Goal: Task Accomplishment & Management: Manage account settings

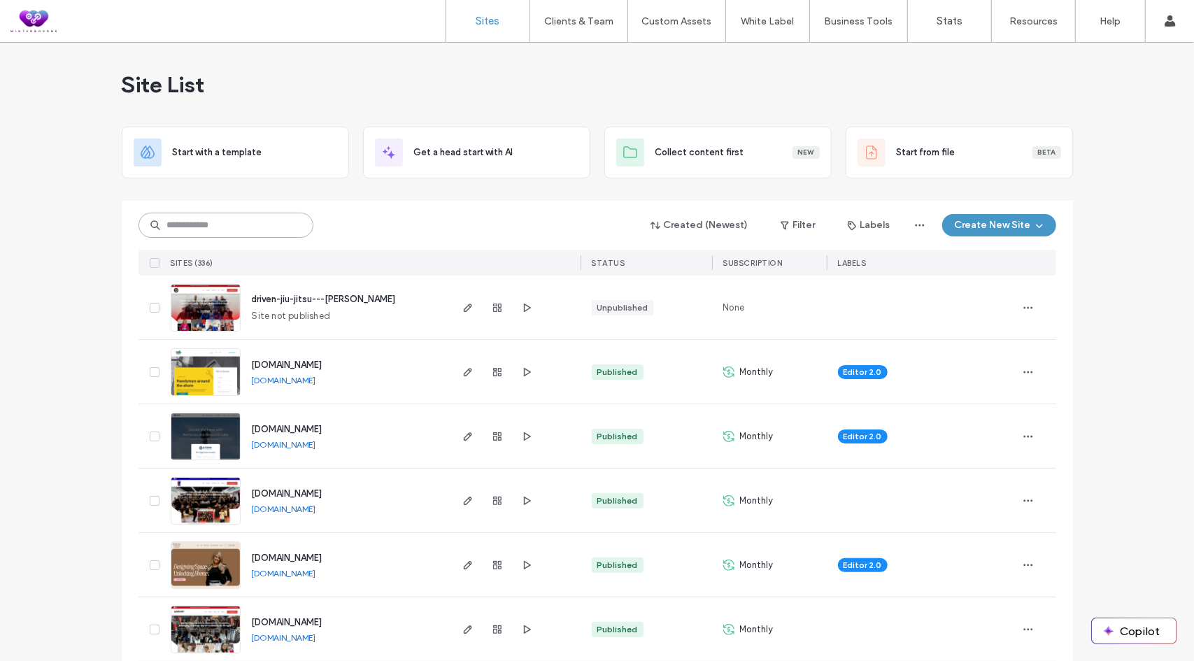
click at [197, 225] on input at bounding box center [226, 225] width 175 height 25
click at [217, 218] on input at bounding box center [226, 225] width 175 height 25
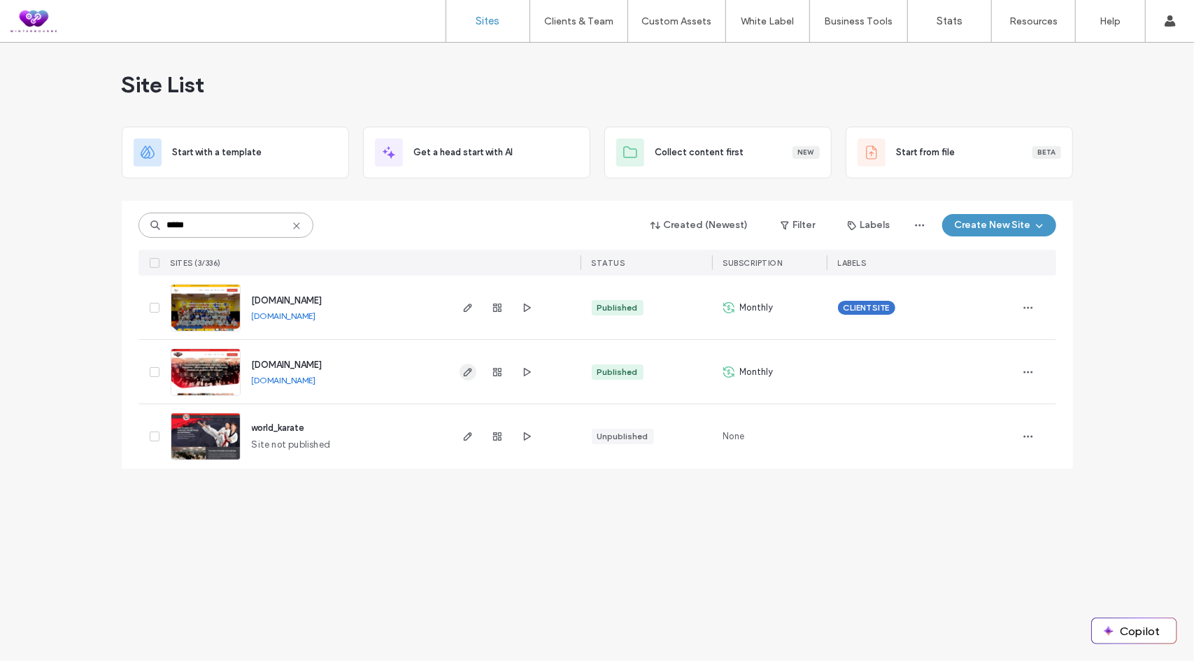
type input "*****"
click at [463, 374] on icon "button" at bounding box center [467, 372] width 11 height 11
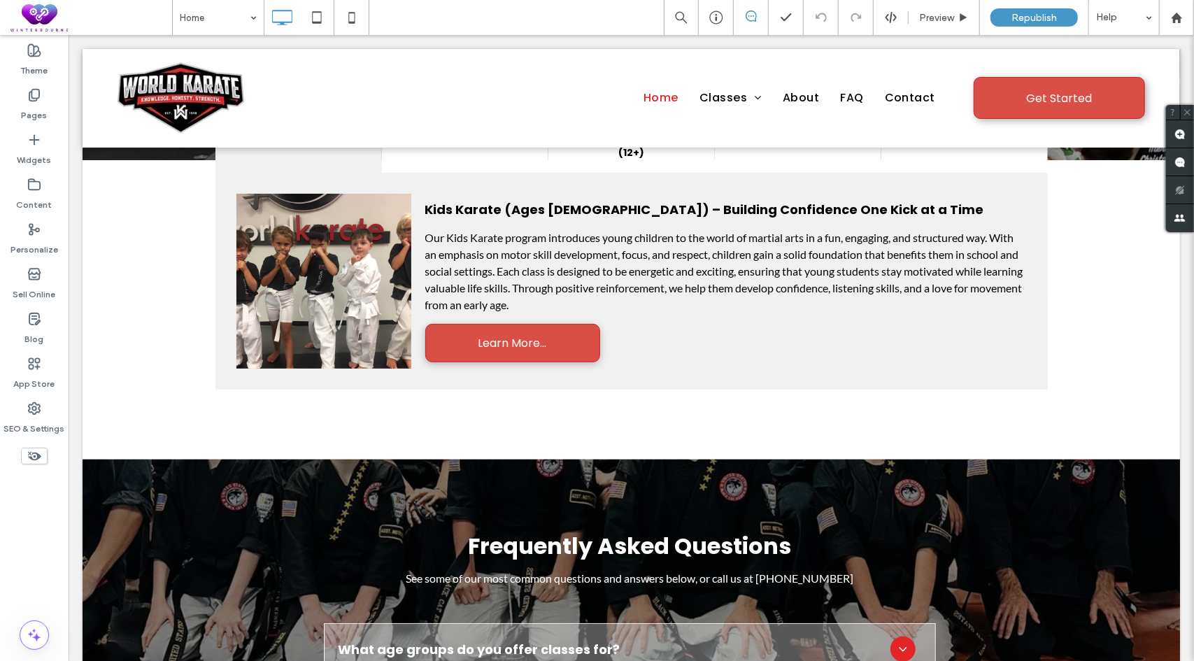
scroll to position [3740, 0]
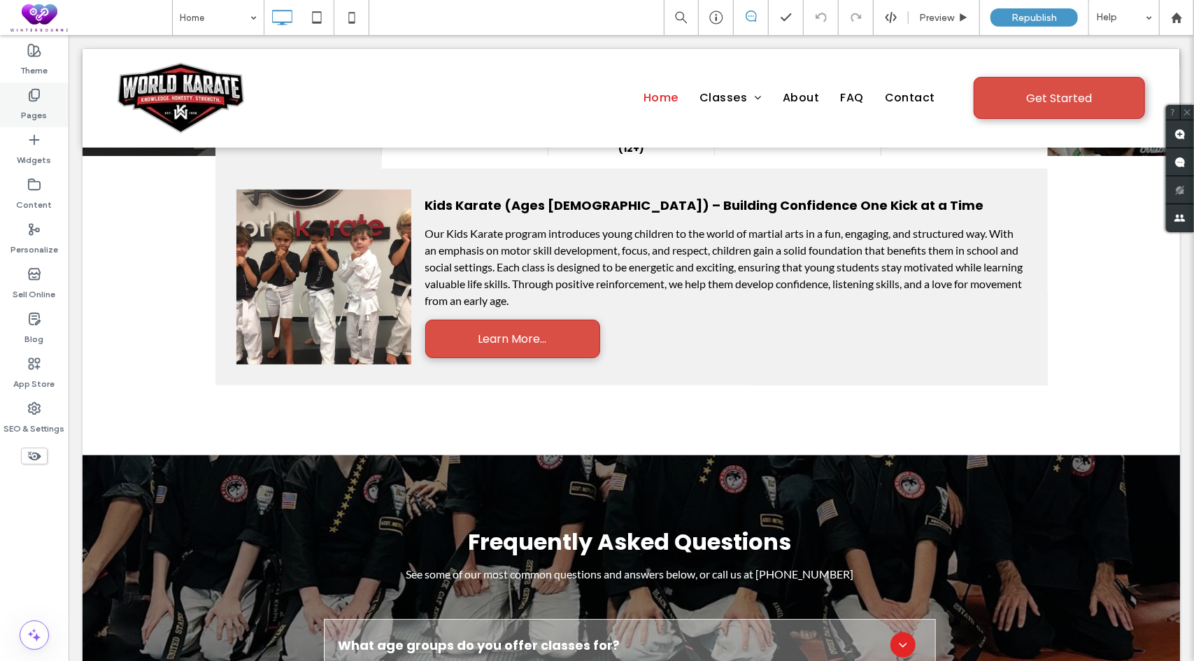
click at [17, 96] on div "Pages" at bounding box center [34, 105] width 69 height 45
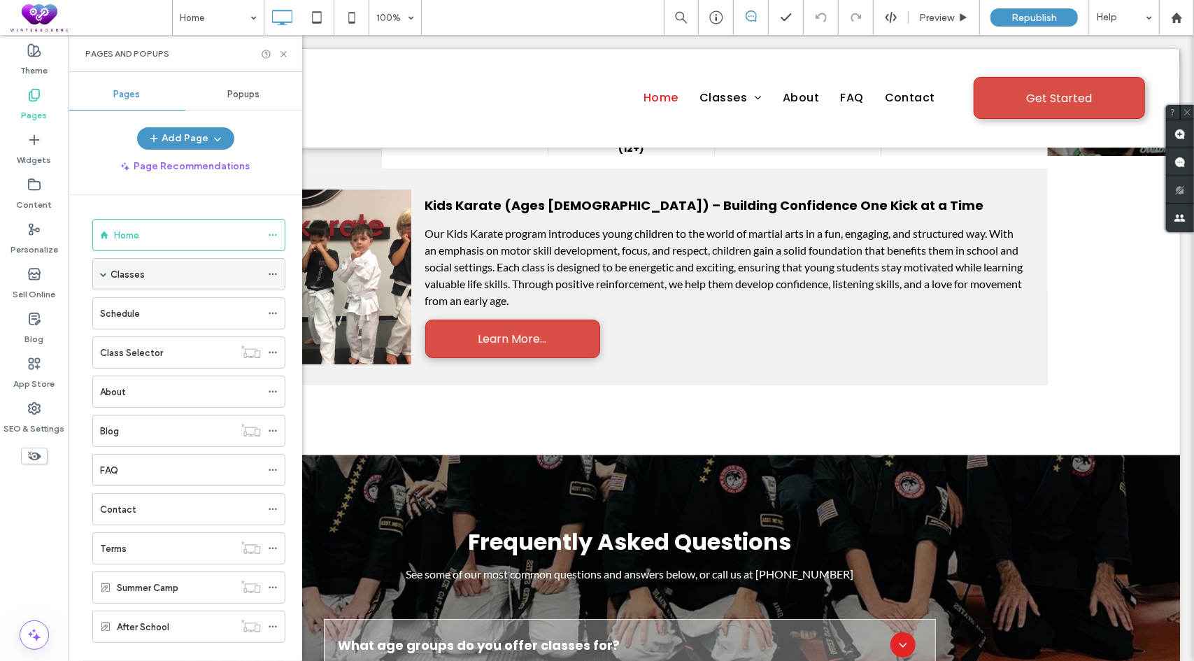
click at [105, 275] on span at bounding box center [103, 274] width 7 height 7
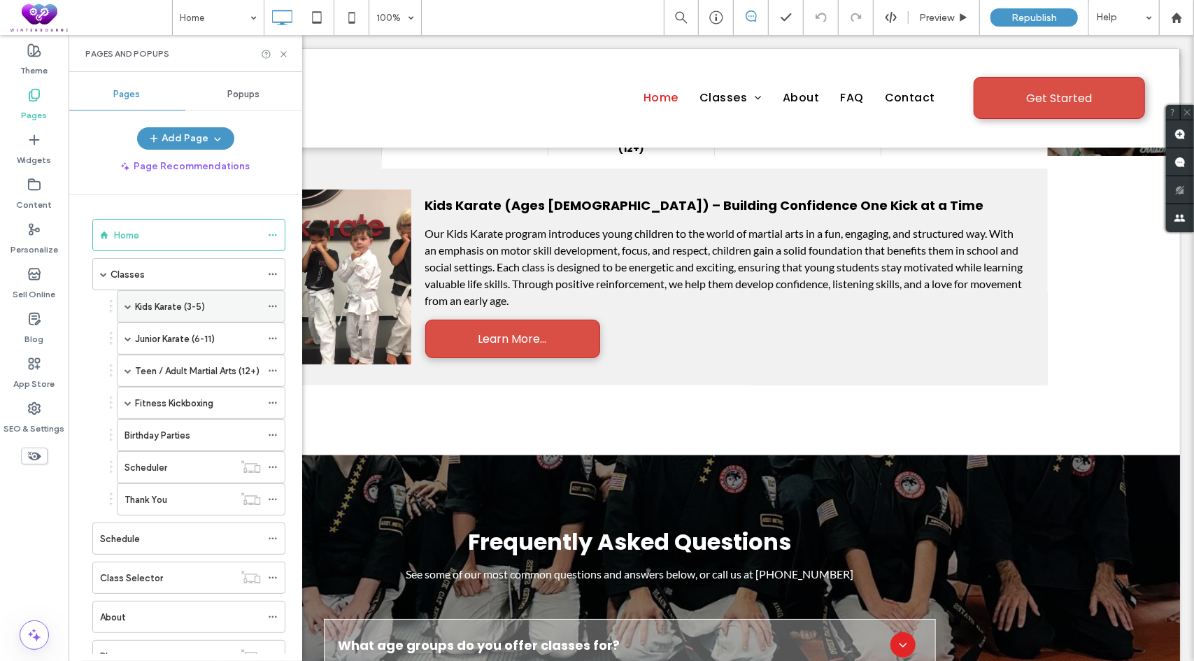
click at [127, 306] on span at bounding box center [128, 306] width 7 height 7
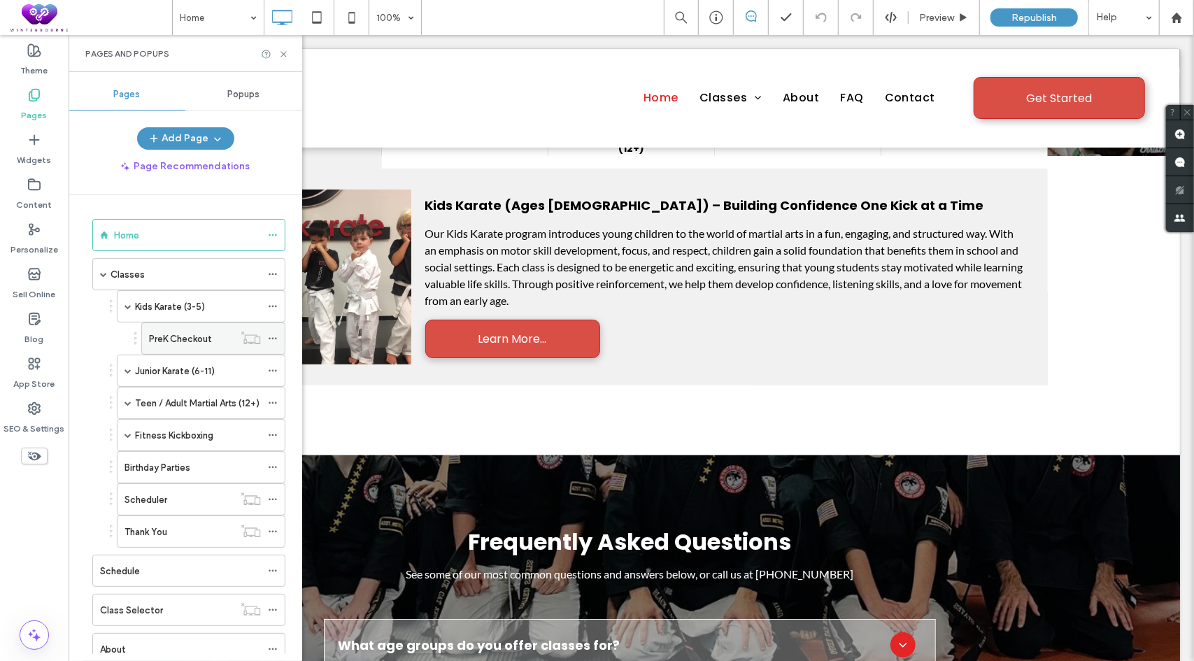
click at [166, 337] on label "PreK Checkout" at bounding box center [180, 339] width 63 height 24
click at [283, 57] on icon at bounding box center [283, 54] width 10 height 10
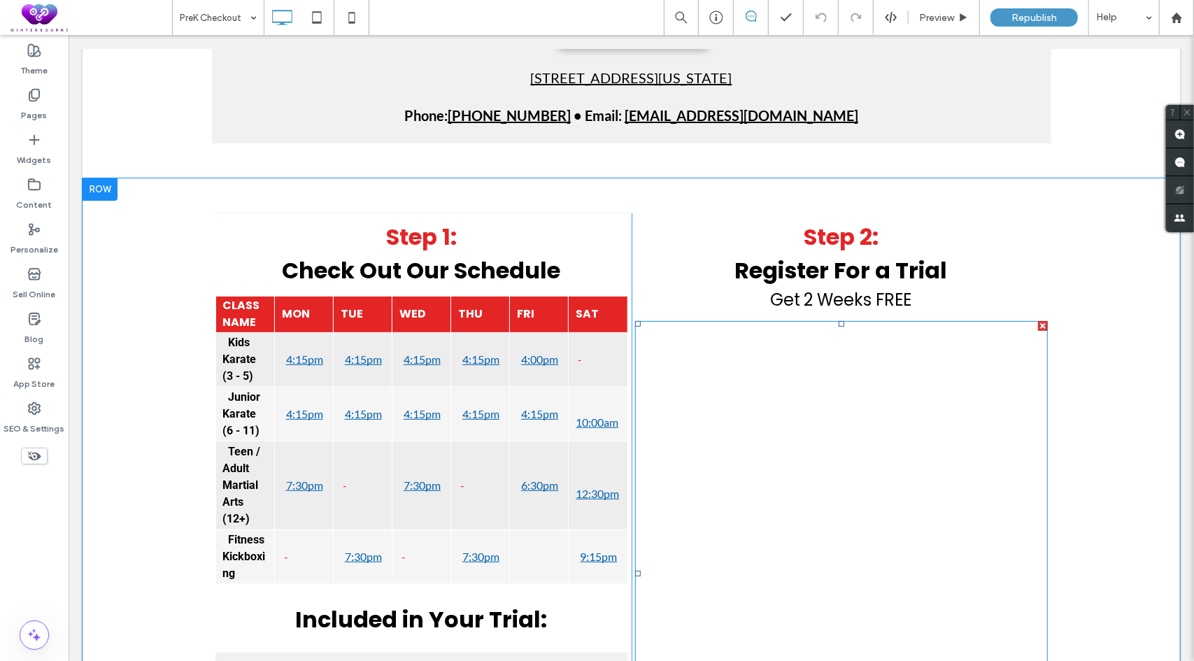
scroll to position [280, 0]
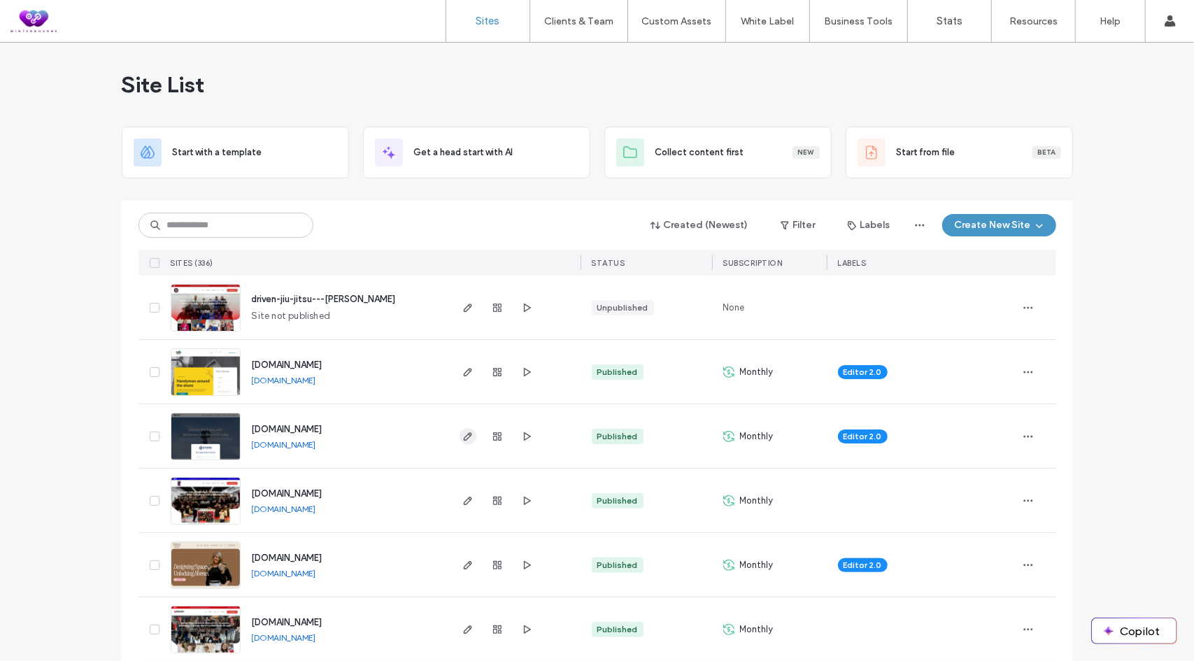
click at [461, 429] on span "button" at bounding box center [468, 436] width 17 height 17
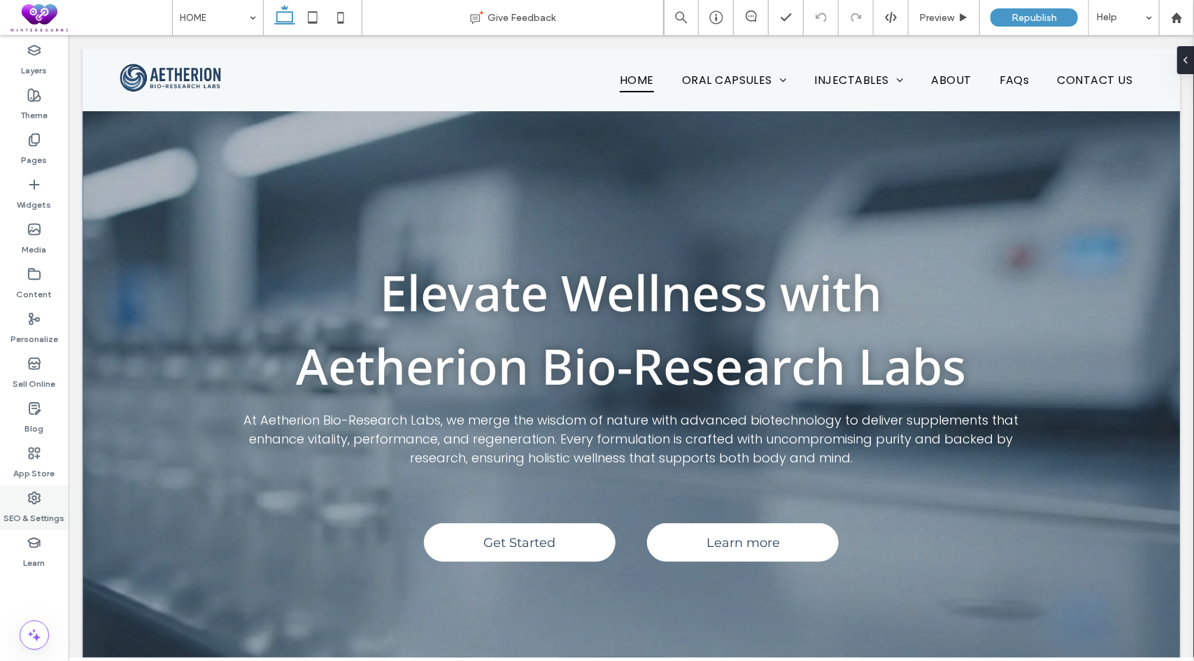
click at [34, 502] on icon at bounding box center [34, 498] width 14 height 14
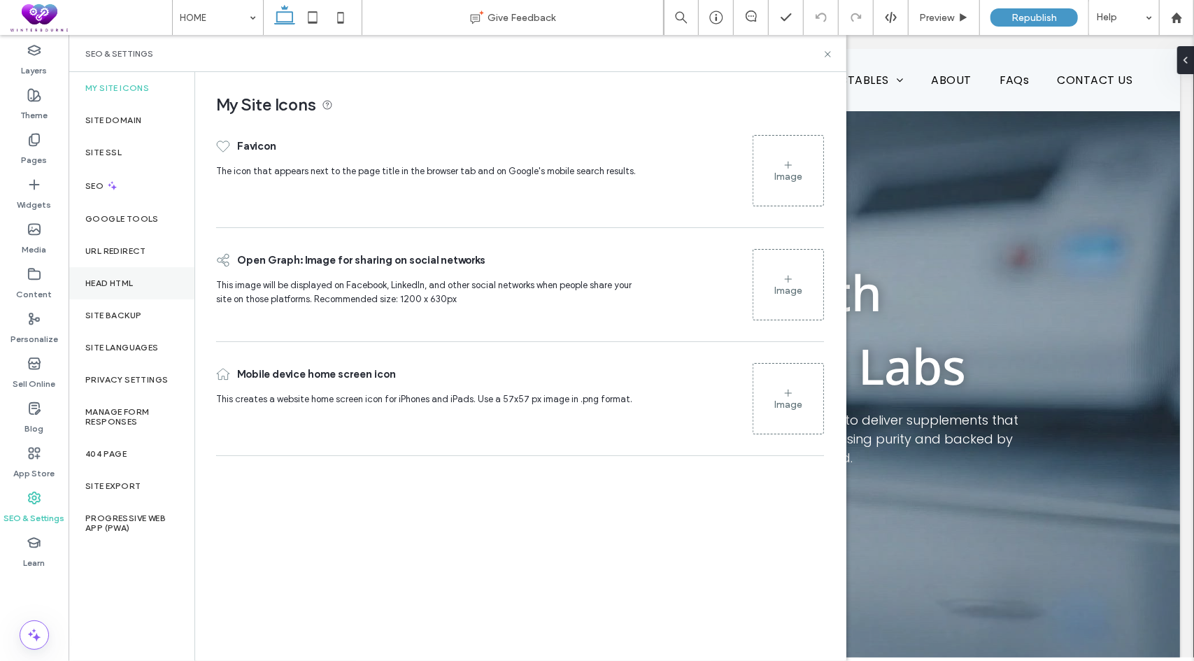
click at [118, 278] on label "Head HTML" at bounding box center [109, 283] width 48 height 10
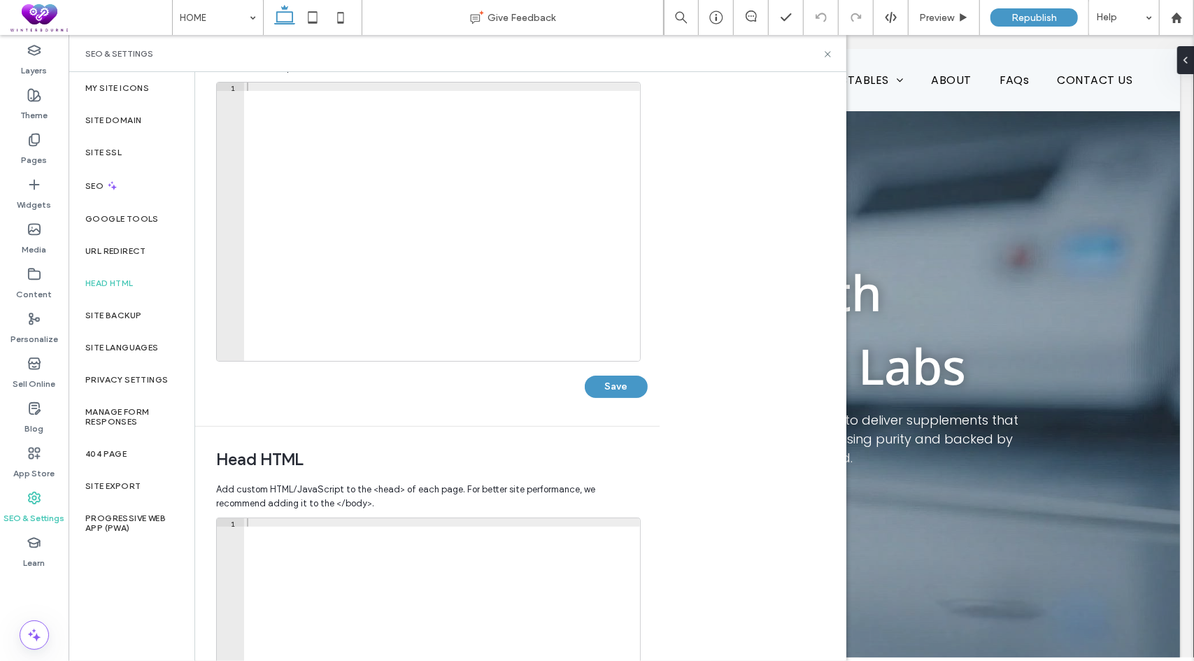
scroll to position [210, 0]
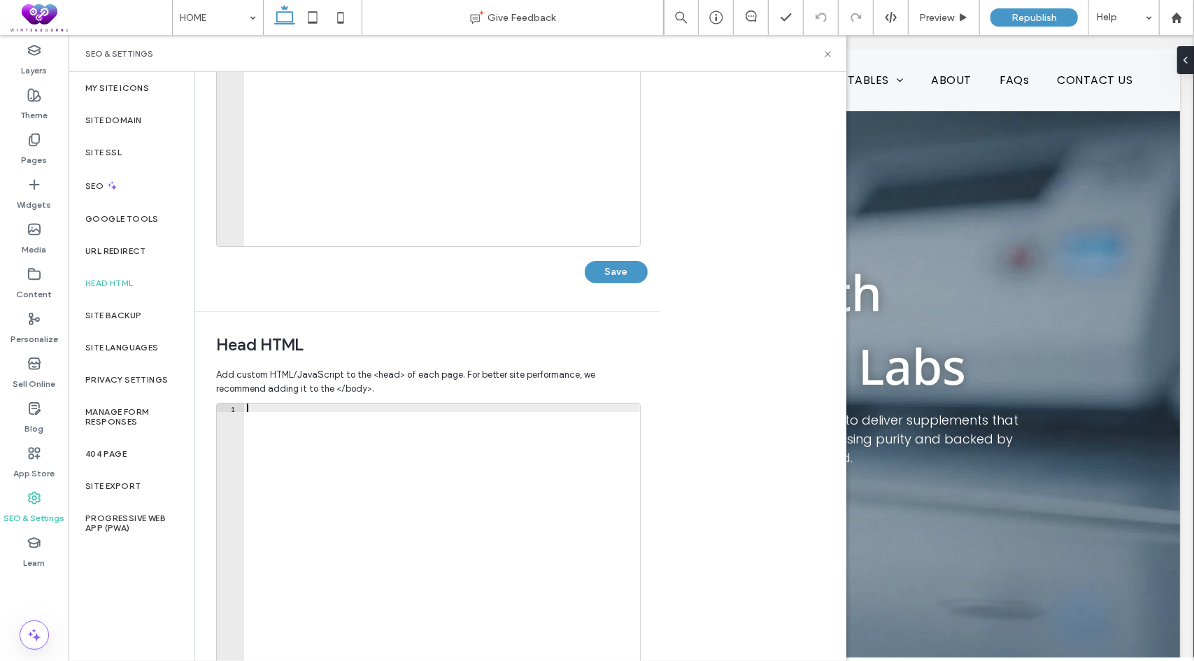
click at [279, 439] on div at bounding box center [442, 552] width 396 height 296
paste textarea "*********"
type textarea "*********"
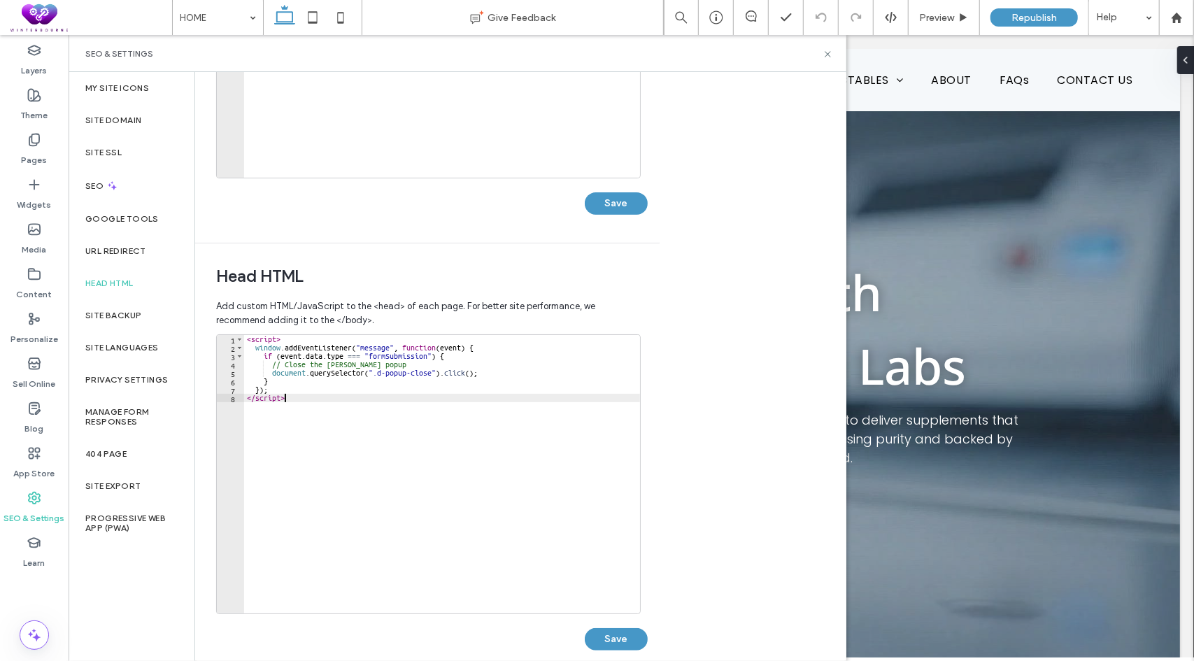
scroll to position [297, 0]
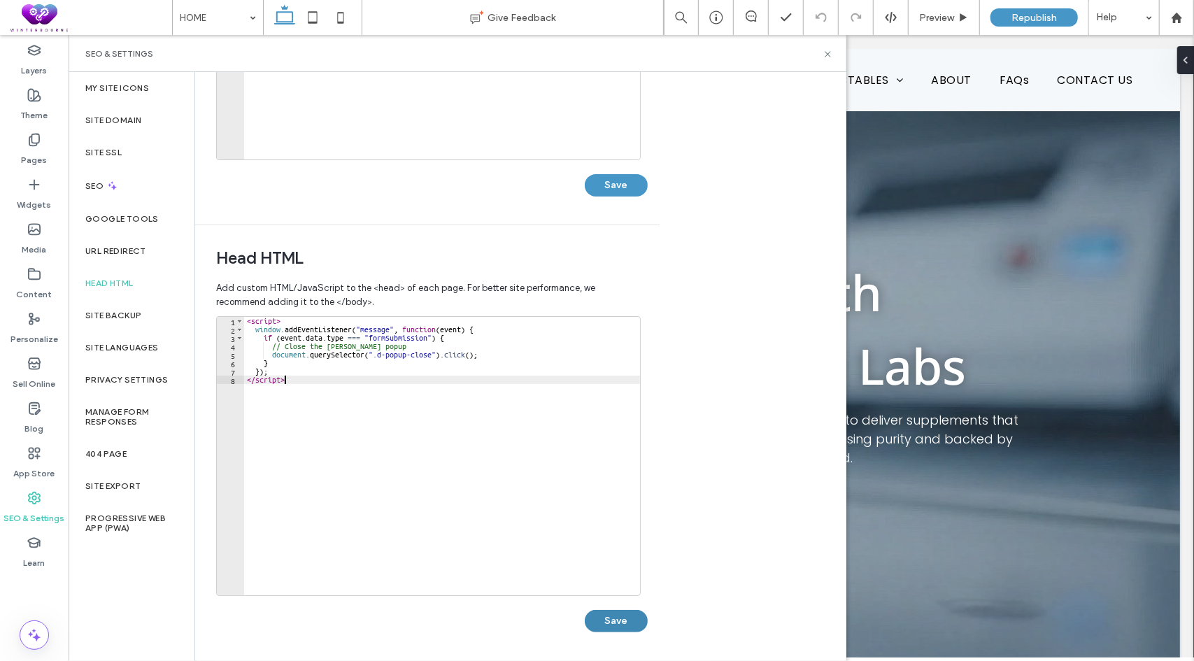
click at [616, 623] on button "Save" at bounding box center [616, 621] width 63 height 22
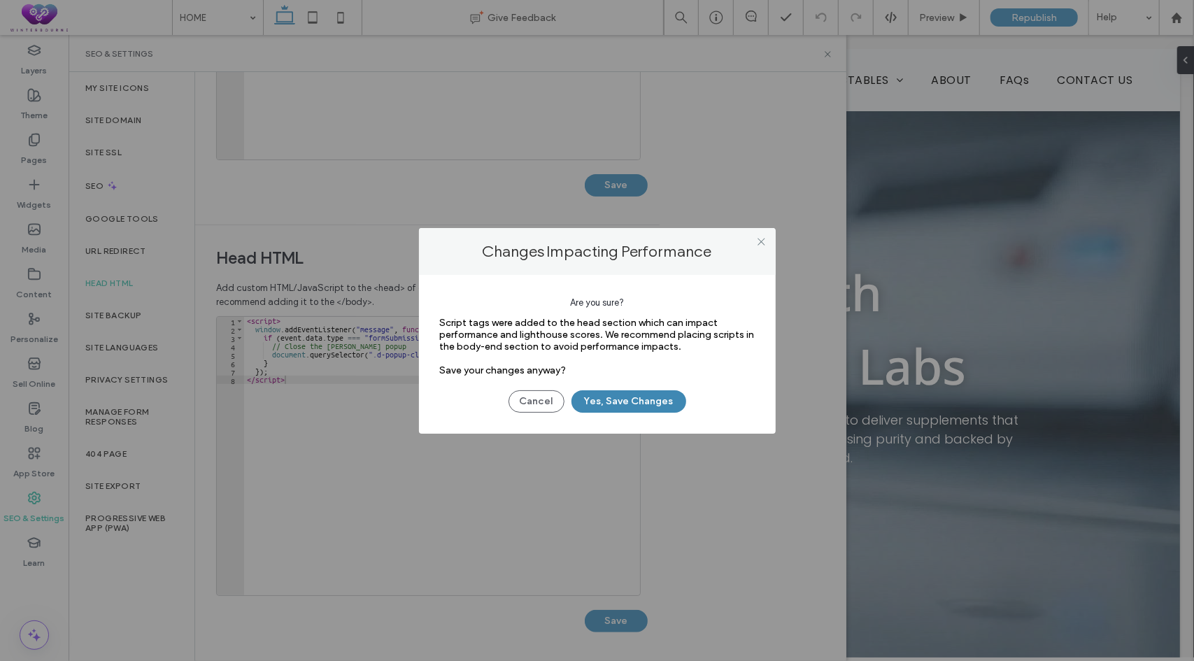
click at [621, 406] on button "Yes, Save Changes" at bounding box center [629, 401] width 115 height 22
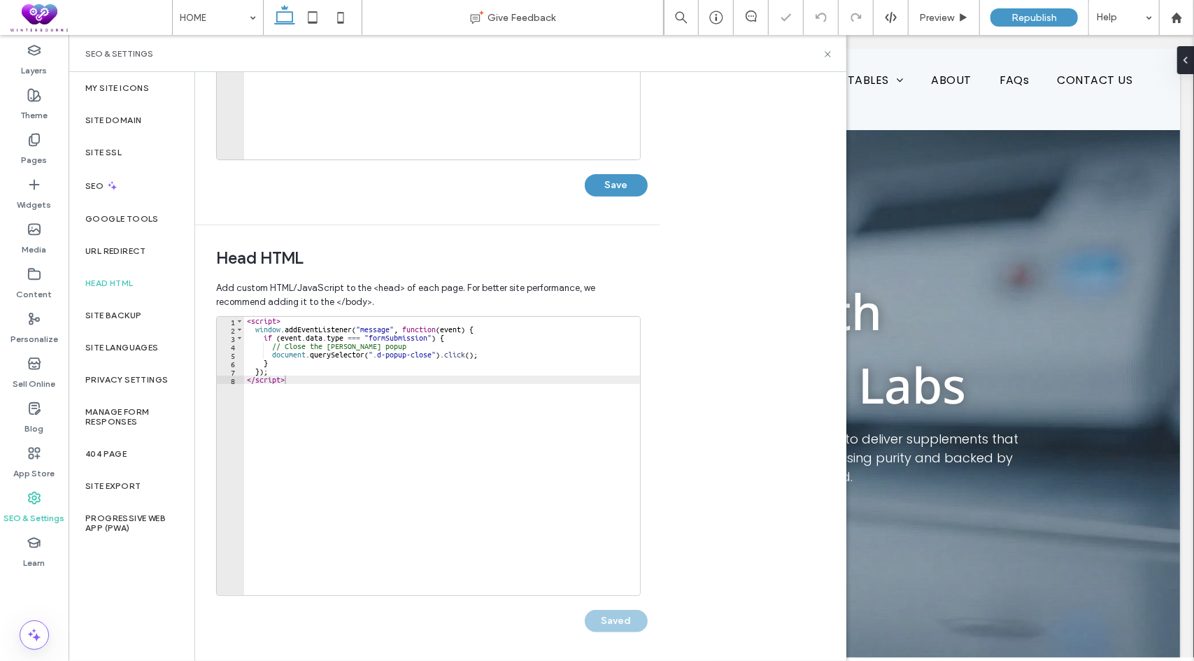
scroll to position [0, 0]
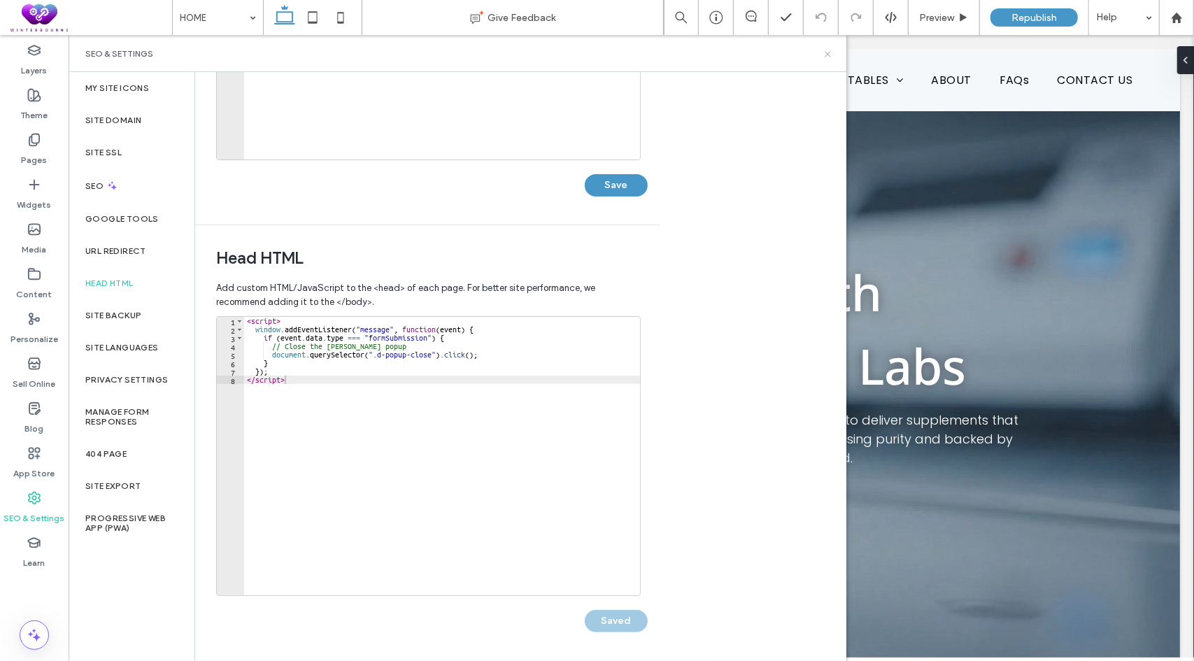
drag, startPoint x: 826, startPoint y: 57, endPoint x: 807, endPoint y: 0, distance: 59.7
click at [826, 57] on icon at bounding box center [828, 54] width 10 height 10
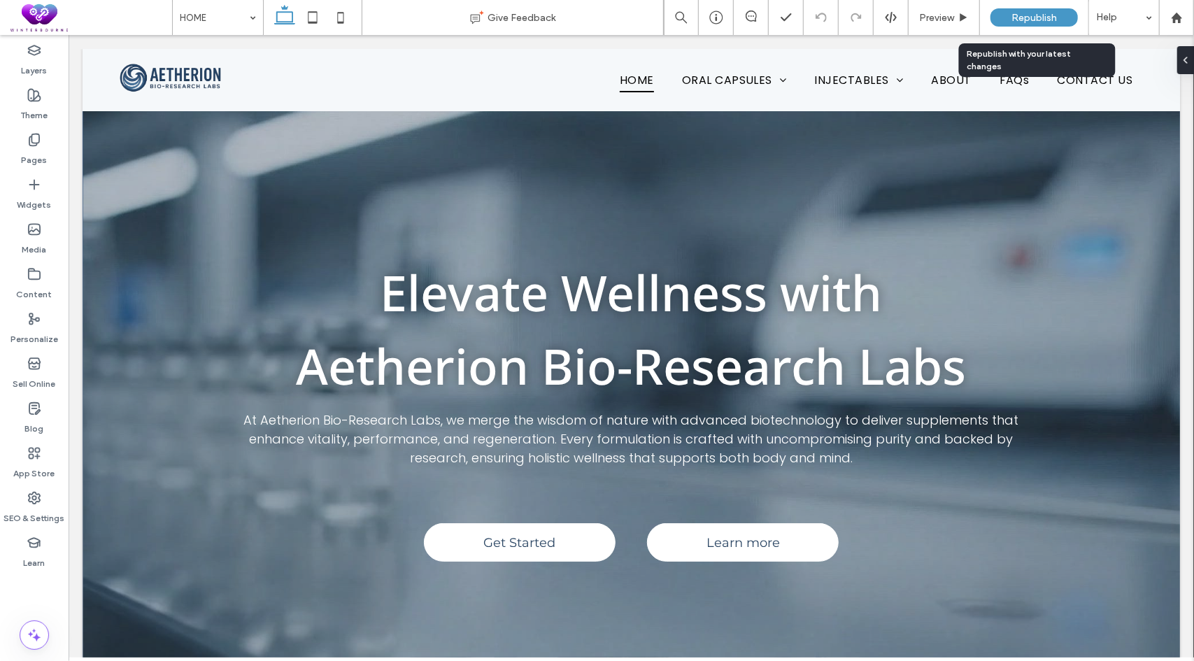
click at [1020, 16] on span "Republish" at bounding box center [1034, 18] width 45 height 12
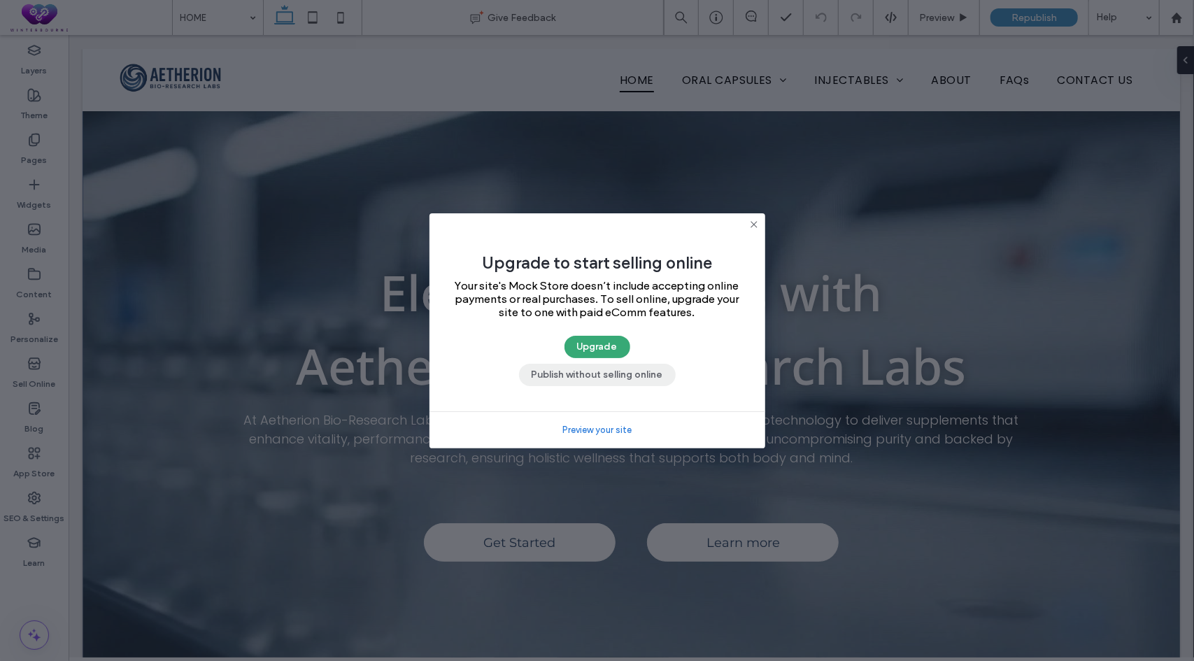
click at [581, 374] on button "Publish without selling online" at bounding box center [597, 375] width 157 height 22
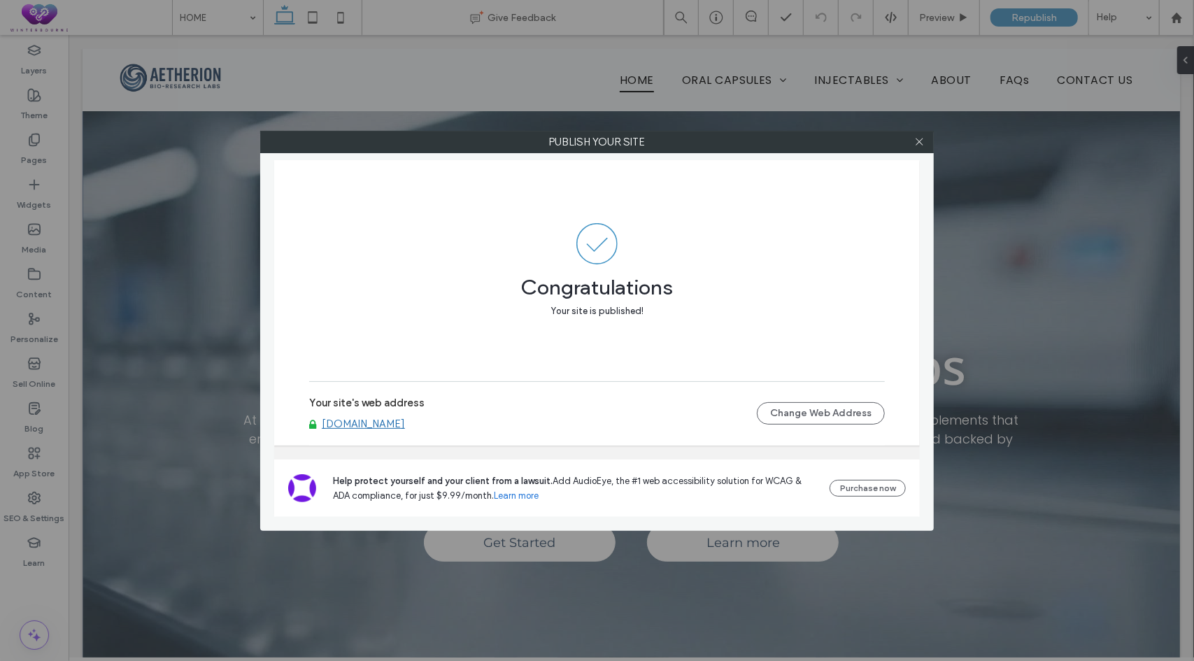
drag, startPoint x: 481, startPoint y: 422, endPoint x: 332, endPoint y: 434, distance: 150.2
click at [332, 434] on div "Your site's web address www.aetherionbioresearchlabs.org Change Web Address" at bounding box center [597, 413] width 576 height 45
drag, startPoint x: 509, startPoint y: 434, endPoint x: 383, endPoint y: 430, distance: 126.0
click at [383, 430] on div "Your site's web address www.aetherionbioresearchlabs.org Change Web Address" at bounding box center [597, 413] width 576 height 45
click at [920, 142] on use at bounding box center [919, 142] width 7 height 7
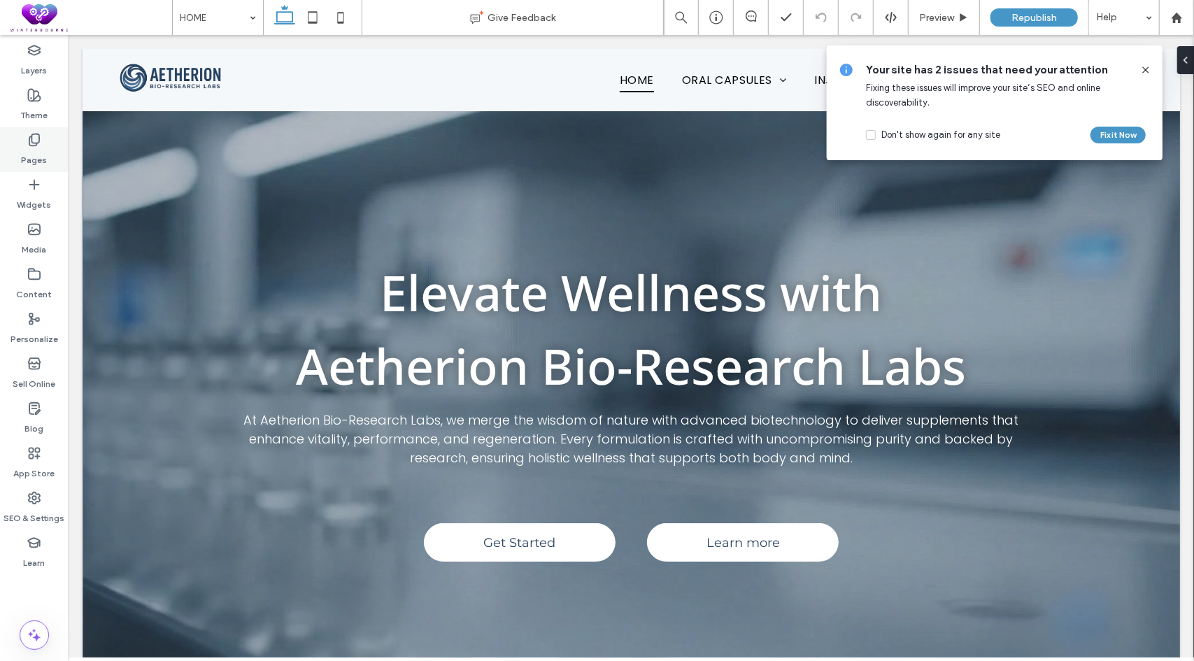
click at [36, 132] on div "Pages" at bounding box center [34, 149] width 69 height 45
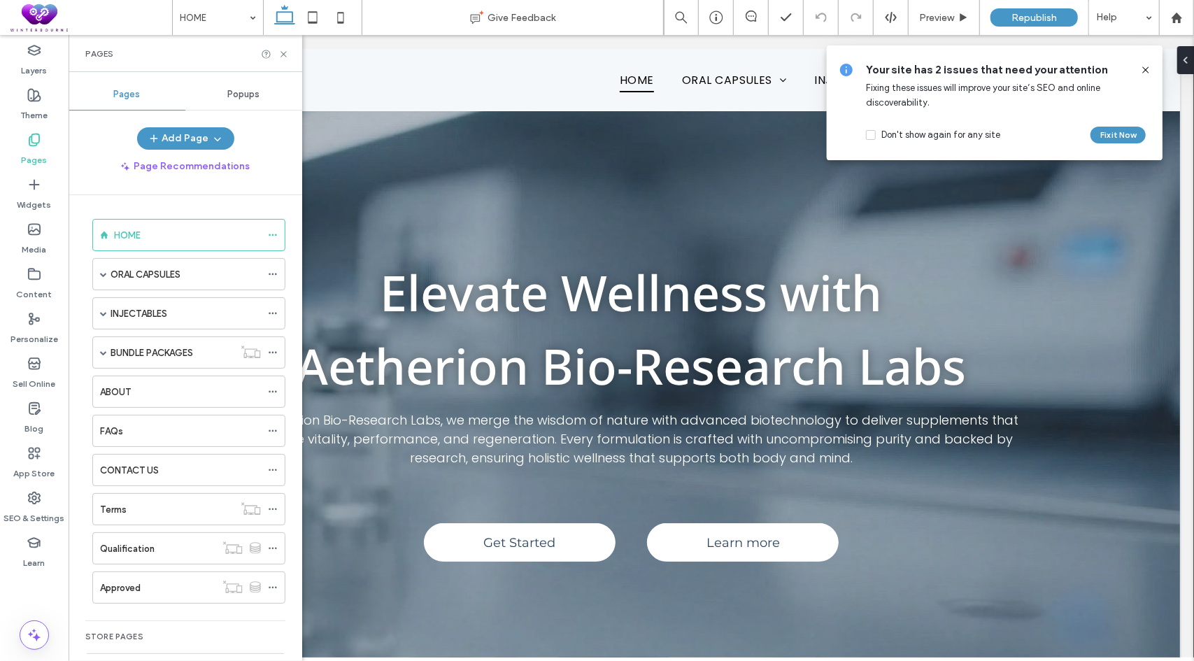
click at [239, 93] on span "Popups" at bounding box center [244, 94] width 32 height 11
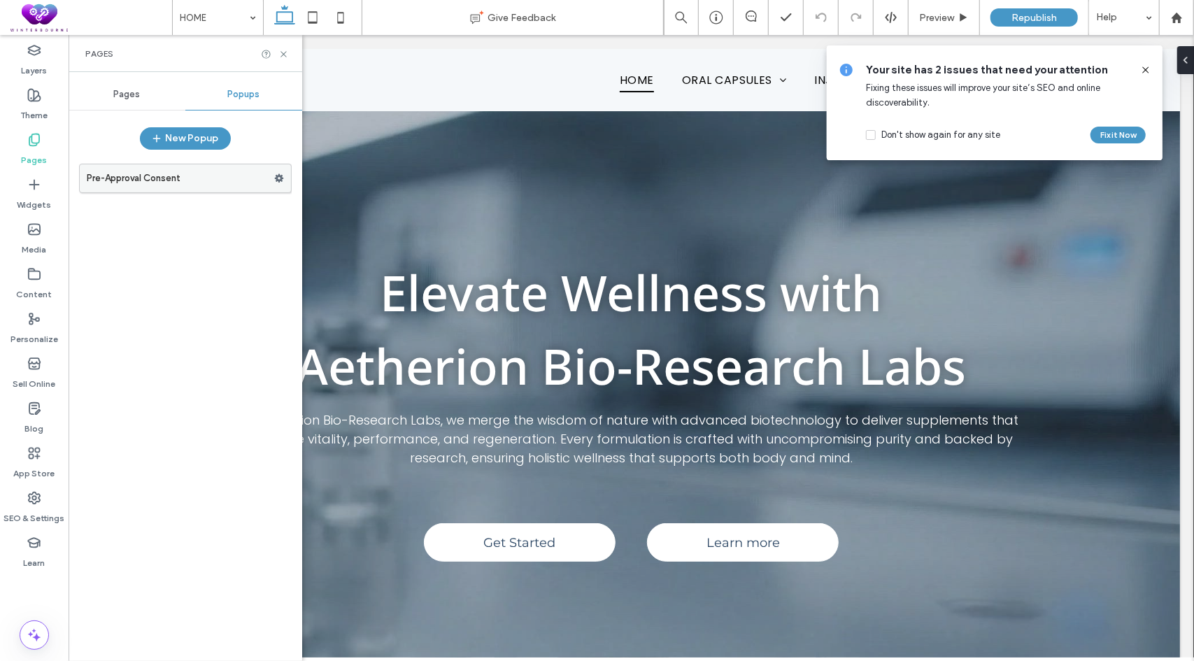
click at [153, 178] on label "Pre-Approval Consent" at bounding box center [181, 178] width 188 height 28
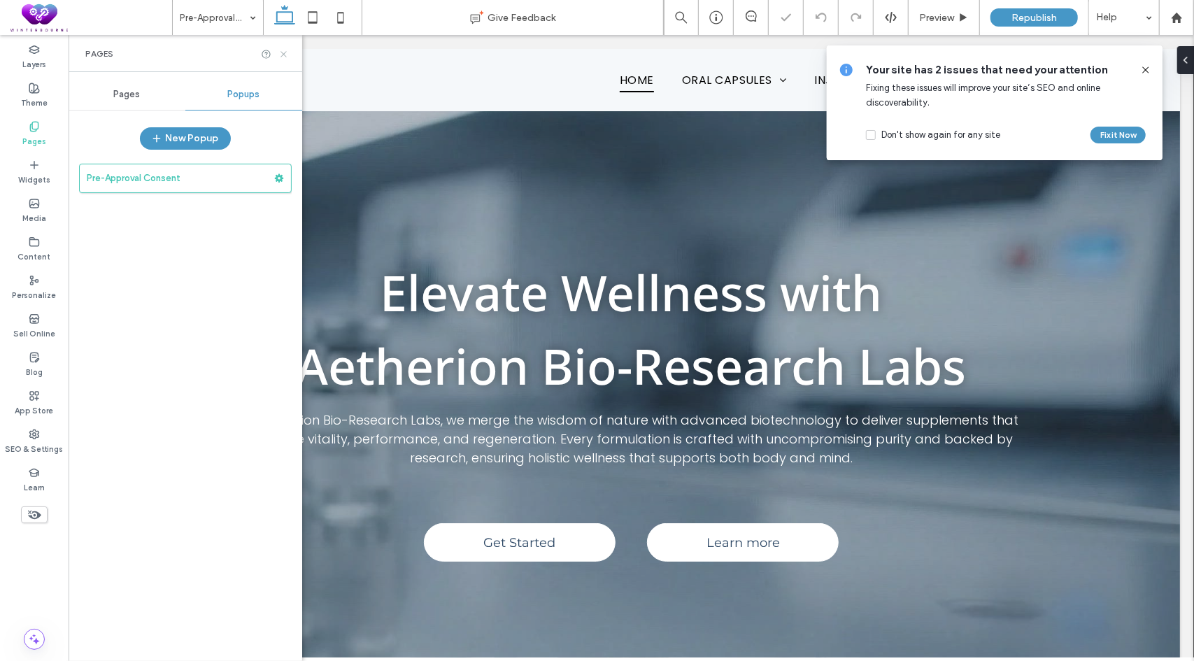
click at [286, 54] on icon at bounding box center [283, 54] width 10 height 10
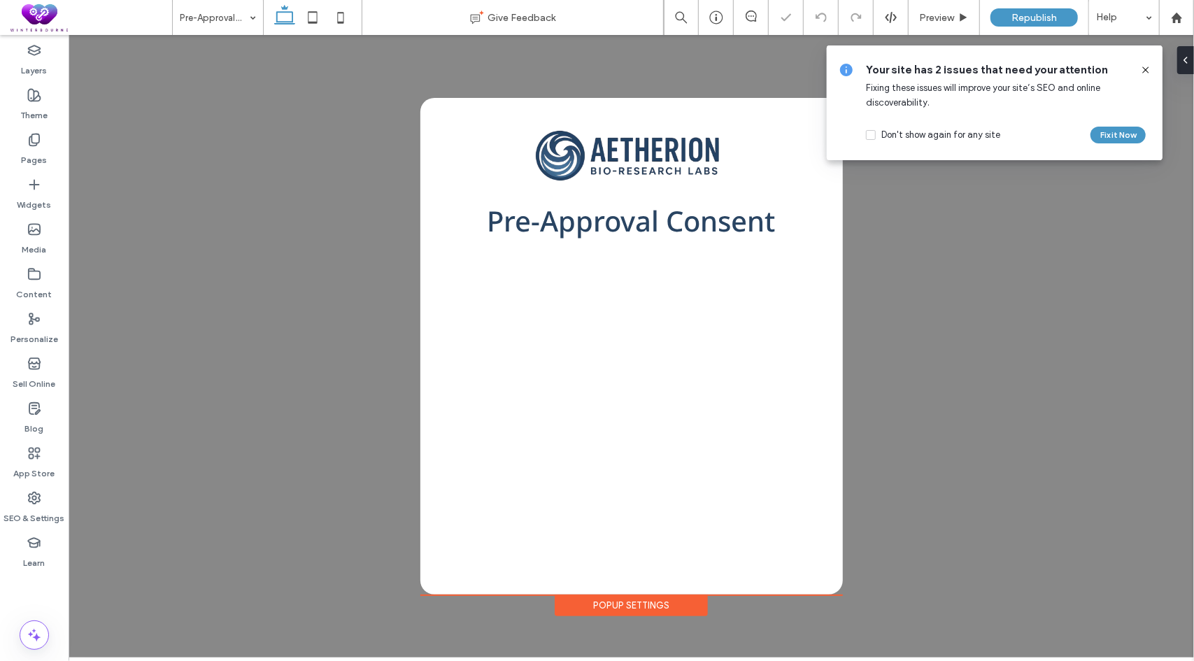
click at [1148, 65] on icon at bounding box center [1145, 69] width 11 height 11
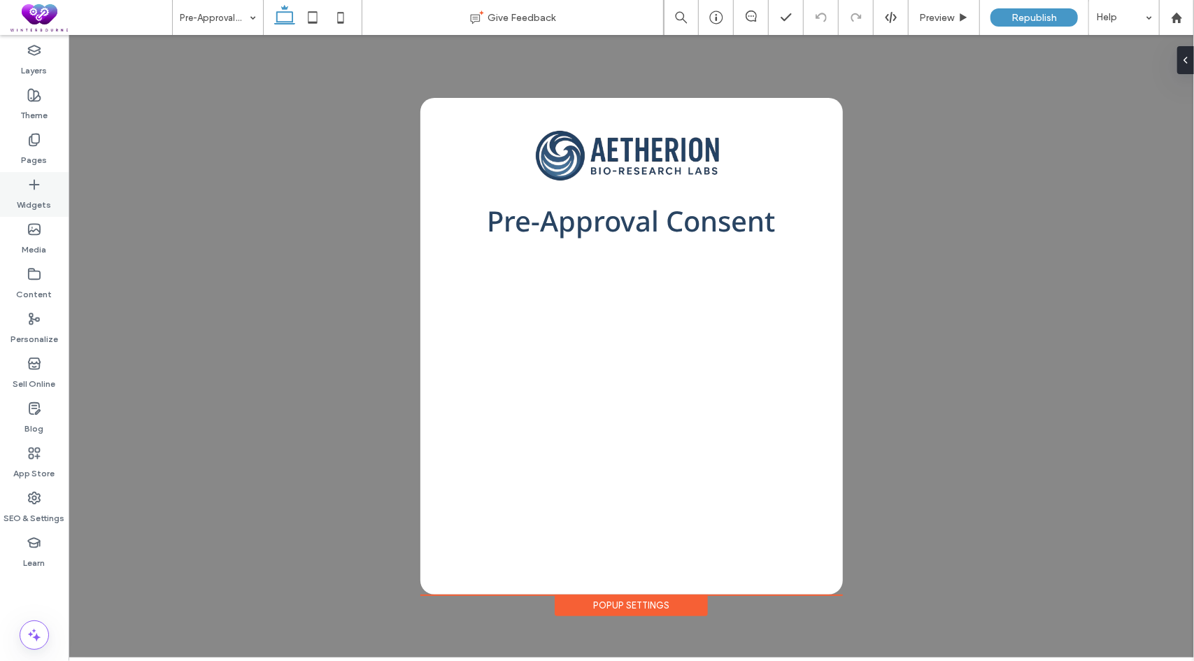
click at [42, 185] on div "Widgets" at bounding box center [34, 194] width 69 height 45
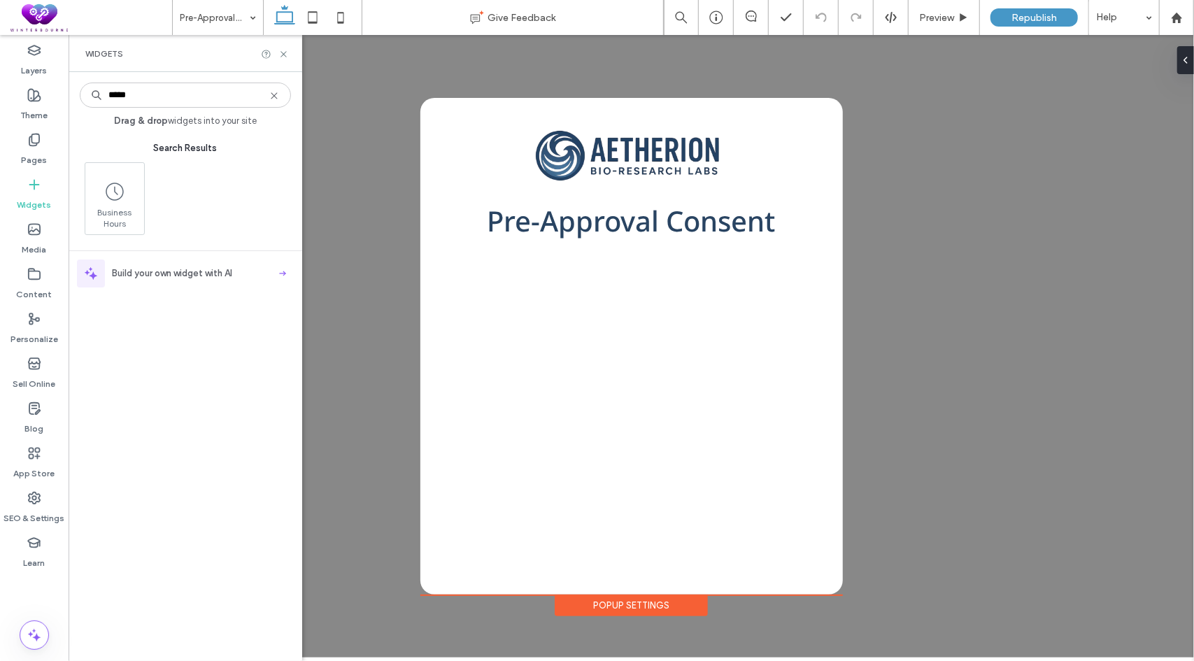
type input "*****"
click at [596, 602] on div "Popup Settings" at bounding box center [630, 605] width 153 height 22
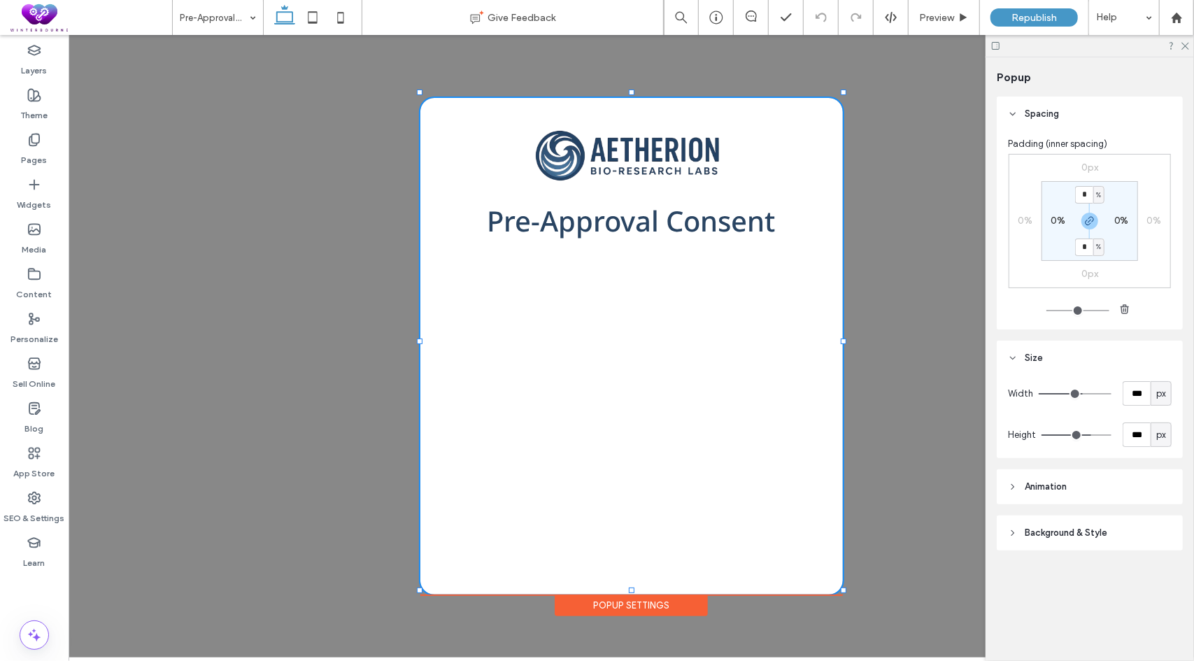
click at [1068, 528] on span "Background & Style" at bounding box center [1066, 533] width 83 height 14
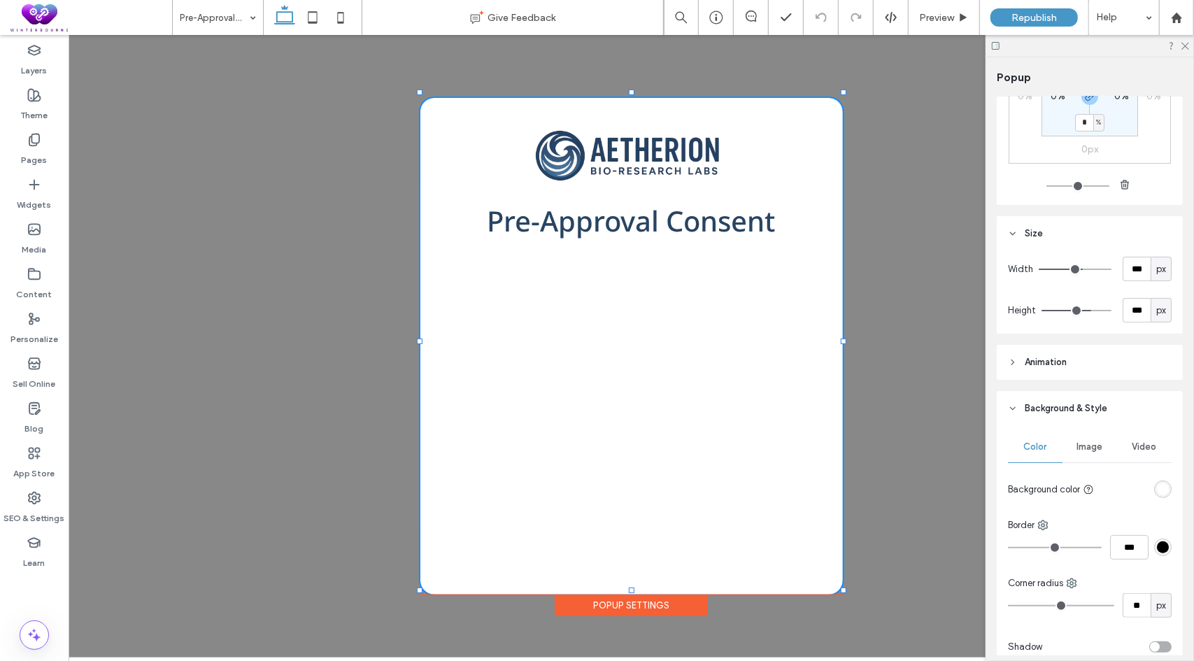
scroll to position [195, 0]
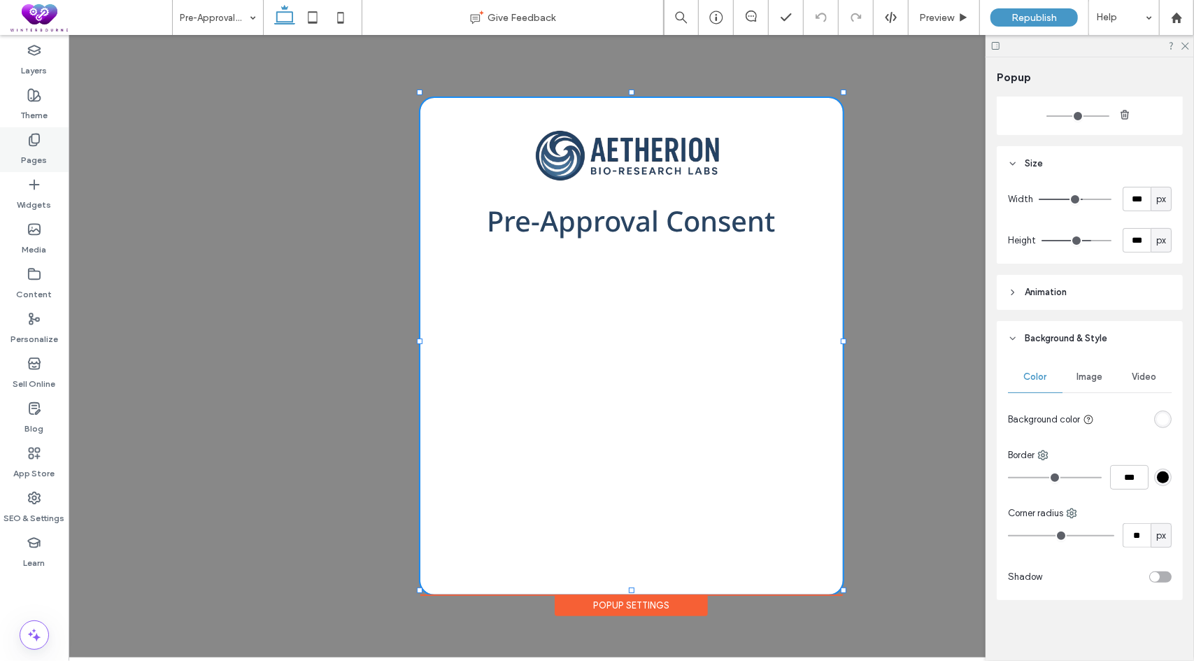
click at [36, 142] on icon at bounding box center [34, 140] width 14 height 14
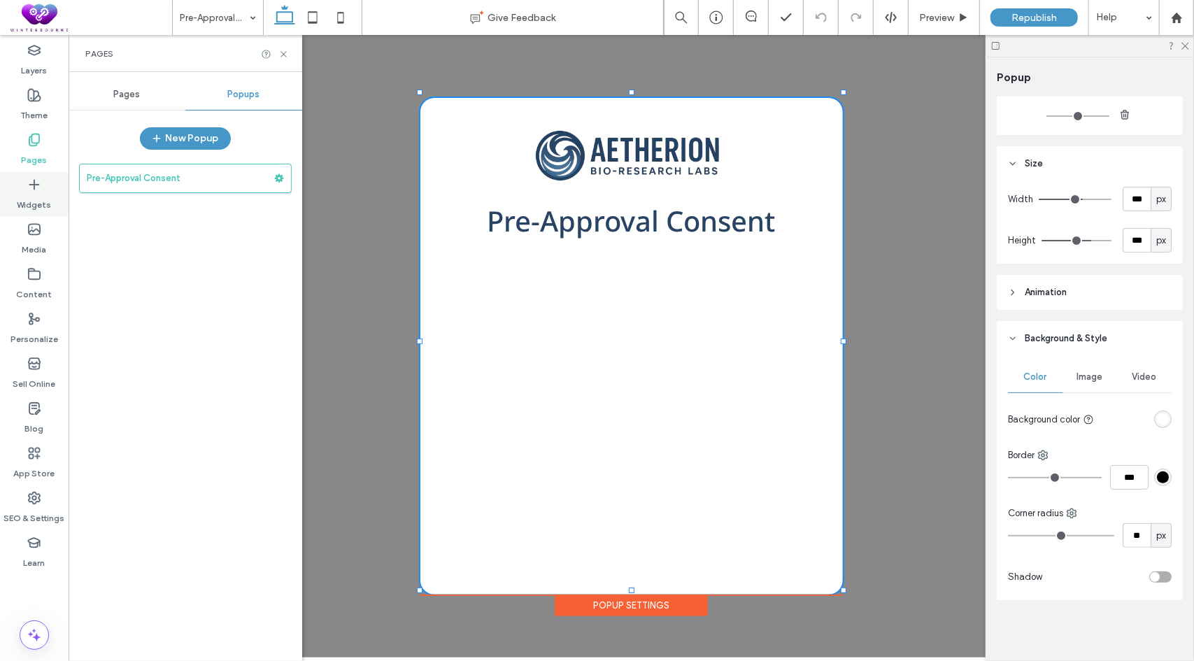
click at [36, 194] on label "Widgets" at bounding box center [34, 202] width 34 height 20
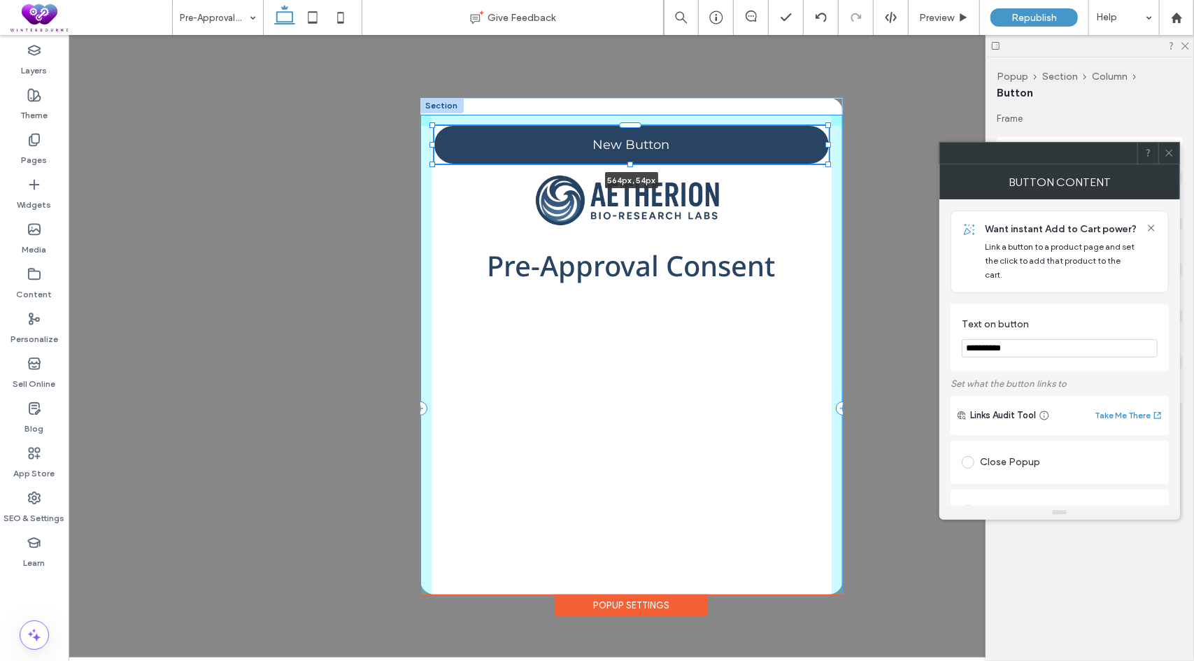
drag, startPoint x: 727, startPoint y: 155, endPoint x: 829, endPoint y: 128, distance: 105.7
click at [828, 129] on div "New Button 564px , 54px Pre-Approval Consent" at bounding box center [631, 407] width 423 height 621
type input "***"
type input "**"
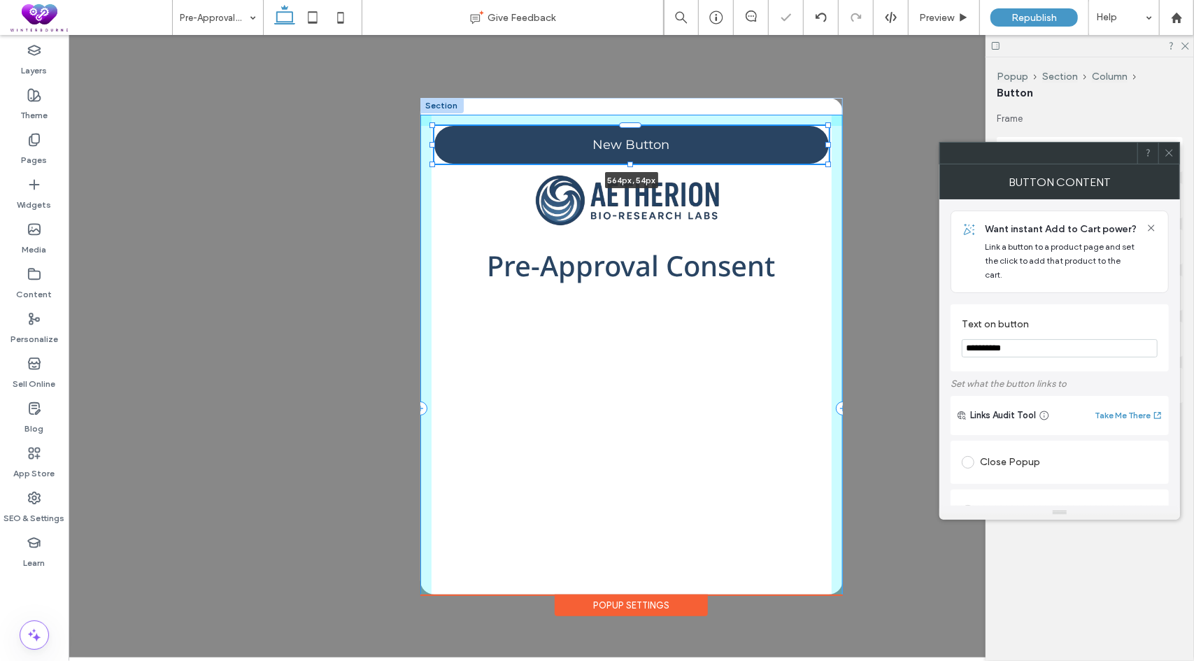
type input "**"
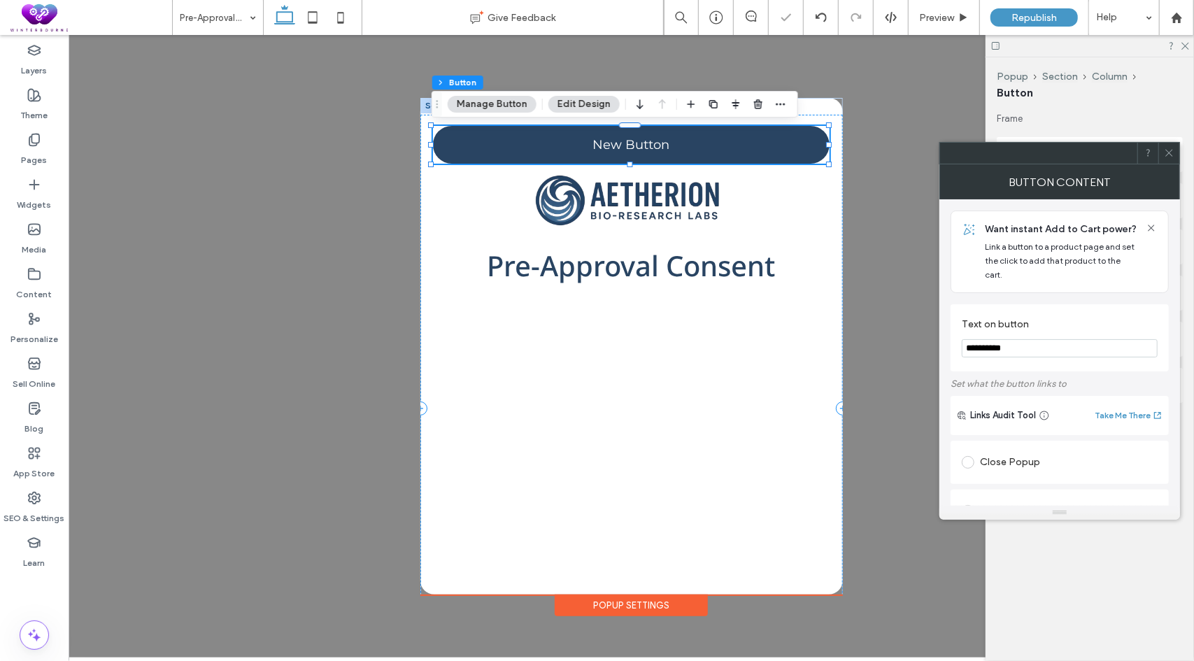
click at [1010, 451] on div "Close Popup" at bounding box center [1060, 462] width 196 height 22
click at [753, 101] on icon "button" at bounding box center [758, 104] width 11 height 11
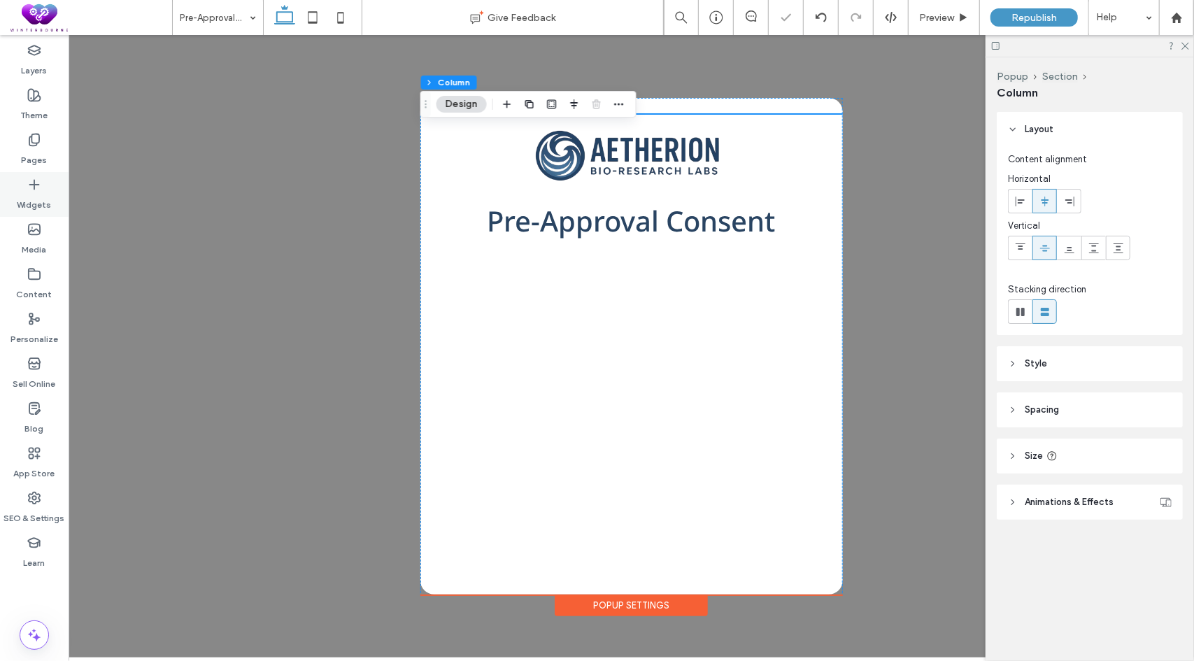
click at [32, 190] on icon at bounding box center [34, 185] width 14 height 14
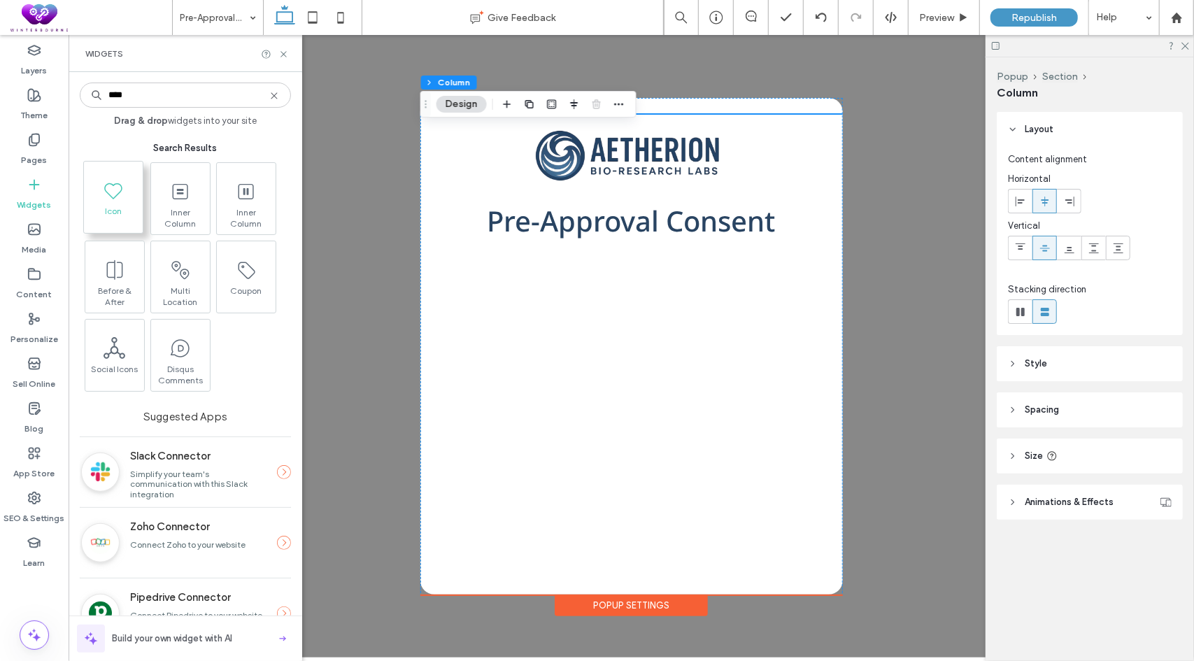
type input "****"
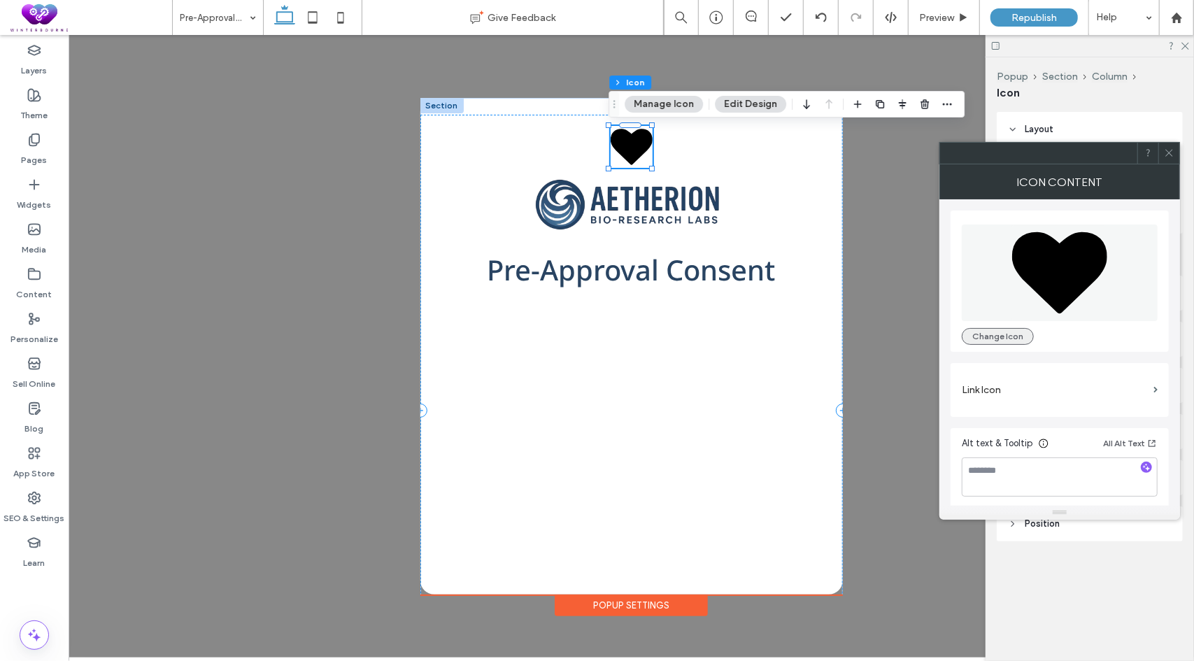
click at [1002, 333] on button "Change Icon" at bounding box center [998, 336] width 72 height 17
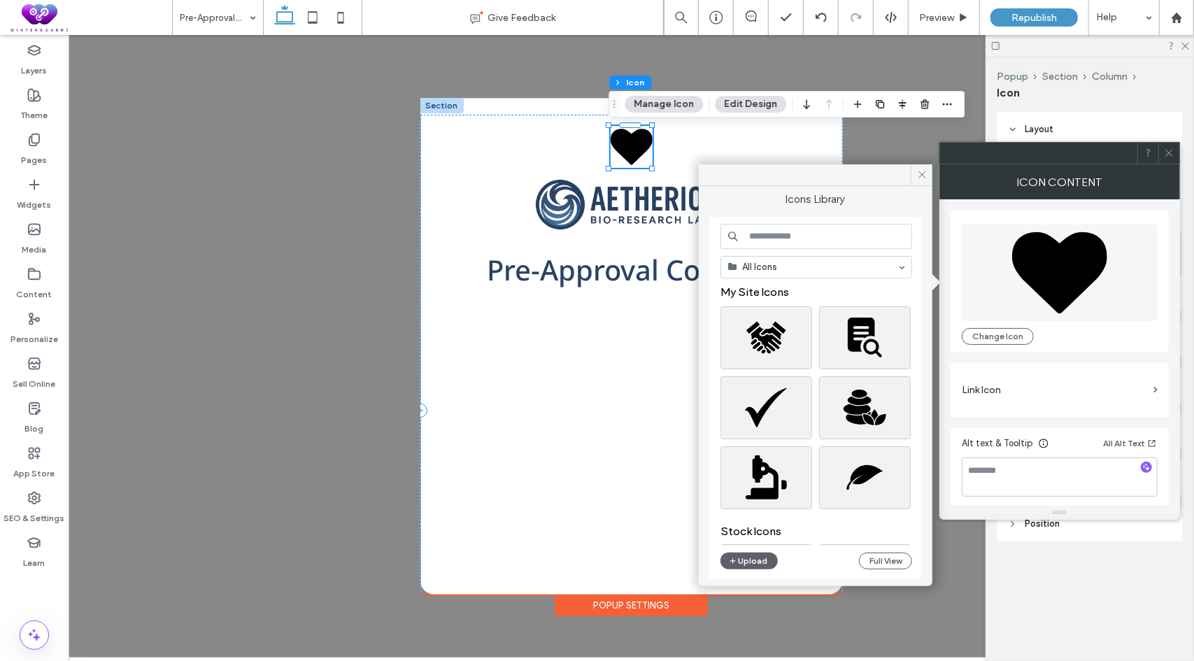
click at [826, 237] on input at bounding box center [817, 236] width 192 height 25
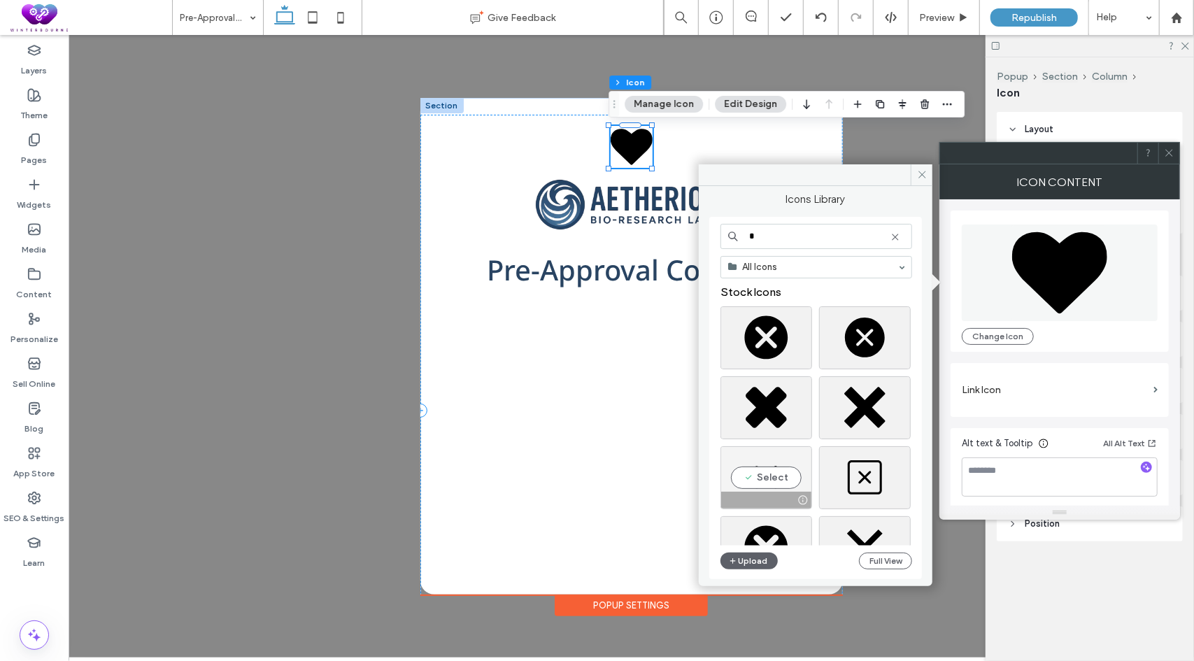
type input "*"
click at [768, 469] on div "Select" at bounding box center [767, 477] width 92 height 63
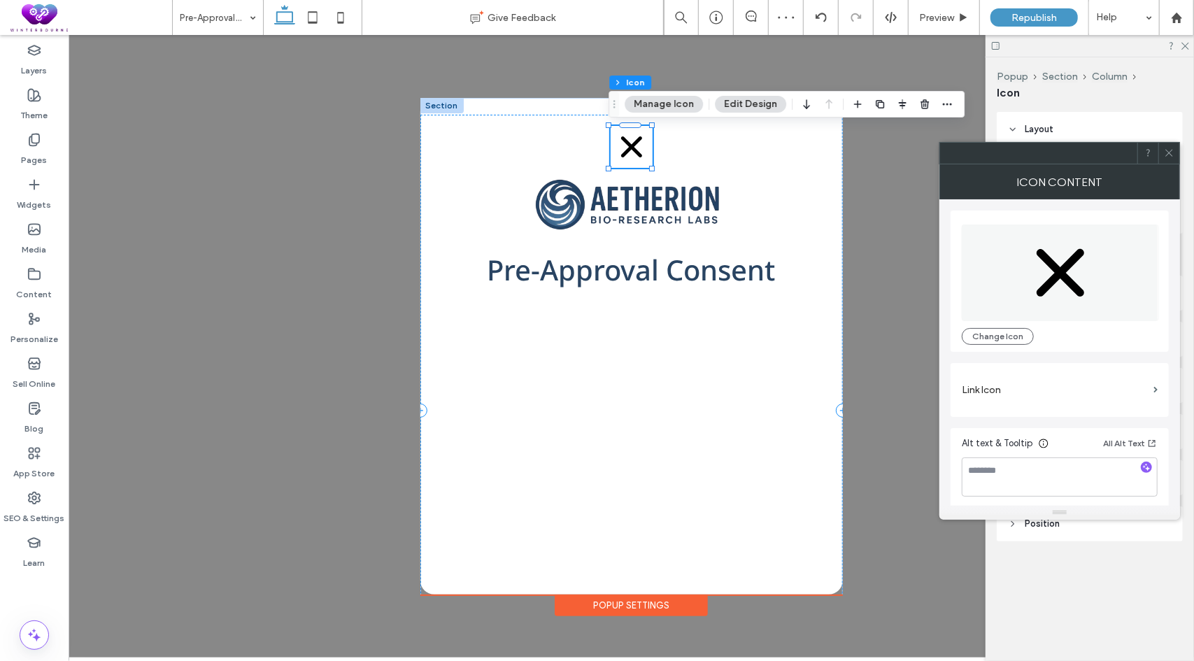
click at [1016, 384] on label "Link Icon" at bounding box center [1055, 390] width 186 height 26
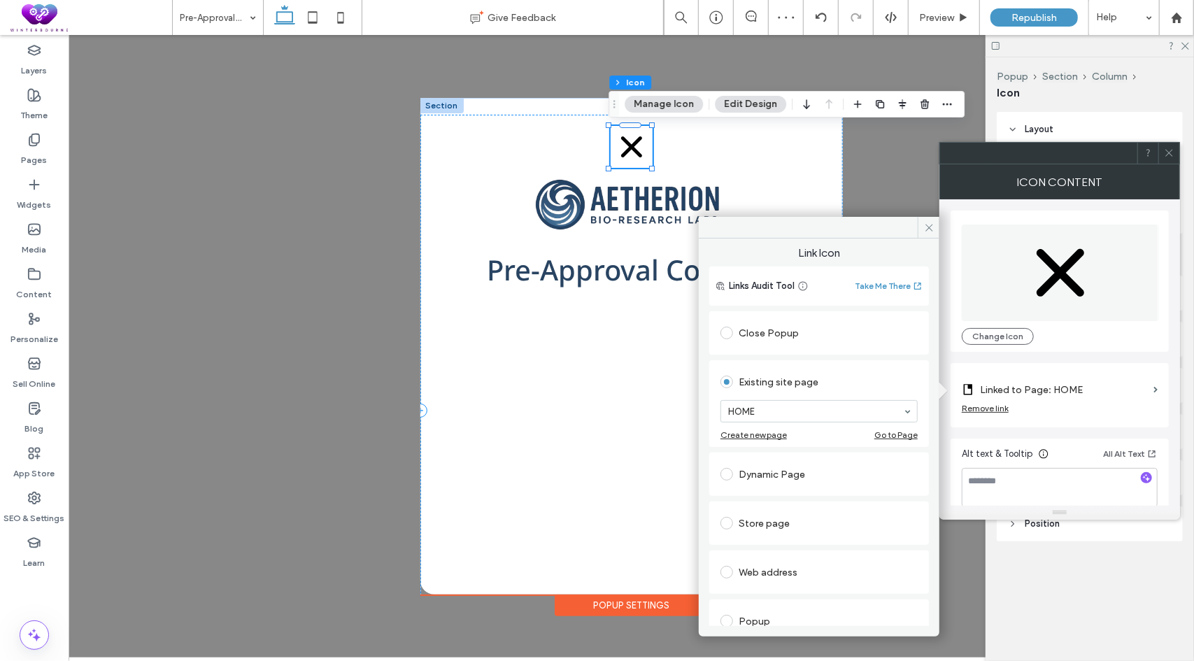
click at [792, 332] on div "Close Popup" at bounding box center [819, 333] width 197 height 22
click at [1171, 155] on icon at bounding box center [1169, 153] width 10 height 10
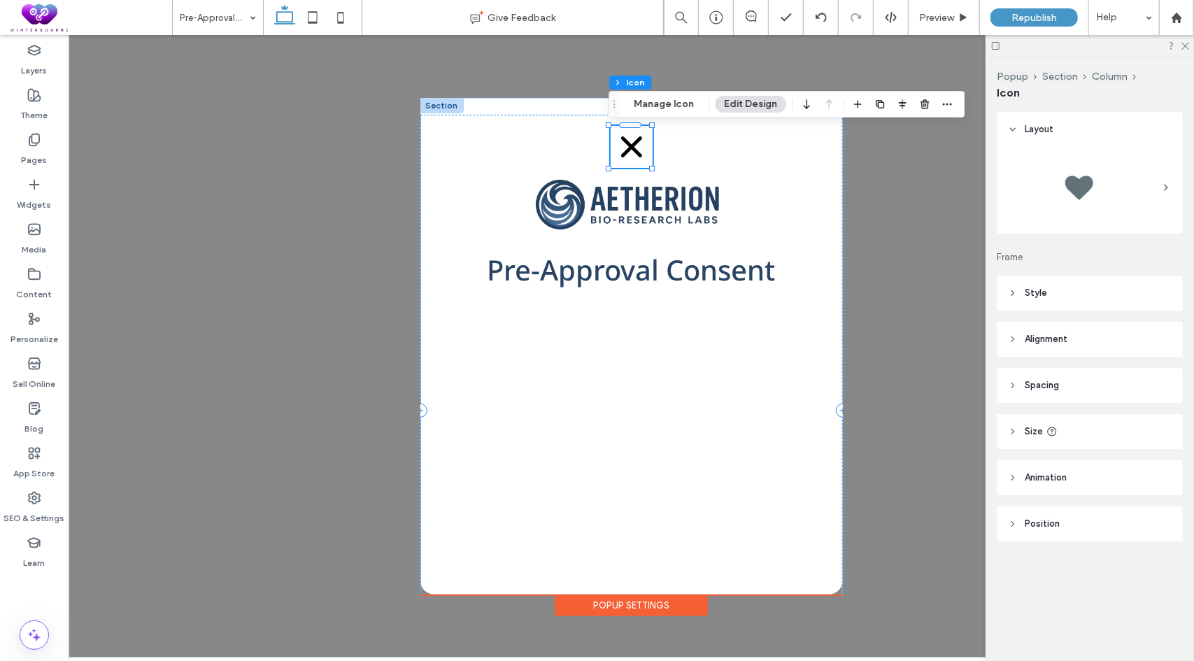
click at [1044, 295] on span "Style" at bounding box center [1036, 293] width 22 height 14
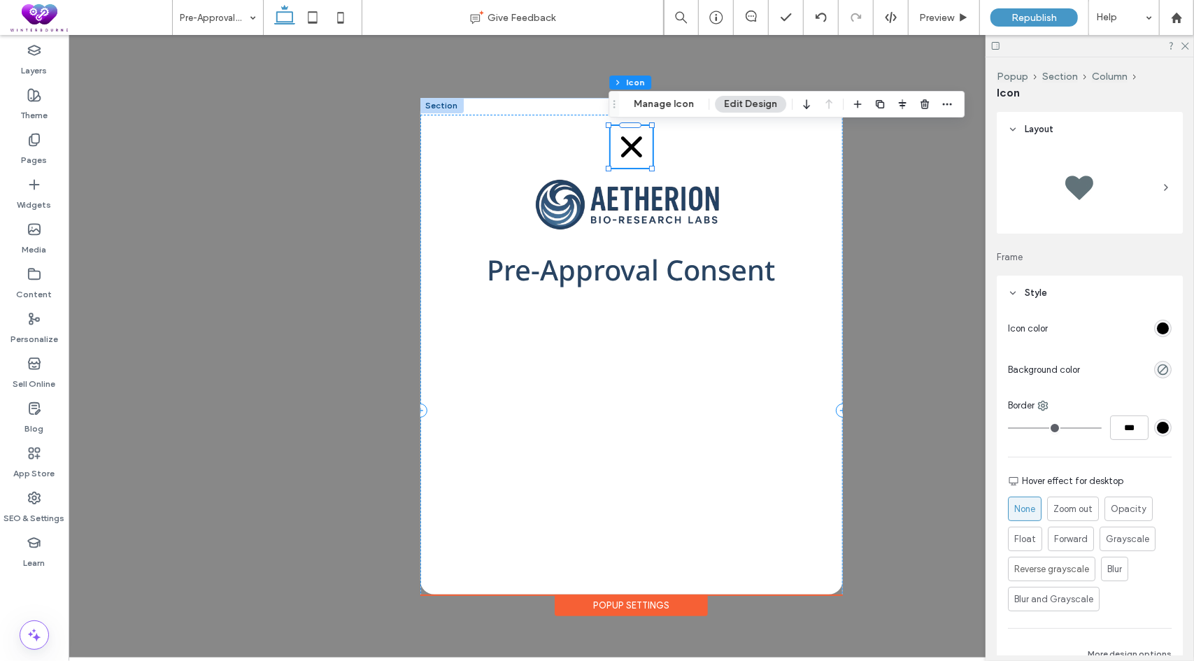
click at [1157, 324] on div "rgb(0, 0, 0)" at bounding box center [1163, 329] width 12 height 12
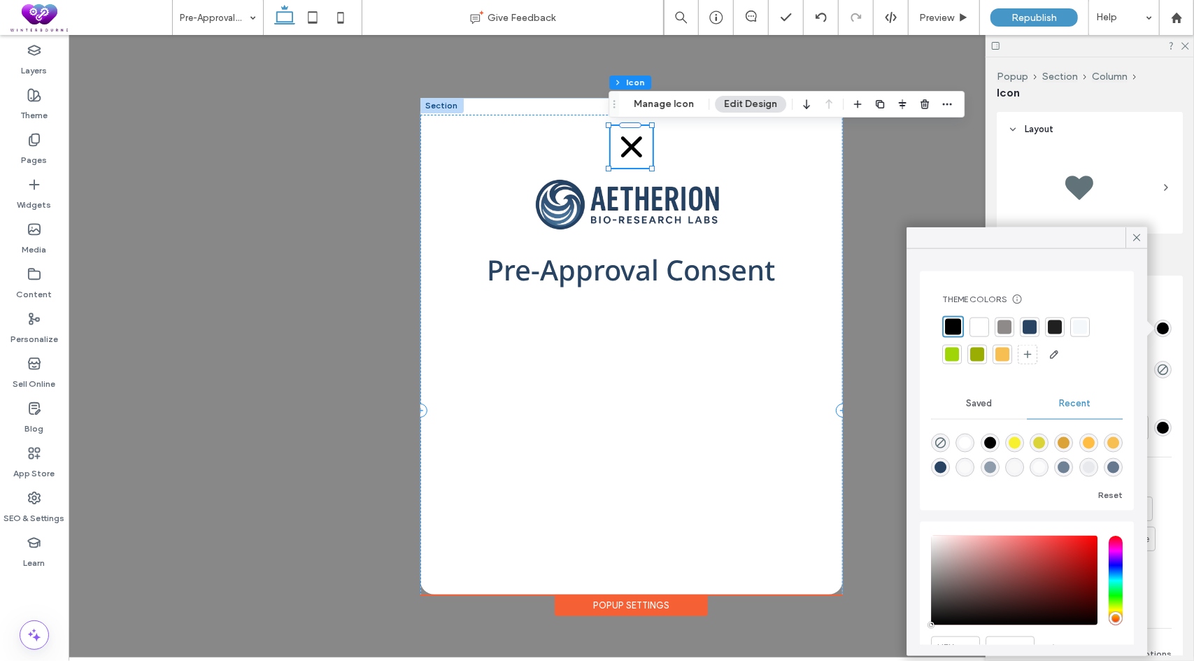
click at [980, 327] on div at bounding box center [980, 327] width 14 height 14
click at [903, 104] on icon "button" at bounding box center [902, 104] width 11 height 11
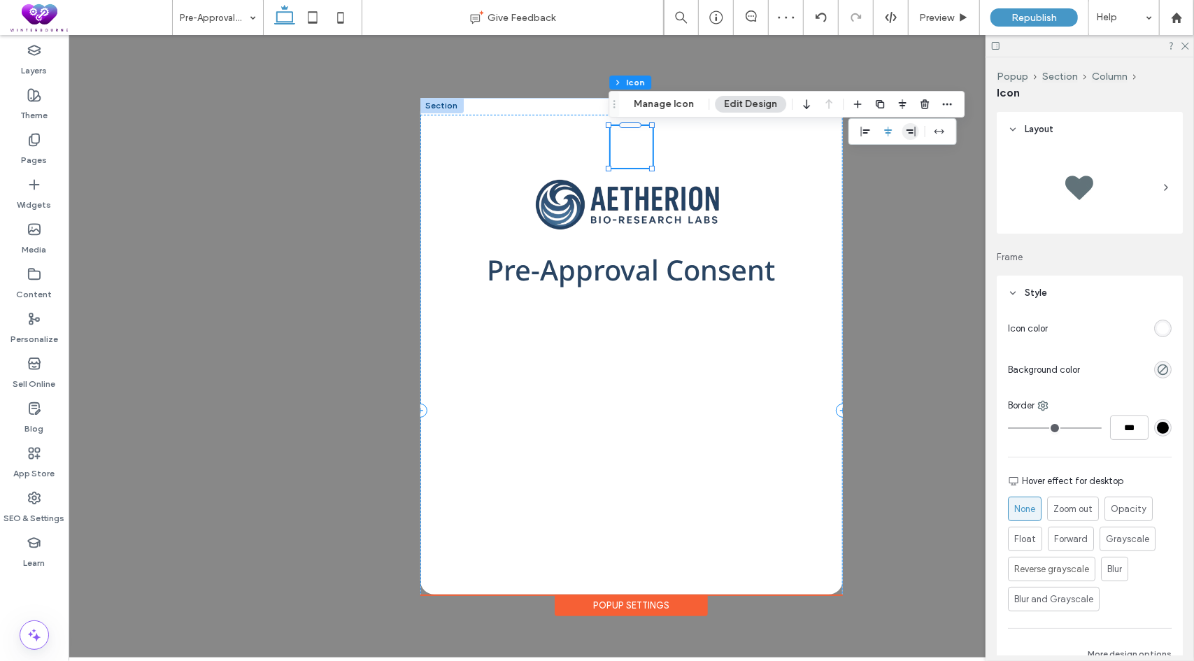
click at [907, 130] on use "flex-end" at bounding box center [911, 132] width 9 height 10
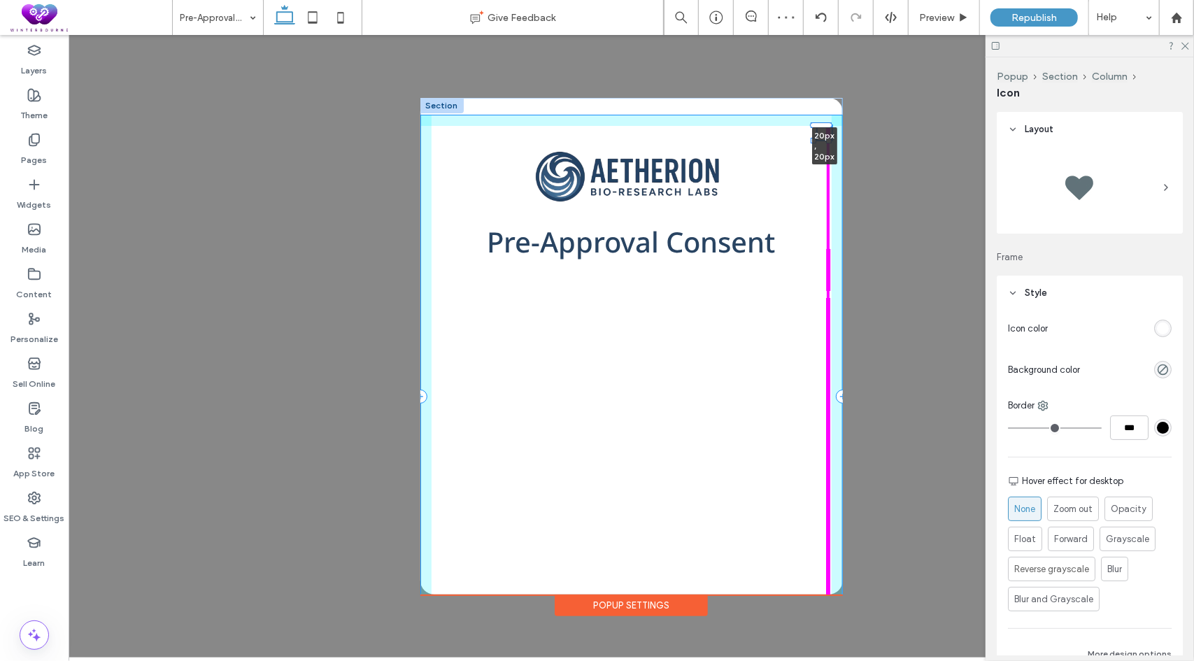
drag, startPoint x: 827, startPoint y: 164, endPoint x: 817, endPoint y: 143, distance: 23.2
click at [817, 143] on div "20px , 20px Pre-Approval Consent" at bounding box center [631, 395] width 423 height 597
type input "**"
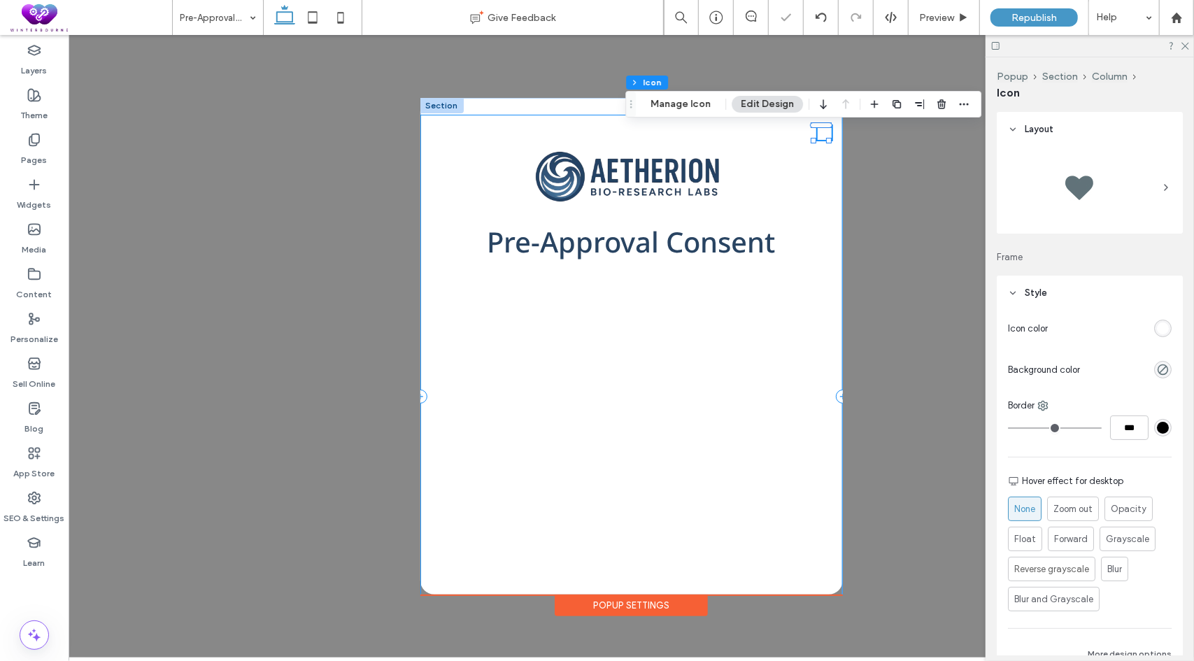
click at [789, 192] on div "20px , 20px Pre-Approval Consent" at bounding box center [631, 395] width 423 height 563
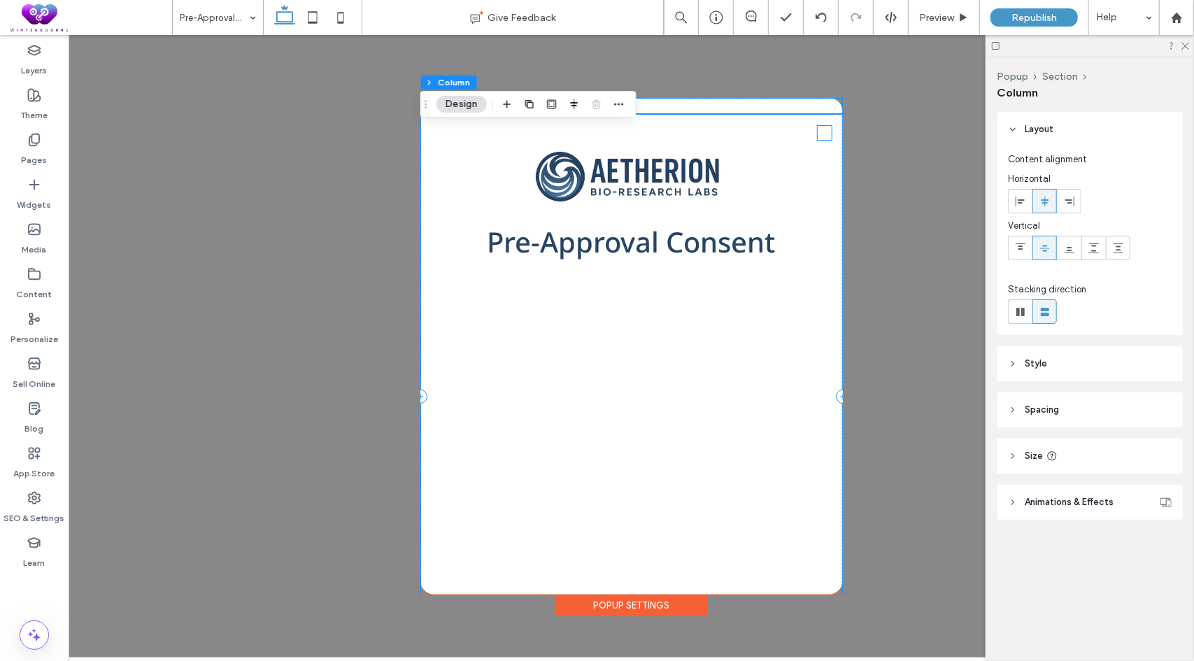
click at [821, 130] on icon at bounding box center [824, 132] width 7 height 7
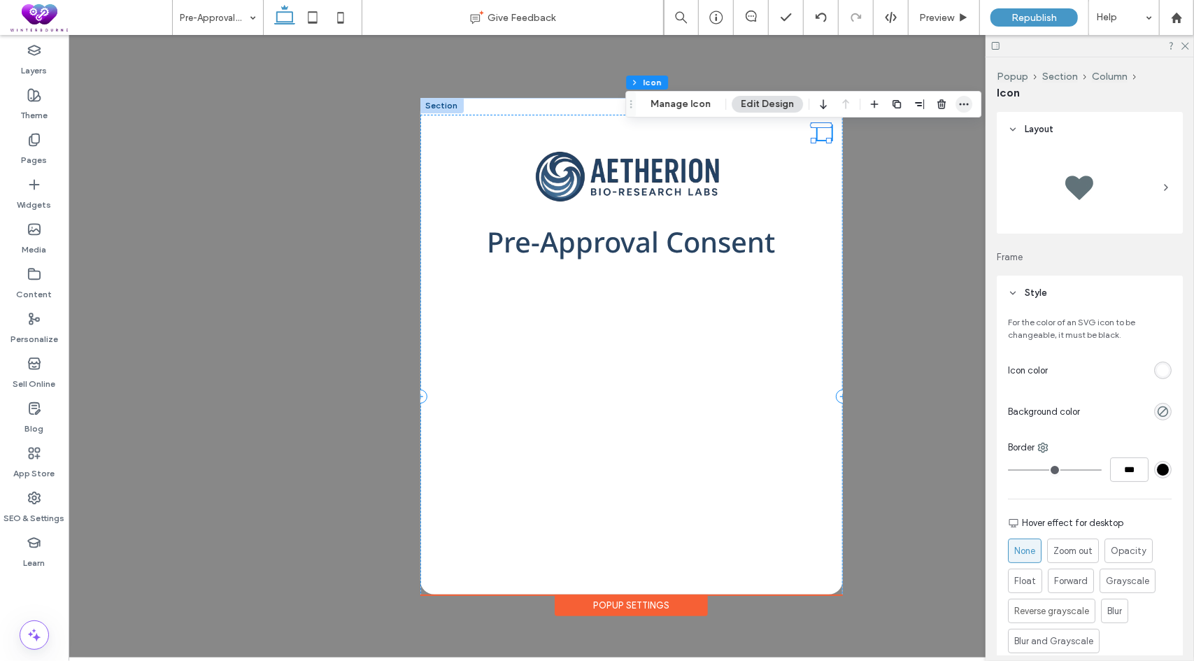
click at [961, 103] on icon "button" at bounding box center [964, 104] width 11 height 11
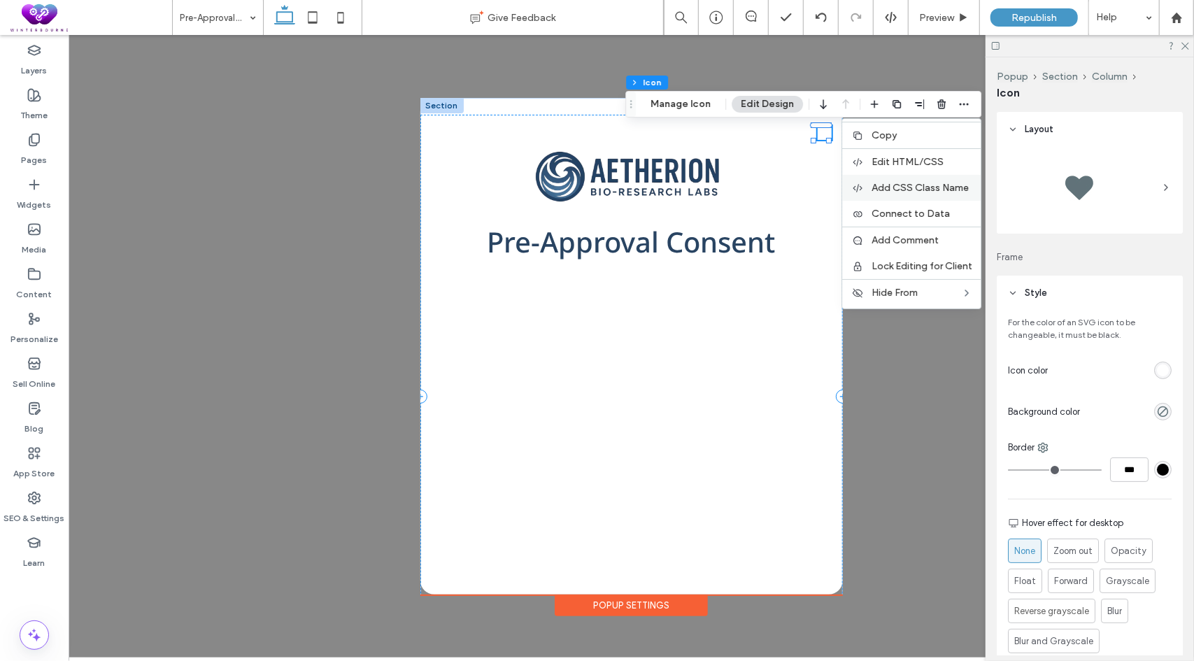
click at [905, 188] on span "Add CSS Class Name" at bounding box center [920, 188] width 97 height 12
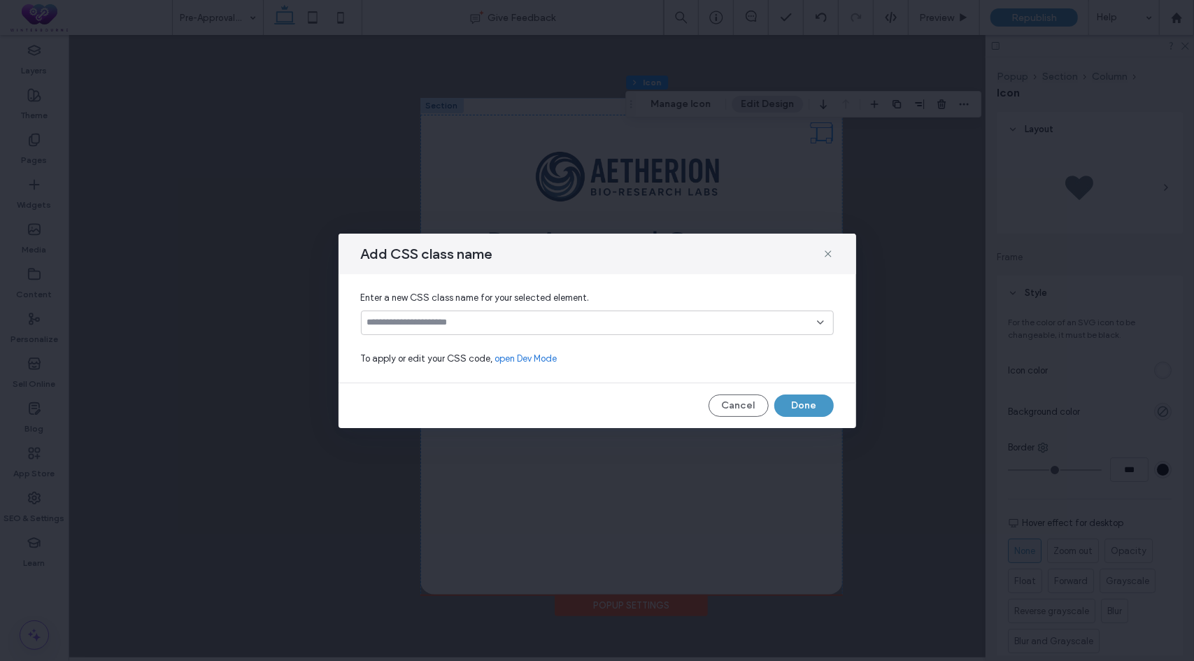
click at [474, 317] on input at bounding box center [592, 322] width 450 height 11
paste input "**********"
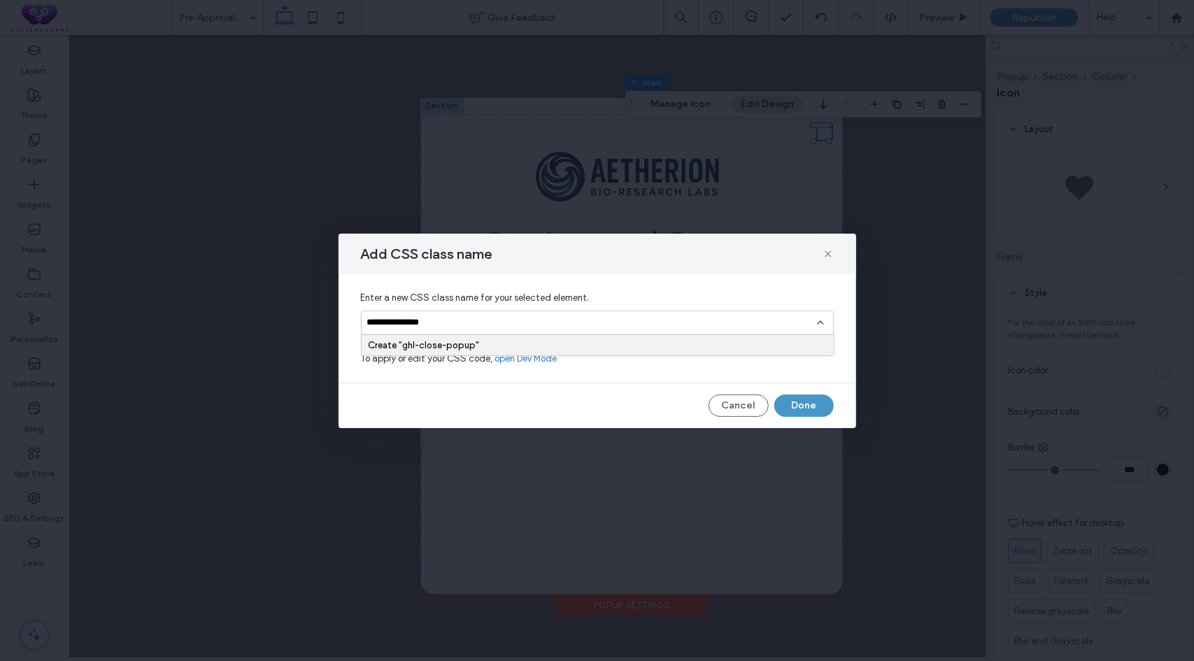
type input "**********"
click at [490, 341] on div "Create "ghl-close-popup"" at bounding box center [598, 345] width 460 height 10
click at [795, 402] on button "Done" at bounding box center [804, 406] width 59 height 22
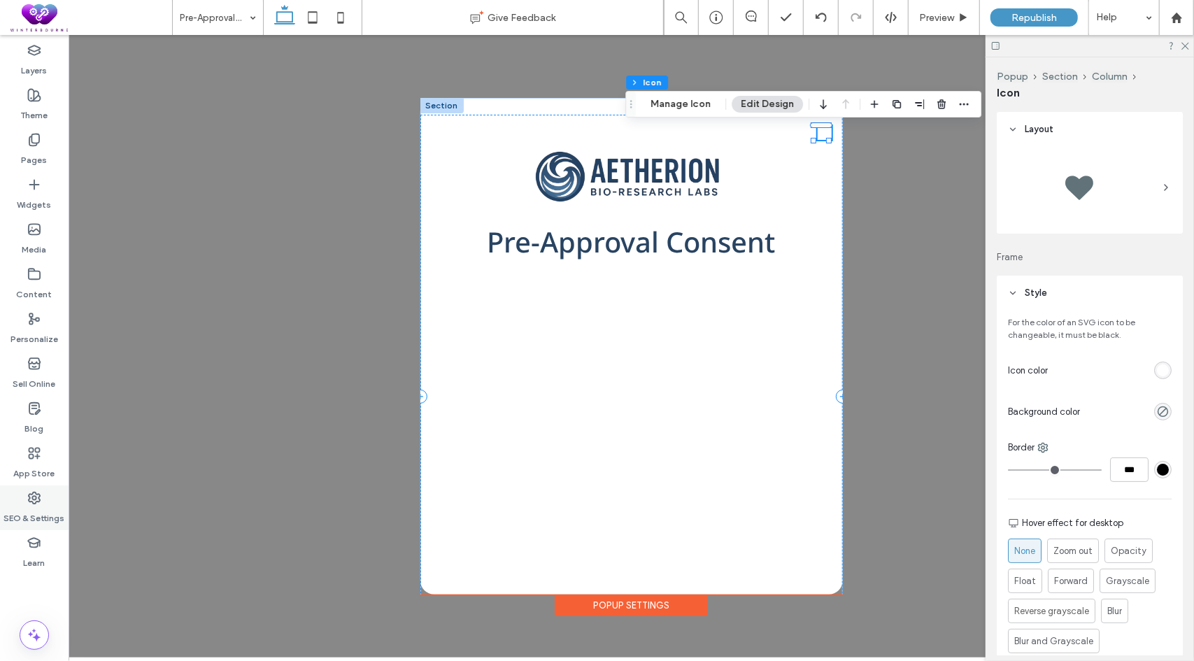
click at [29, 507] on label "SEO & Settings" at bounding box center [34, 515] width 61 height 20
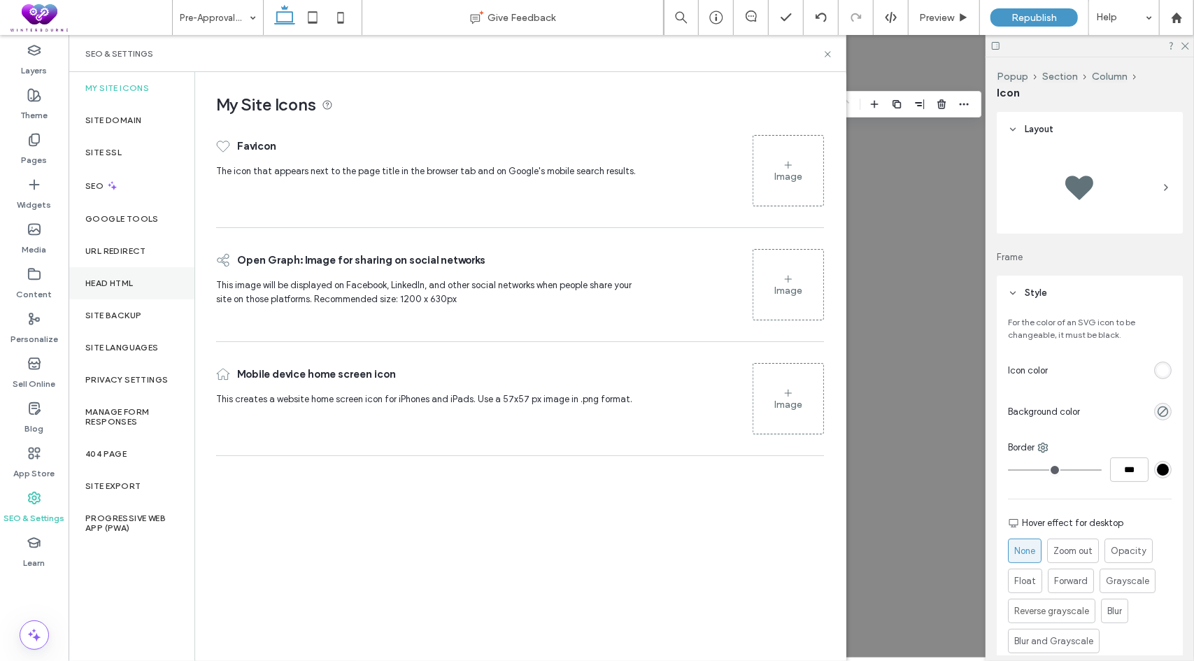
click at [116, 282] on label "Head HTML" at bounding box center [109, 283] width 48 height 10
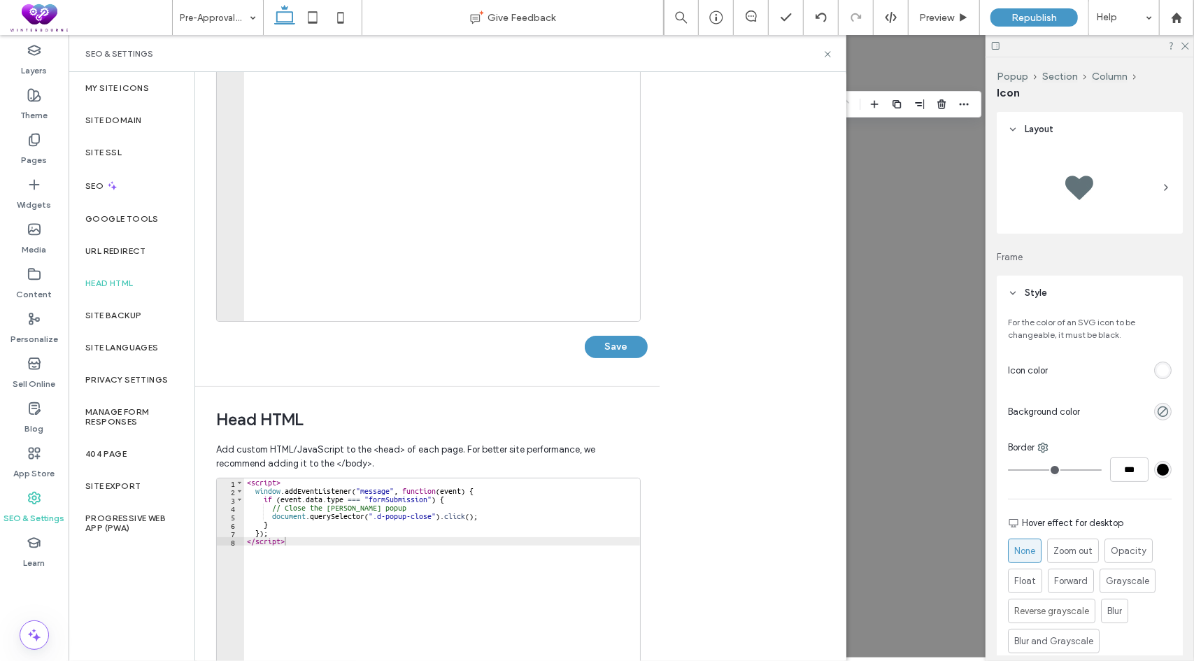
scroll to position [140, 0]
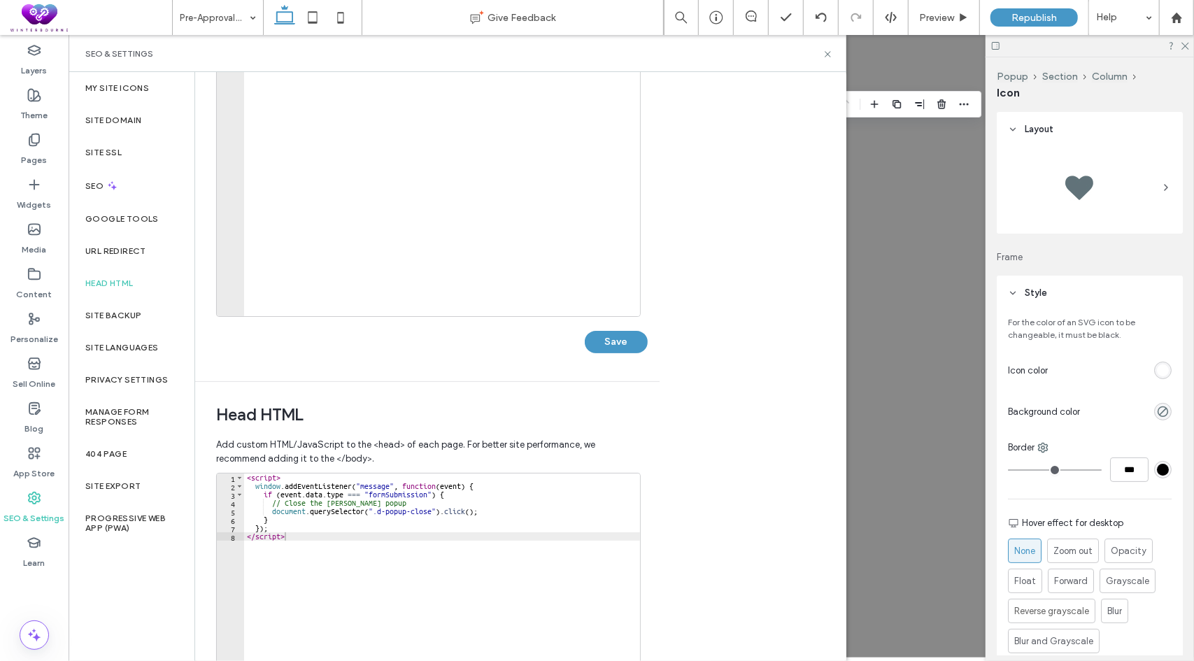
click at [441, 518] on div "< script > window . addEventListener ( "message" , function ( event ) { if ( ev…" at bounding box center [442, 622] width 397 height 296
type textarea "*** *********"
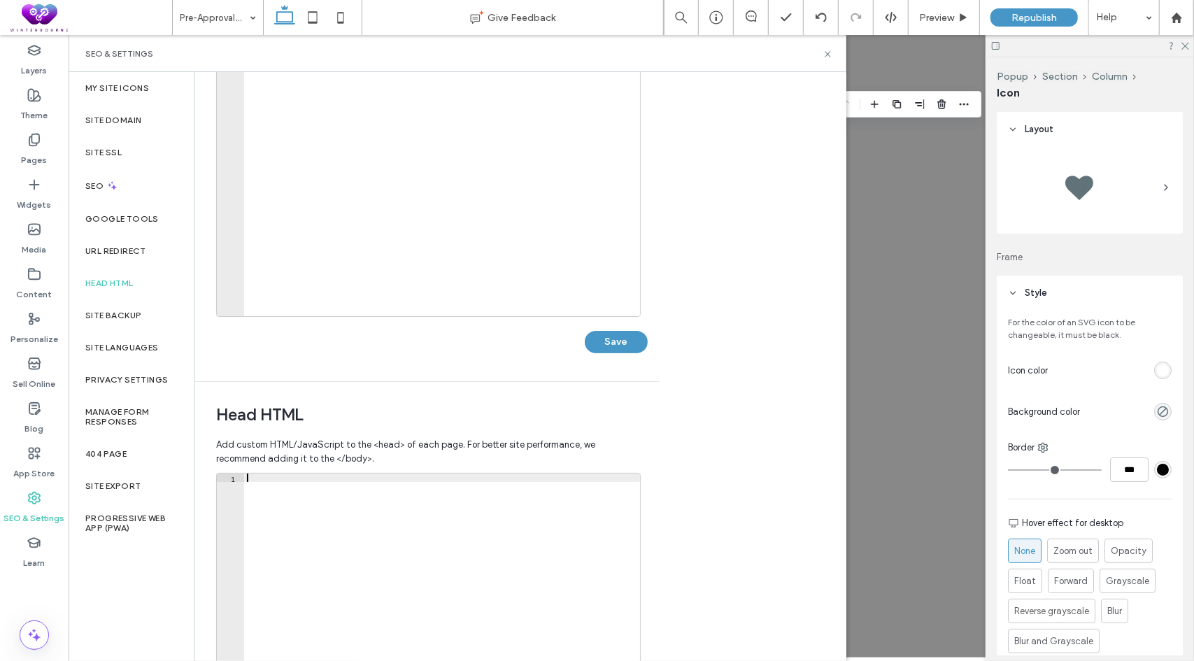
click at [335, 143] on div at bounding box center [442, 186] width 397 height 296
paste textarea "*********"
type textarea "*********"
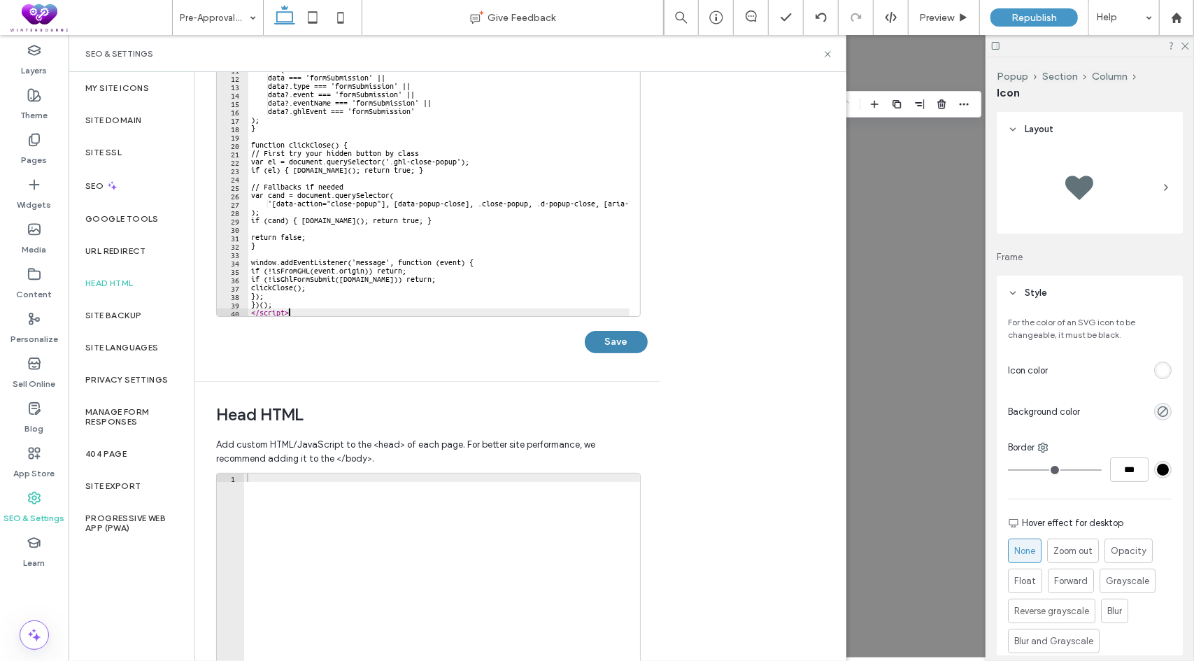
click at [635, 346] on button "Save" at bounding box center [616, 342] width 63 height 22
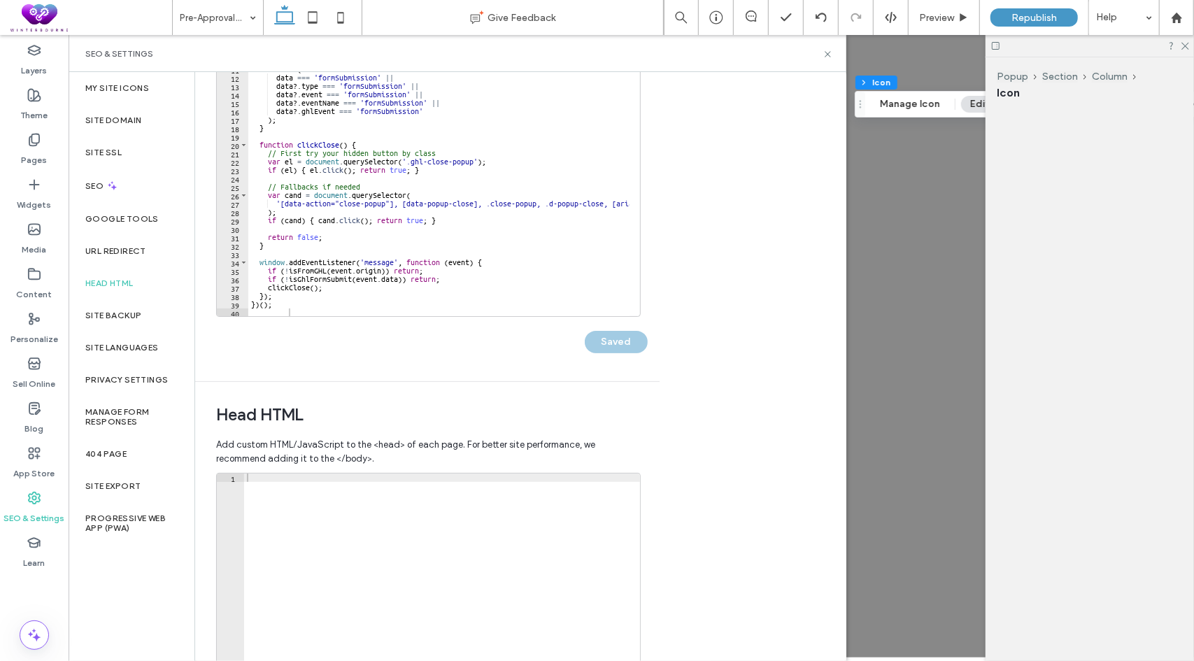
scroll to position [0, 0]
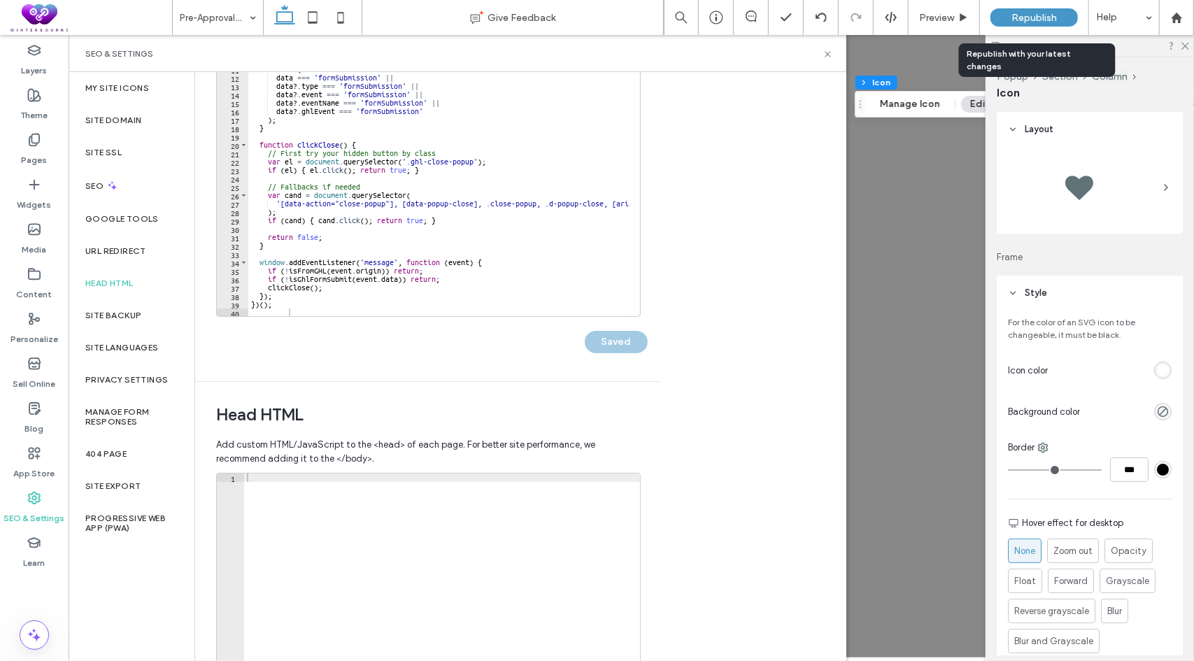
click at [1031, 17] on span "Republish" at bounding box center [1034, 18] width 45 height 12
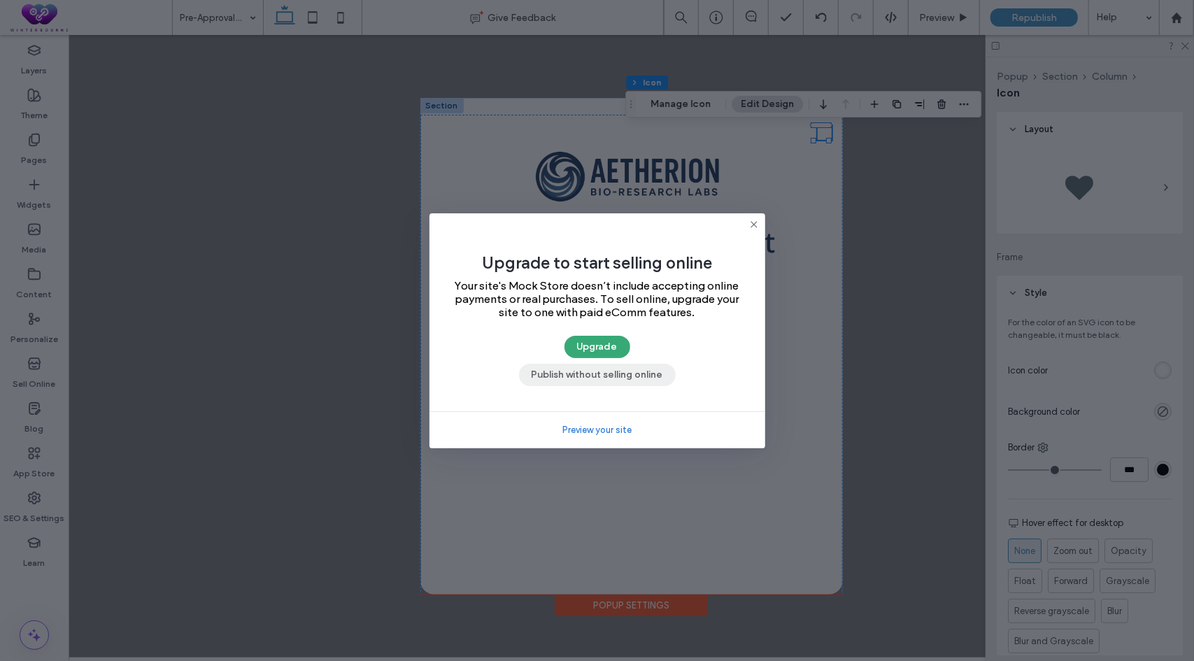
drag, startPoint x: 628, startPoint y: 372, endPoint x: 557, endPoint y: 332, distance: 80.8
click at [628, 372] on button "Publish without selling online" at bounding box center [597, 375] width 157 height 22
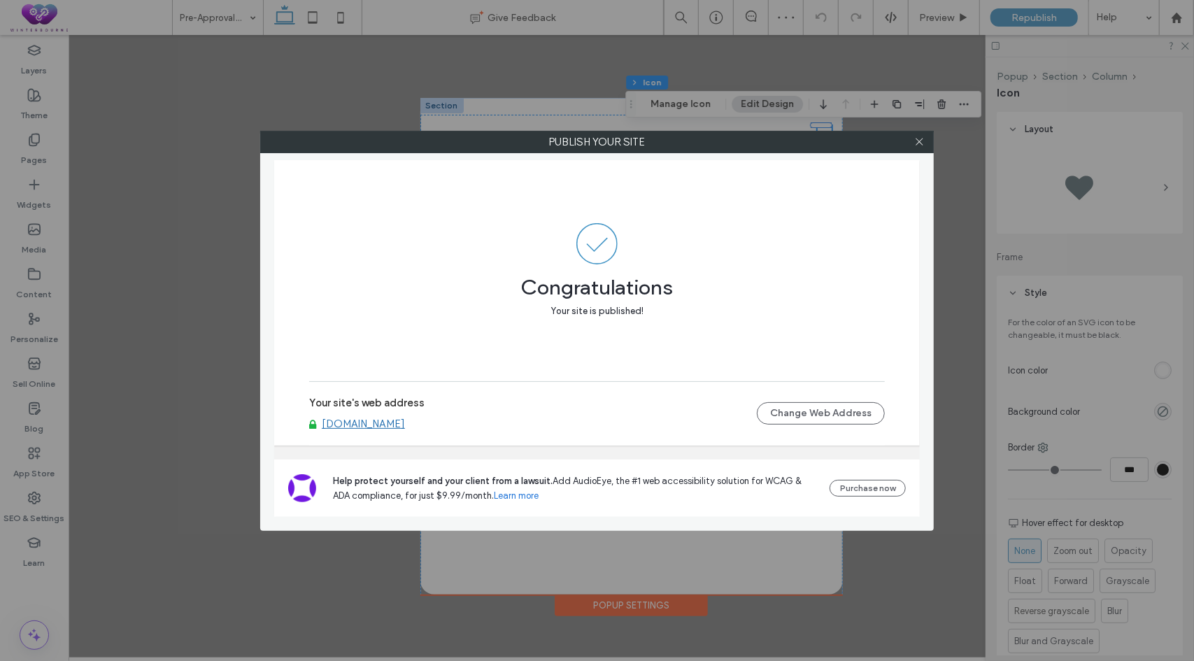
drag, startPoint x: 509, startPoint y: 427, endPoint x: 329, endPoint y: 427, distance: 180.5
click at [325, 424] on div "[DOMAIN_NAME]" at bounding box center [533, 424] width 448 height 13
click at [918, 141] on icon at bounding box center [919, 141] width 10 height 10
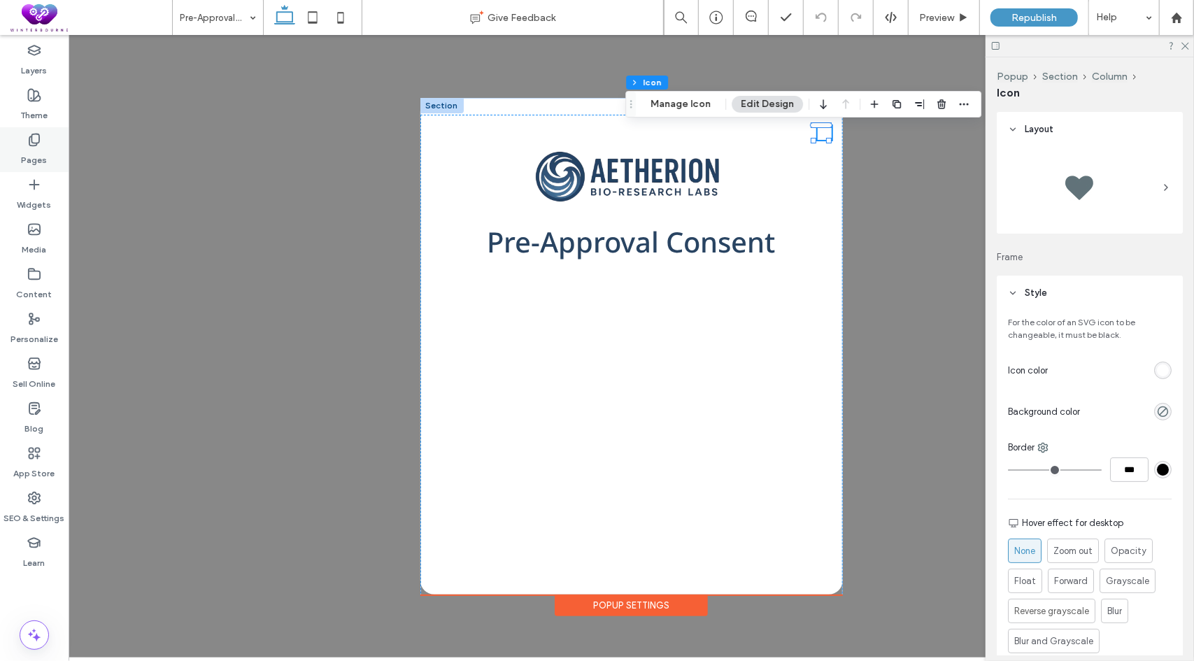
click at [38, 155] on label "Pages" at bounding box center [35, 157] width 26 height 20
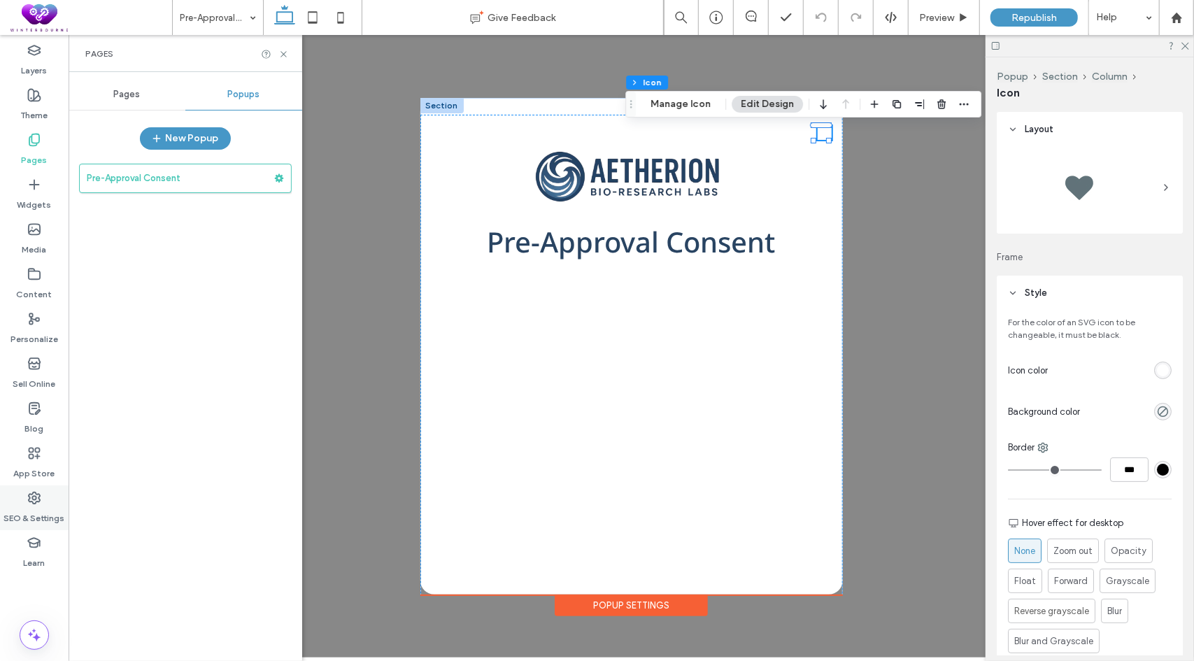
drag, startPoint x: 30, startPoint y: 464, endPoint x: 30, endPoint y: 506, distance: 42.0
click at [30, 465] on label "App Store" at bounding box center [34, 470] width 41 height 20
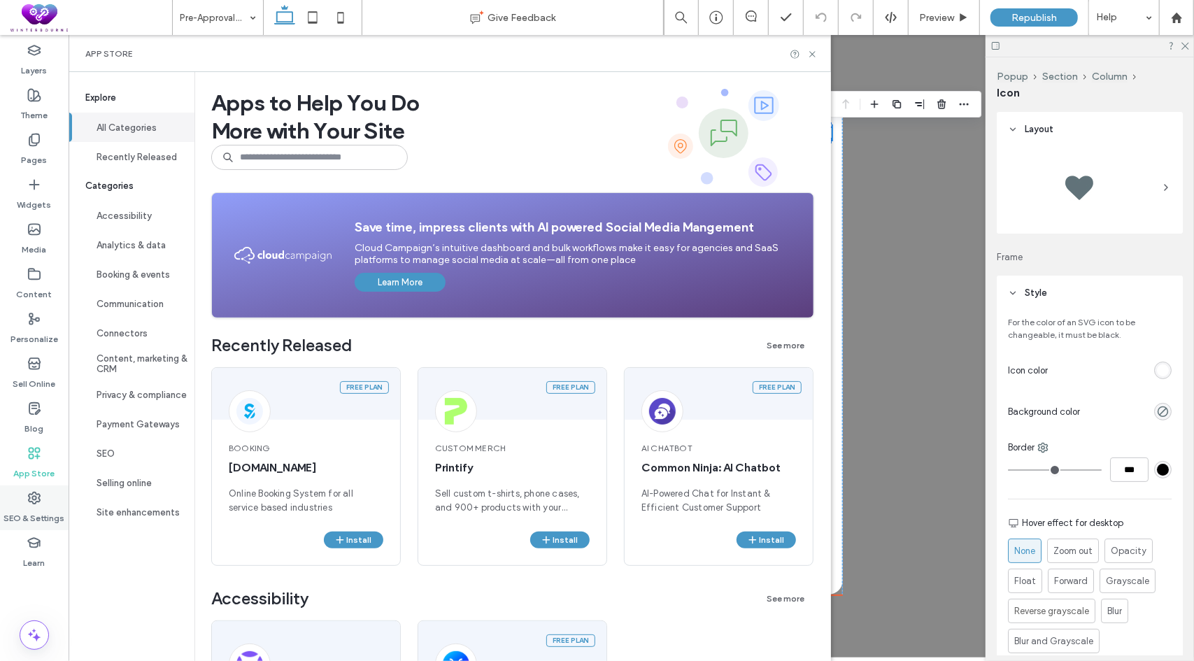
click at [30, 506] on label "SEO & Settings" at bounding box center [34, 515] width 61 height 20
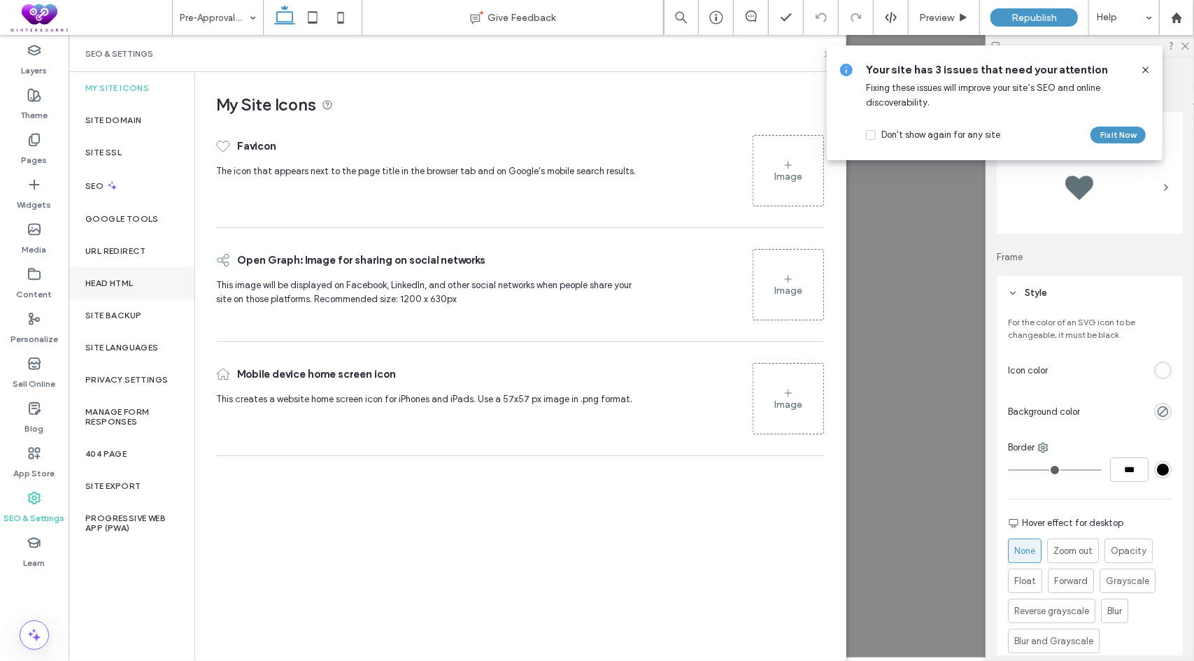
click at [111, 287] on label "Head HTML" at bounding box center [109, 283] width 48 height 10
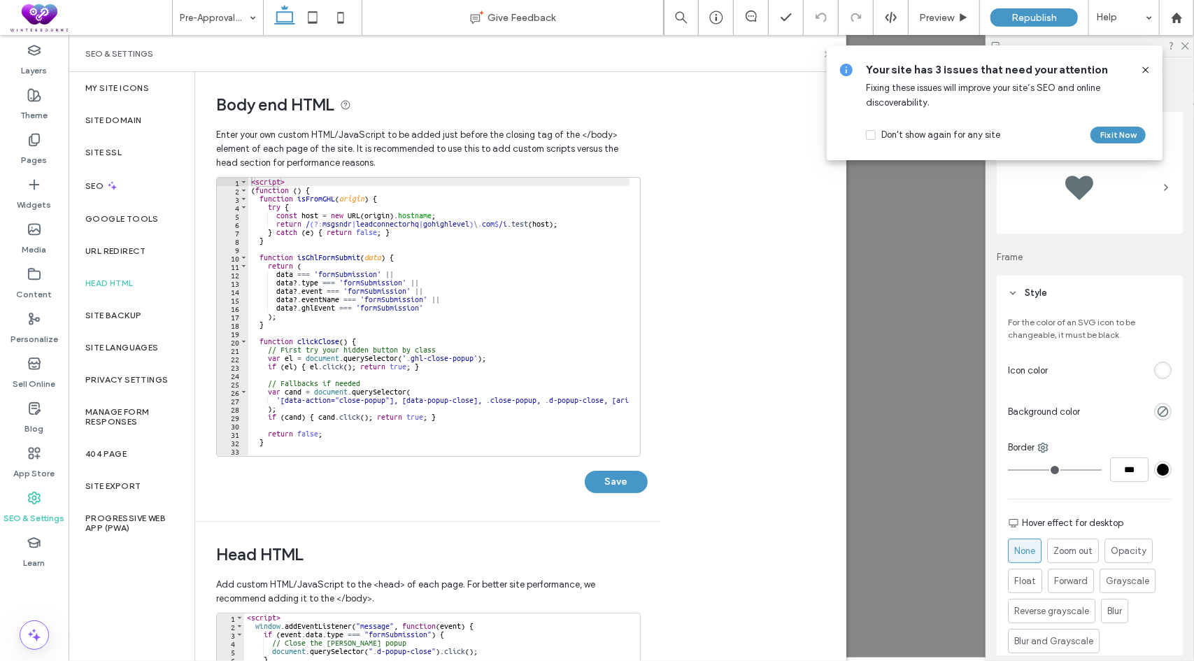
click at [446, 336] on div "< script > ( function ( ) { function isFromGHL ( origin ) { try { const host = …" at bounding box center [488, 320] width 480 height 285
type textarea "***** *********"
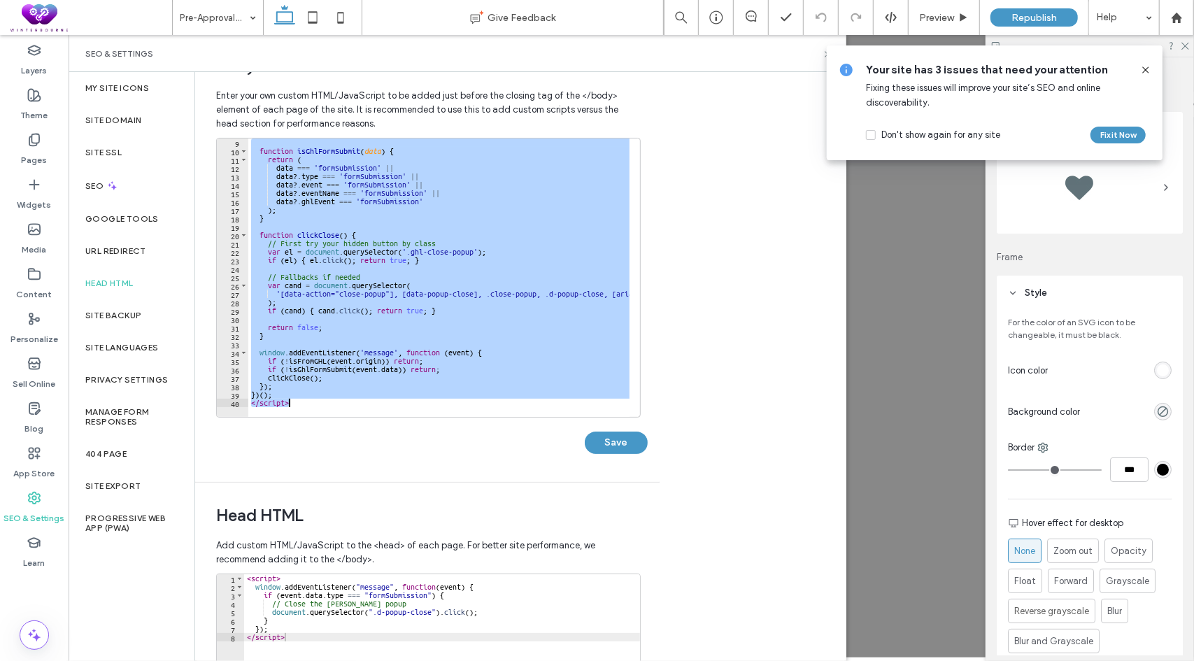
scroll to position [140, 0]
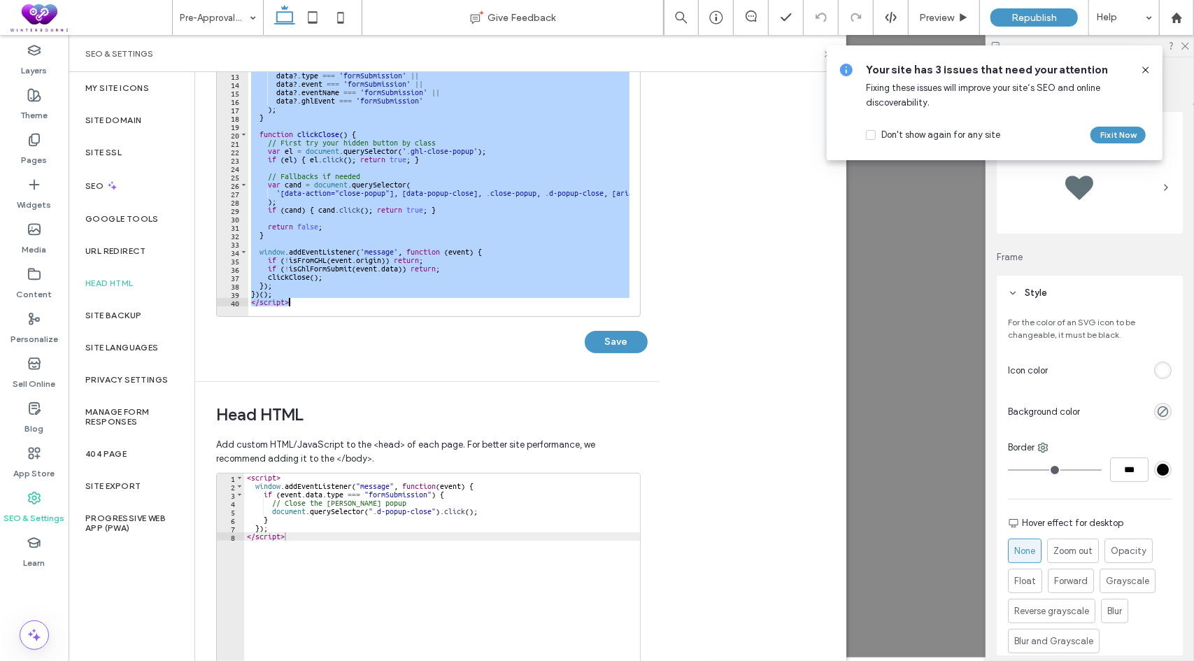
click at [339, 523] on div "< script > window . addEventListener ( "message" , function ( event ) { if ( ev…" at bounding box center [442, 622] width 397 height 296
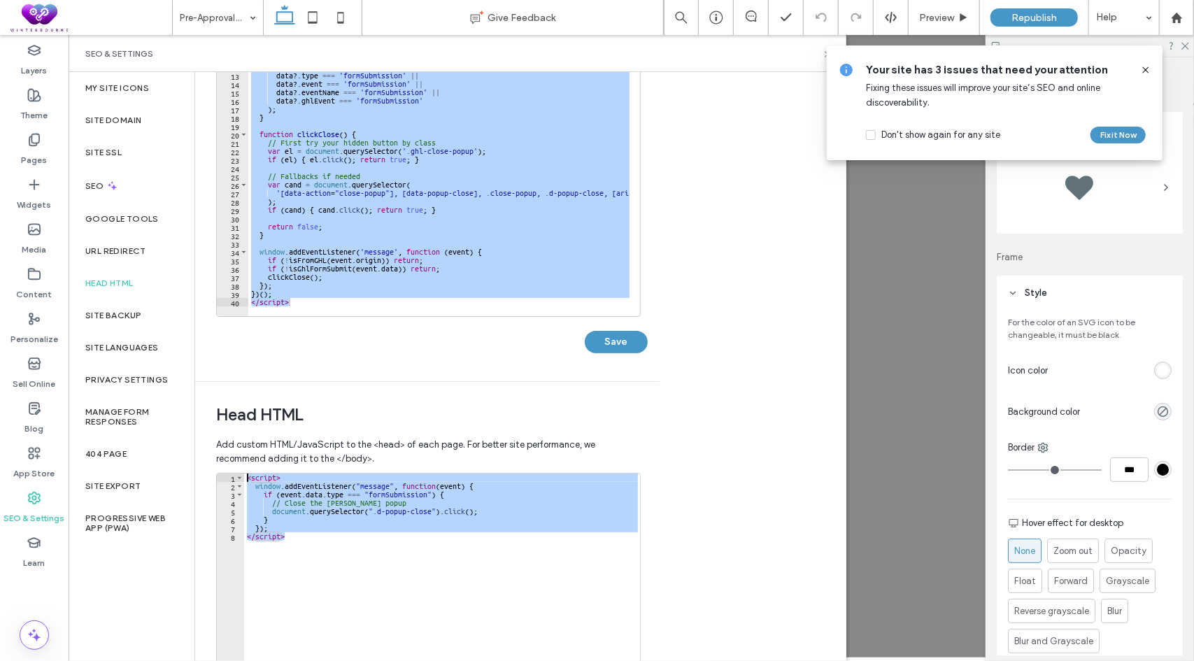
drag, startPoint x: 318, startPoint y: 539, endPoint x: 243, endPoint y: 469, distance: 102.4
click at [243, 469] on div "Add custom HTML/JavaScript to the <head> of each page. For better site performa…" at bounding box center [427, 624] width 423 height 386
type textarea "**********"
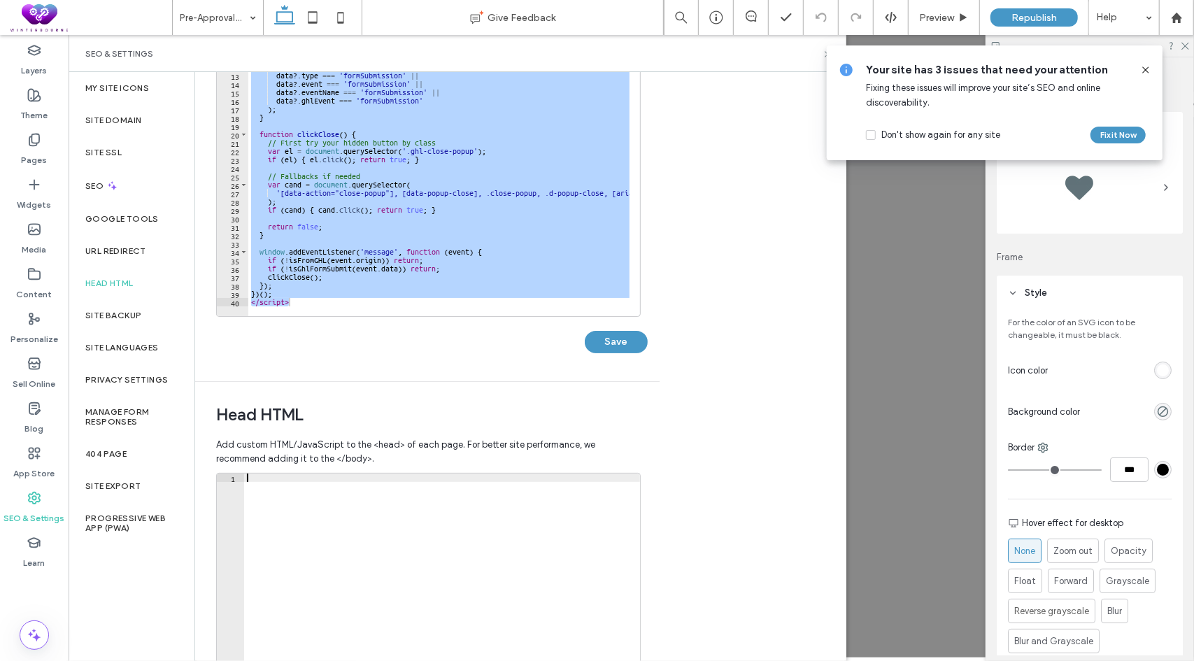
click at [743, 302] on div "Body end HTML Enter your own custom HTML/​JavaScript to be added just before th…" at bounding box center [520, 366] width 651 height 589
click at [451, 222] on div "function isGhlFormSubmit ( data ) { return ( data === 'formSubmission' || data …" at bounding box center [438, 177] width 381 height 278
paste textarea "Cursor at row 40"
type textarea "*********"
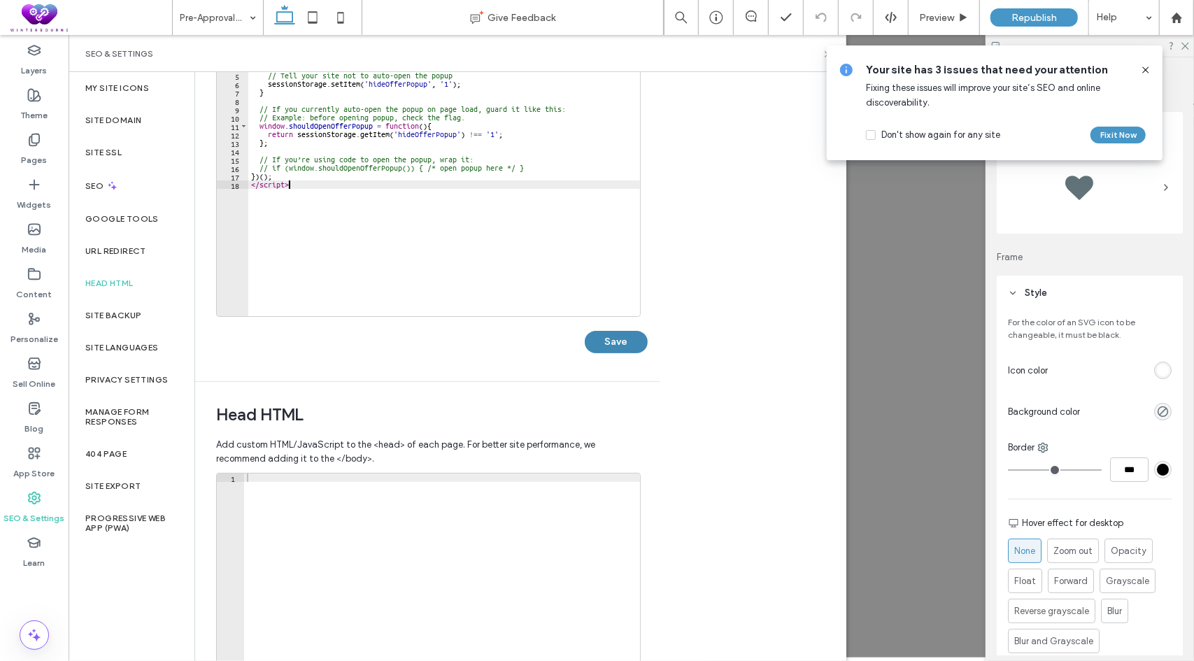
click at [623, 344] on button "Save" at bounding box center [616, 342] width 63 height 22
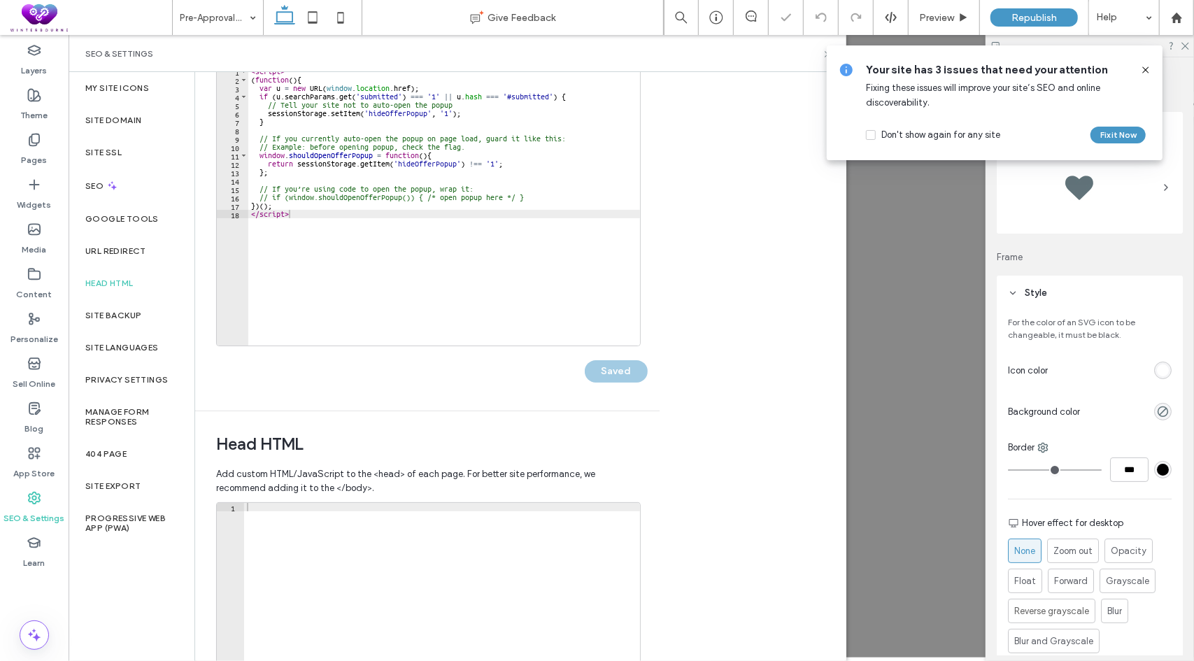
scroll to position [0, 0]
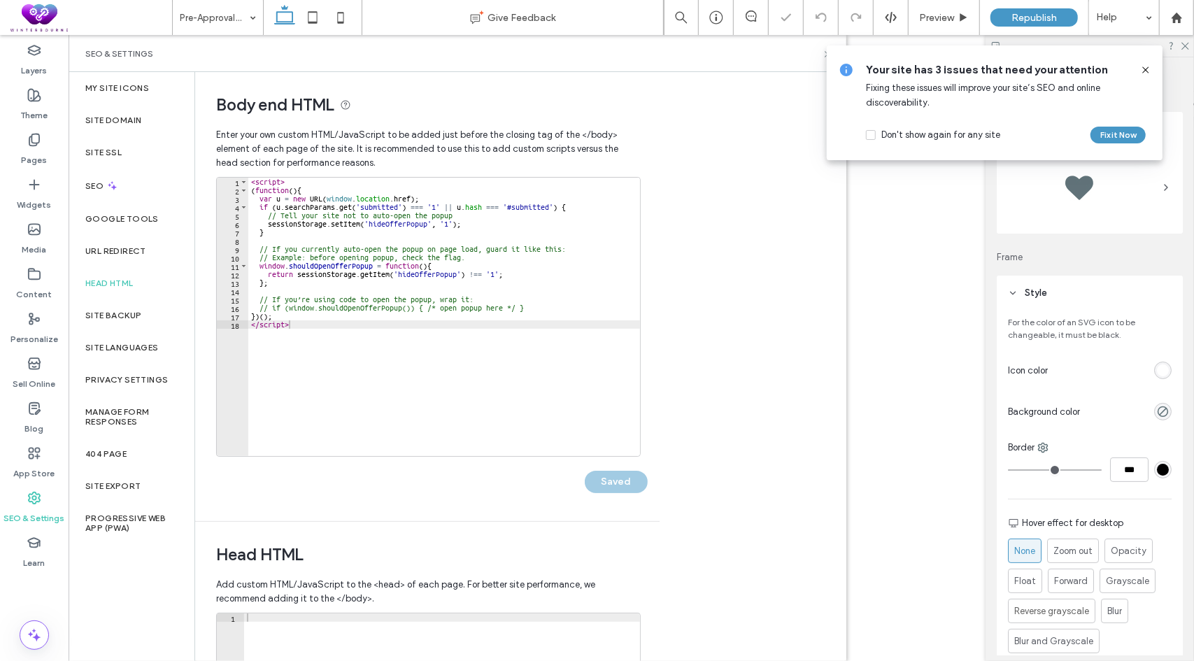
click at [1146, 72] on icon at bounding box center [1145, 69] width 11 height 11
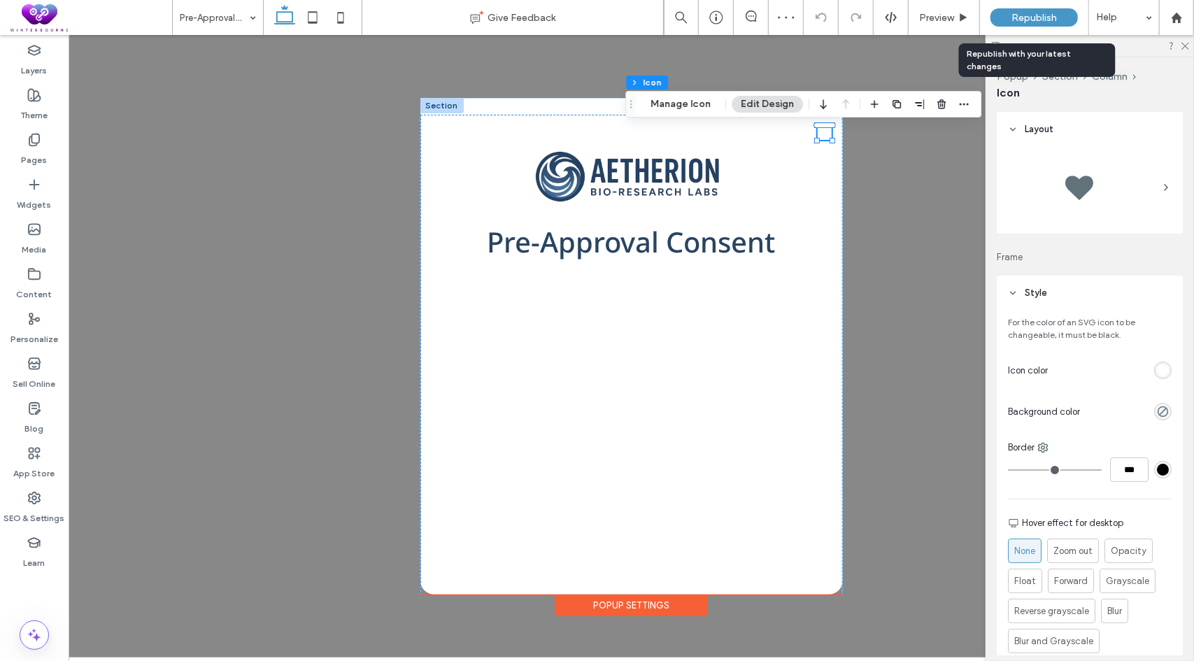
click at [1047, 12] on span "Republish" at bounding box center [1034, 18] width 45 height 12
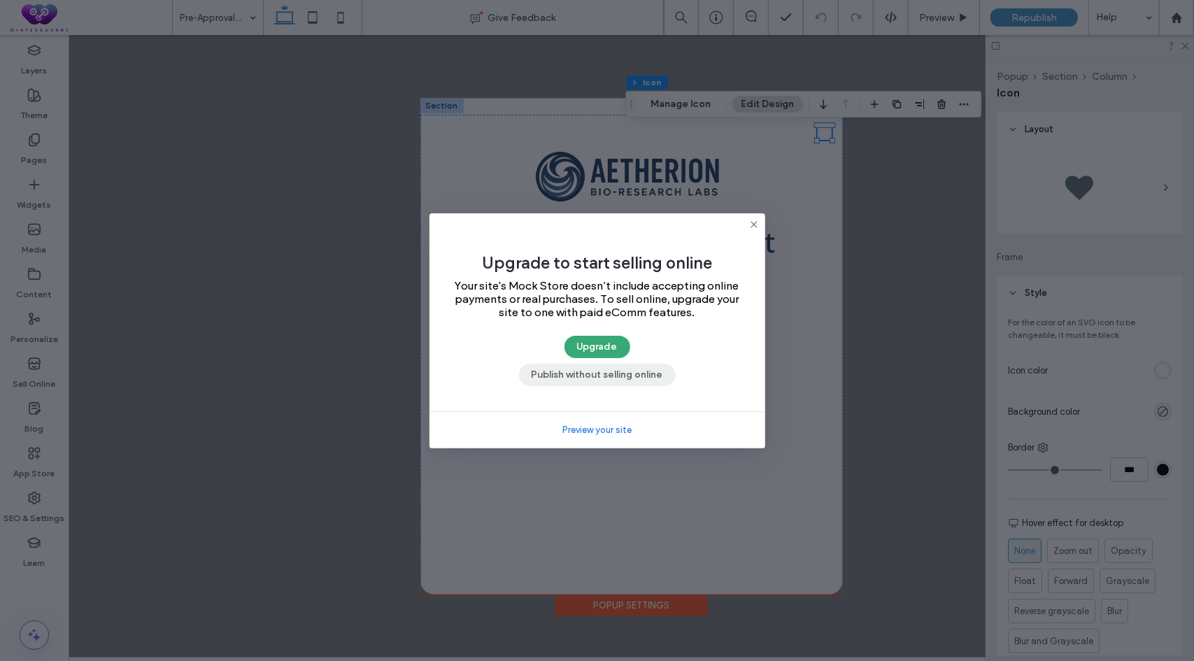
click at [558, 376] on button "Publish without selling online" at bounding box center [597, 375] width 157 height 22
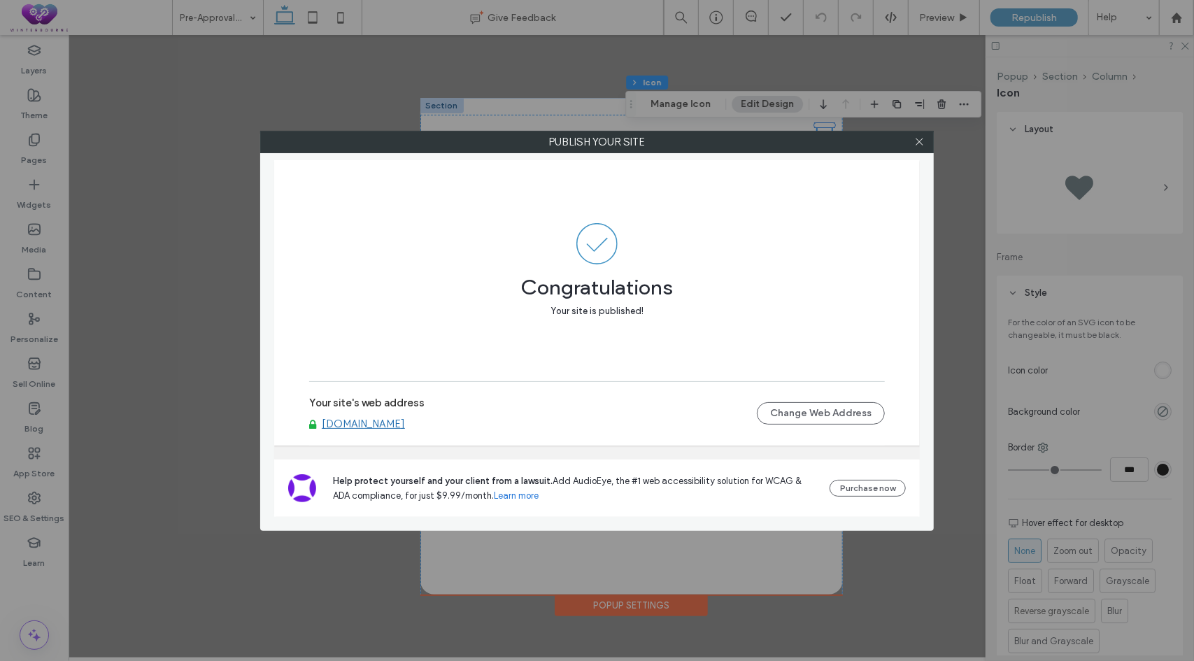
drag, startPoint x: 468, startPoint y: 423, endPoint x: 325, endPoint y: 427, distance: 143.5
click at [325, 427] on div "[DOMAIN_NAME]" at bounding box center [533, 424] width 448 height 13
drag, startPoint x: 512, startPoint y: 425, endPoint x: 355, endPoint y: 423, distance: 156.7
click at [355, 423] on div "[DOMAIN_NAME]" at bounding box center [533, 424] width 448 height 13
click at [918, 140] on use at bounding box center [919, 142] width 7 height 7
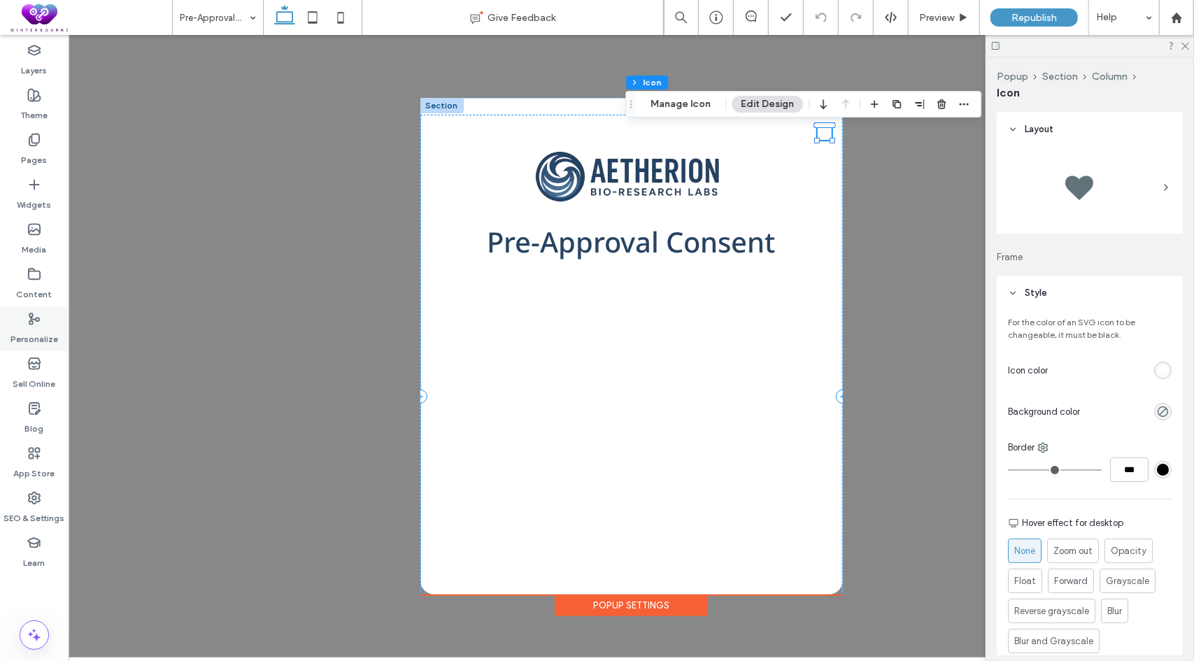
click at [35, 318] on use at bounding box center [34, 318] width 10 height 10
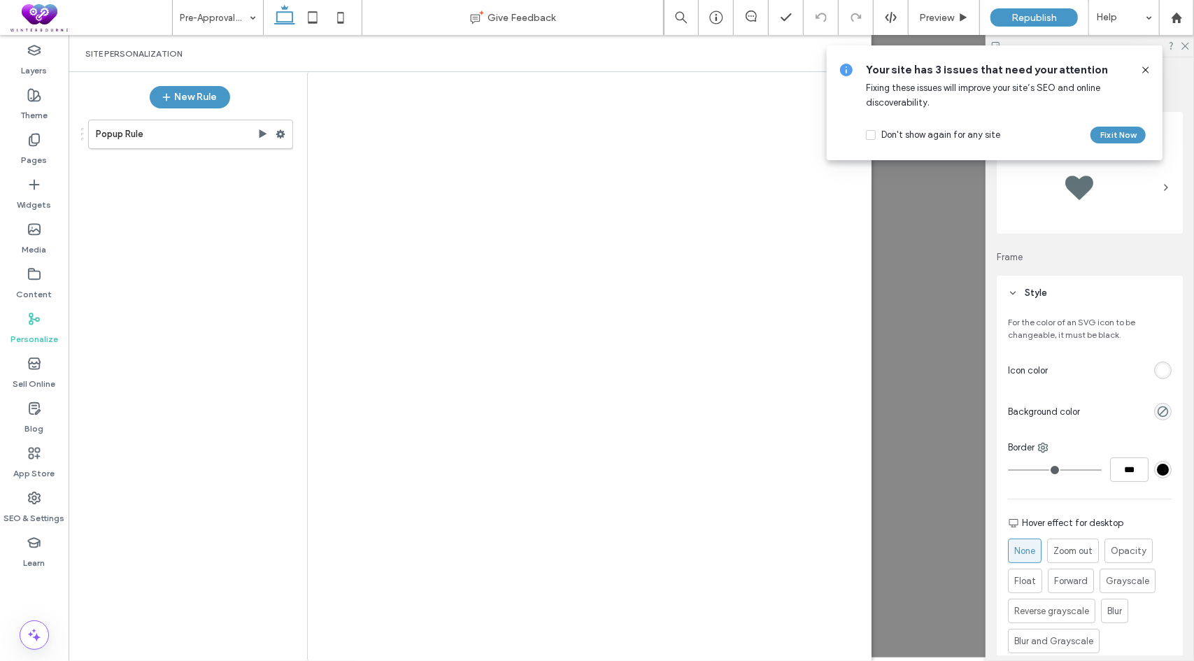
click at [283, 135] on use at bounding box center [280, 134] width 9 height 8
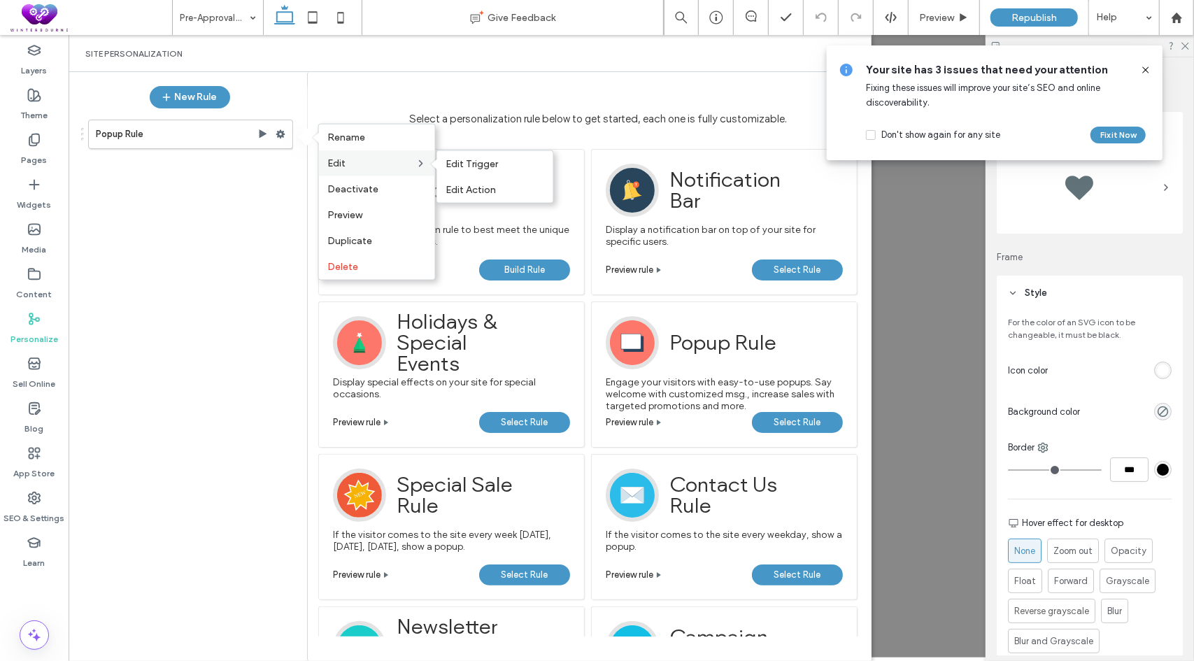
click at [374, 157] on label "Edit" at bounding box center [371, 163] width 88 height 12
click at [497, 165] on label "Edit Trigger" at bounding box center [495, 164] width 99 height 12
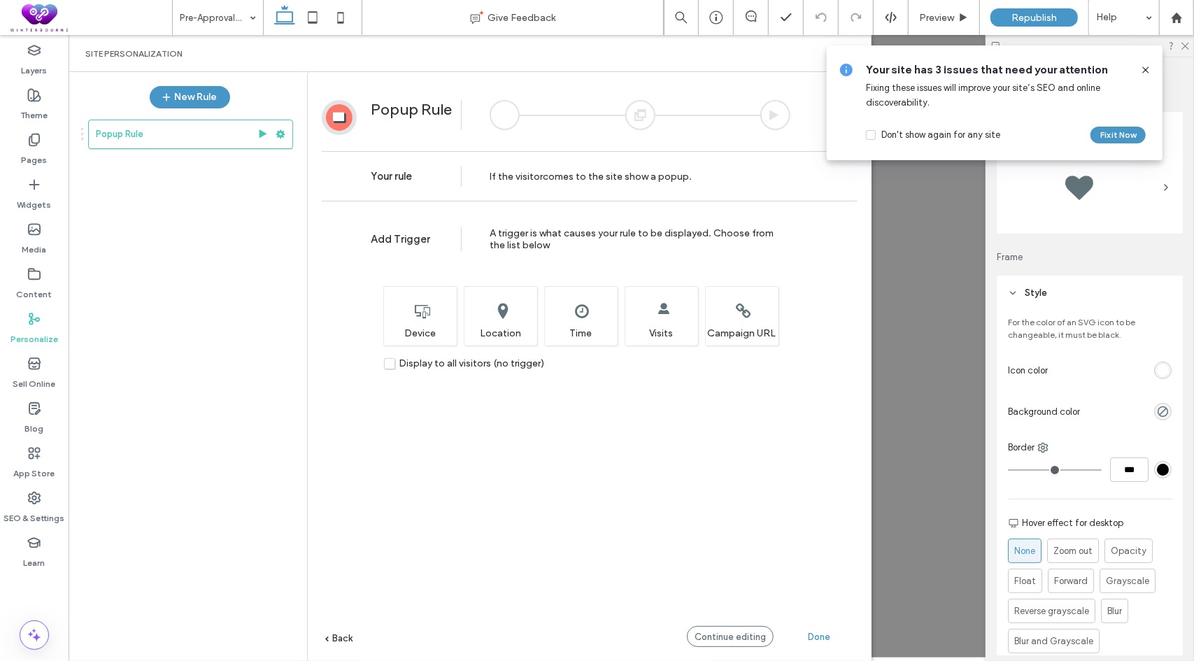
click at [1148, 72] on use at bounding box center [1146, 69] width 6 height 6
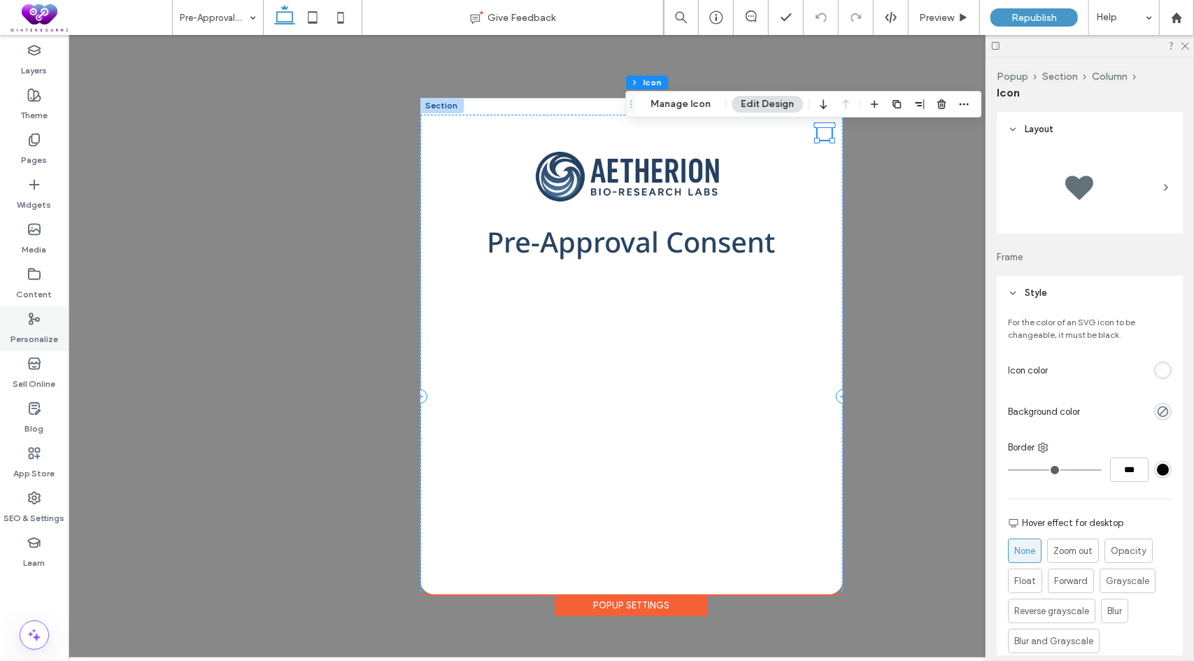
click at [31, 326] on label "Personalize" at bounding box center [34, 336] width 48 height 20
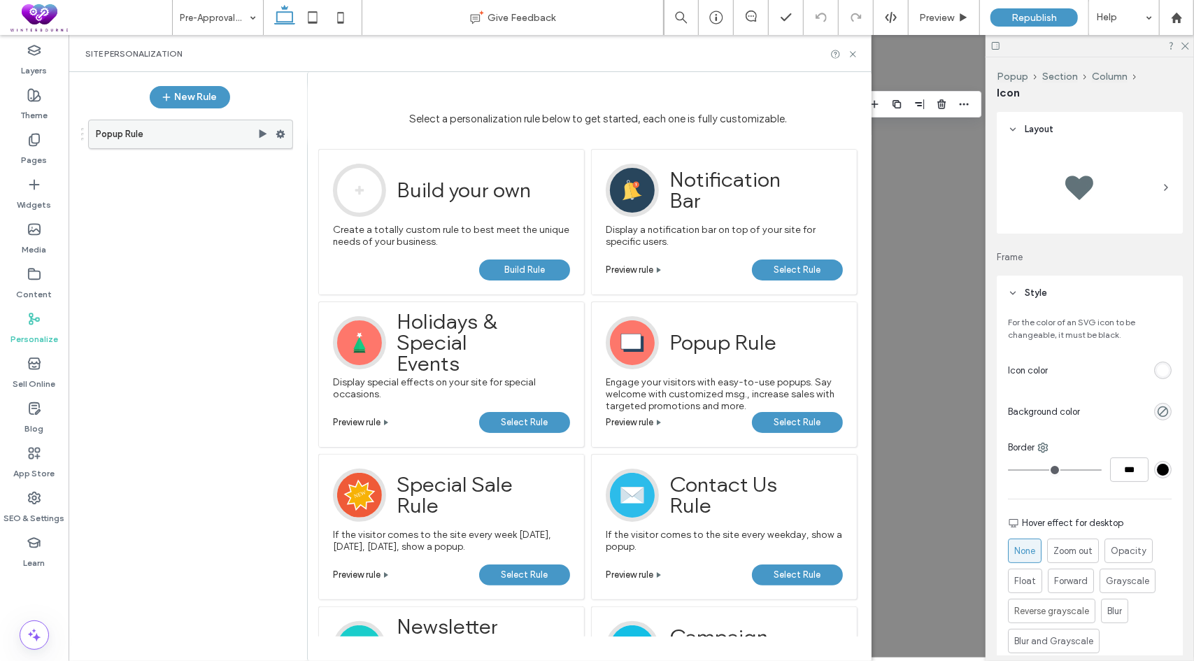
click at [284, 134] on use at bounding box center [280, 134] width 9 height 8
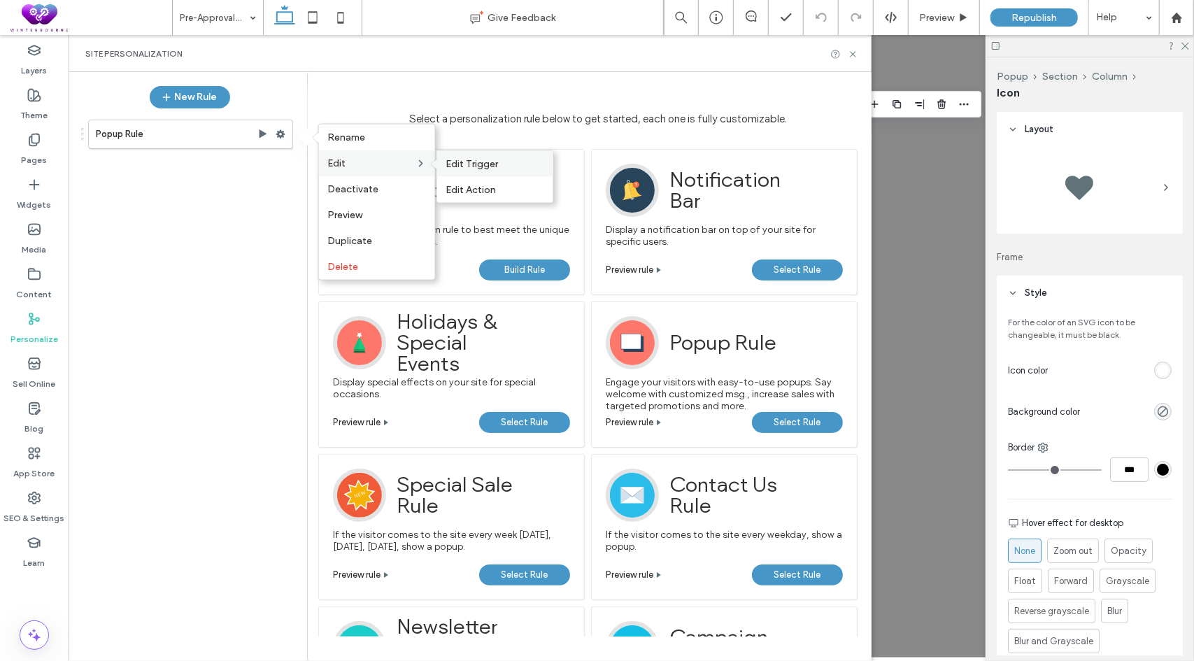
click at [469, 162] on span "Edit Trigger" at bounding box center [472, 164] width 52 height 12
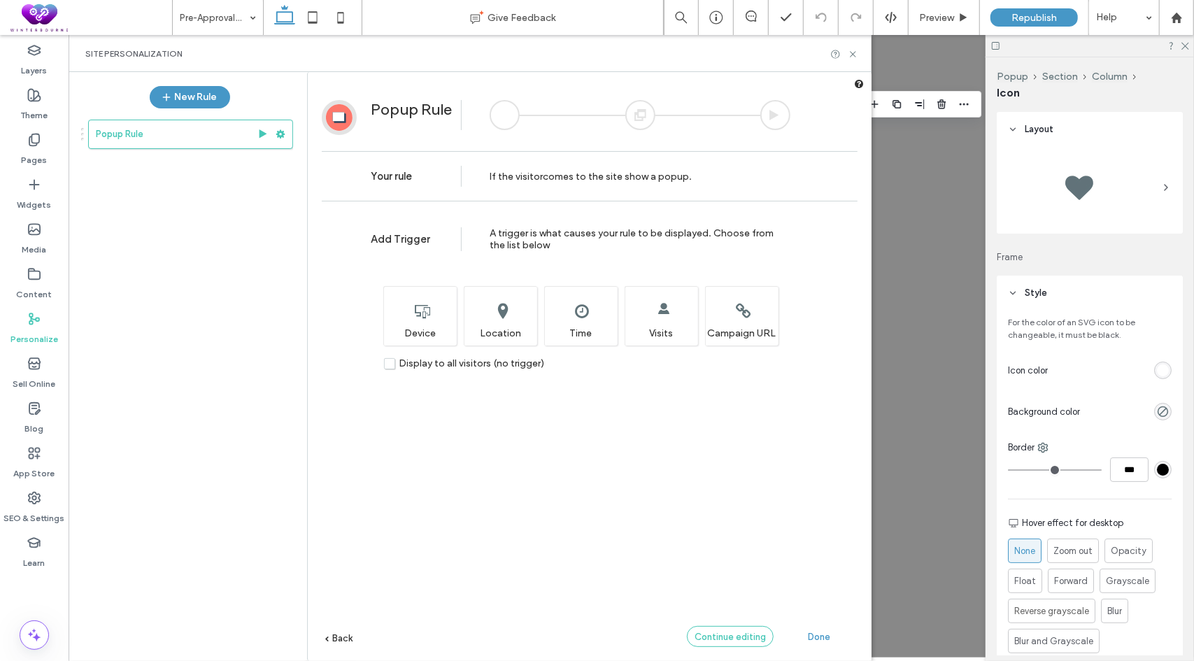
click at [726, 640] on span "Continue editing" at bounding box center [730, 637] width 71 height 10
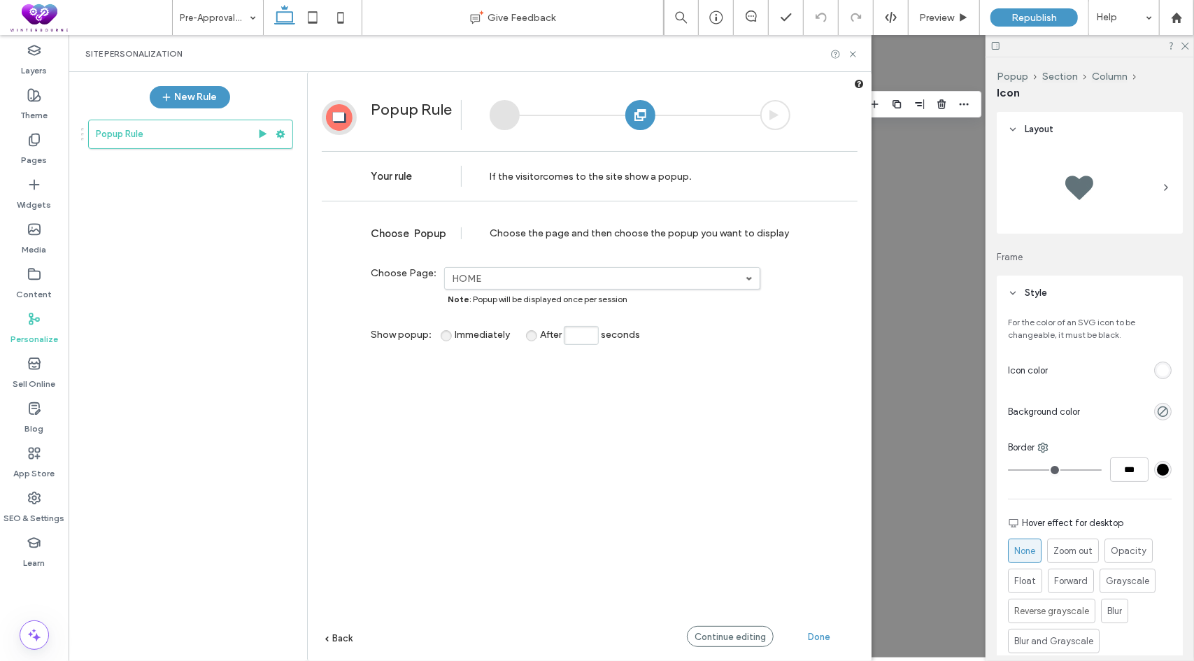
click at [345, 633] on span "Back" at bounding box center [342, 638] width 20 height 10
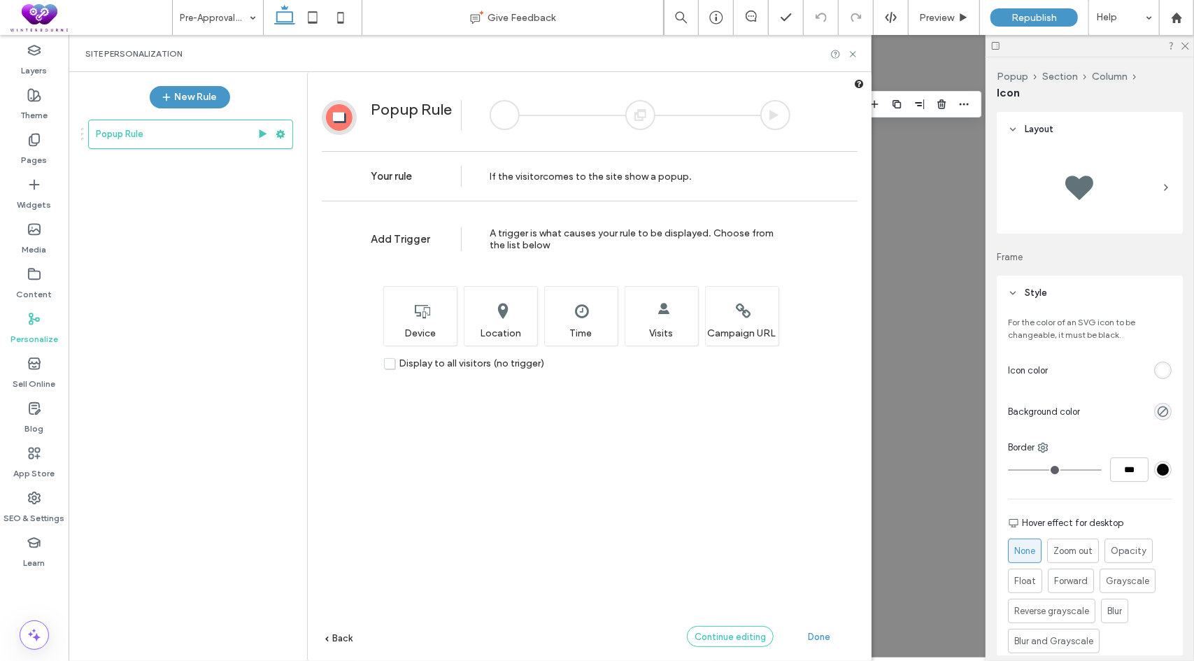
click at [723, 633] on span "Continue editing" at bounding box center [730, 637] width 71 height 10
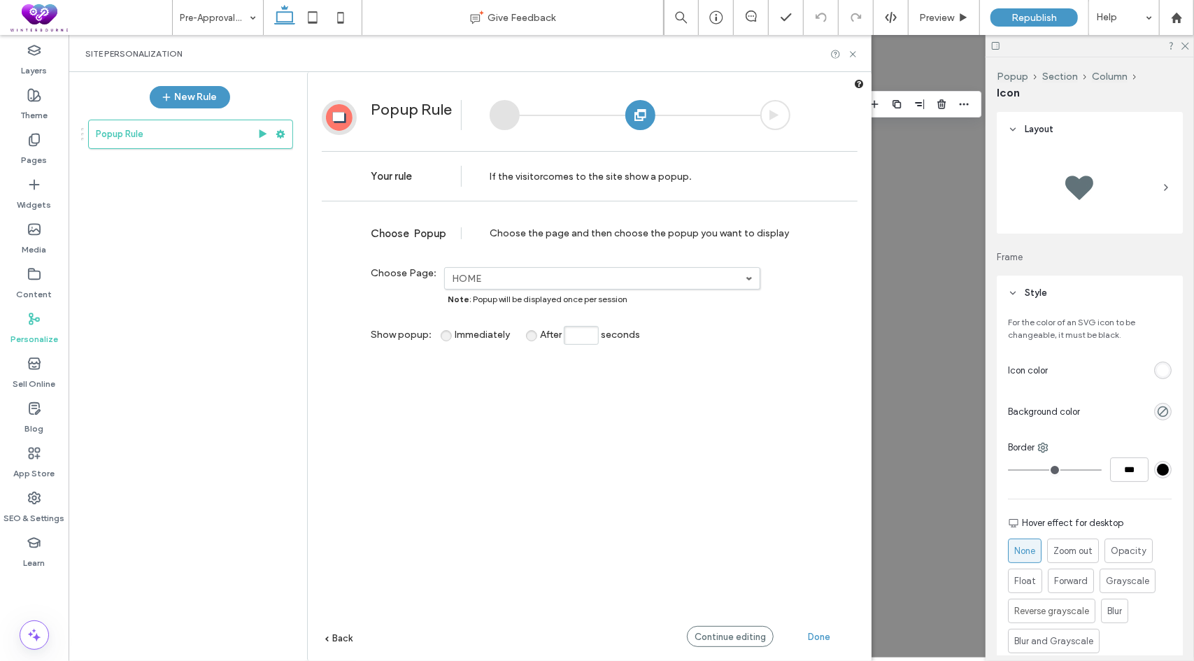
click at [723, 623] on div "**********" at bounding box center [590, 455] width 536 height 495
click at [714, 630] on div "Continue editing" at bounding box center [730, 636] width 87 height 21
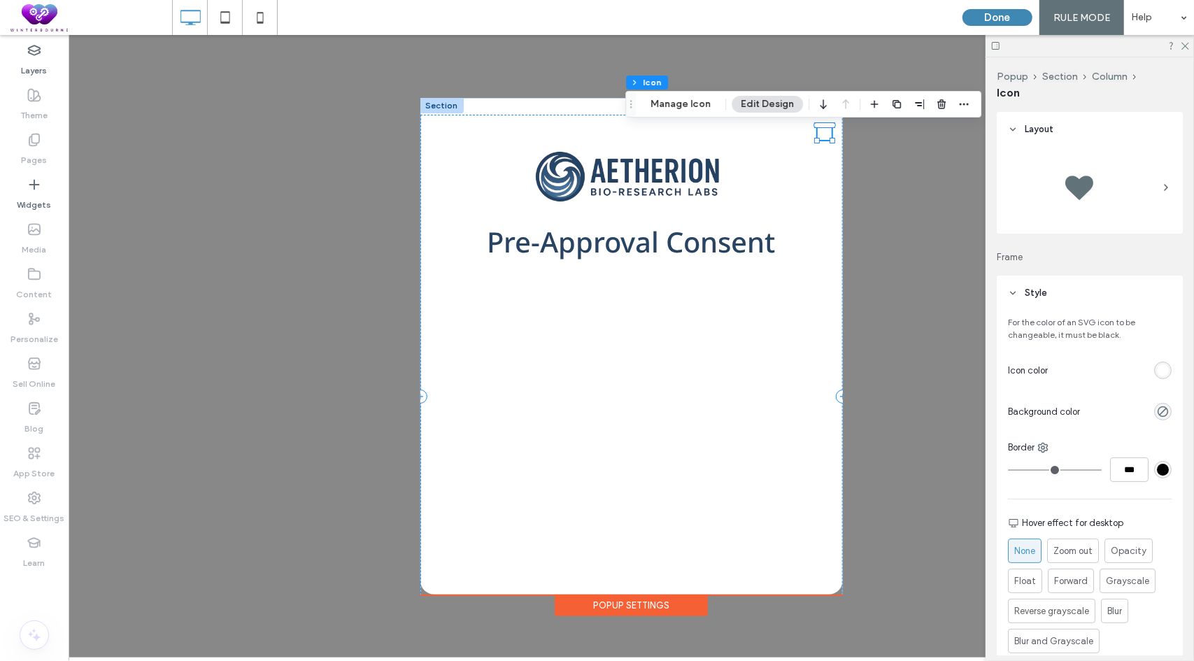
click at [993, 16] on button "Done" at bounding box center [998, 17] width 70 height 17
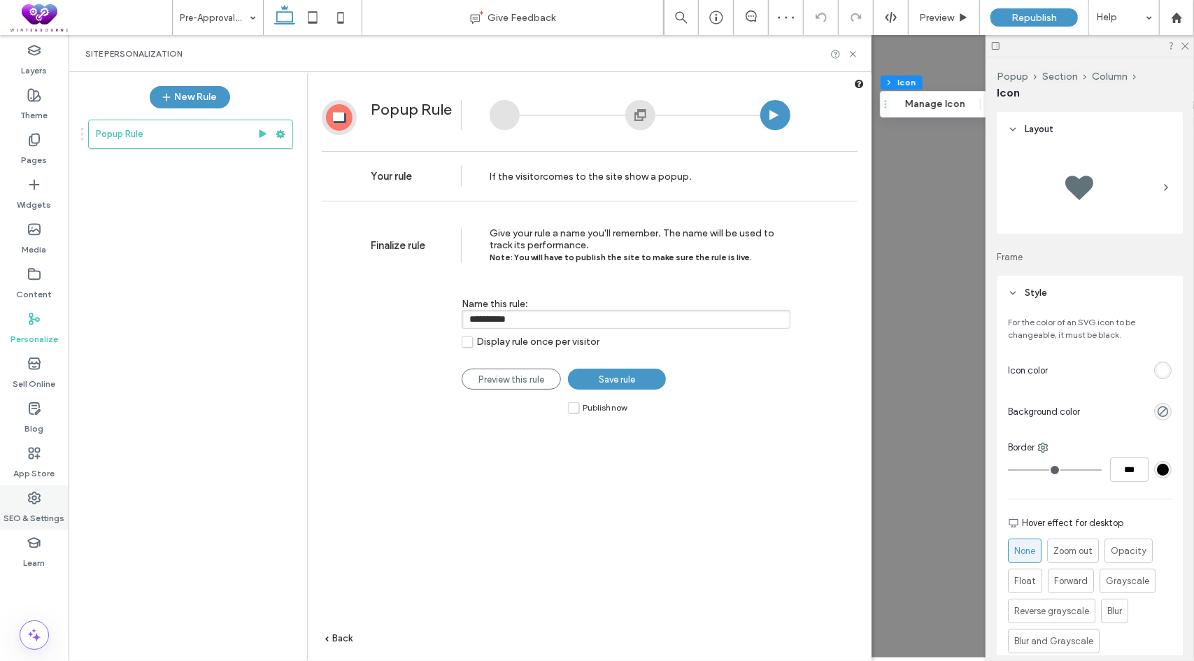
click at [29, 492] on icon at bounding box center [34, 498] width 14 height 14
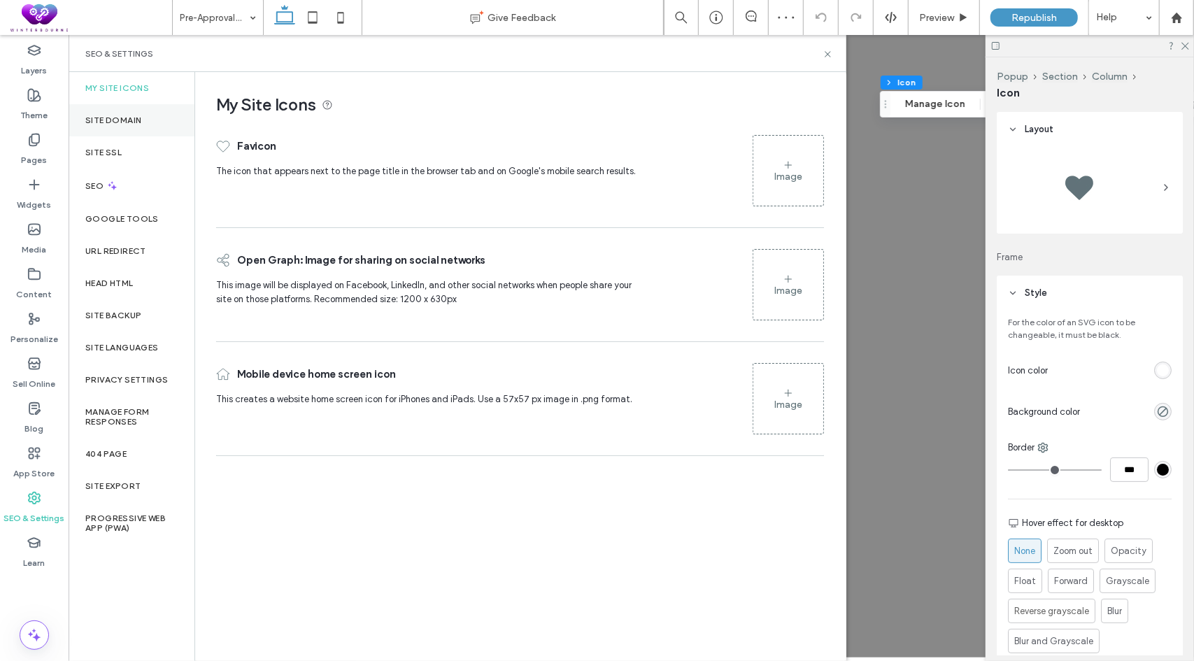
click at [112, 124] on label "Site Domain" at bounding box center [113, 120] width 56 height 10
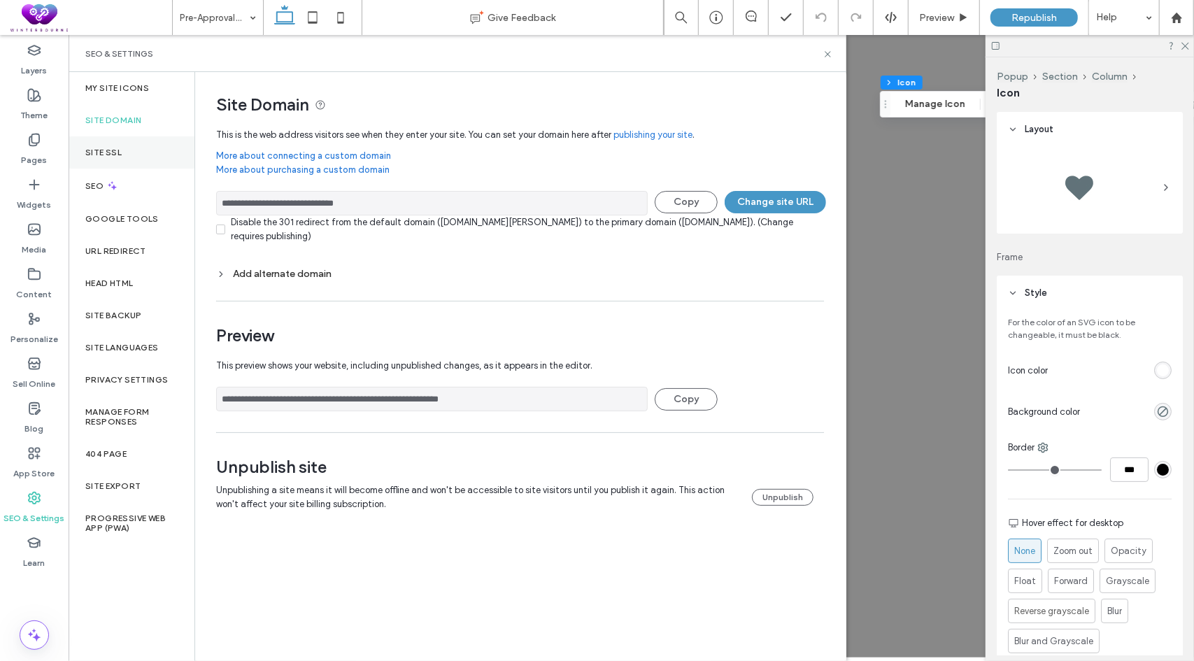
click at [93, 150] on label "Site SSL" at bounding box center [103, 153] width 36 height 10
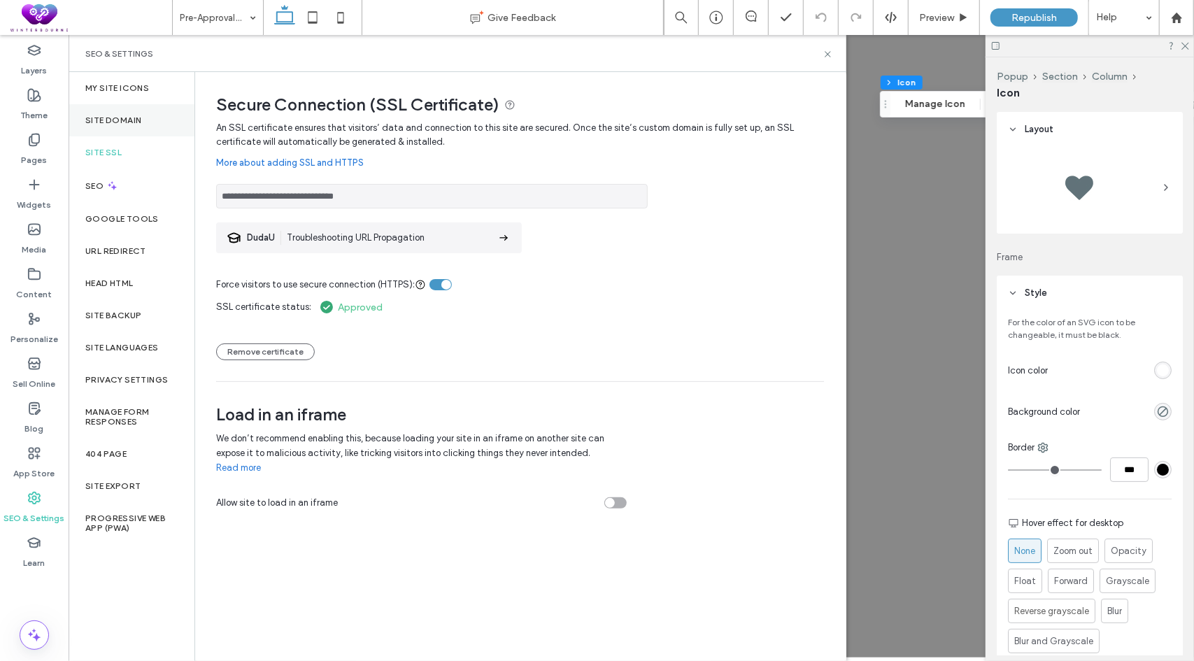
click at [127, 126] on div "Site Domain" at bounding box center [132, 120] width 126 height 32
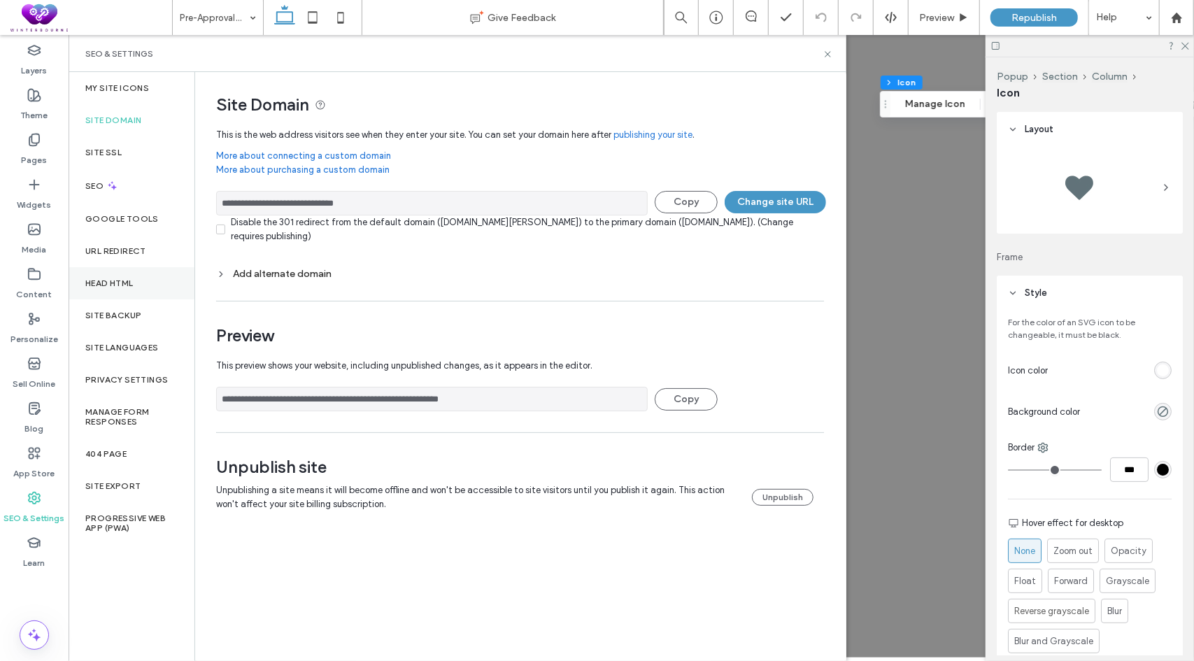
click at [122, 283] on label "Head HTML" at bounding box center [109, 283] width 48 height 10
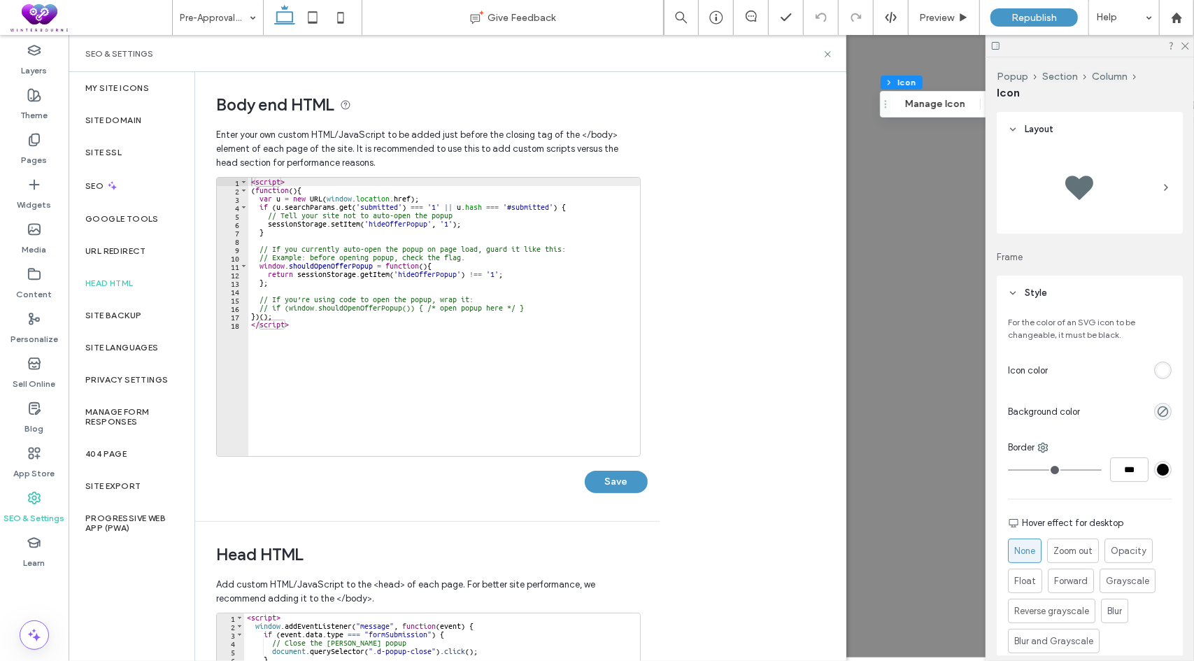
scroll to position [210, 0]
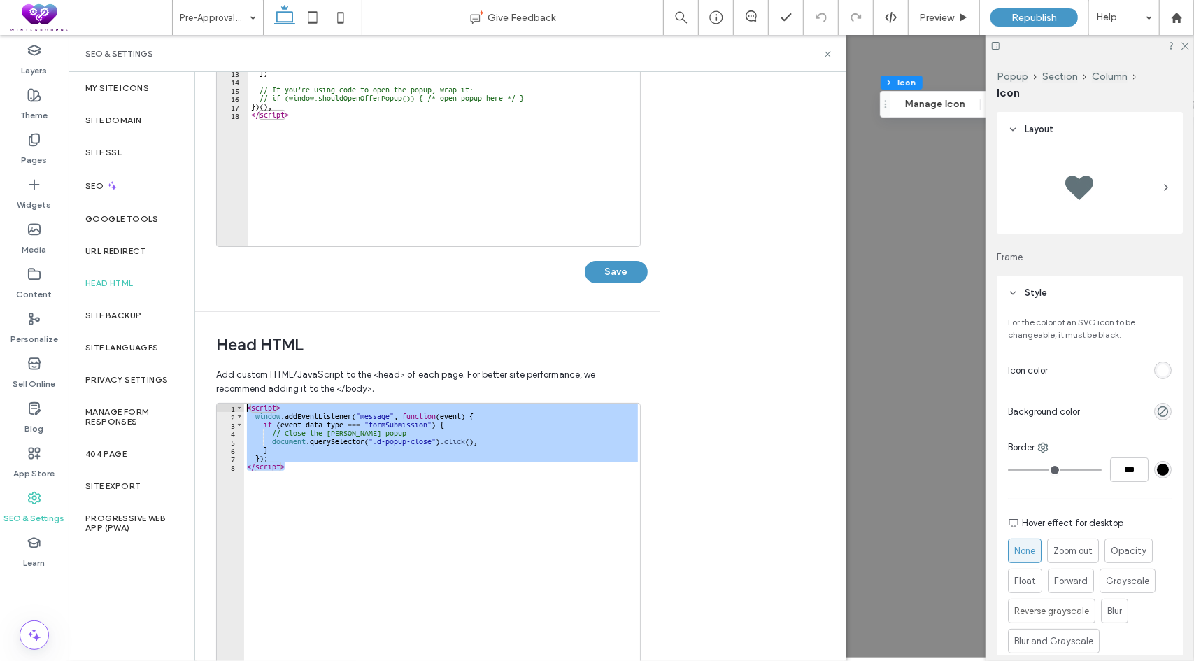
drag, startPoint x: 305, startPoint y: 454, endPoint x: 238, endPoint y: 398, distance: 87.4
click at [238, 398] on div "Add custom HTML/JavaScript to the <head> of each page. For better site performa…" at bounding box center [427, 554] width 423 height 386
type textarea "**********"
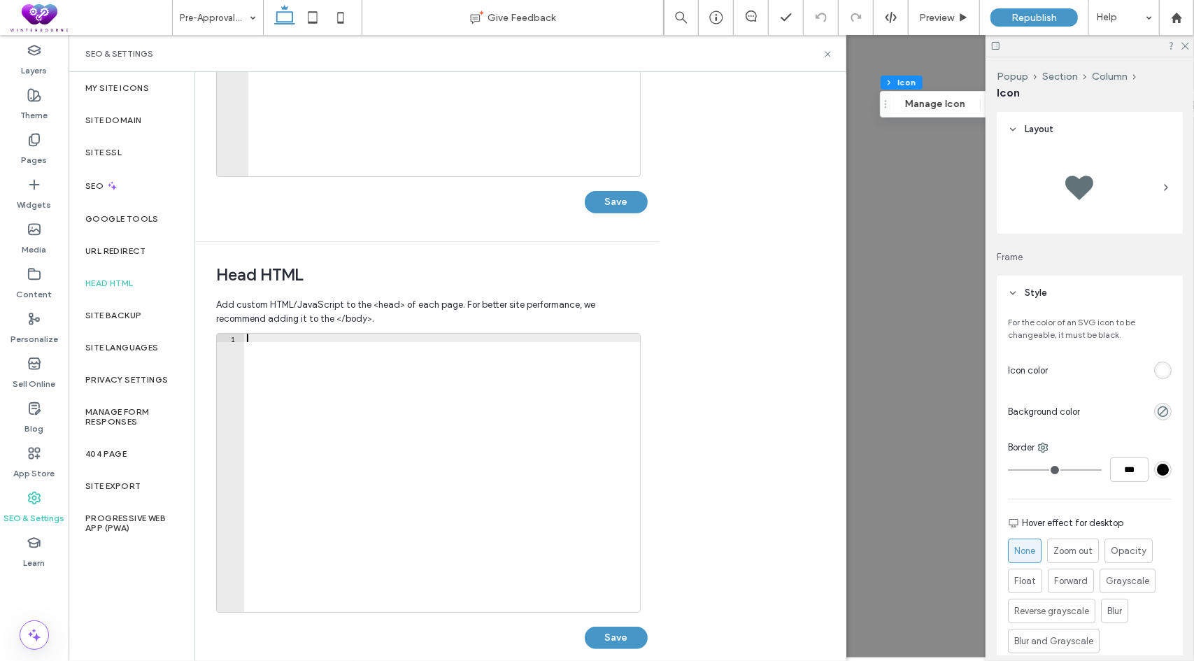
scroll to position [297, 0]
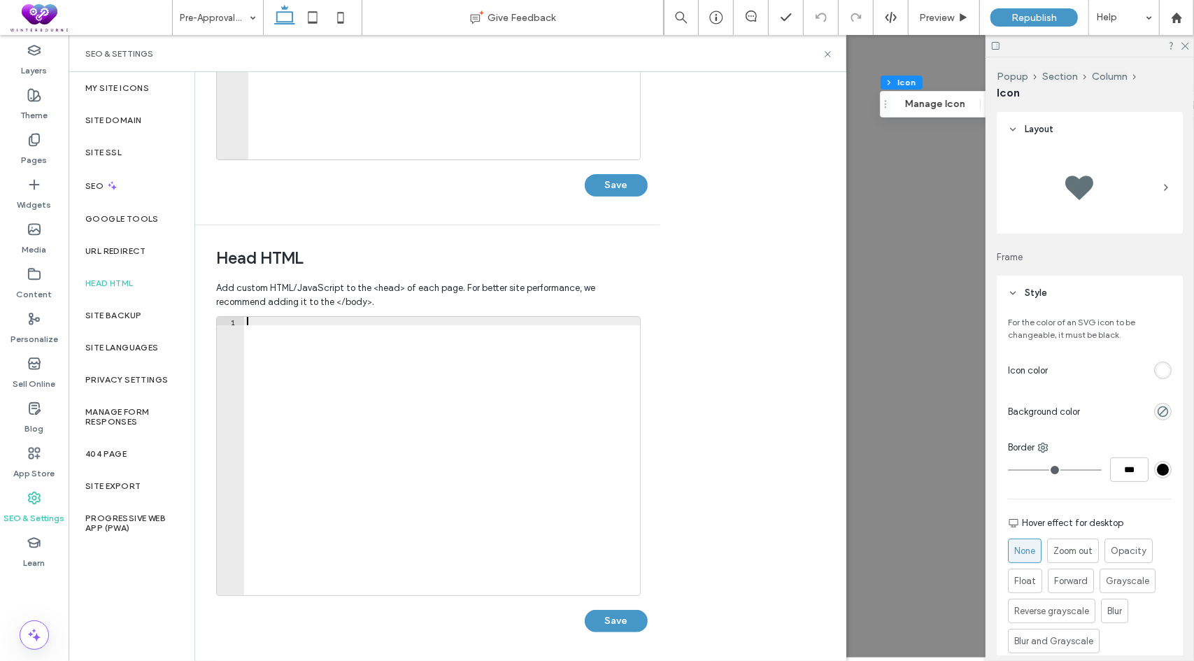
click at [610, 613] on button "Save" at bounding box center [616, 621] width 63 height 22
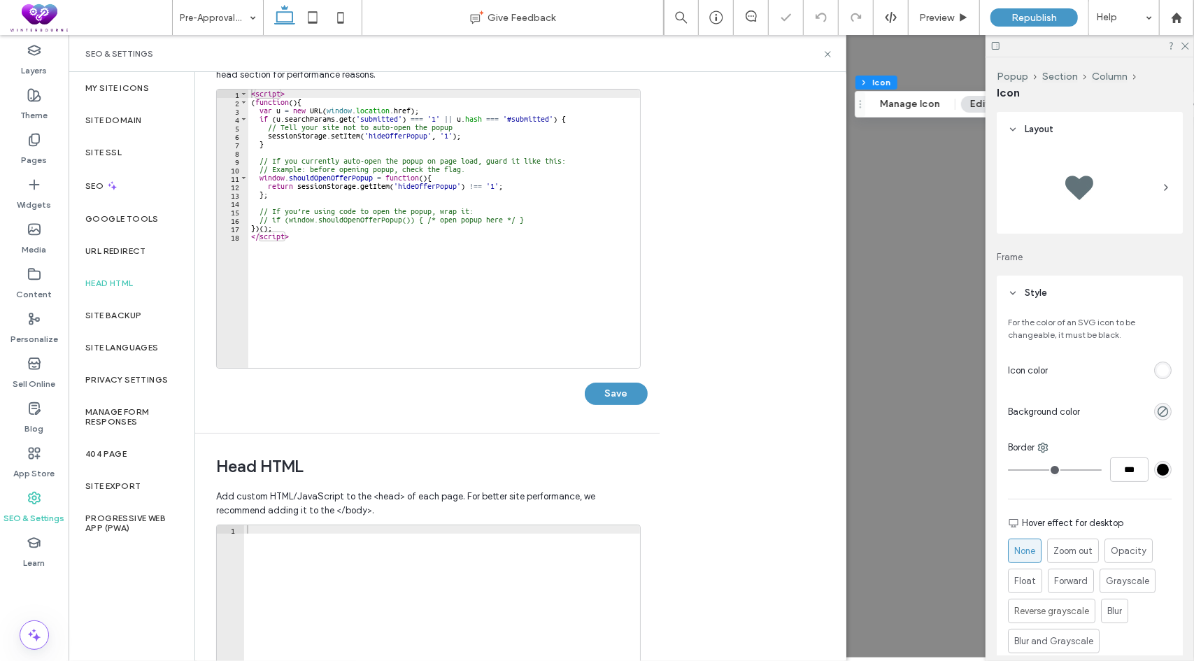
scroll to position [87, 0]
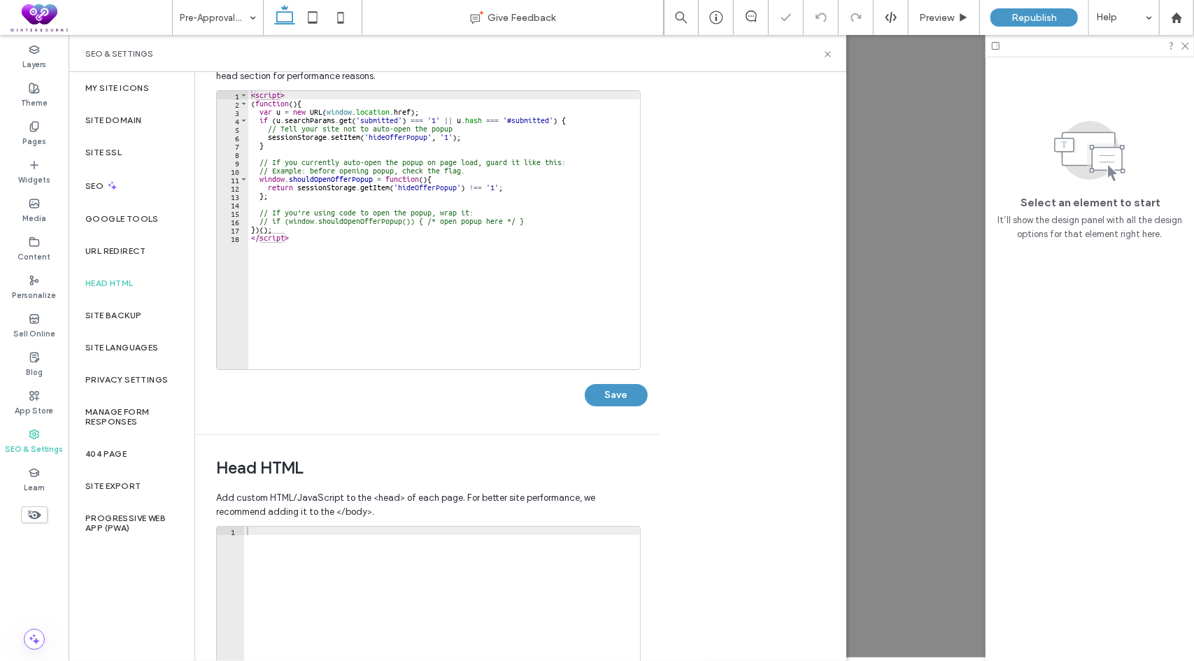
drag, startPoint x: 350, startPoint y: 258, endPoint x: 312, endPoint y: 243, distance: 40.8
click at [348, 258] on div "< script > ( function ( ) { var u = new URL ( window . location . href ) ; if (…" at bounding box center [444, 239] width 393 height 296
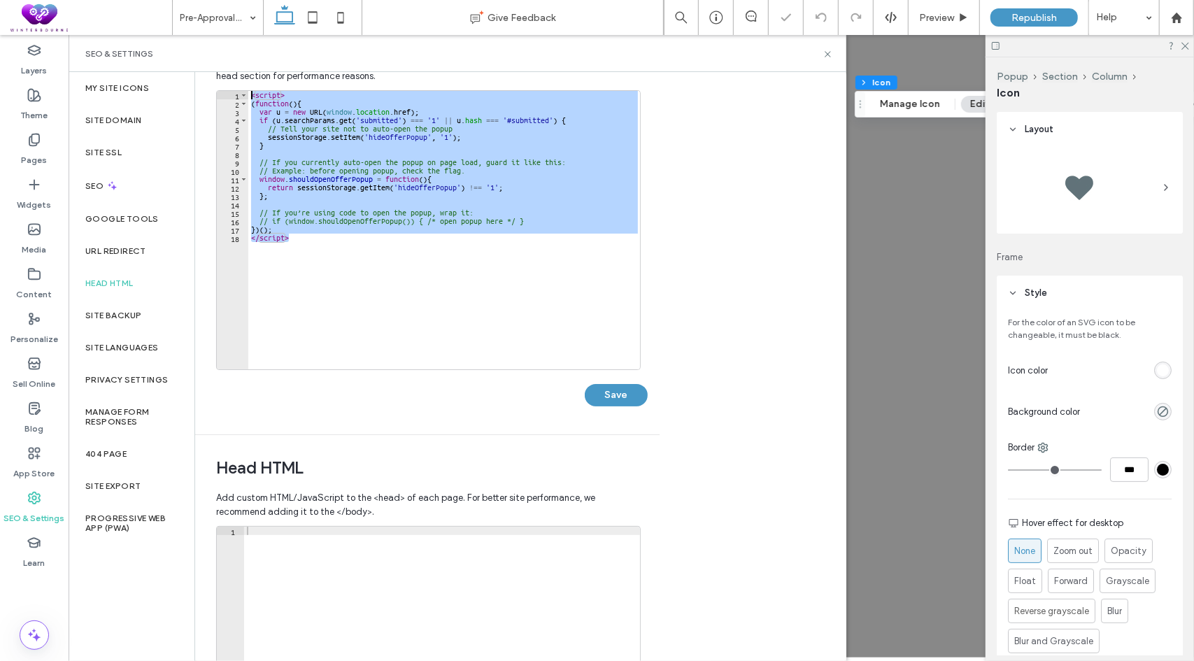
drag, startPoint x: 309, startPoint y: 241, endPoint x: 220, endPoint y: 75, distance: 188.5
click at [220, 75] on div "Enter your own custom HTML/​JavaScript to be added just before the closing tag …" at bounding box center [427, 234] width 423 height 400
type textarea "**********"
paste textarea "Cursor at row 1"
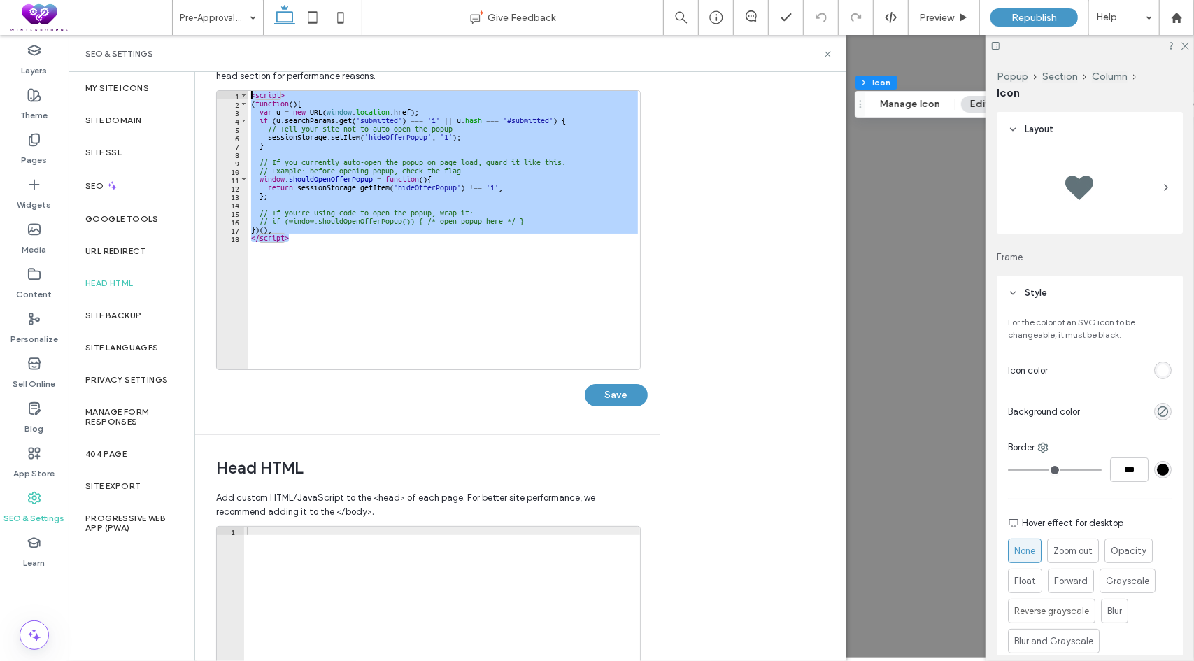
scroll to position [149, 0]
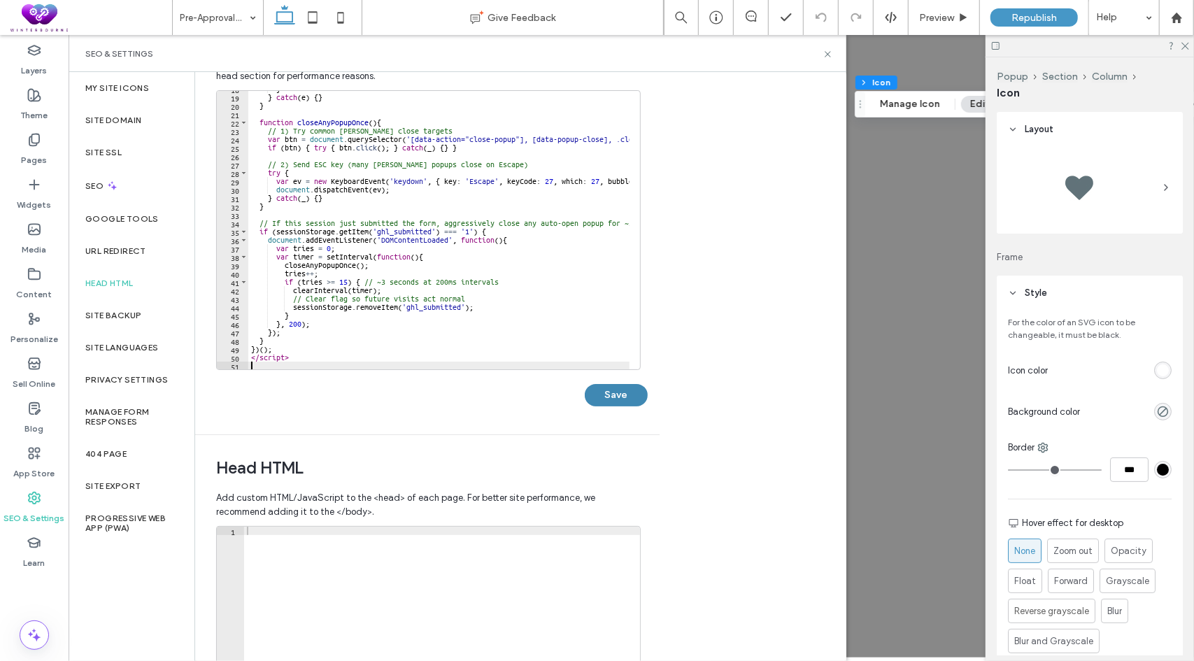
click at [637, 392] on button "Save" at bounding box center [616, 395] width 63 height 22
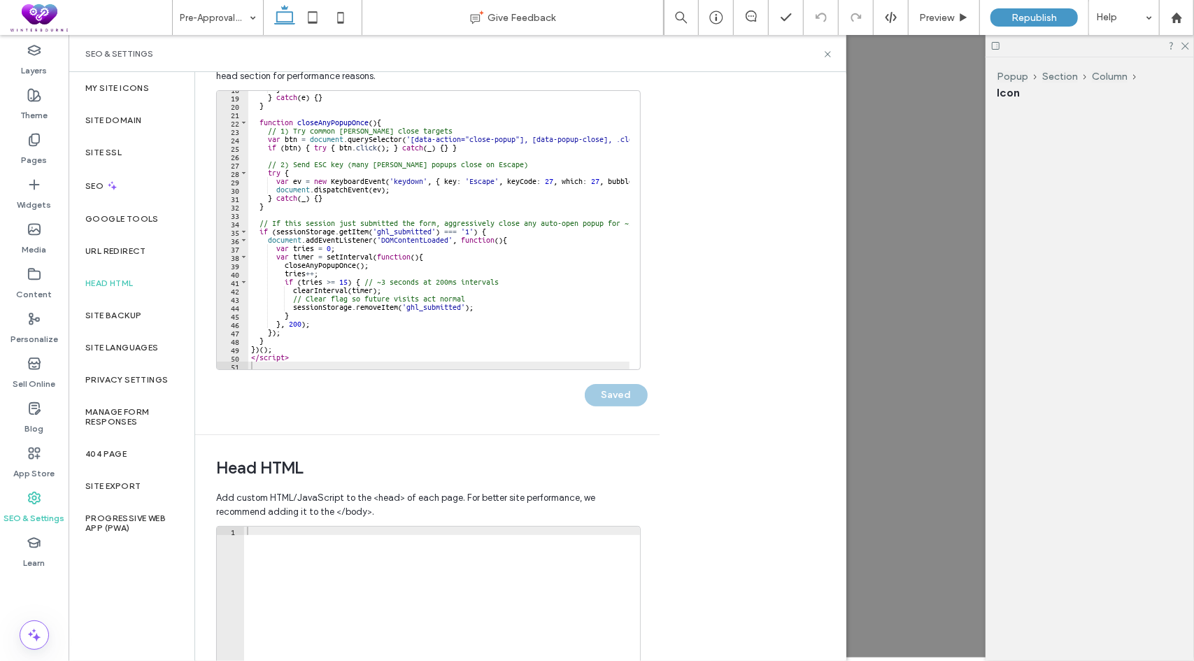
scroll to position [0, 0]
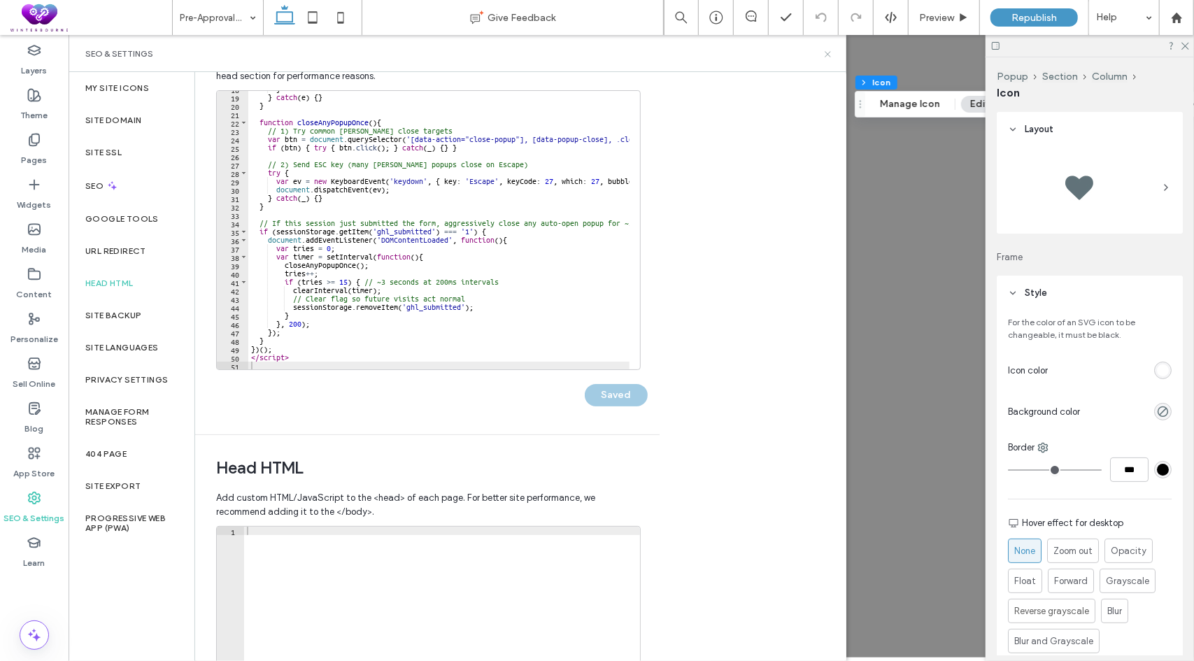
click at [830, 55] on use at bounding box center [828, 54] width 6 height 6
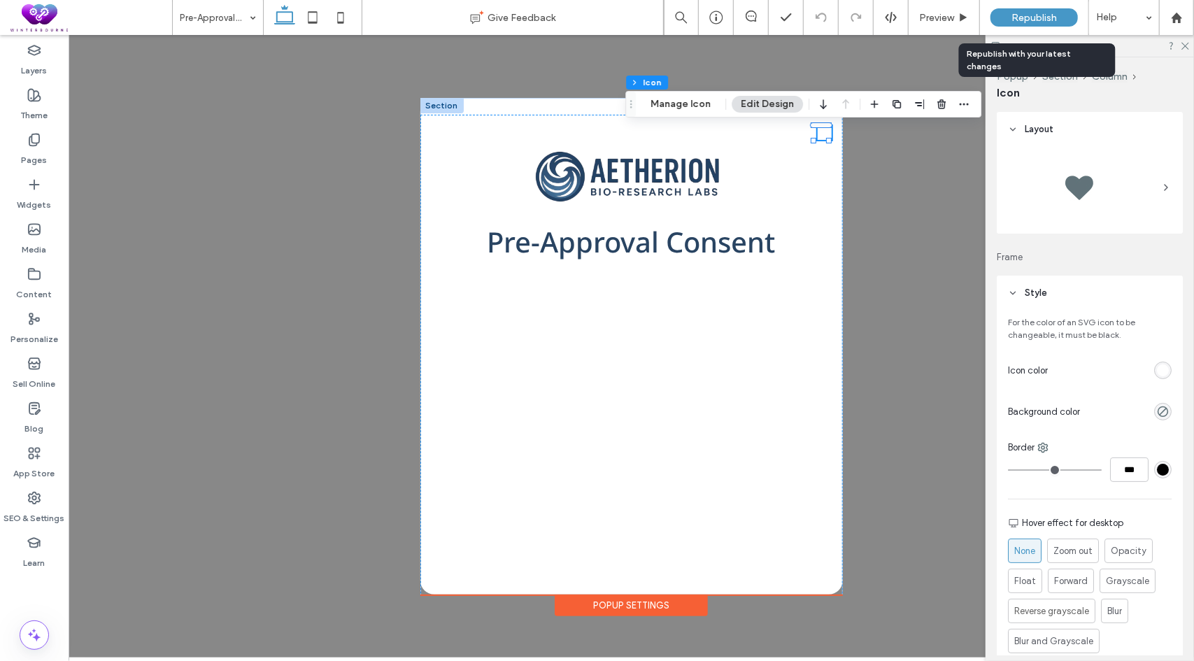
click at [1037, 16] on span "Republish" at bounding box center [1034, 18] width 45 height 12
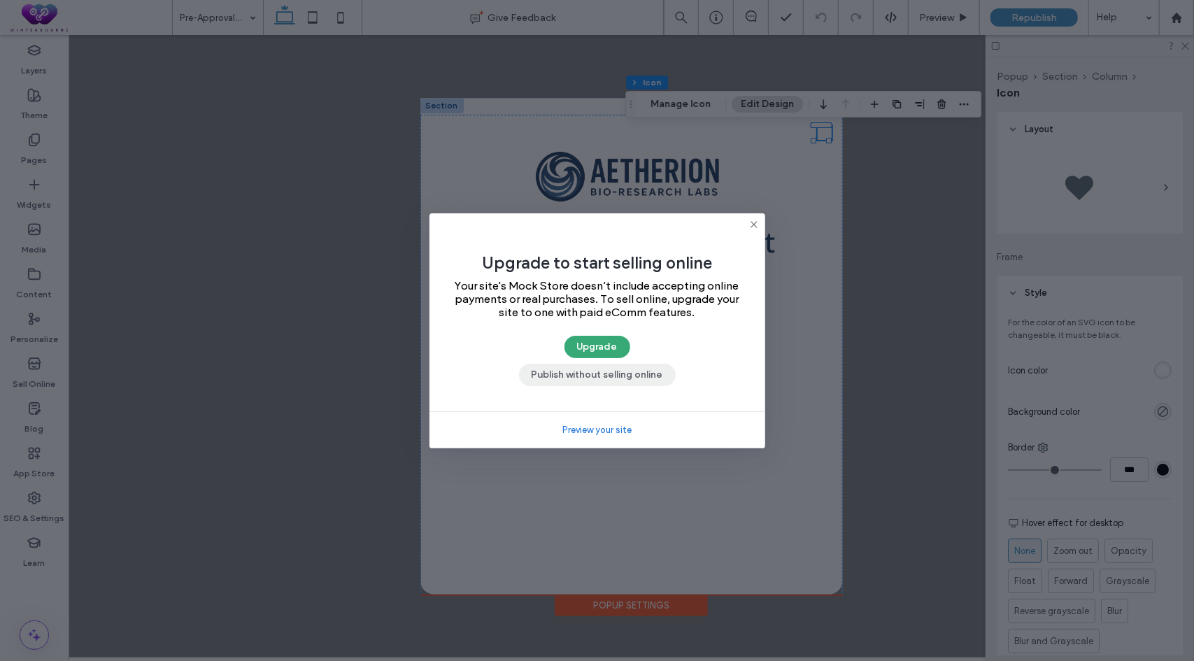
click at [614, 376] on button "Publish without selling online" at bounding box center [597, 375] width 157 height 22
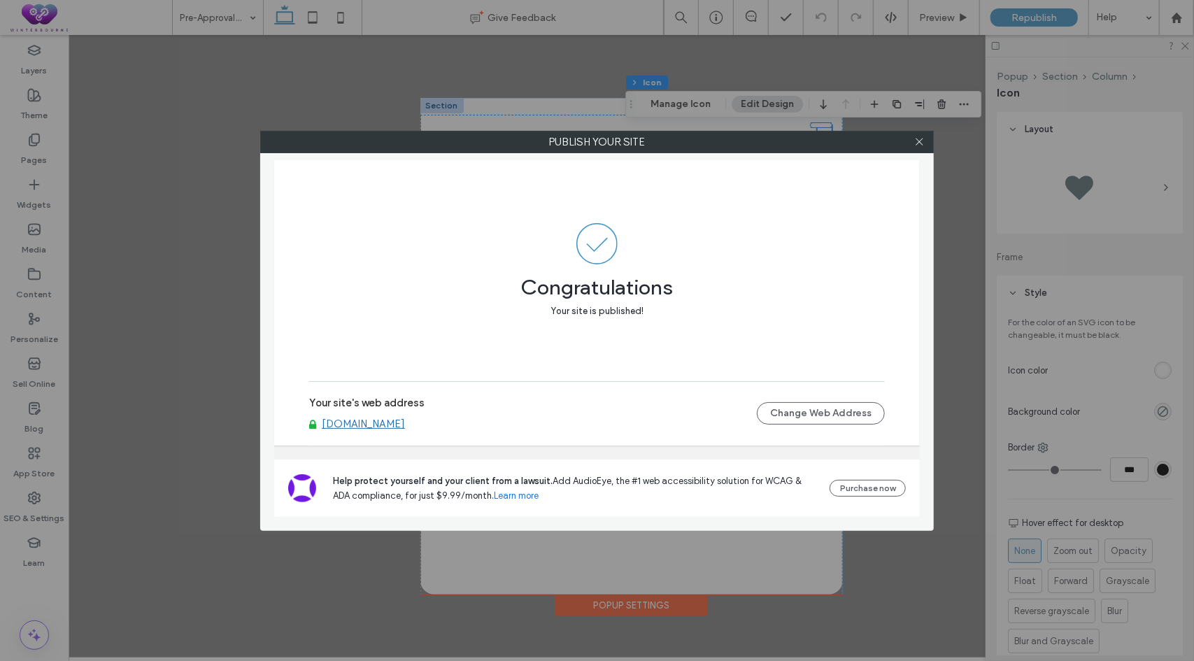
drag, startPoint x: 500, startPoint y: 426, endPoint x: 351, endPoint y: 438, distance: 149.5
click at [353, 432] on div "Your site's web address [DOMAIN_NAME] Change Web Address" at bounding box center [597, 413] width 576 height 45
click at [918, 136] on icon at bounding box center [919, 141] width 10 height 10
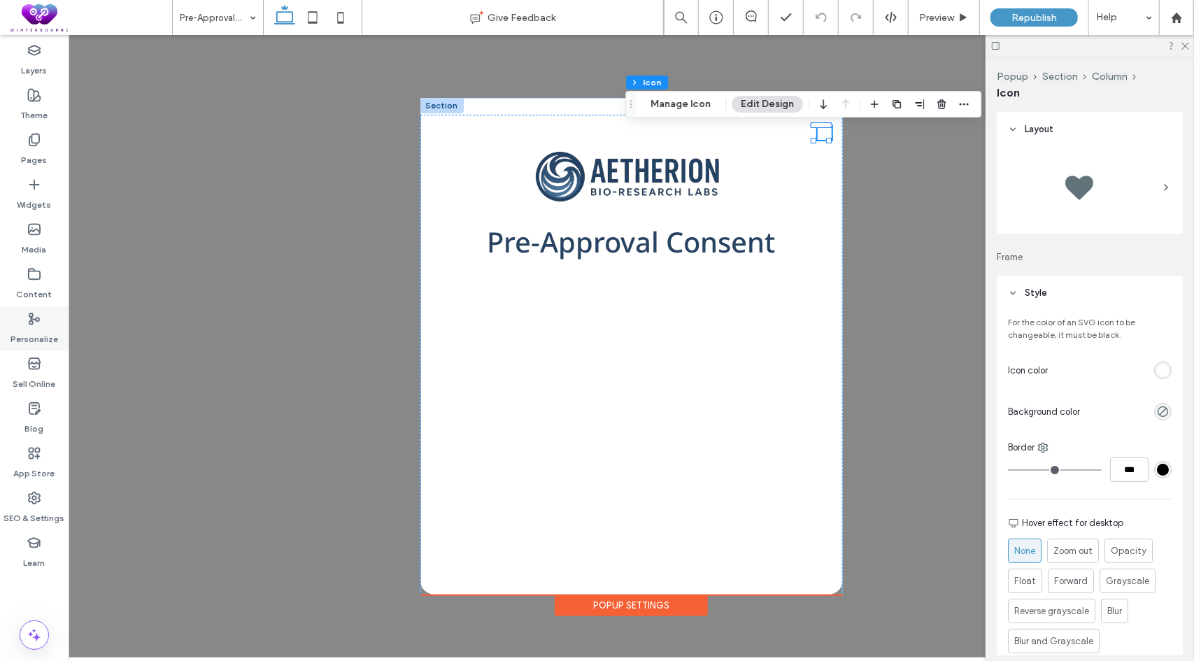
click at [29, 320] on icon at bounding box center [34, 319] width 14 height 14
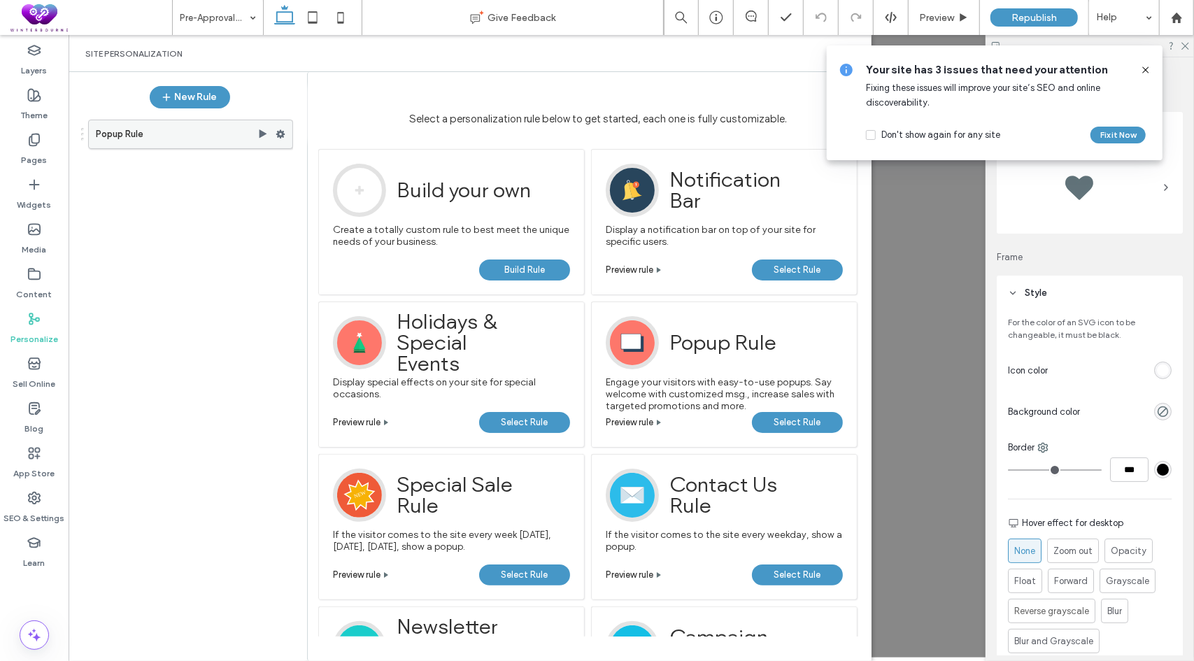
click at [283, 132] on use at bounding box center [280, 134] width 9 height 8
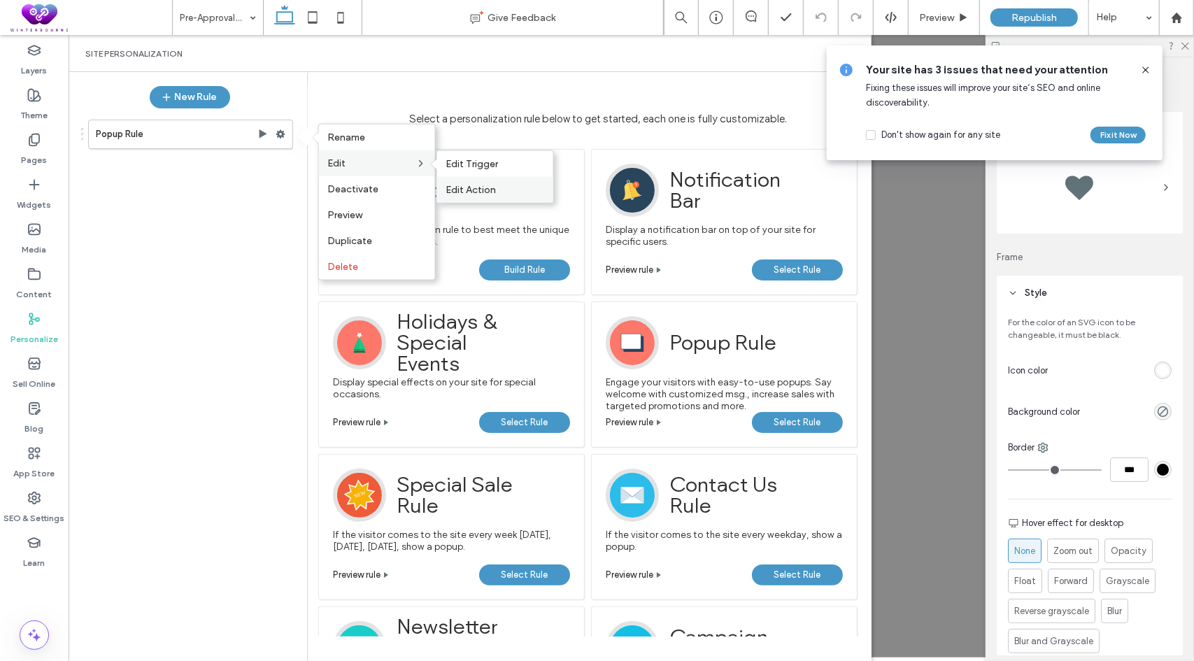
click at [468, 194] on span "Edit Action" at bounding box center [471, 190] width 50 height 12
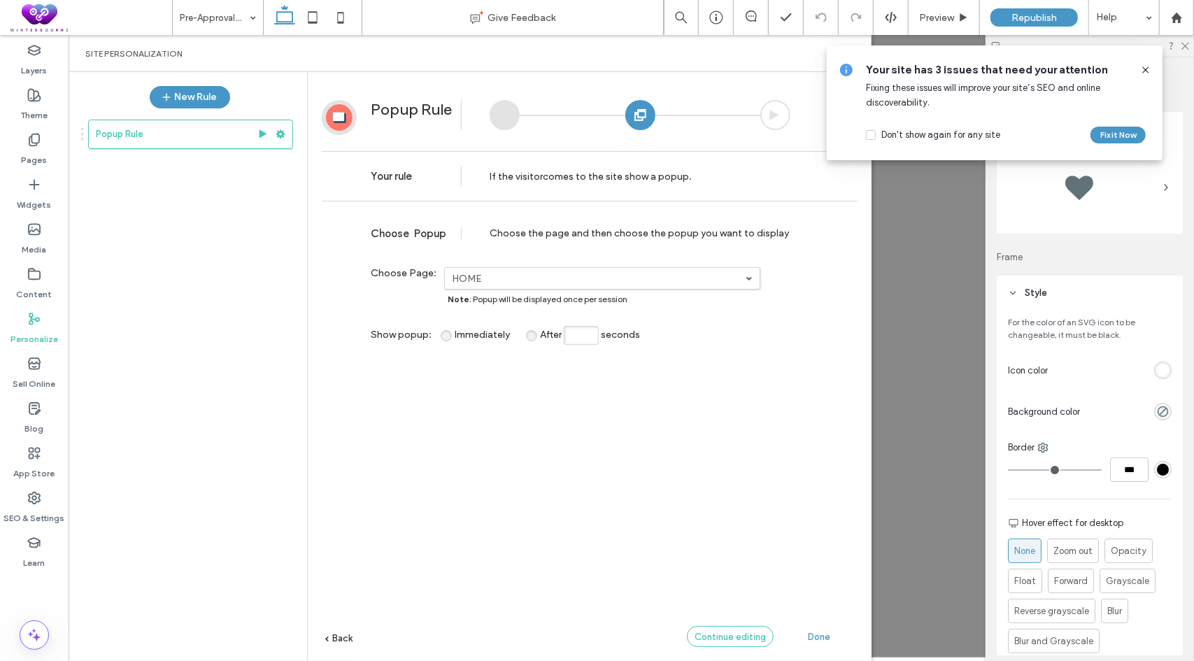
click at [712, 635] on span "Continue editing" at bounding box center [730, 637] width 71 height 10
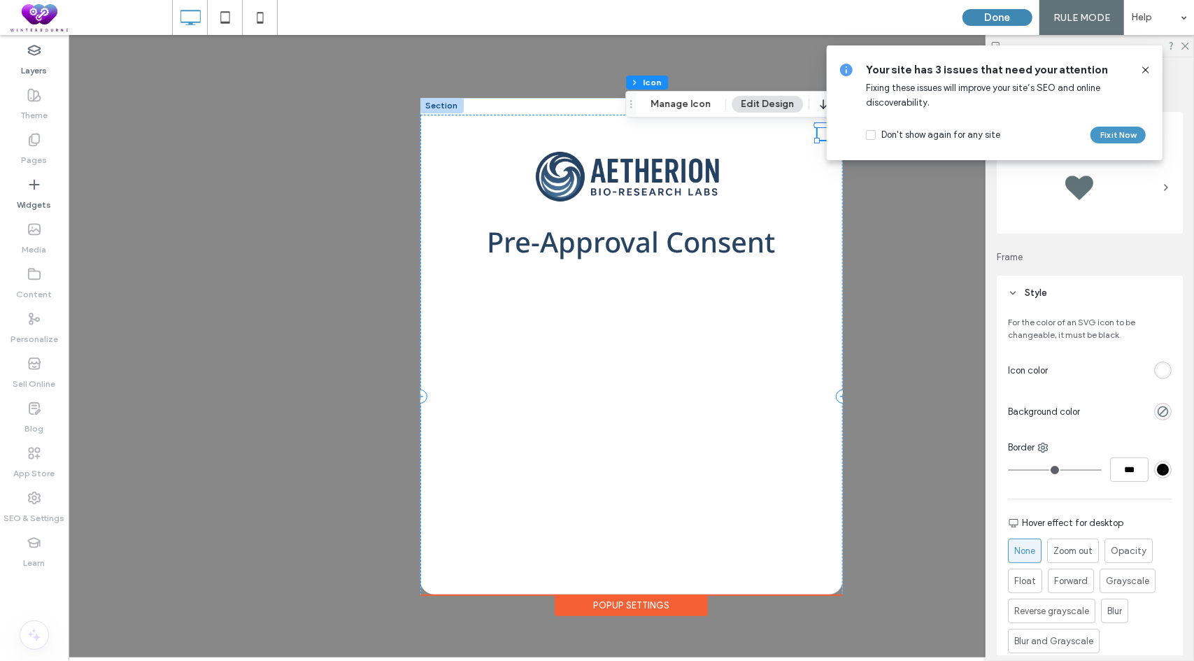
click at [993, 10] on button "Done" at bounding box center [998, 17] width 70 height 17
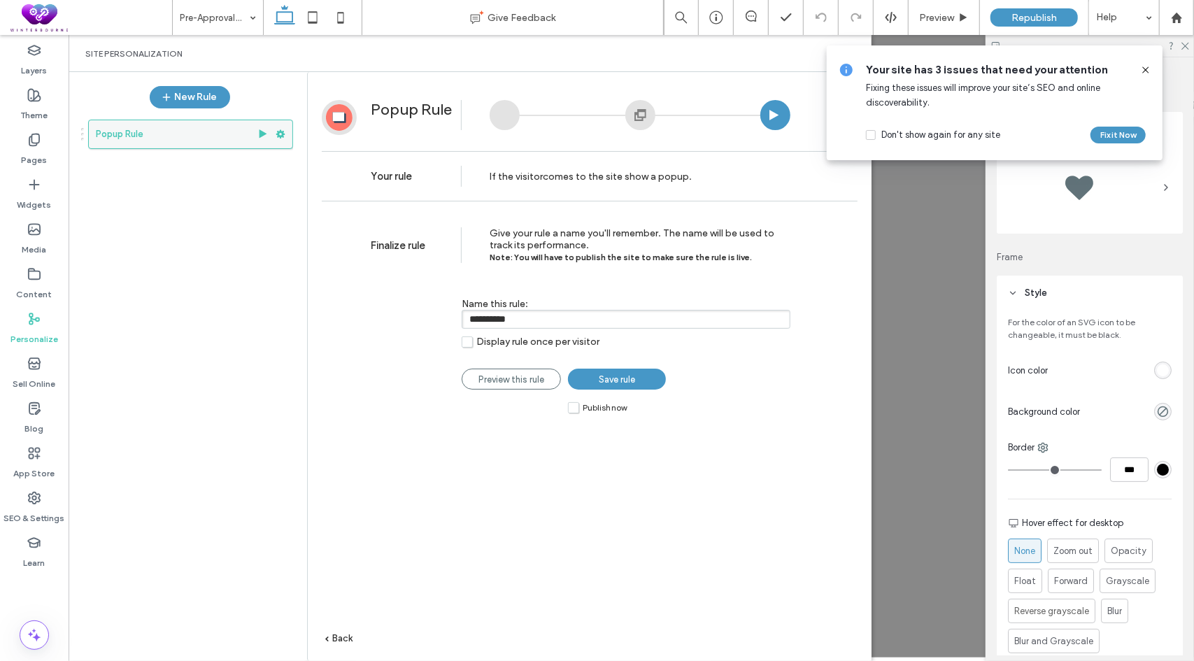
click at [281, 134] on icon at bounding box center [281, 134] width 10 height 10
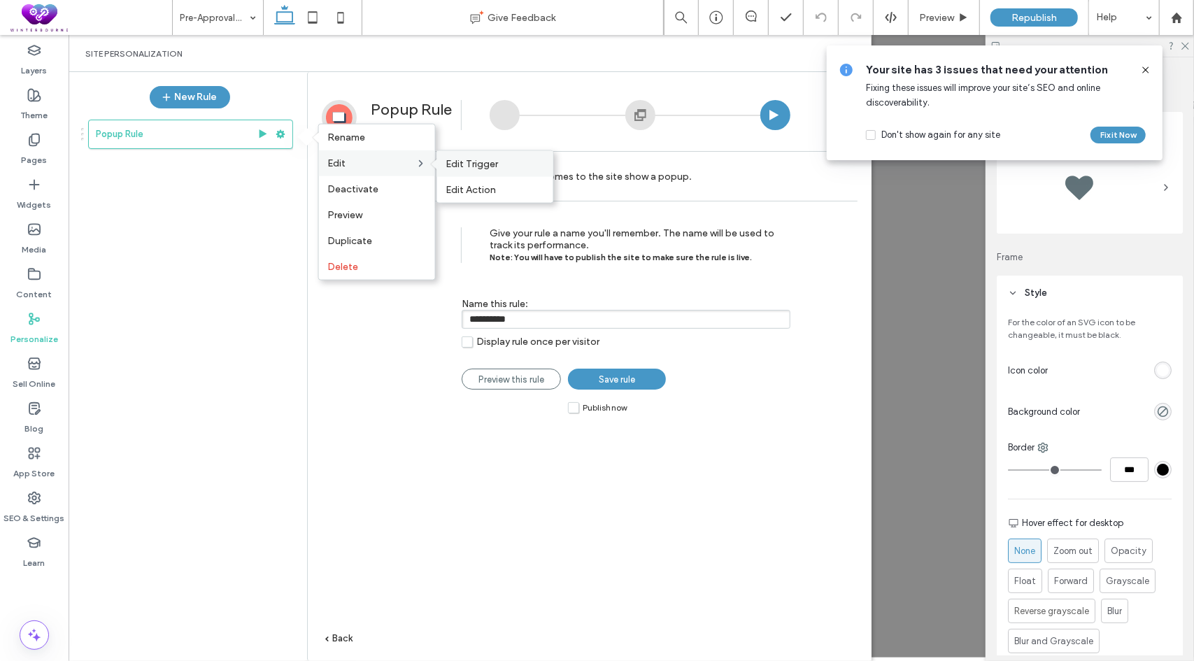
click at [465, 163] on span "Edit Trigger" at bounding box center [472, 164] width 52 height 12
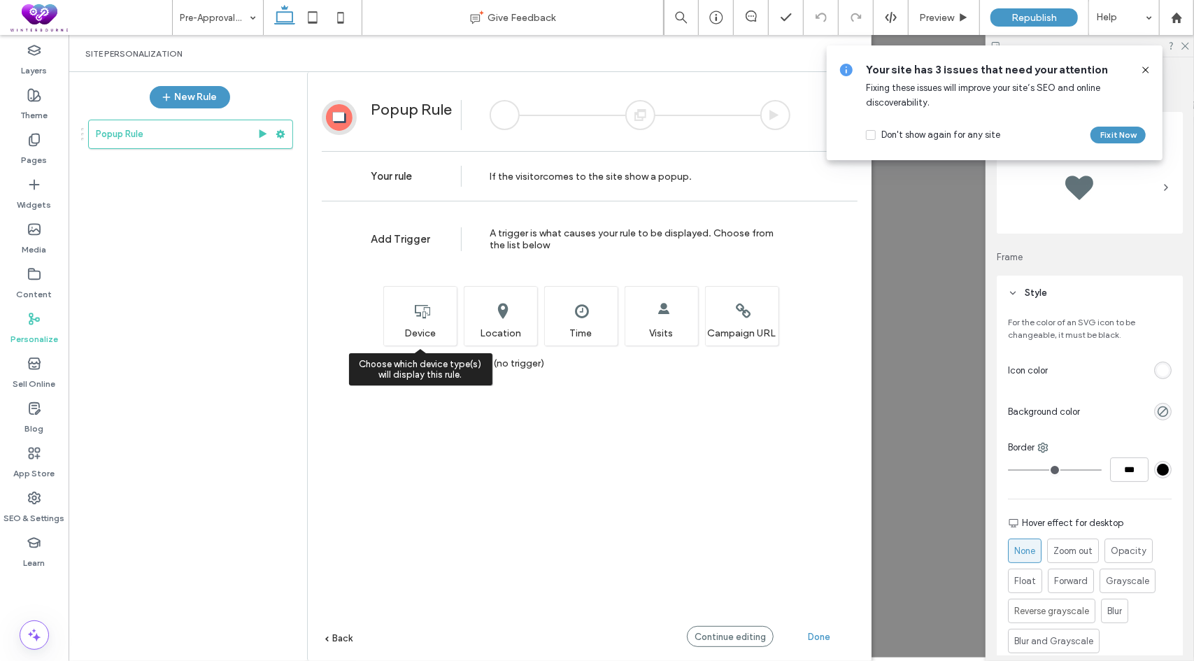
click at [399, 293] on div "Choose which device type(s) will display this rule. Device" at bounding box center [419, 315] width 73 height 59
click at [389, 362] on label "Display to all visitors (no trigger)" at bounding box center [464, 364] width 160 height 12
click at [1145, 70] on use at bounding box center [1146, 69] width 6 height 6
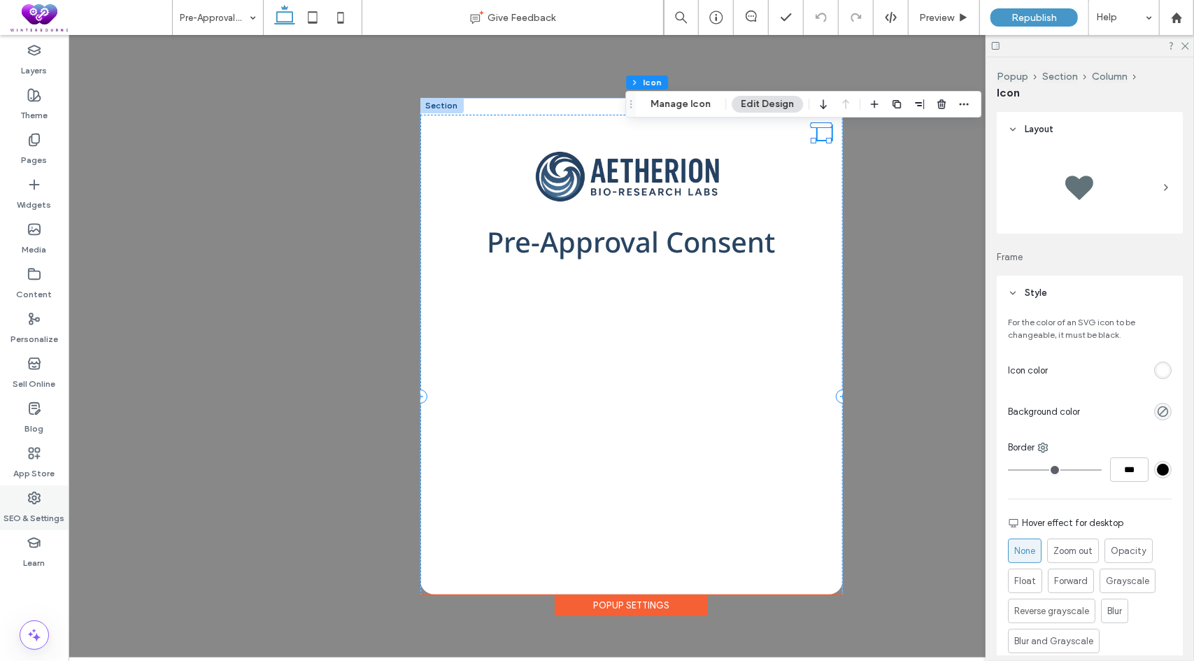
click at [34, 503] on icon at bounding box center [34, 498] width 14 height 14
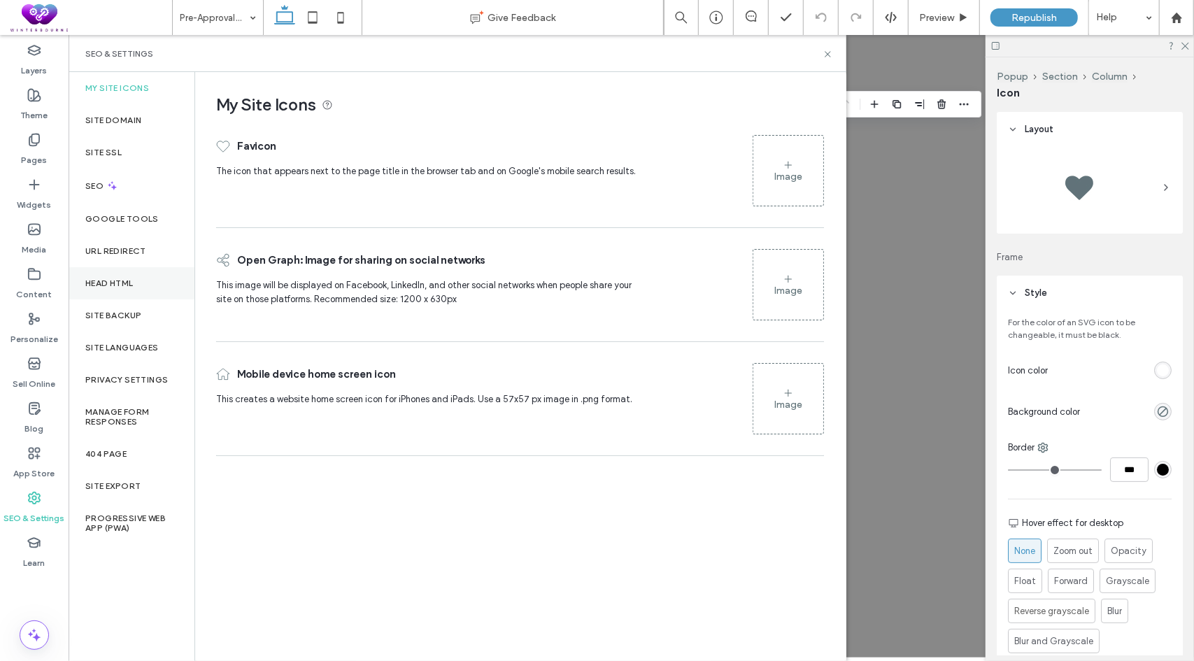
click at [124, 282] on label "Head HTML" at bounding box center [109, 283] width 48 height 10
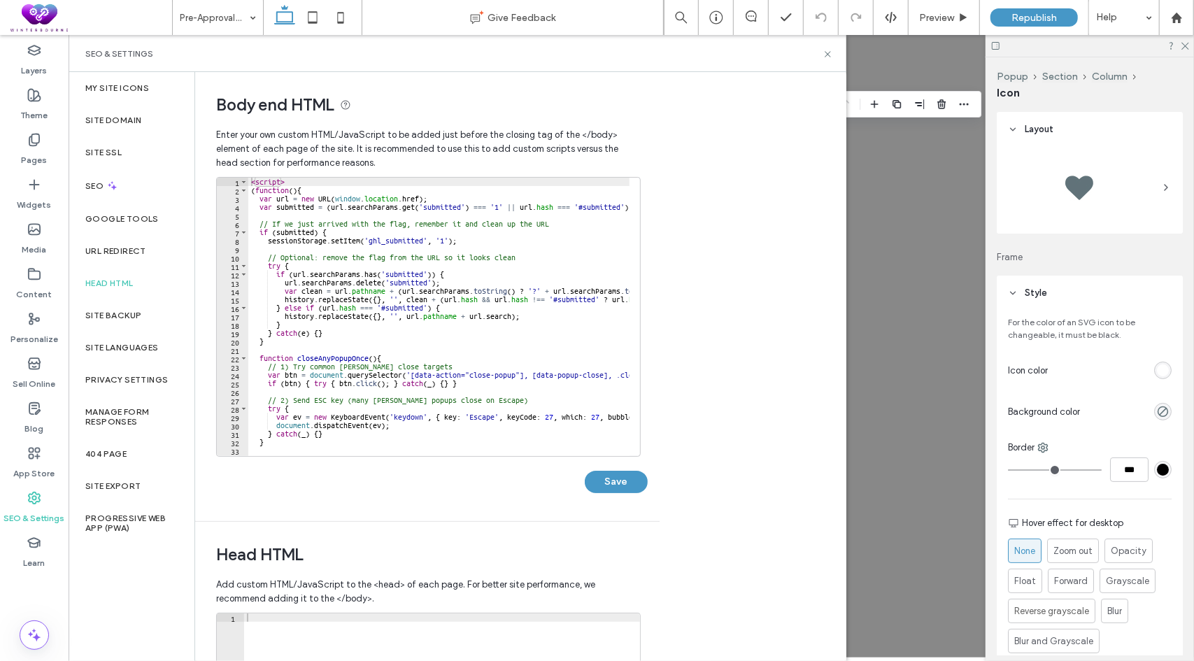
click at [396, 334] on div "< script > ( function ( ) { var url = new URL ( window . location . href ) ; va…" at bounding box center [557, 320] width 618 height 285
type textarea "*********"
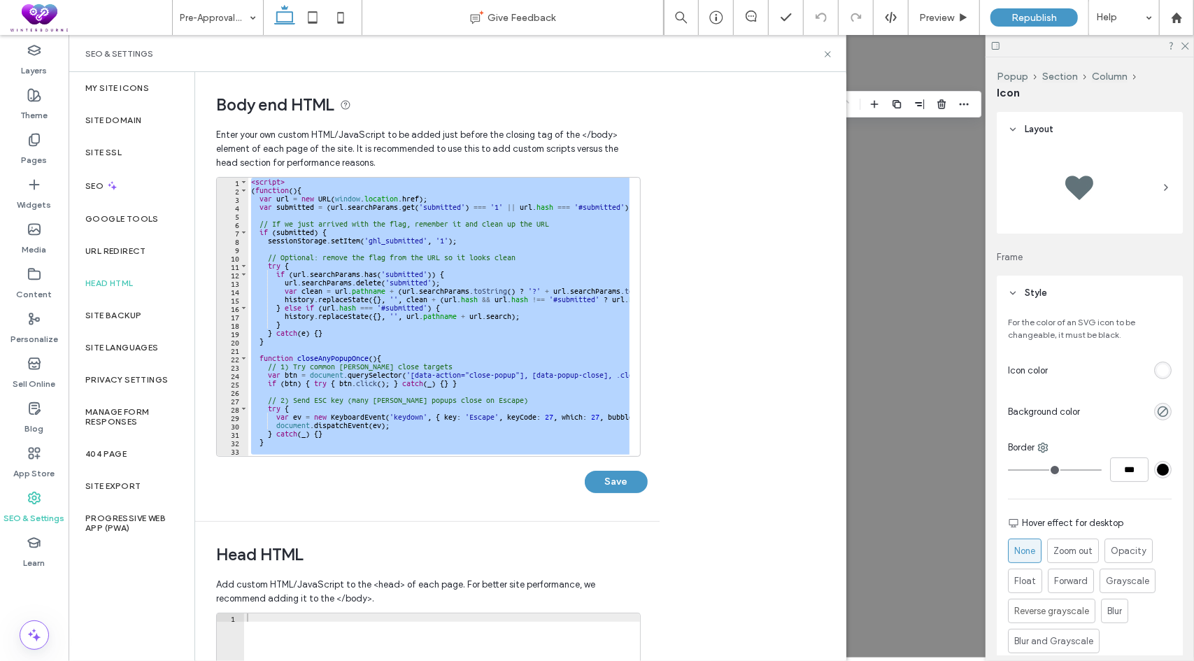
paste textarea "Cursor at row 51"
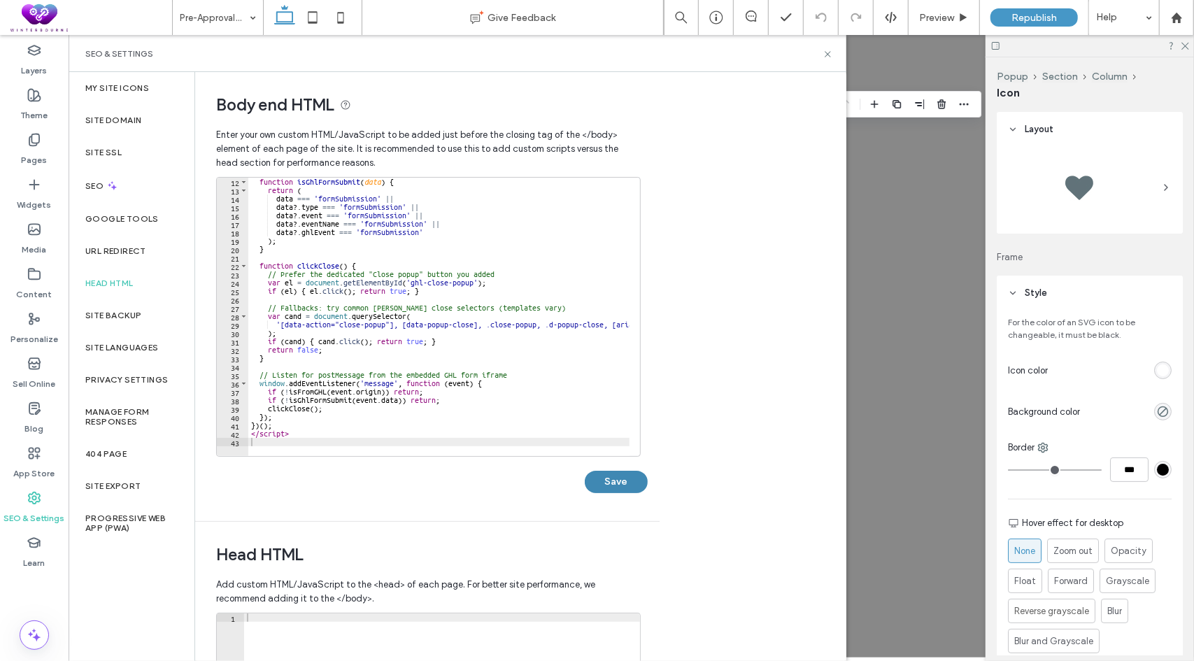
click at [610, 485] on button "Save" at bounding box center [616, 482] width 63 height 22
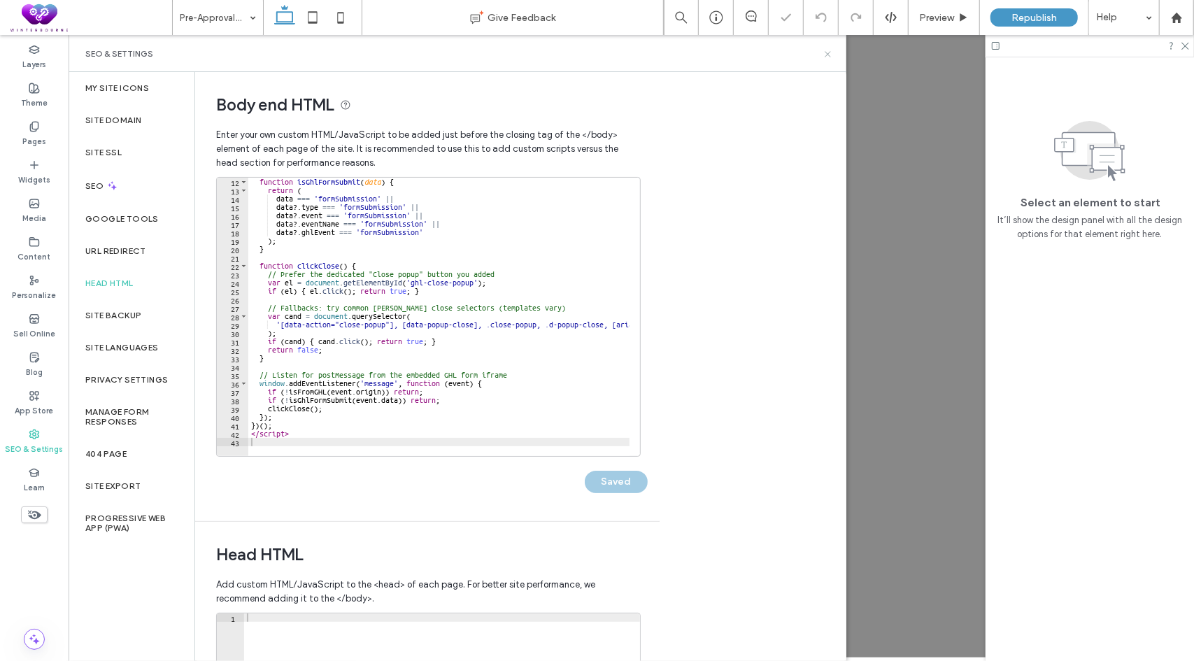
click at [830, 54] on icon at bounding box center [828, 54] width 10 height 10
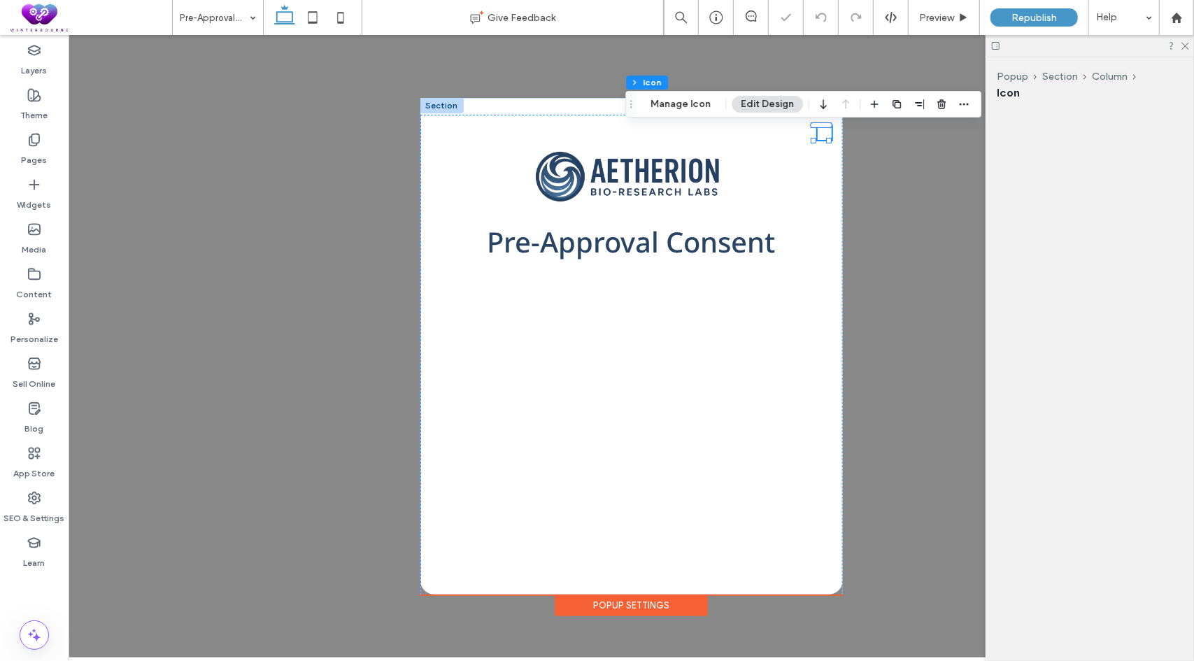
scroll to position [0, 0]
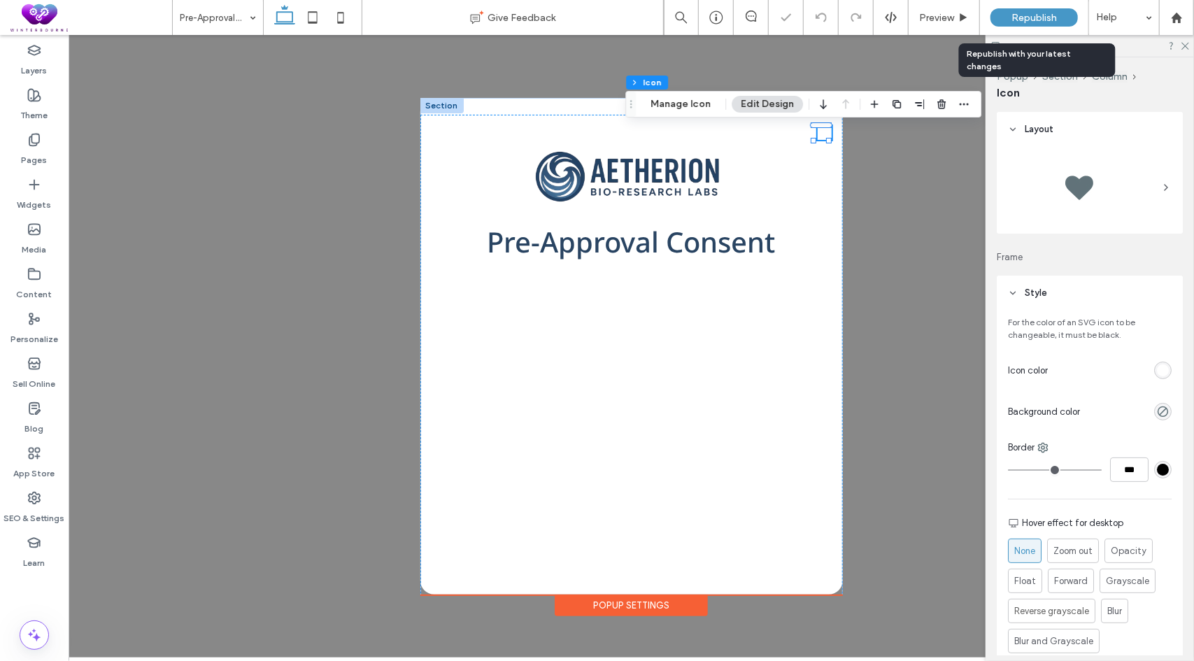
click at [1038, 12] on span "Republish" at bounding box center [1034, 18] width 45 height 12
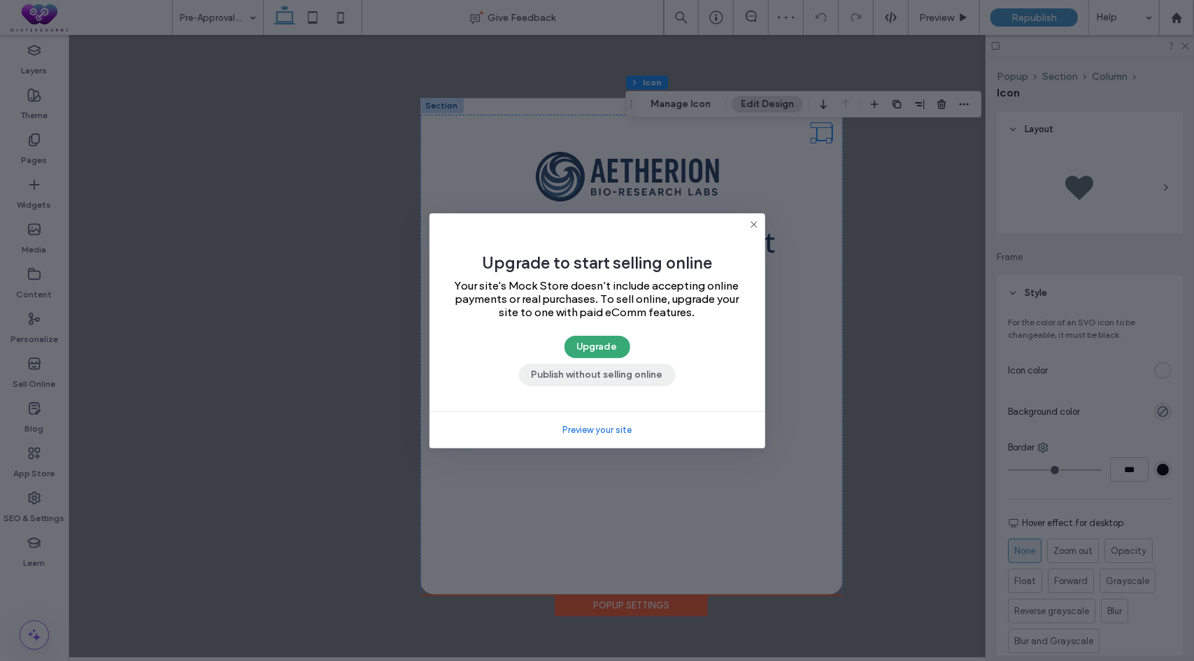
drag, startPoint x: 611, startPoint y: 375, endPoint x: 560, endPoint y: 331, distance: 68.0
click at [611, 375] on button "Publish without selling online" at bounding box center [597, 375] width 157 height 22
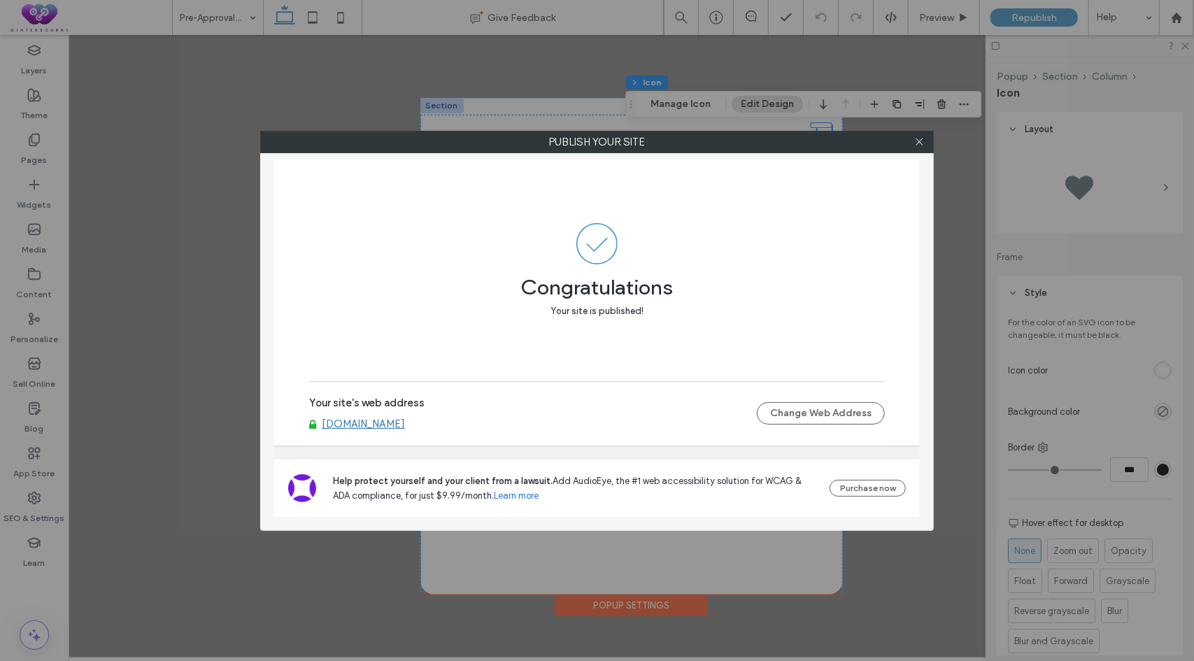
drag, startPoint x: 490, startPoint y: 425, endPoint x: 378, endPoint y: 432, distance: 112.9
click at [378, 432] on div "Your site's web address [DOMAIN_NAME] Change Web Address" at bounding box center [597, 413] width 576 height 45
click at [919, 142] on icon at bounding box center [919, 141] width 10 height 10
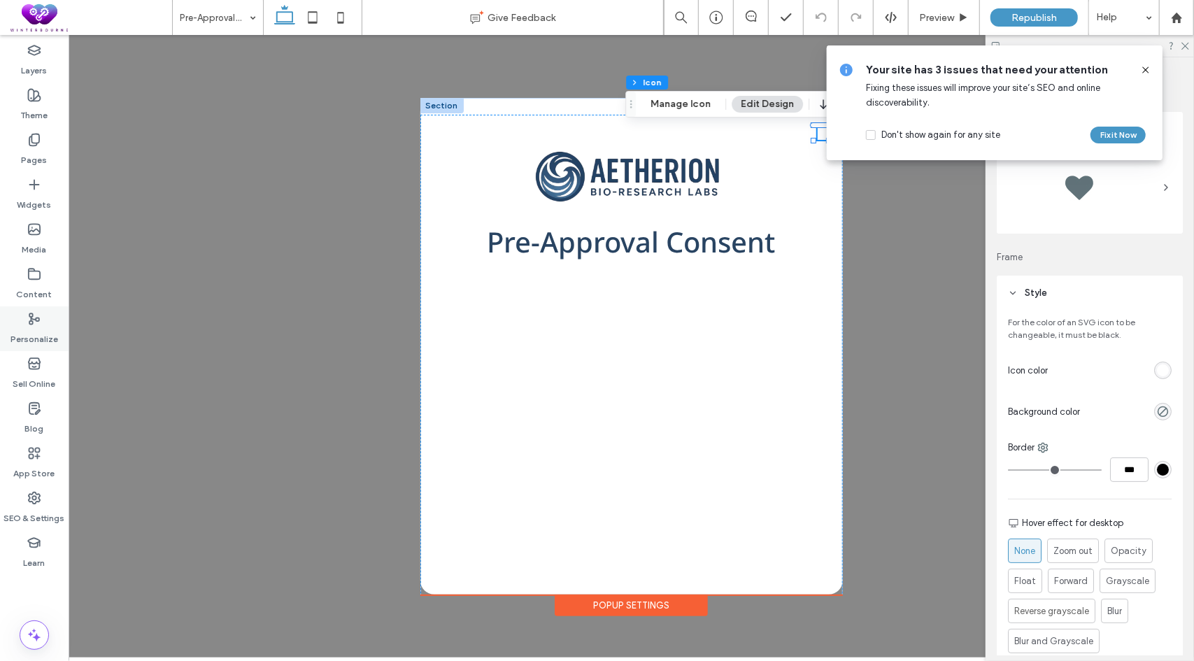
click at [37, 342] on label "Personalize" at bounding box center [34, 336] width 48 height 20
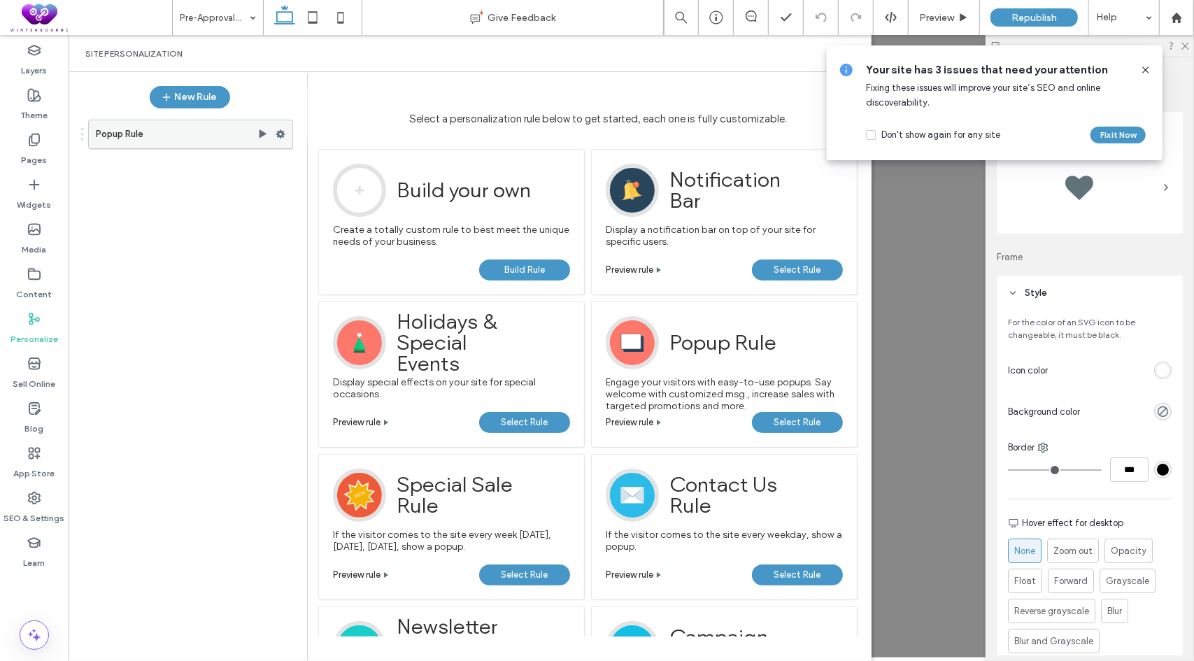
click at [279, 134] on use at bounding box center [280, 134] width 9 height 8
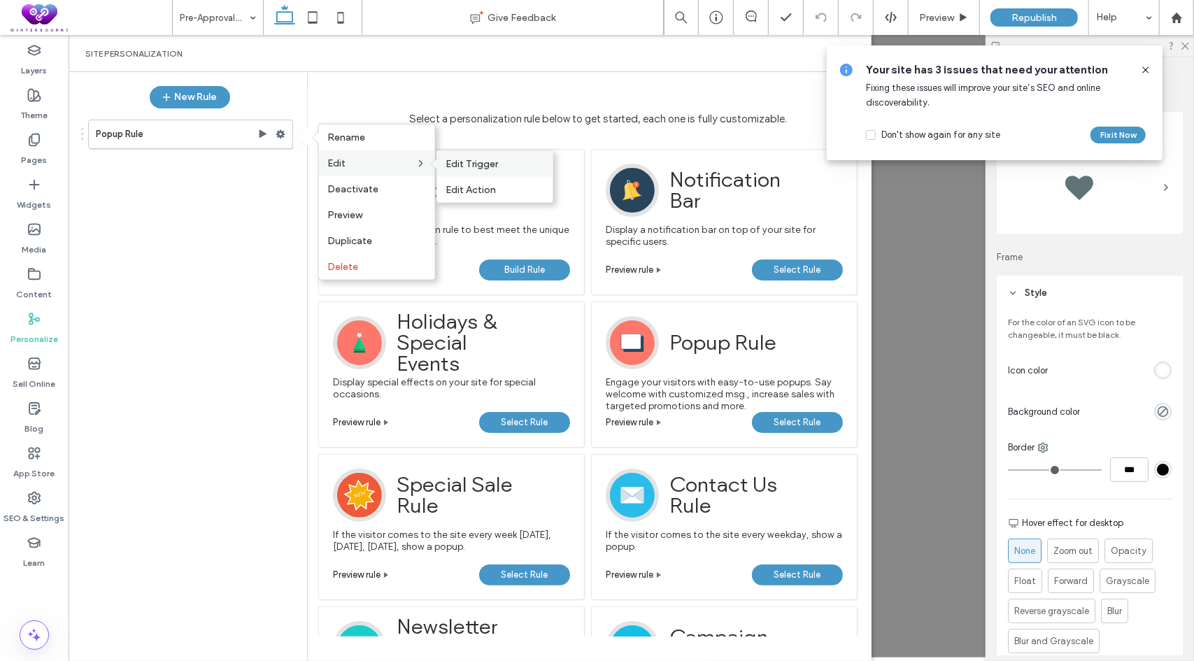
click at [470, 164] on span "Edit Trigger" at bounding box center [472, 164] width 52 height 12
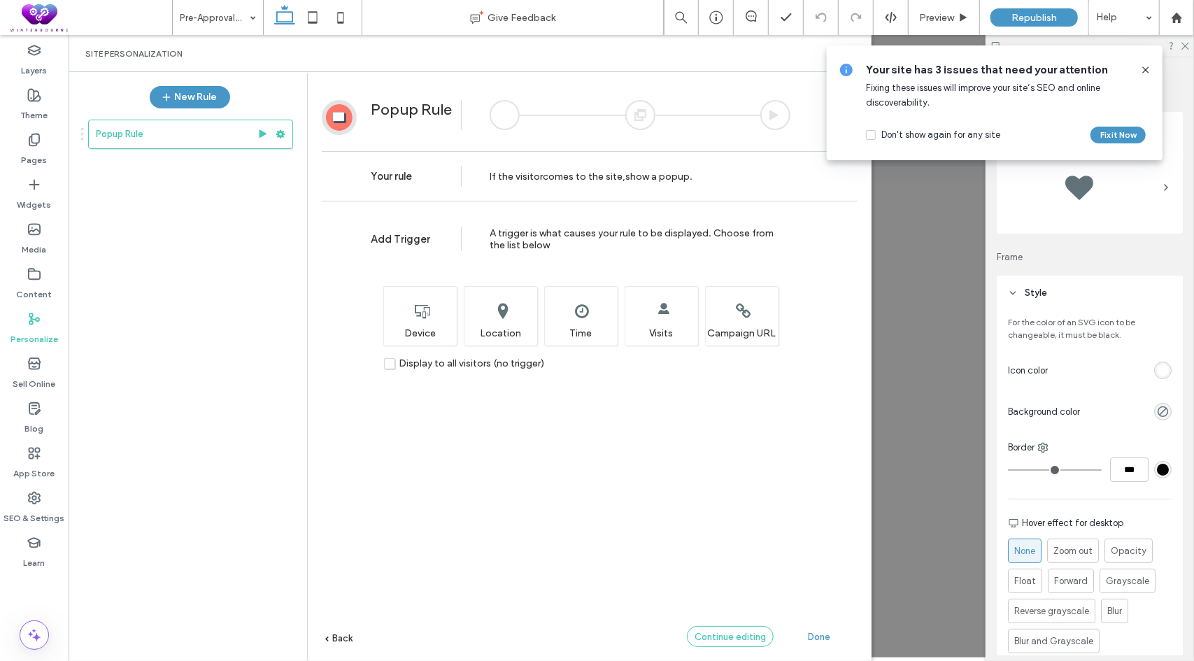
click at [716, 641] on span "Continue editing" at bounding box center [730, 637] width 71 height 10
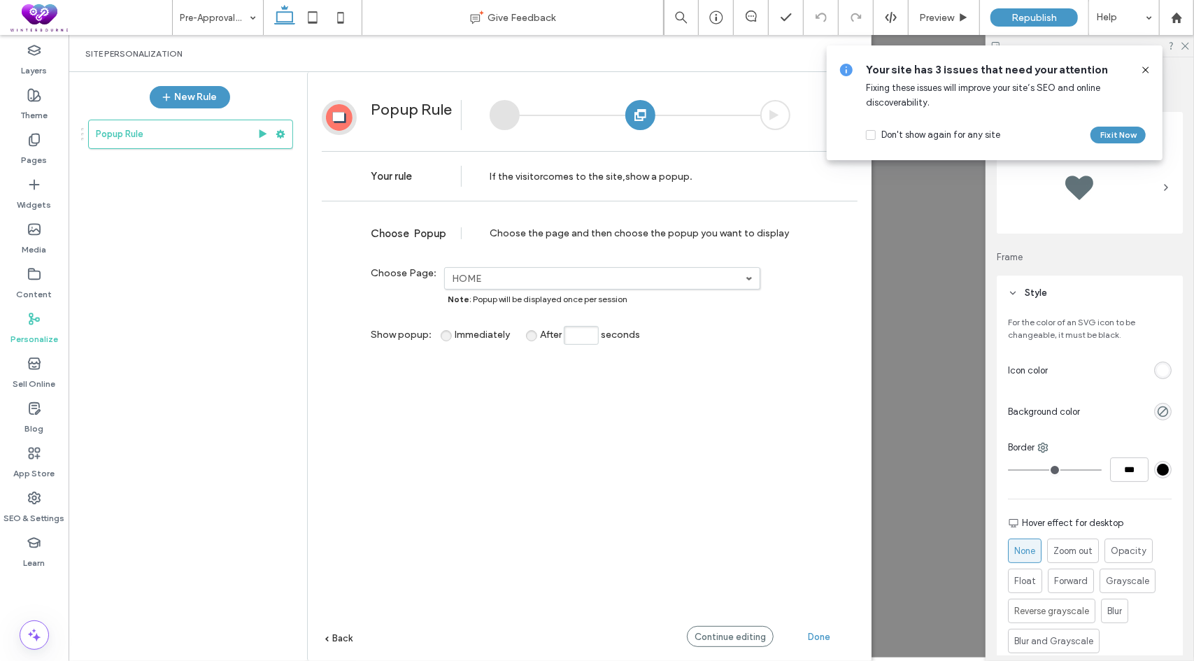
click at [339, 636] on span "Back" at bounding box center [342, 638] width 20 height 10
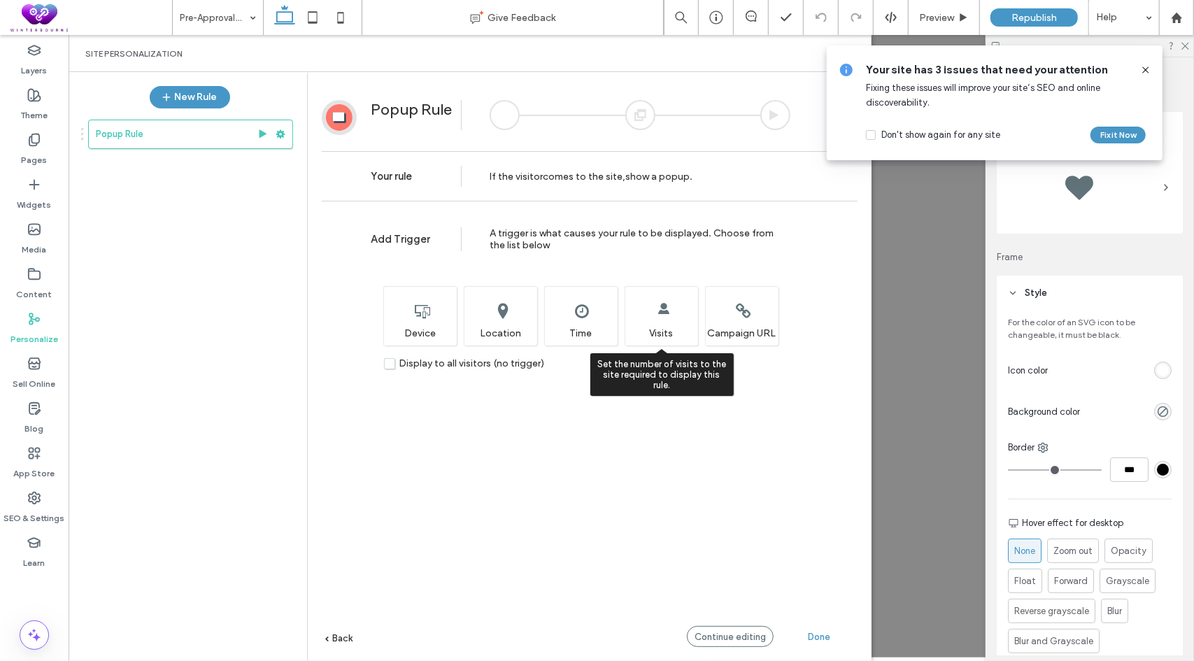
click at [663, 310] on div "Set the number of visits to the site required to display this rule. Visits" at bounding box center [661, 315] width 73 height 59
click at [720, 632] on span "Continue editing" at bounding box center [730, 637] width 71 height 10
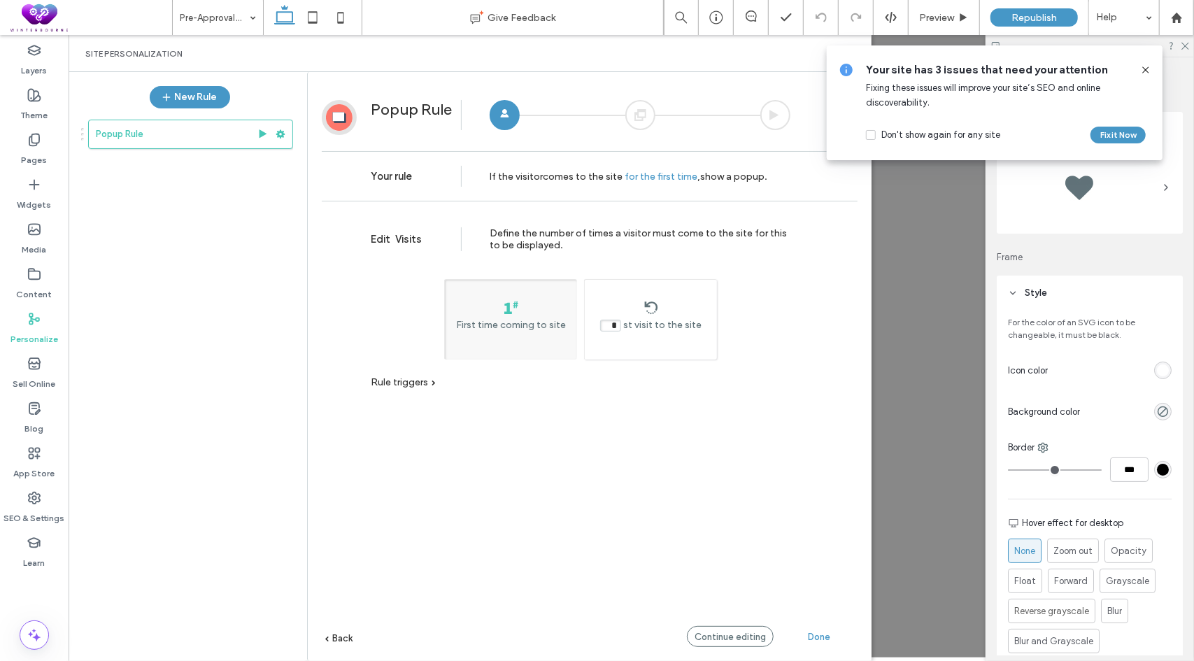
click at [616, 296] on div "* st visit to the site" at bounding box center [650, 319] width 133 height 80
click at [551, 296] on div "First time coming to site" at bounding box center [510, 319] width 133 height 80
click at [612, 313] on div "* st visit to the site" at bounding box center [651, 316] width 132 height 31
click at [519, 309] on div "First time coming to site" at bounding box center [510, 319] width 133 height 80
type input "*"
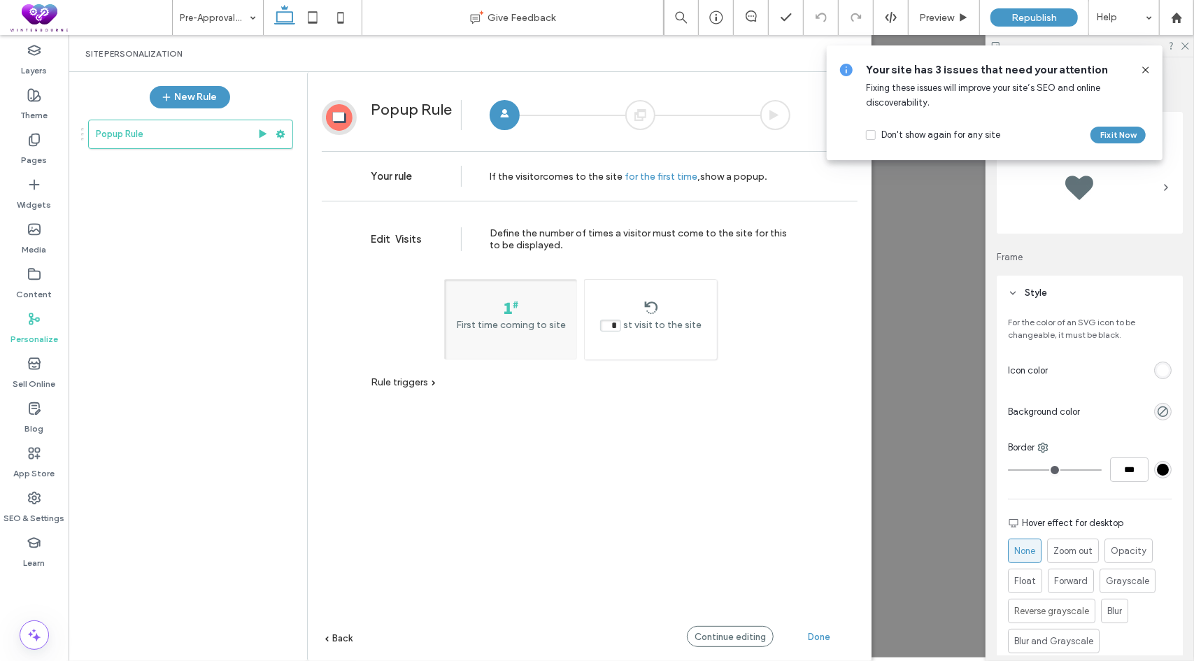
click at [421, 384] on span "Rule triggers" at bounding box center [399, 382] width 57 height 12
click at [684, 398] on label "No trigger" at bounding box center [715, 401] width 62 height 12
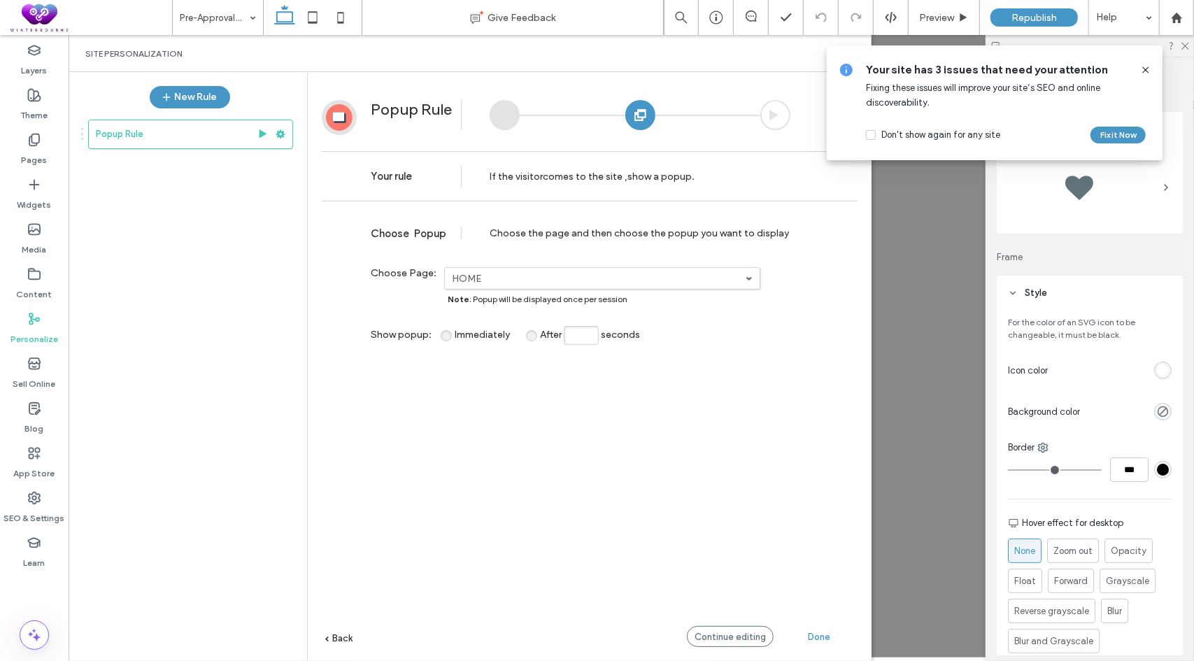
click at [343, 634] on span "Back" at bounding box center [342, 638] width 20 height 10
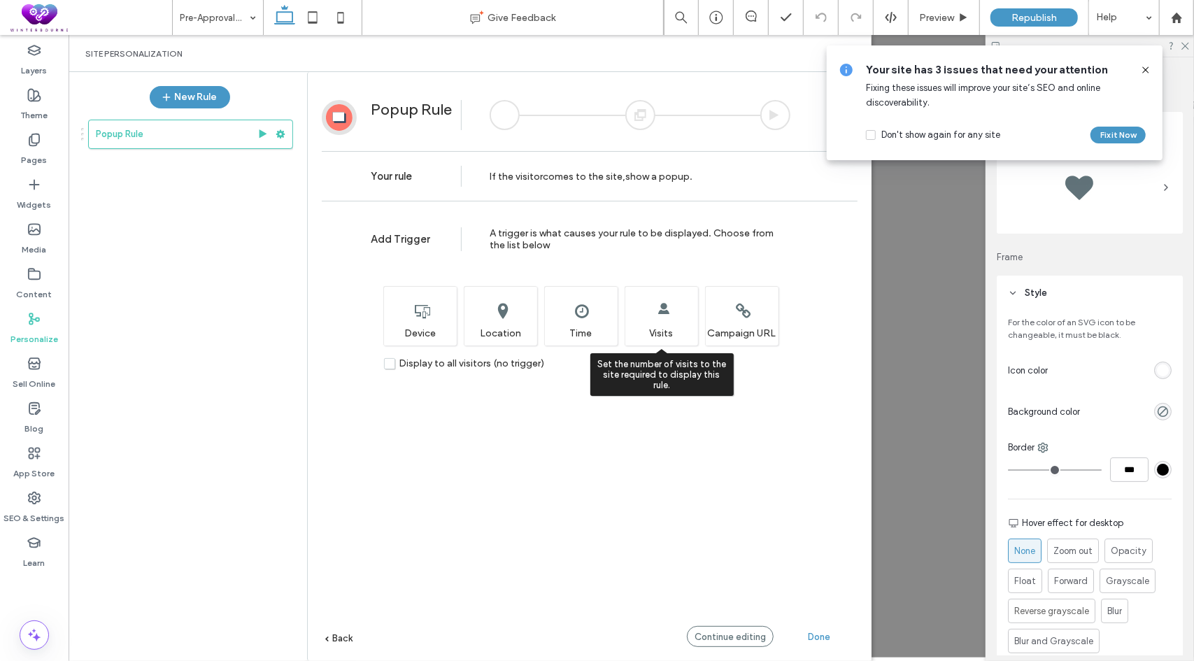
click at [662, 329] on div "Set the number of visits to the site required to display this rule. Visits" at bounding box center [661, 315] width 73 height 59
drag, startPoint x: 716, startPoint y: 639, endPoint x: 703, endPoint y: 626, distance: 18.3
click at [713, 635] on span "Continue editing" at bounding box center [730, 637] width 71 height 10
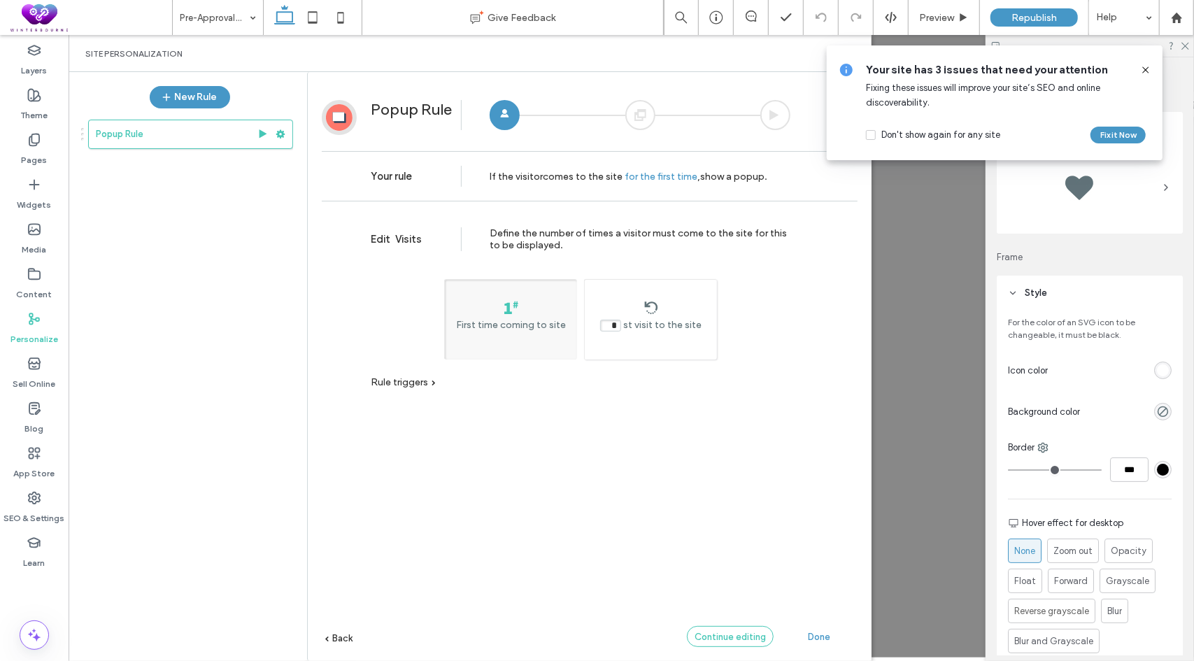
click at [715, 639] on span "Continue editing" at bounding box center [730, 637] width 71 height 10
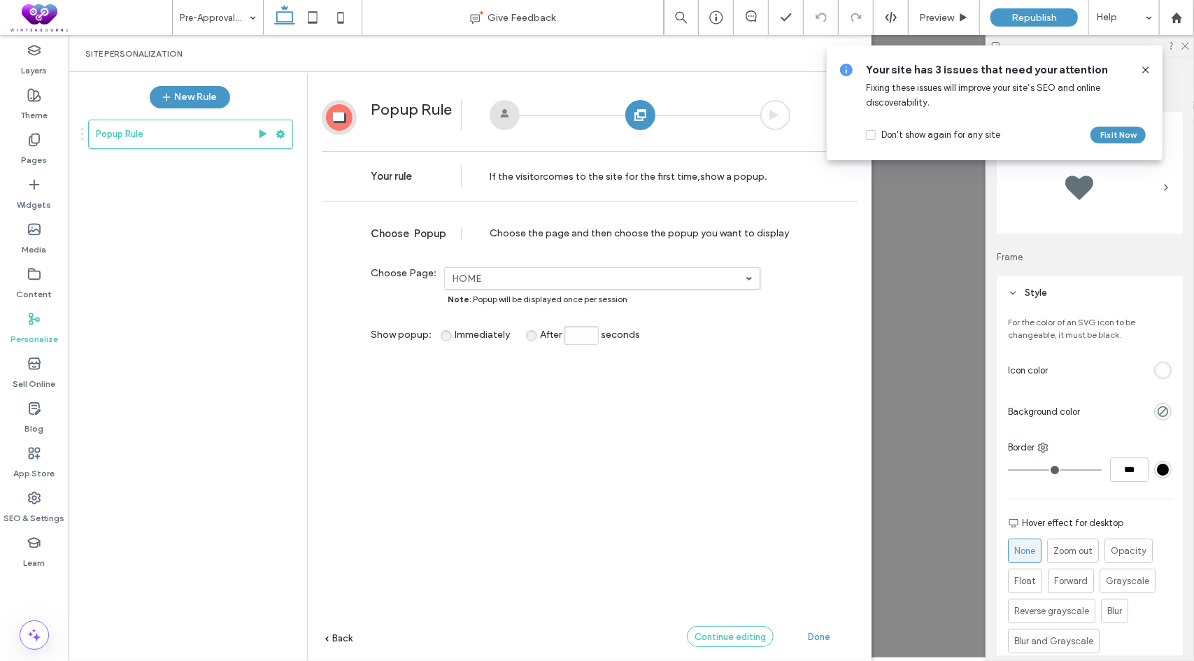
click at [746, 636] on span "Continue editing" at bounding box center [730, 637] width 71 height 10
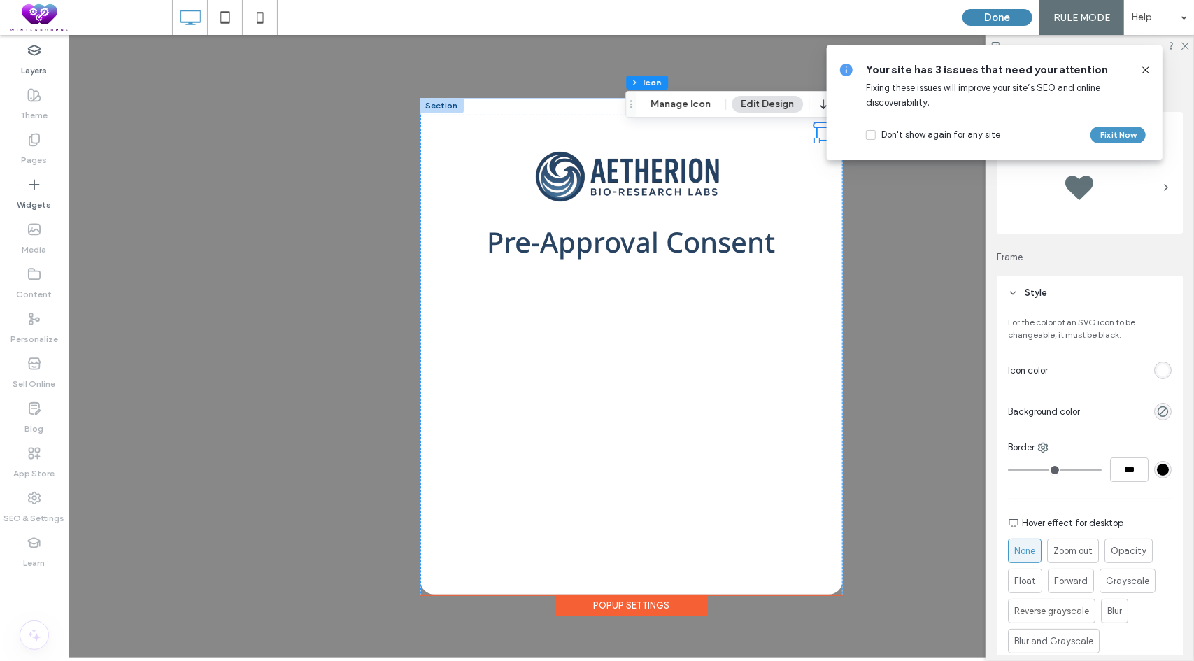
click at [1007, 20] on button "Done" at bounding box center [998, 17] width 70 height 17
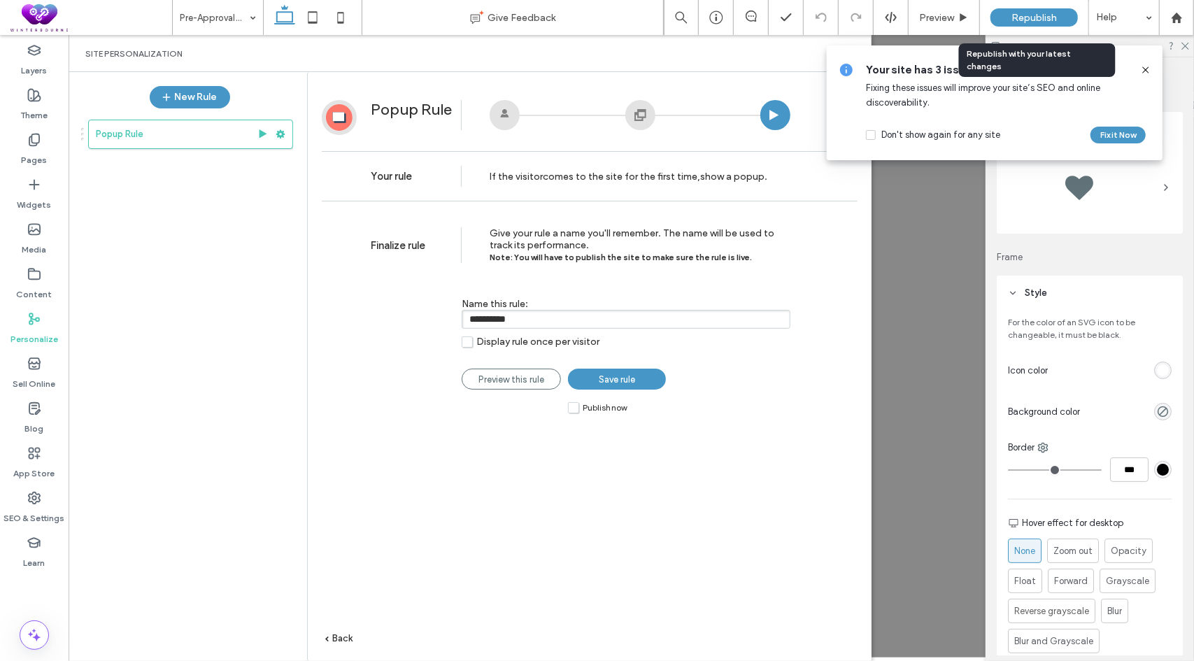
click at [1027, 13] on span "Republish" at bounding box center [1034, 18] width 45 height 12
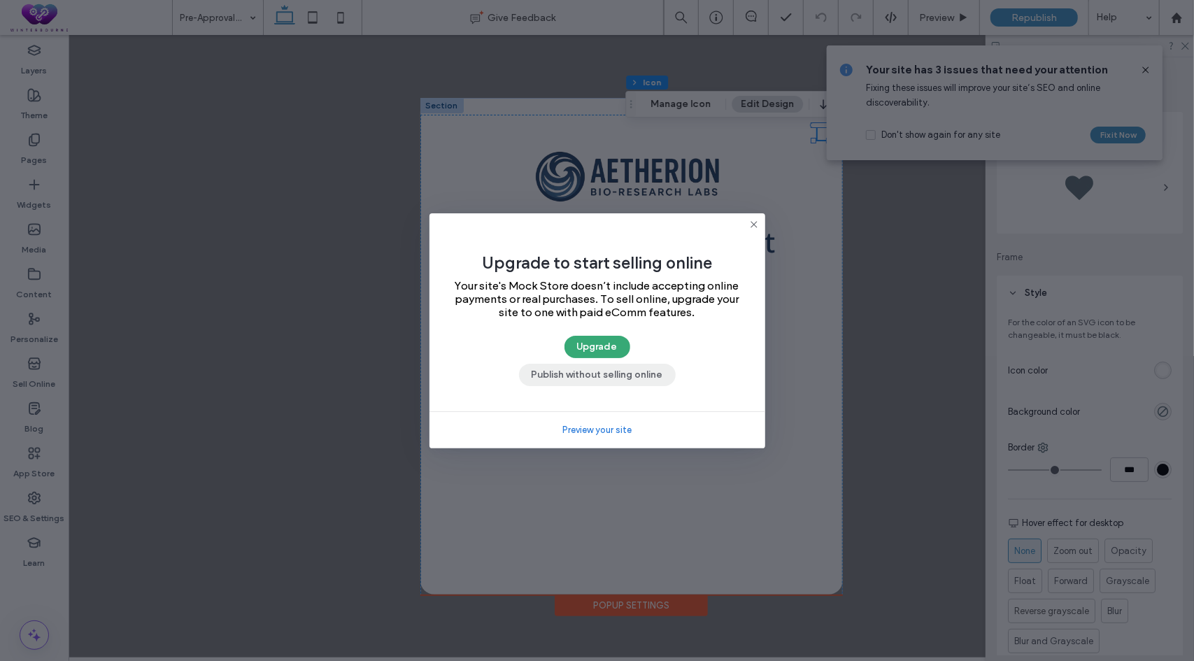
click at [548, 377] on button "Publish without selling online" at bounding box center [597, 375] width 157 height 22
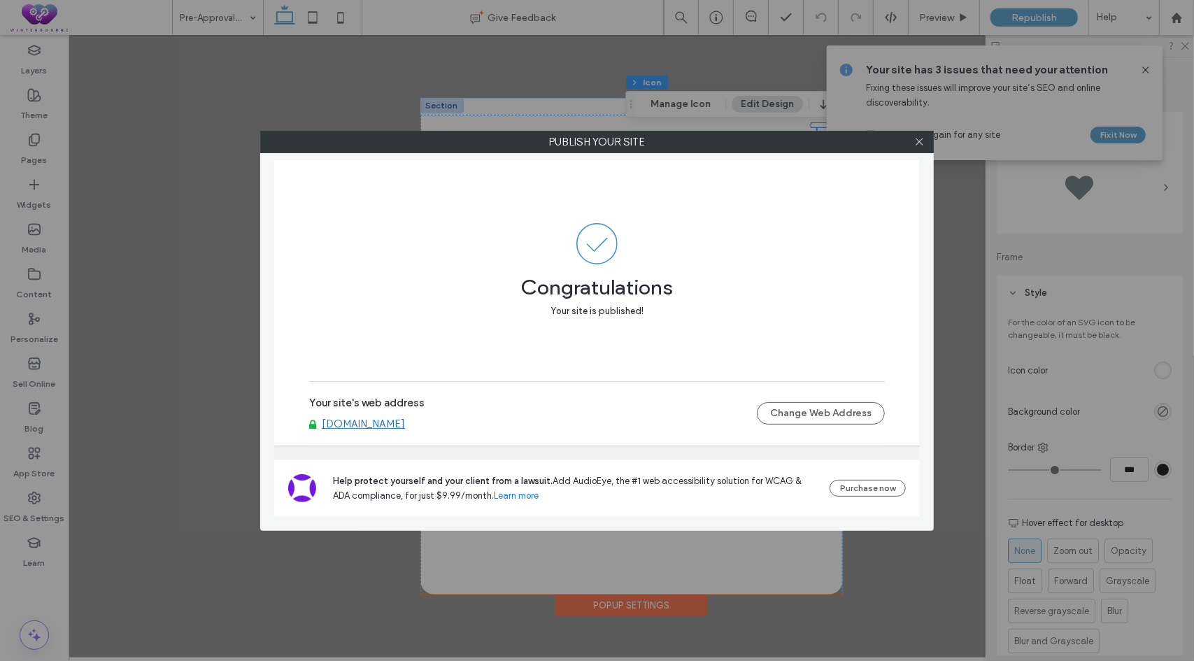
drag, startPoint x: 486, startPoint y: 434, endPoint x: 355, endPoint y: 422, distance: 131.4
click at [355, 422] on div "Your site's web address [DOMAIN_NAME] Change Web Address" at bounding box center [597, 413] width 576 height 45
click at [922, 143] on use at bounding box center [919, 142] width 7 height 7
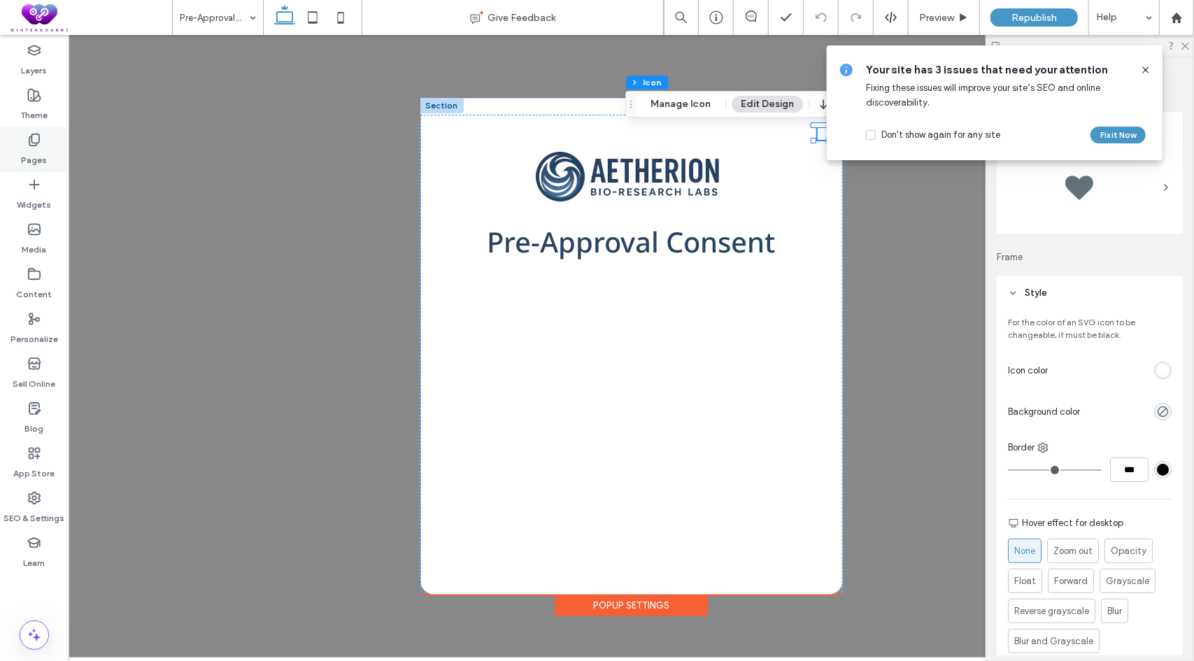
click at [37, 145] on icon at bounding box center [34, 140] width 14 height 14
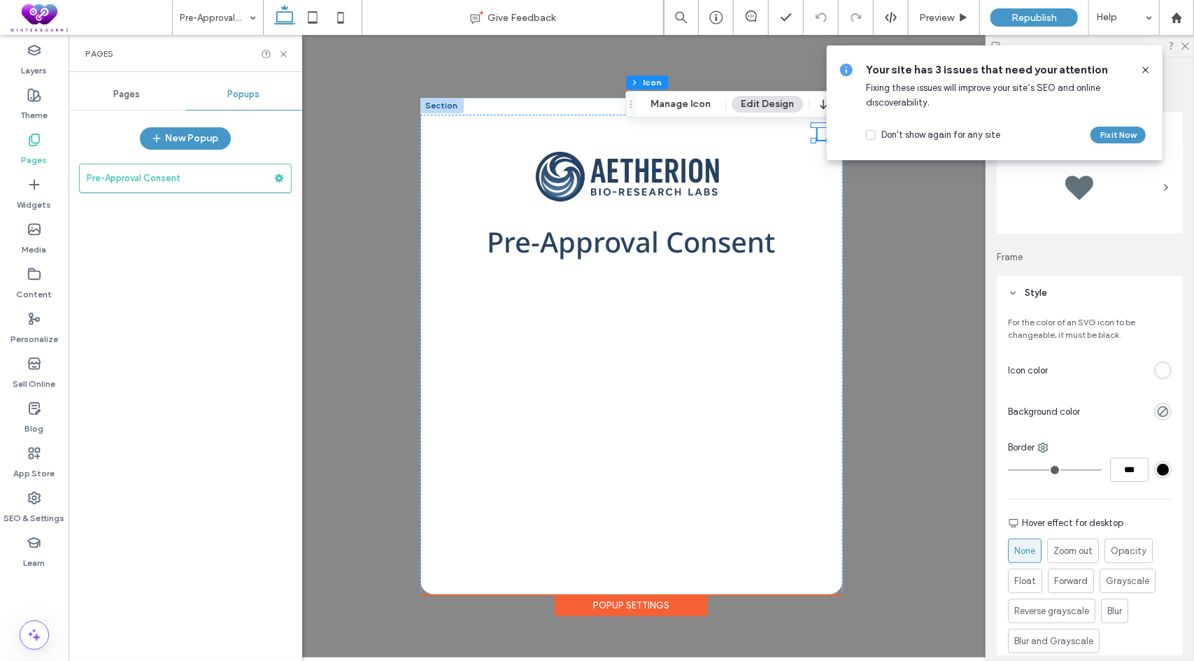
click at [33, 144] on icon at bounding box center [34, 140] width 14 height 14
click at [123, 94] on span "Pages" at bounding box center [127, 94] width 27 height 11
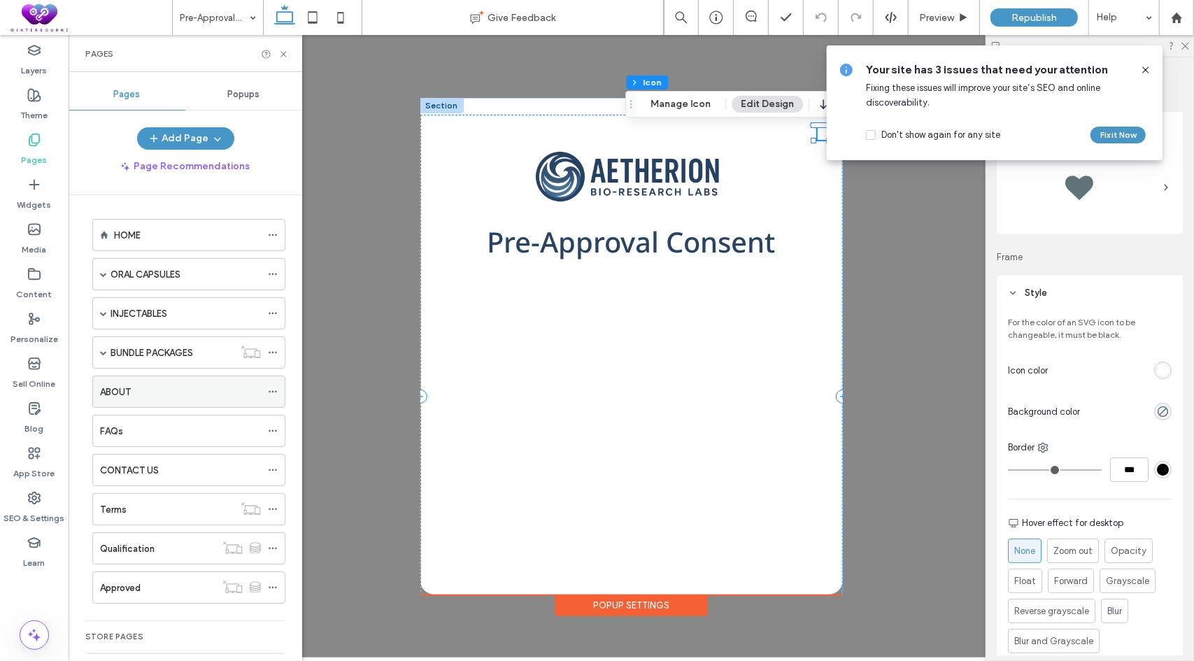
click at [271, 388] on icon at bounding box center [273, 392] width 10 height 10
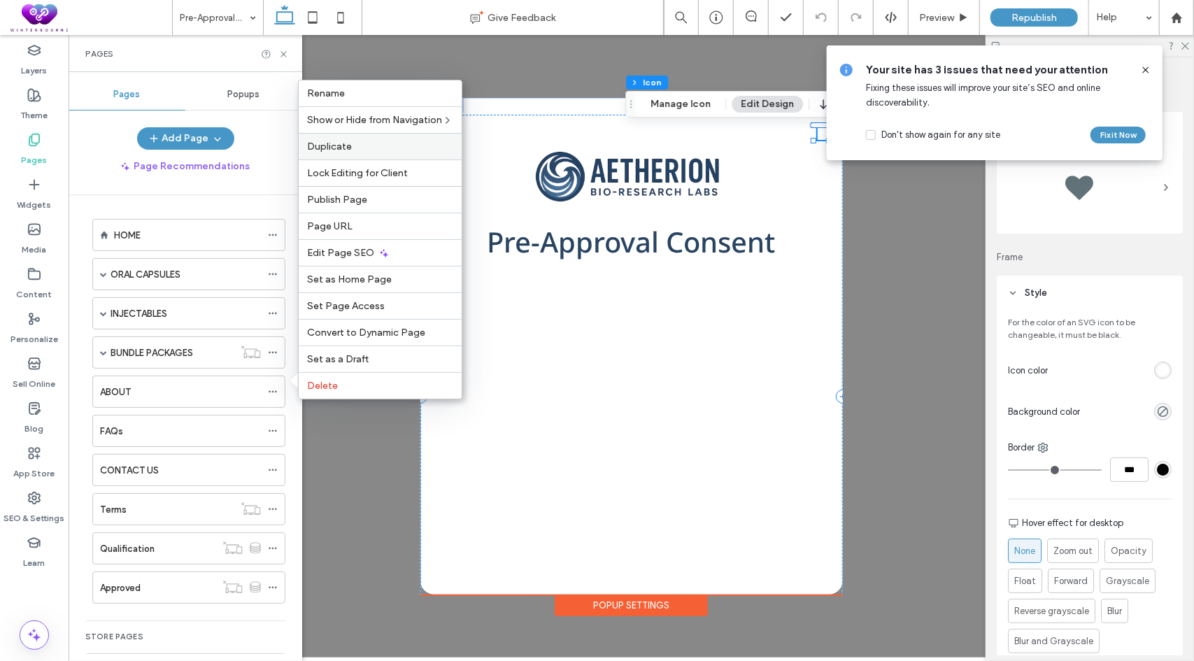
click at [334, 150] on span "Duplicate" at bounding box center [329, 147] width 45 height 12
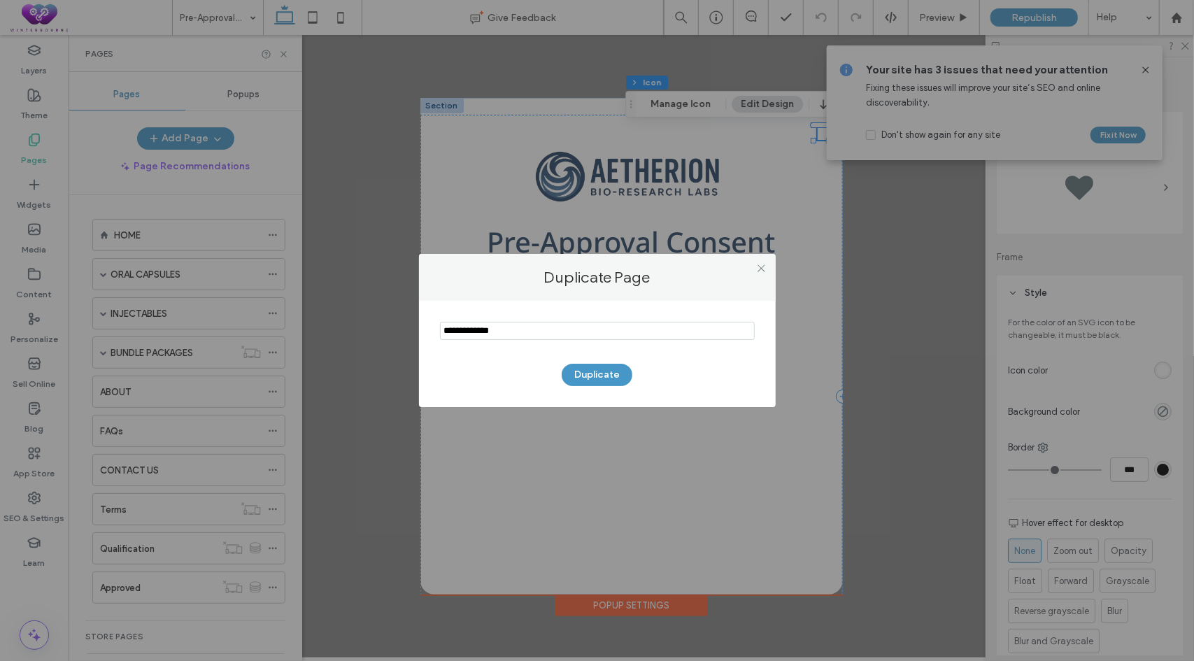
drag, startPoint x: 417, startPoint y: 327, endPoint x: 390, endPoint y: 325, distance: 26.6
click at [390, 325] on div "Duplicate Page Duplicate" at bounding box center [597, 330] width 1194 height 661
type input "*********"
click at [589, 377] on button "Duplicate" at bounding box center [597, 375] width 71 height 22
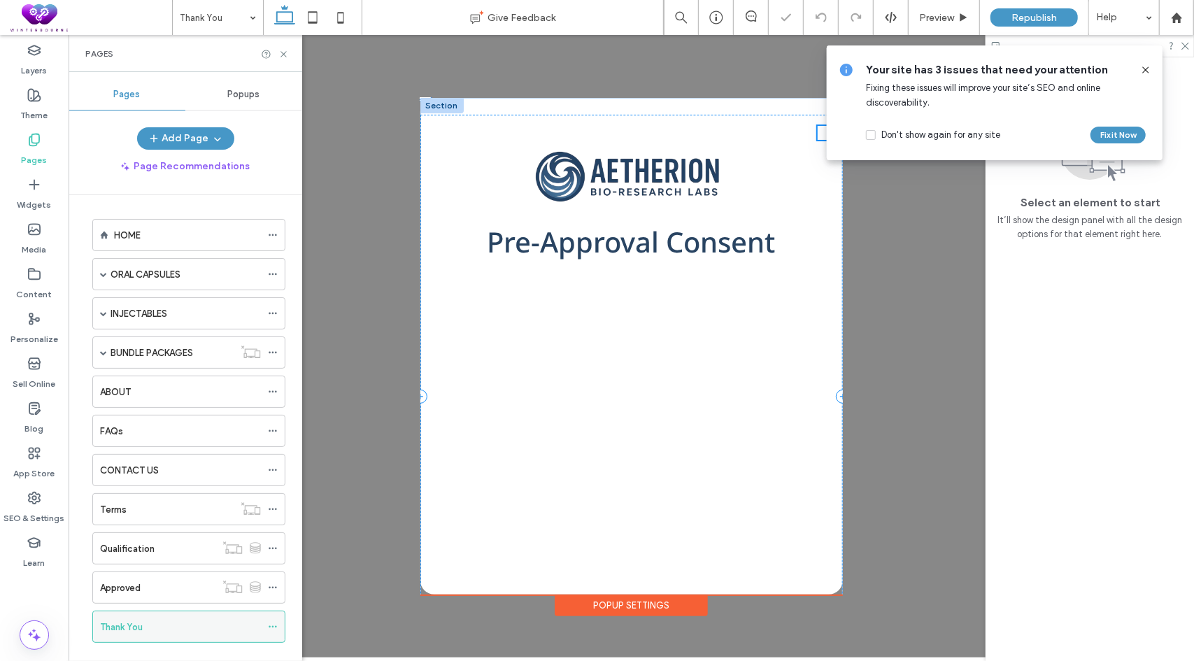
click at [274, 622] on icon at bounding box center [273, 627] width 10 height 10
click at [271, 622] on icon at bounding box center [273, 627] width 10 height 10
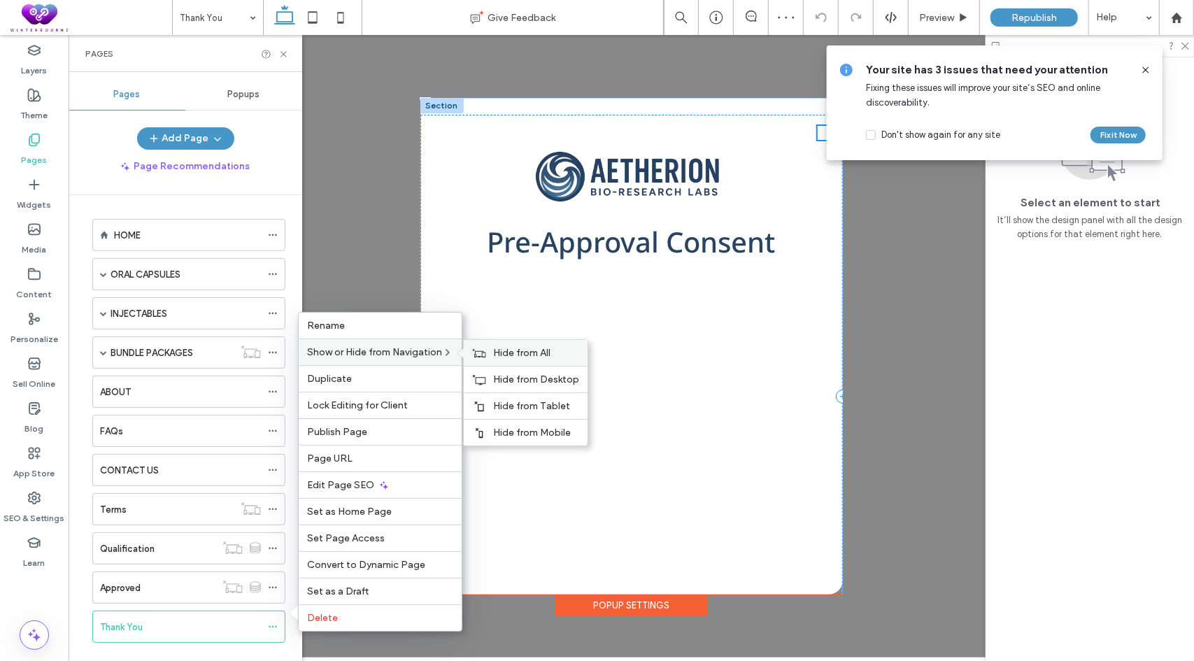
click at [528, 359] on span "Hide from All" at bounding box center [521, 353] width 57 height 12
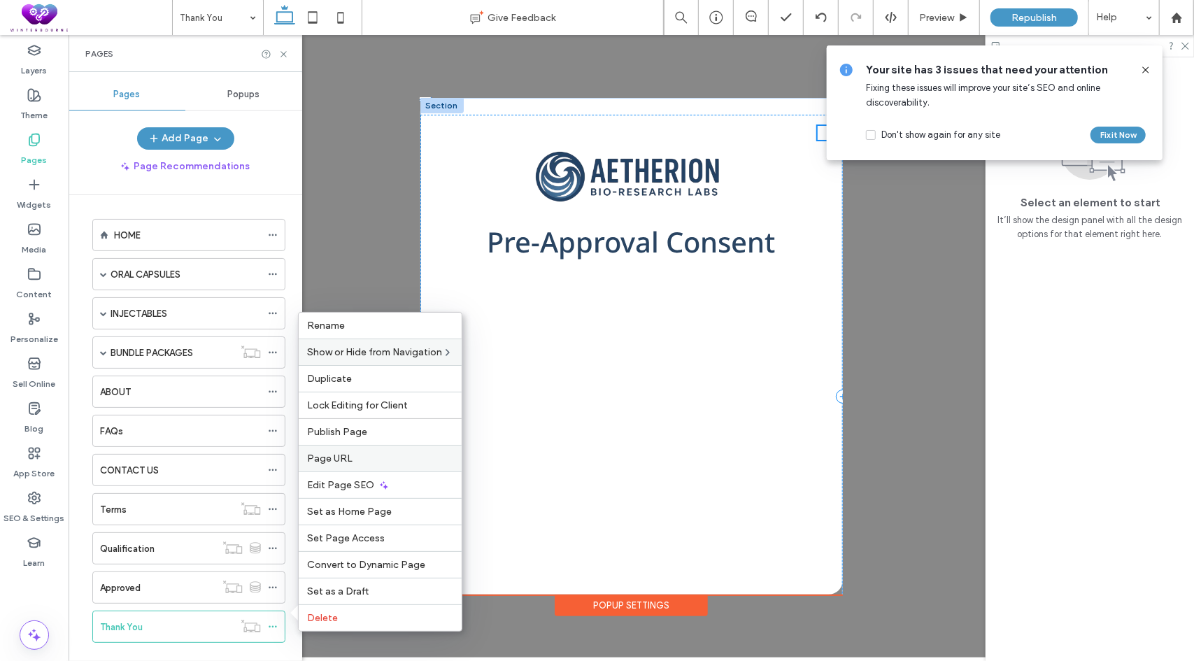
click at [330, 465] on span "Page URL" at bounding box center [329, 459] width 45 height 12
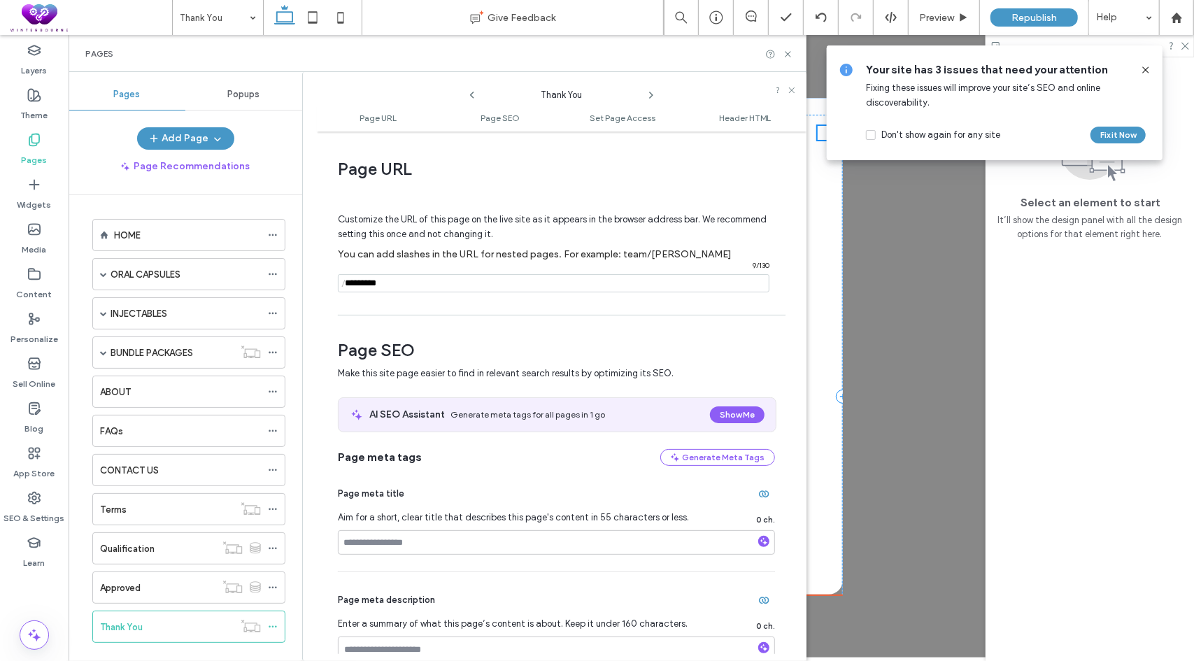
drag, startPoint x: 320, startPoint y: 274, endPoint x: 313, endPoint y: 266, distance: 10.5
click at [311, 274] on div "Thank You Page URL Page SEO Set Page Access Header HTML Page URL Customize the …" at bounding box center [554, 366] width 504 height 589
click at [785, 51] on icon at bounding box center [788, 54] width 10 height 10
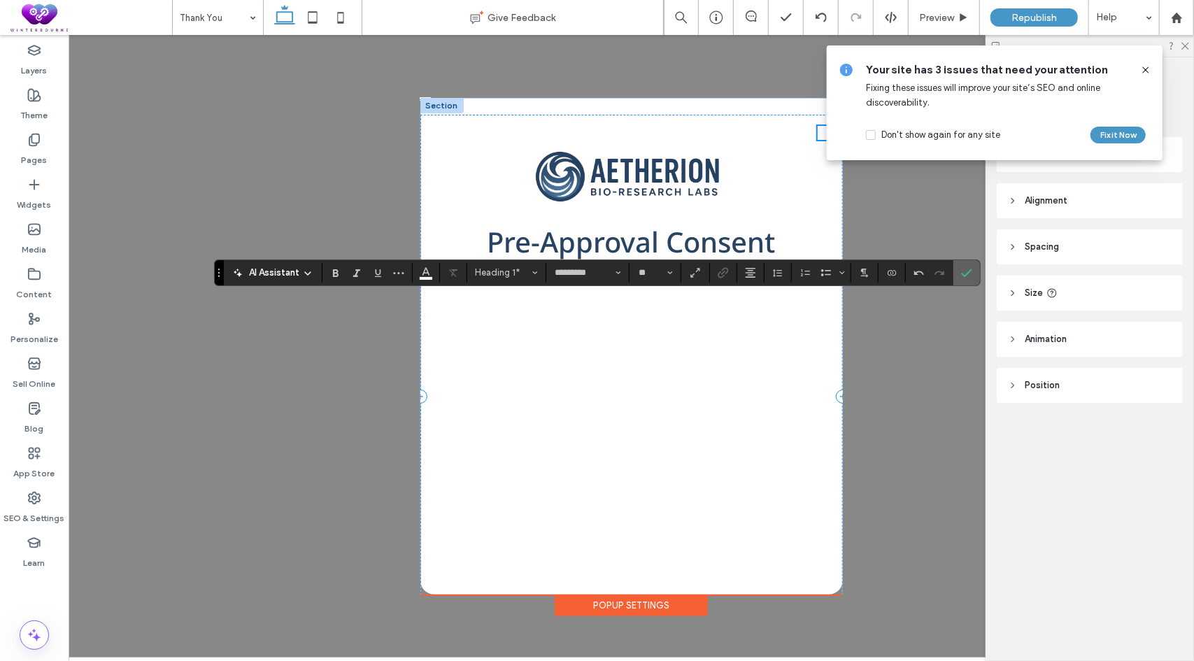
click at [962, 276] on icon "Confirm" at bounding box center [966, 272] width 11 height 11
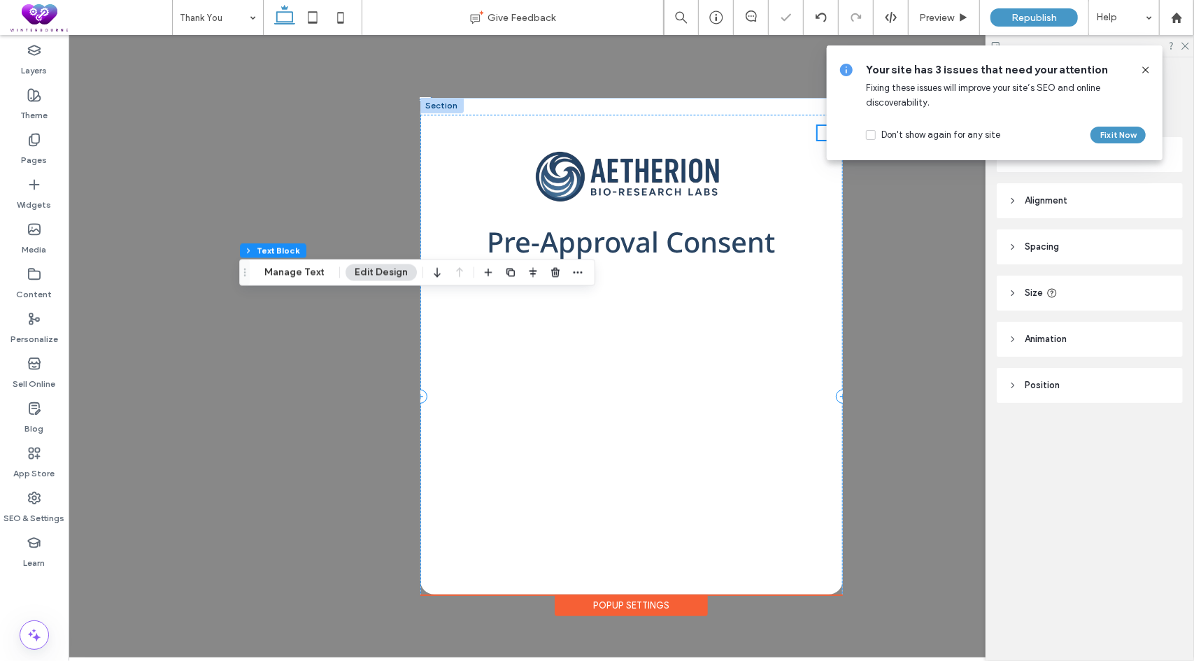
click at [1150, 62] on div "Your site has 3 issues that need your attention Fixing these issues will improv…" at bounding box center [995, 102] width 336 height 115
click at [1149, 69] on icon at bounding box center [1145, 69] width 11 height 11
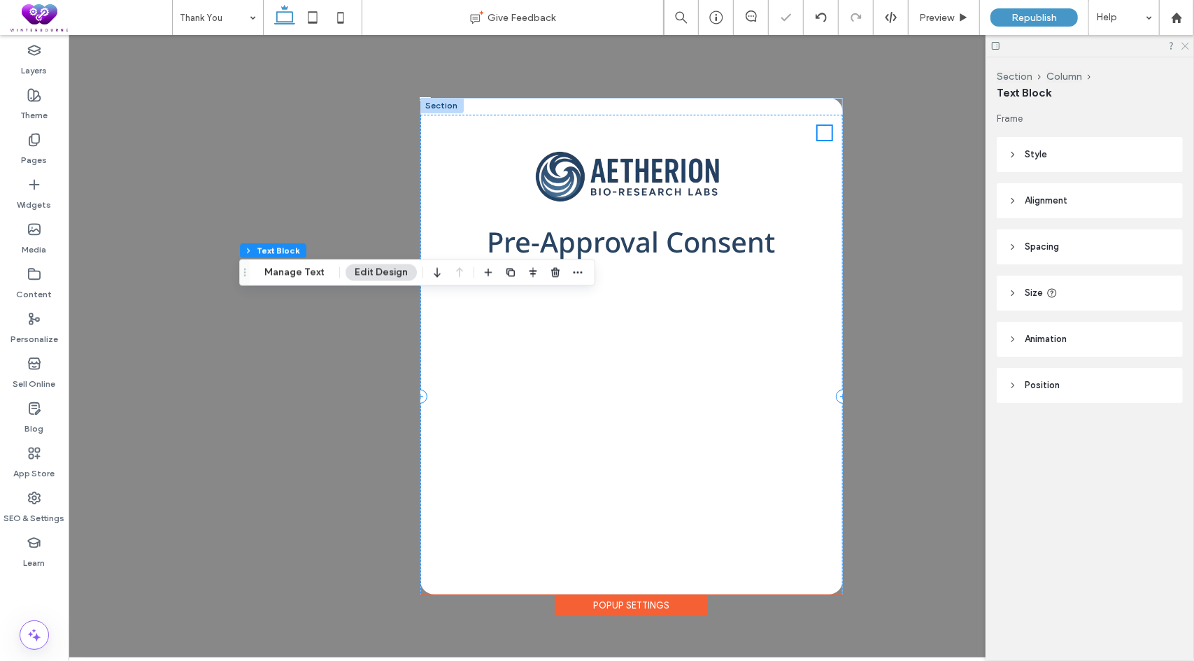
click at [1189, 47] on icon at bounding box center [1184, 45] width 9 height 9
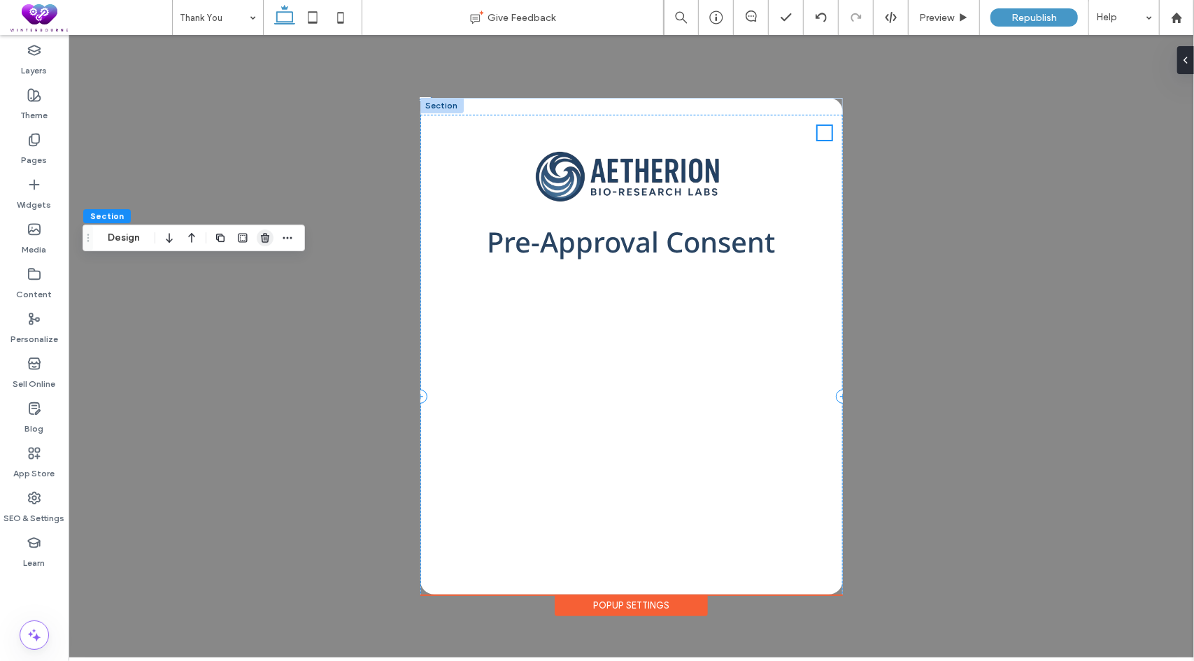
click at [261, 238] on icon "button" at bounding box center [265, 237] width 11 height 11
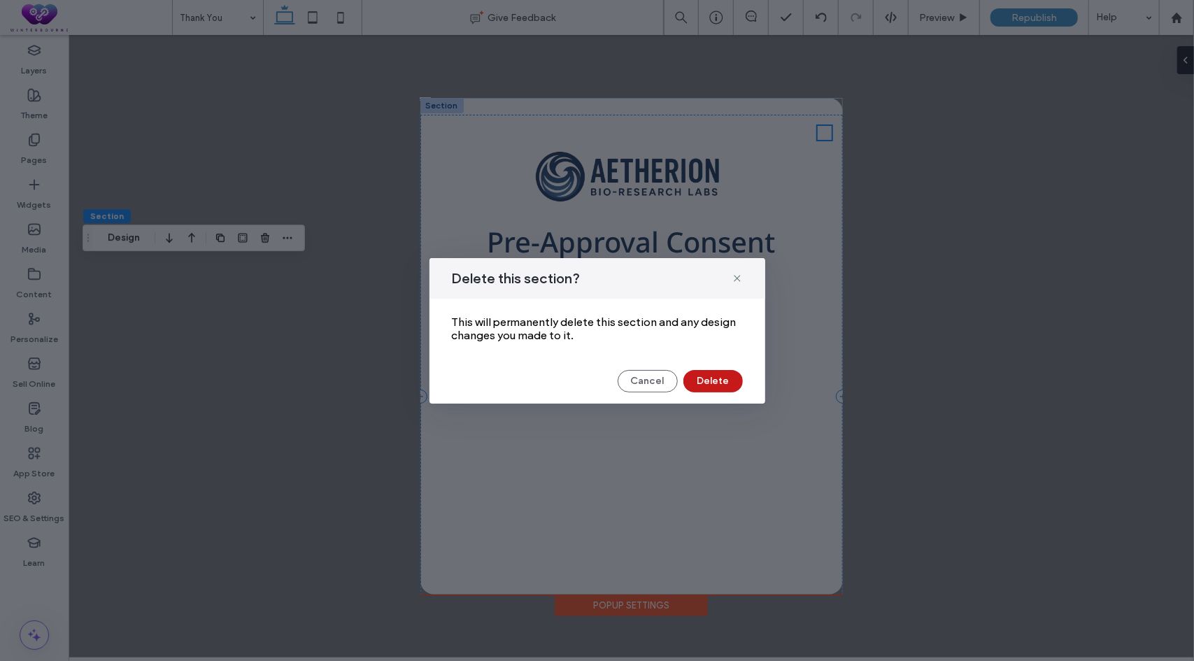
click at [725, 387] on button "Delete" at bounding box center [713, 381] width 59 height 22
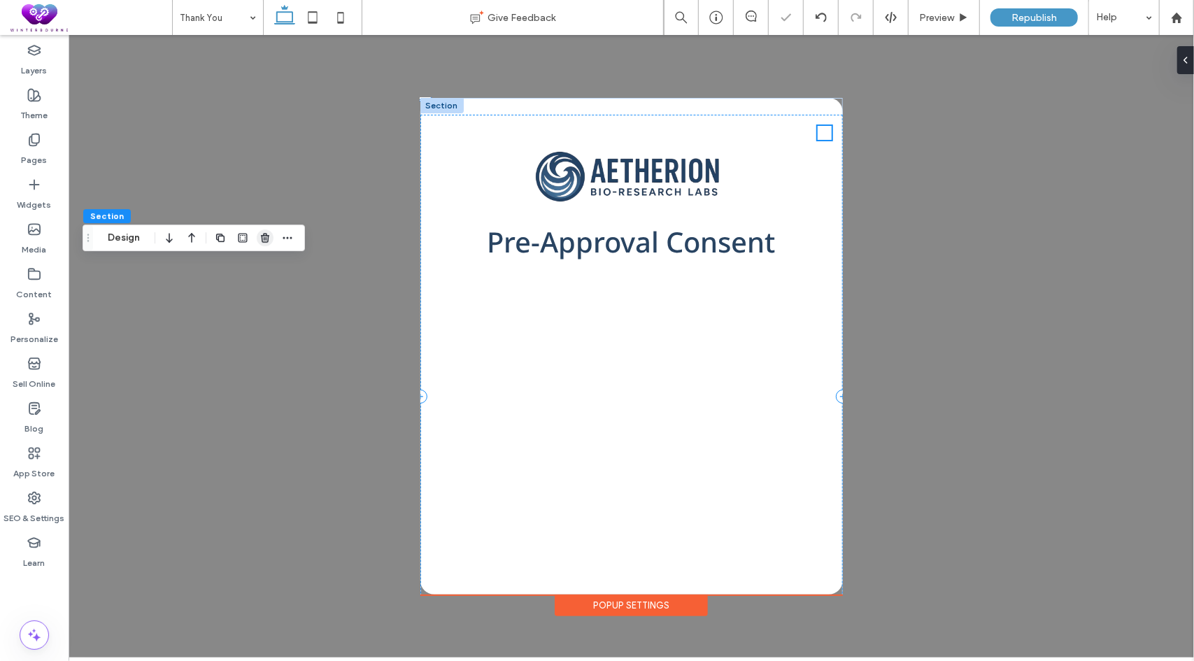
click at [266, 241] on use "button" at bounding box center [265, 237] width 8 height 9
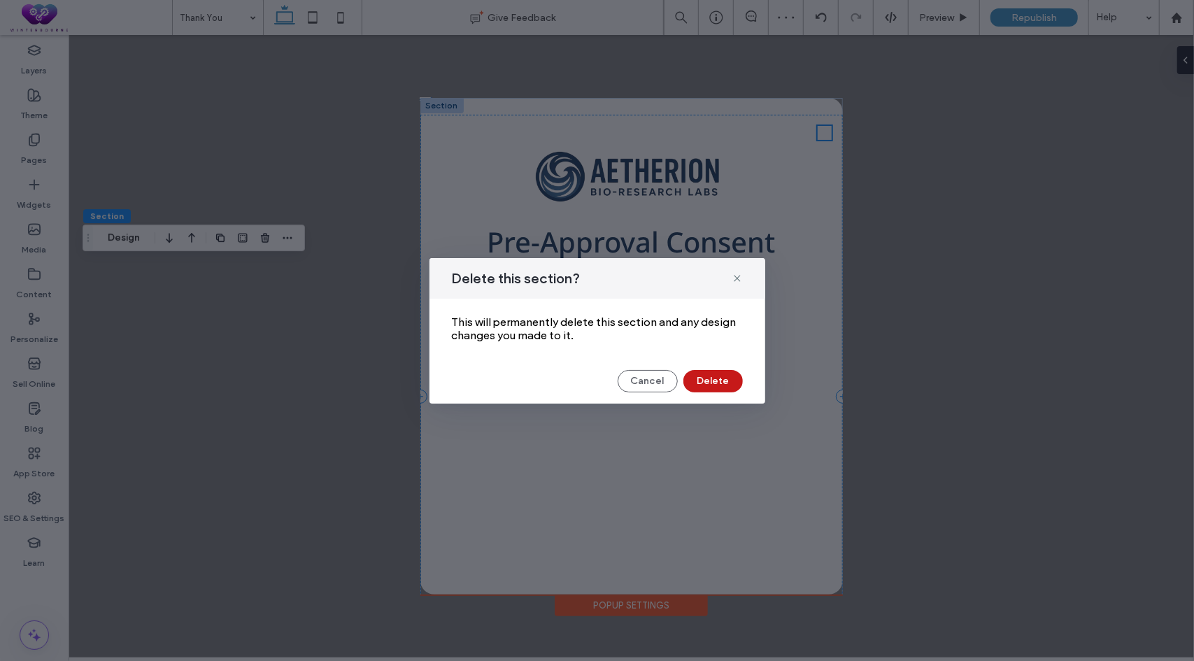
click at [719, 383] on button "Delete" at bounding box center [713, 381] width 59 height 22
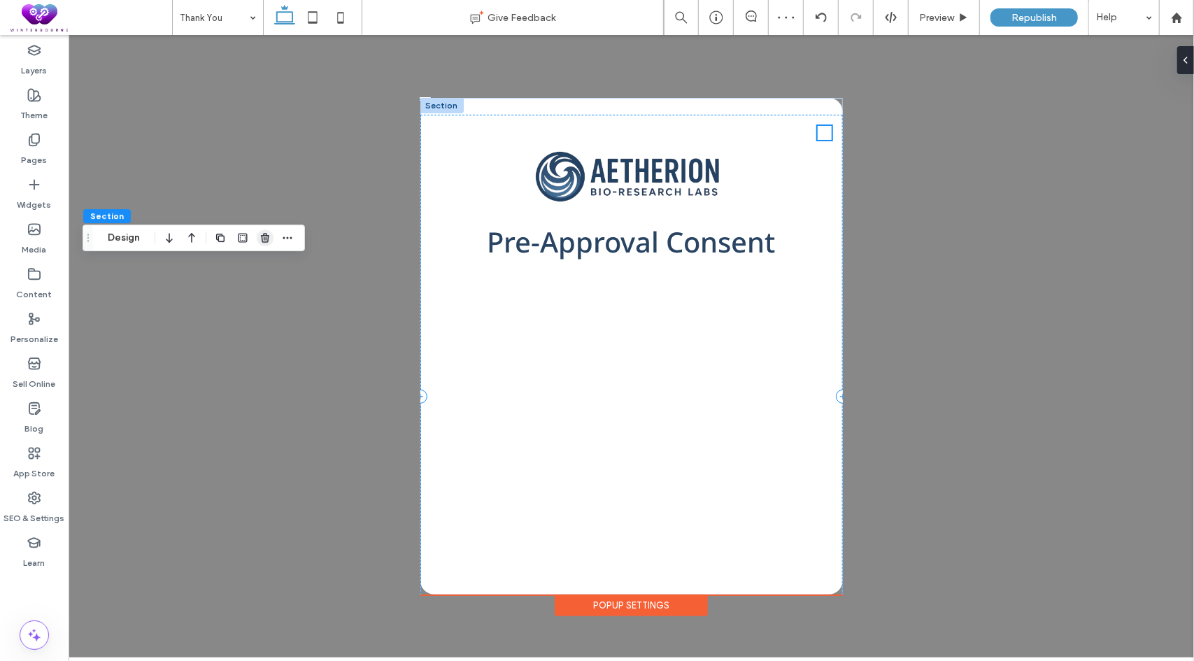
click at [263, 237] on icon "button" at bounding box center [265, 237] width 11 height 11
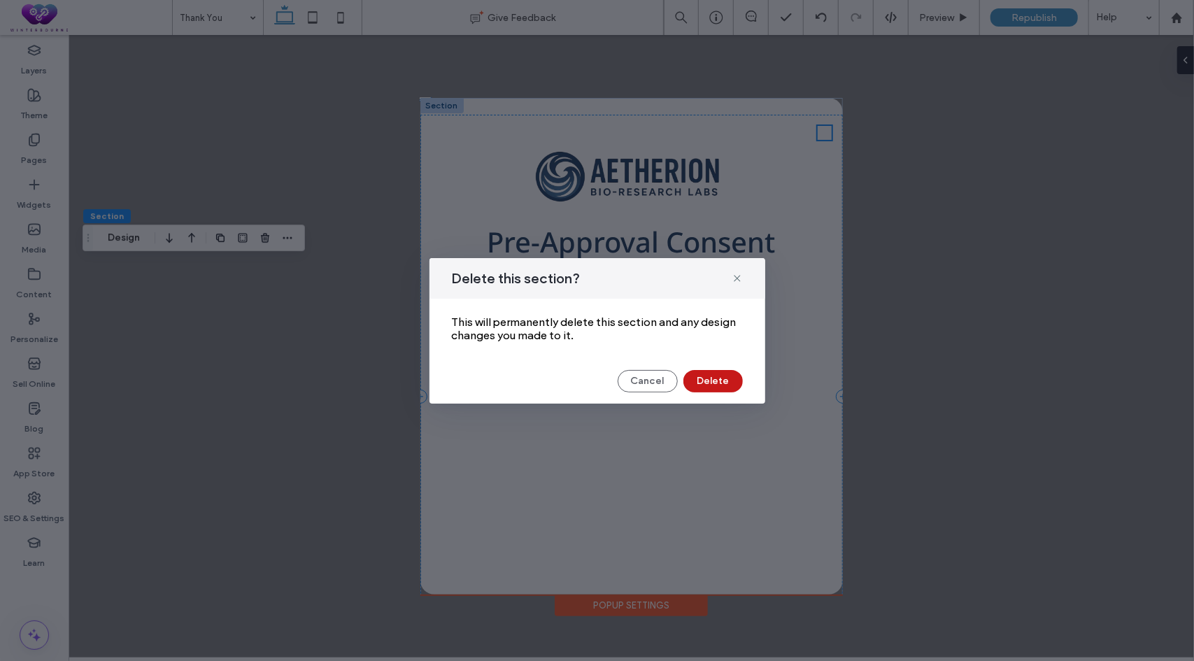
click at [719, 374] on button "Delete" at bounding box center [713, 381] width 59 height 22
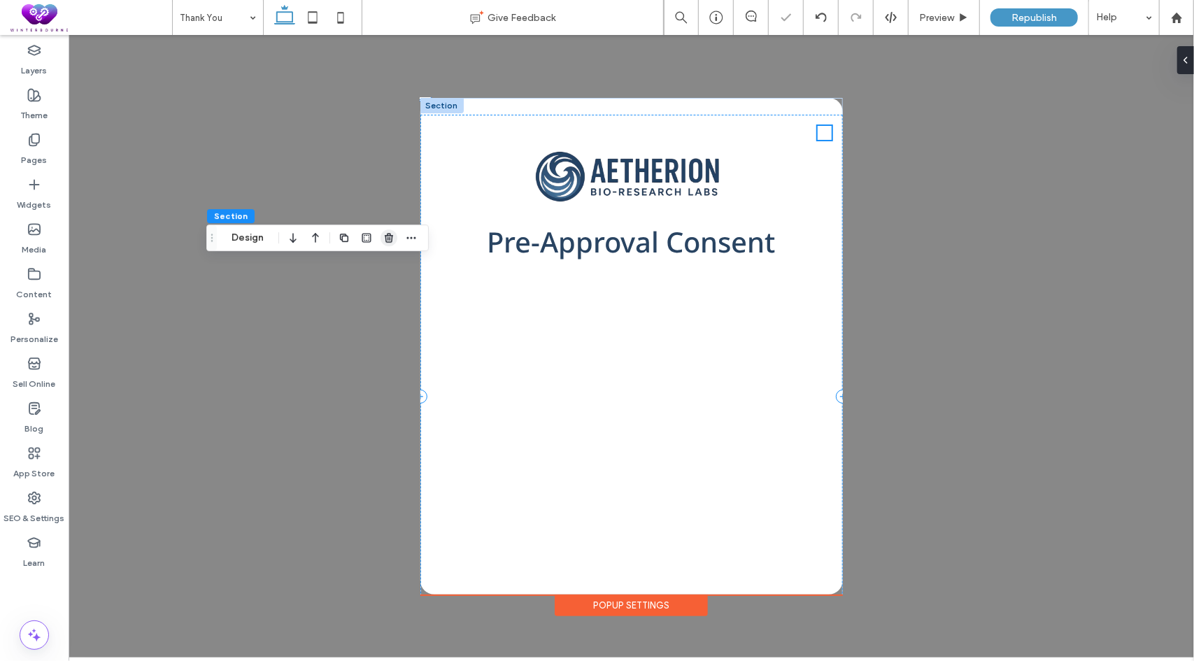
click at [390, 243] on span "button" at bounding box center [389, 237] width 17 height 17
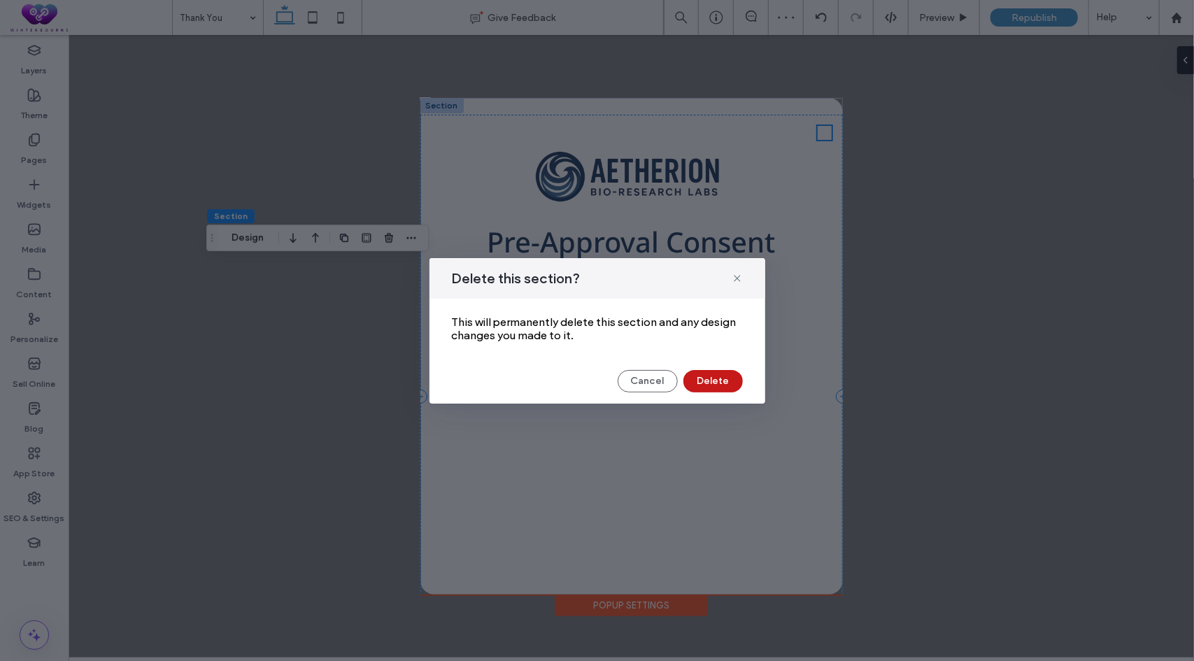
click at [721, 377] on button "Delete" at bounding box center [713, 381] width 59 height 22
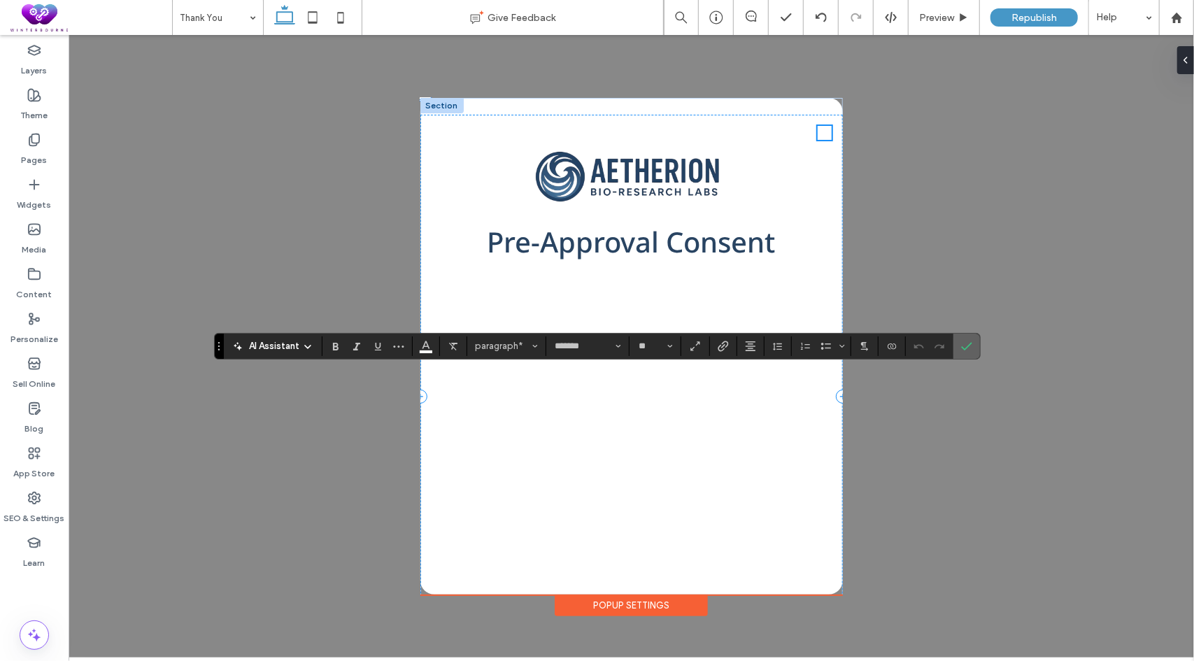
click at [968, 355] on span "Confirm" at bounding box center [966, 346] width 11 height 24
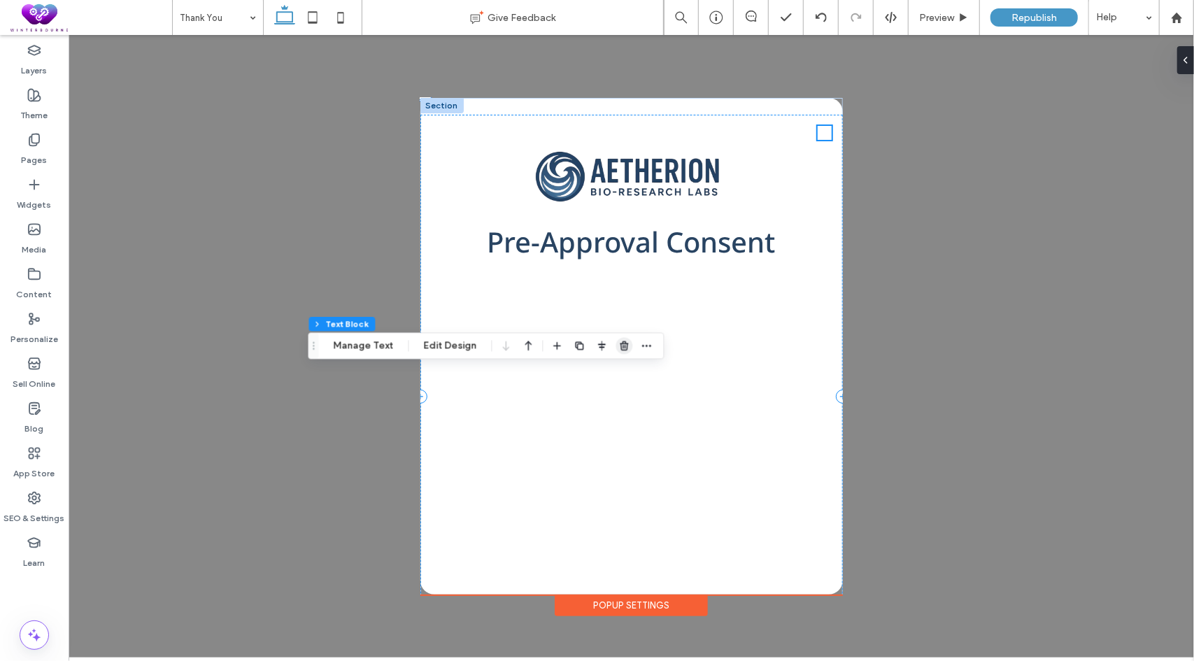
click at [624, 349] on use "button" at bounding box center [624, 345] width 8 height 9
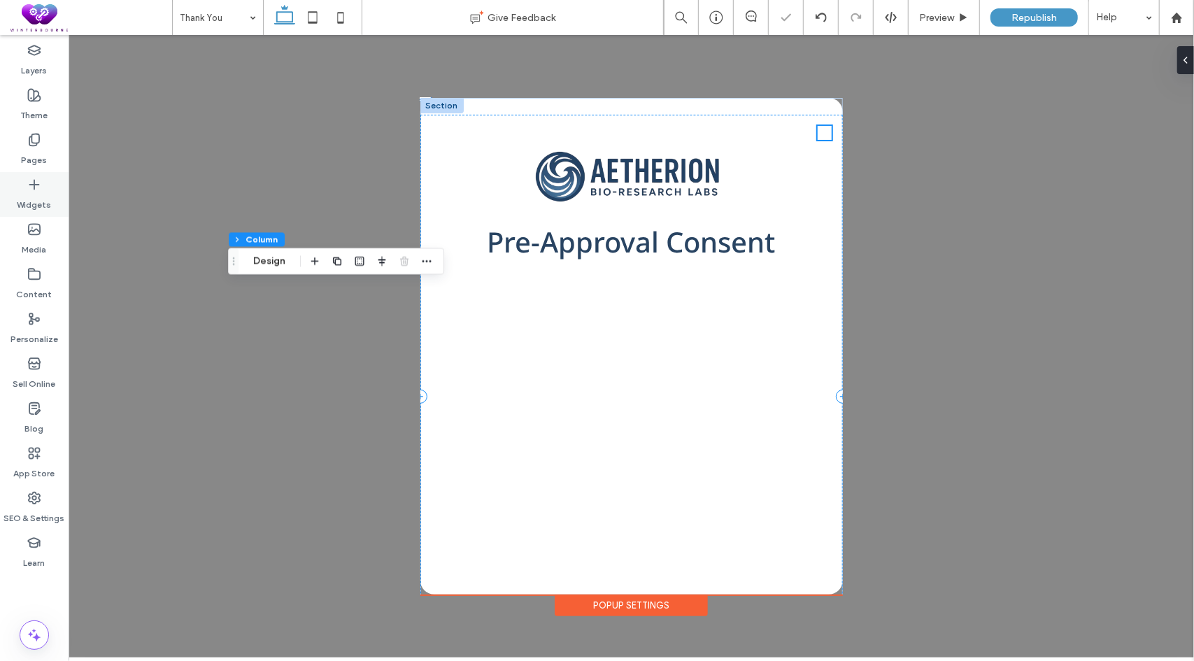
click at [36, 198] on label "Widgets" at bounding box center [34, 202] width 34 height 20
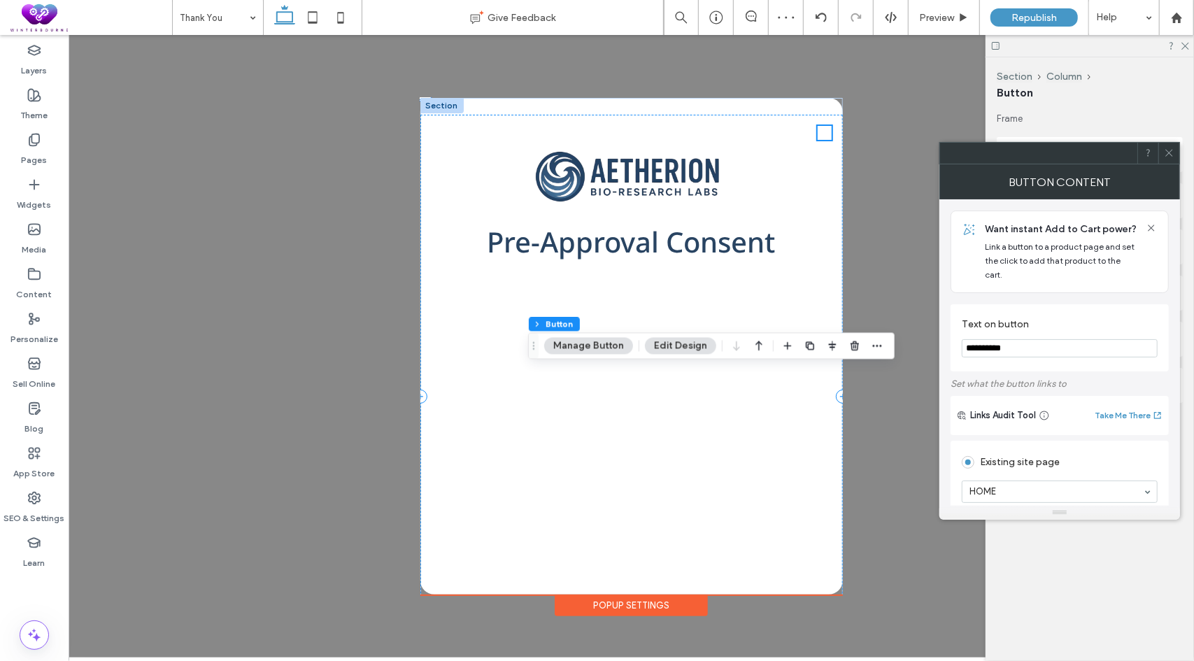
drag, startPoint x: 1027, startPoint y: 332, endPoint x: 958, endPoint y: 339, distance: 69.6
click at [958, 339] on div "**********" at bounding box center [1060, 337] width 218 height 67
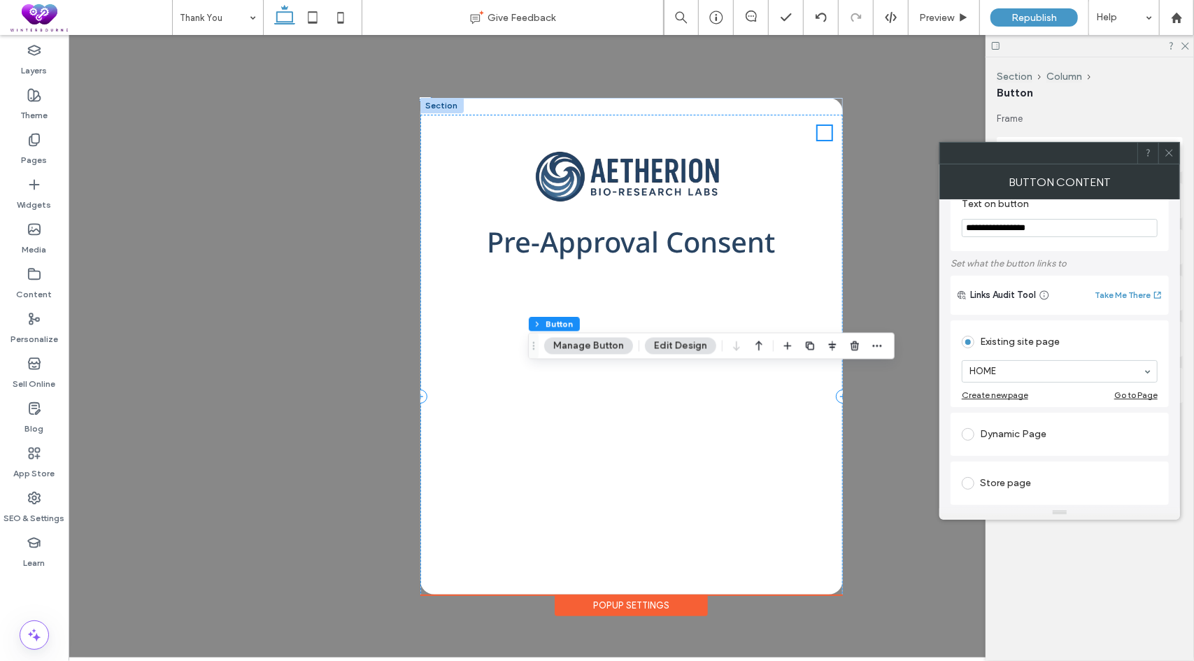
scroll to position [140, 0]
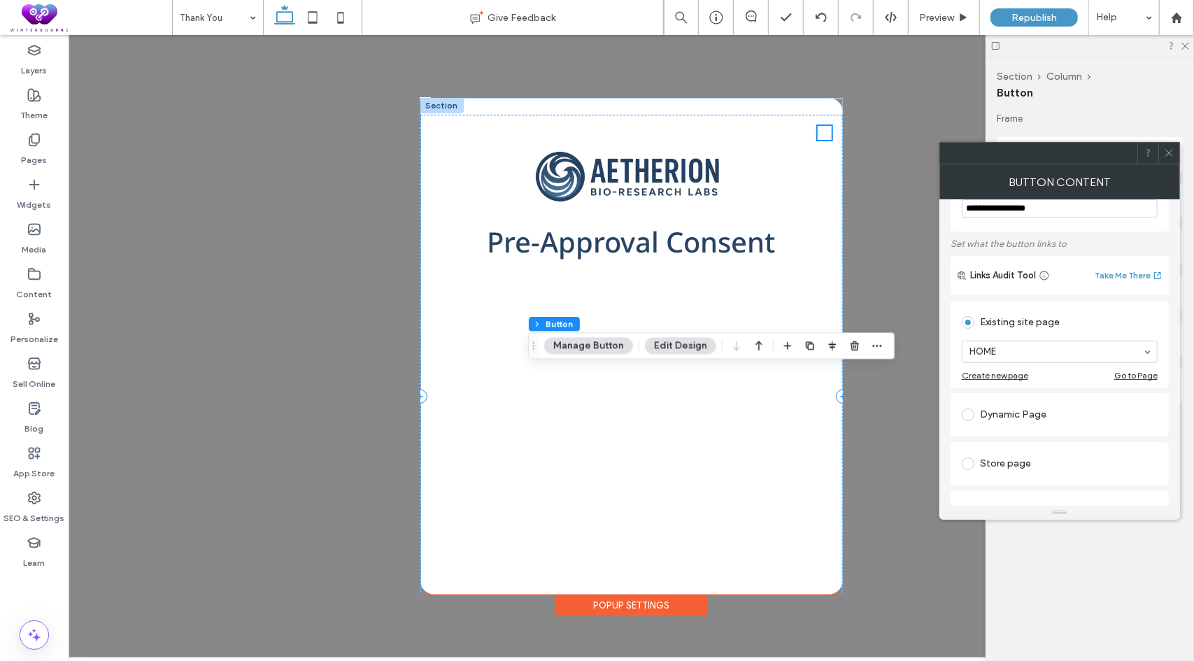
type input "**********"
click at [1170, 160] on span at bounding box center [1169, 153] width 10 height 21
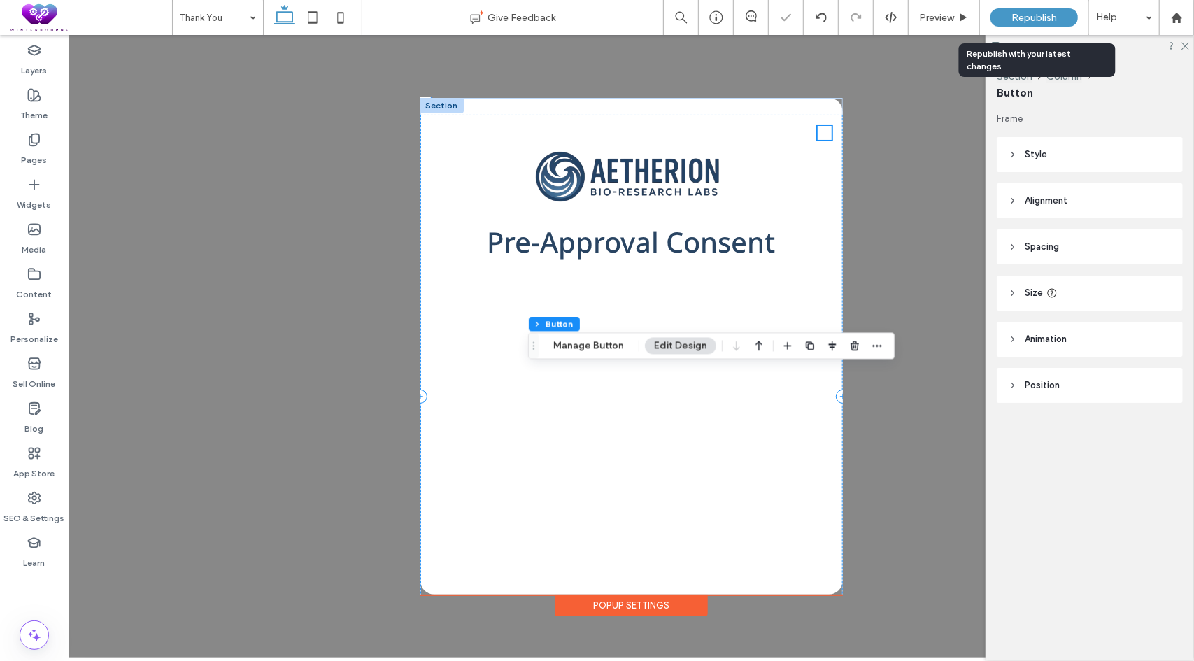
click at [1024, 20] on span "Republish" at bounding box center [1034, 18] width 45 height 12
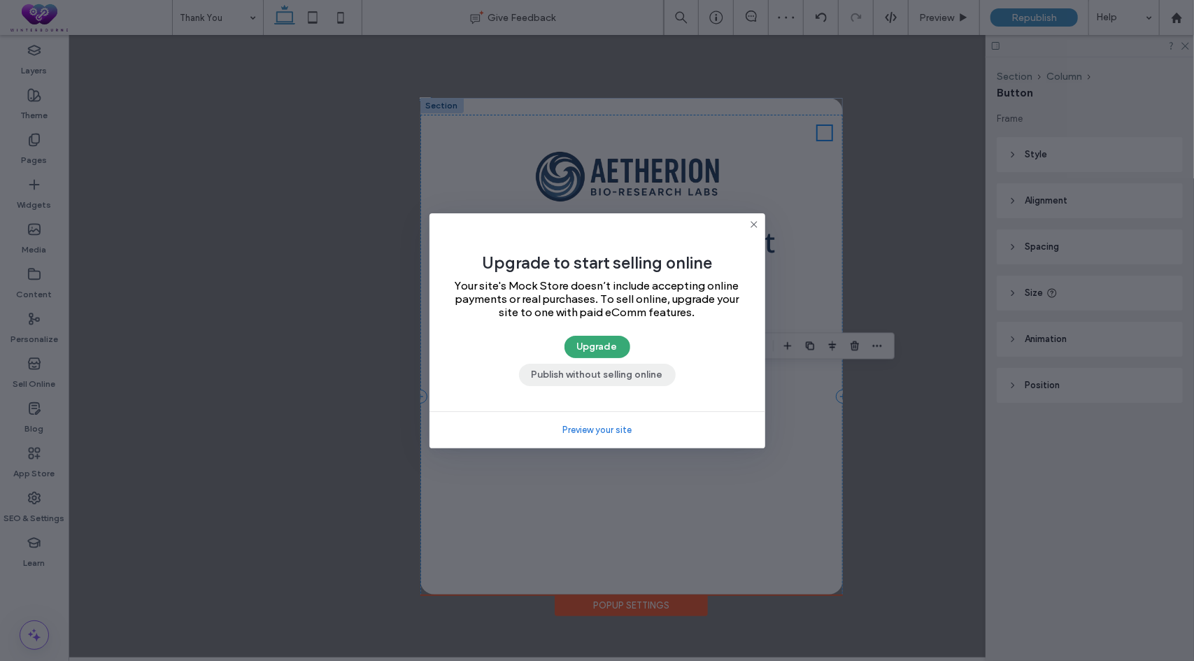
click at [591, 386] on button "Publish without selling online" at bounding box center [597, 375] width 157 height 22
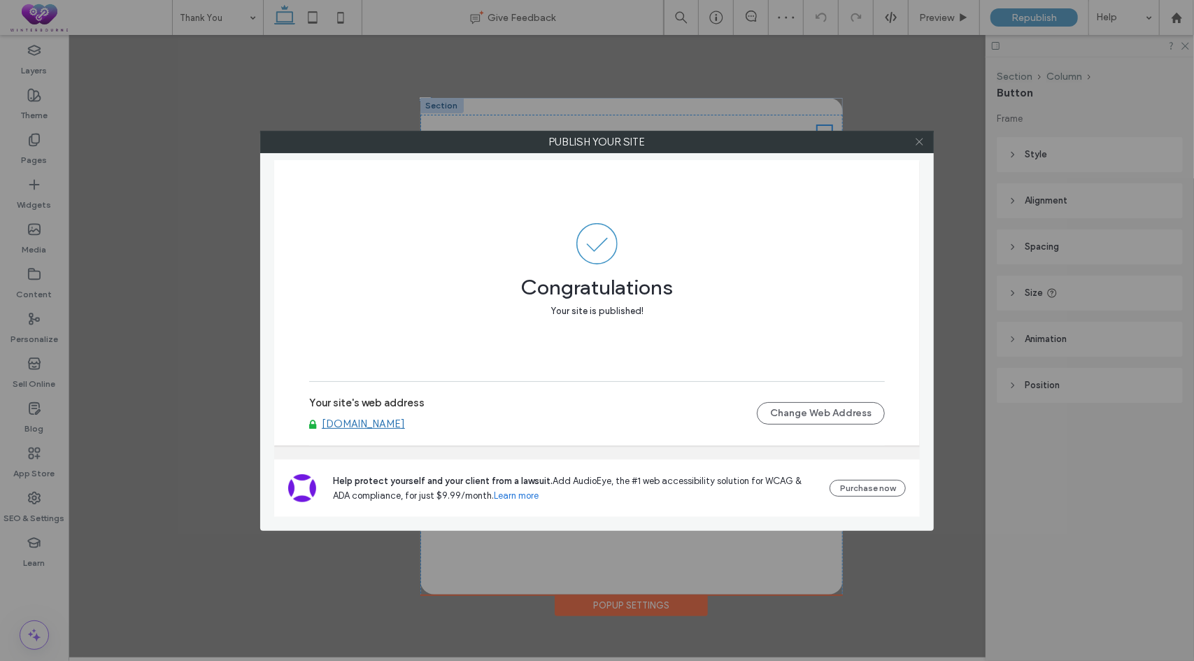
click at [916, 142] on icon at bounding box center [919, 141] width 10 height 10
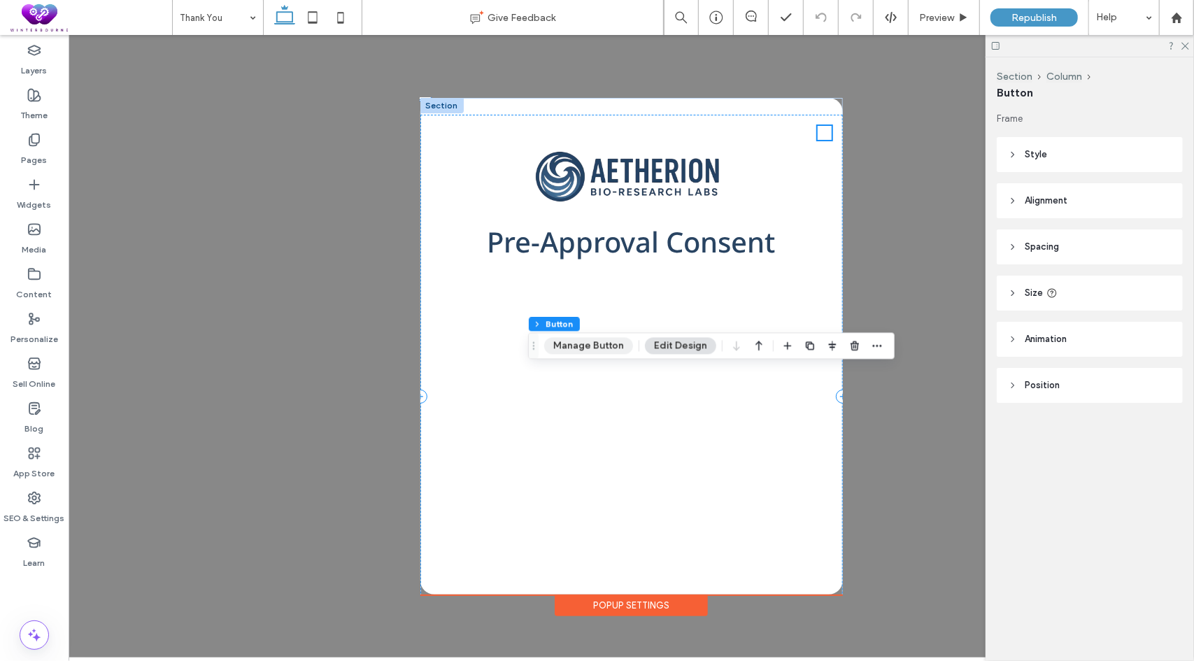
click at [567, 346] on button "Manage Button" at bounding box center [588, 346] width 89 height 17
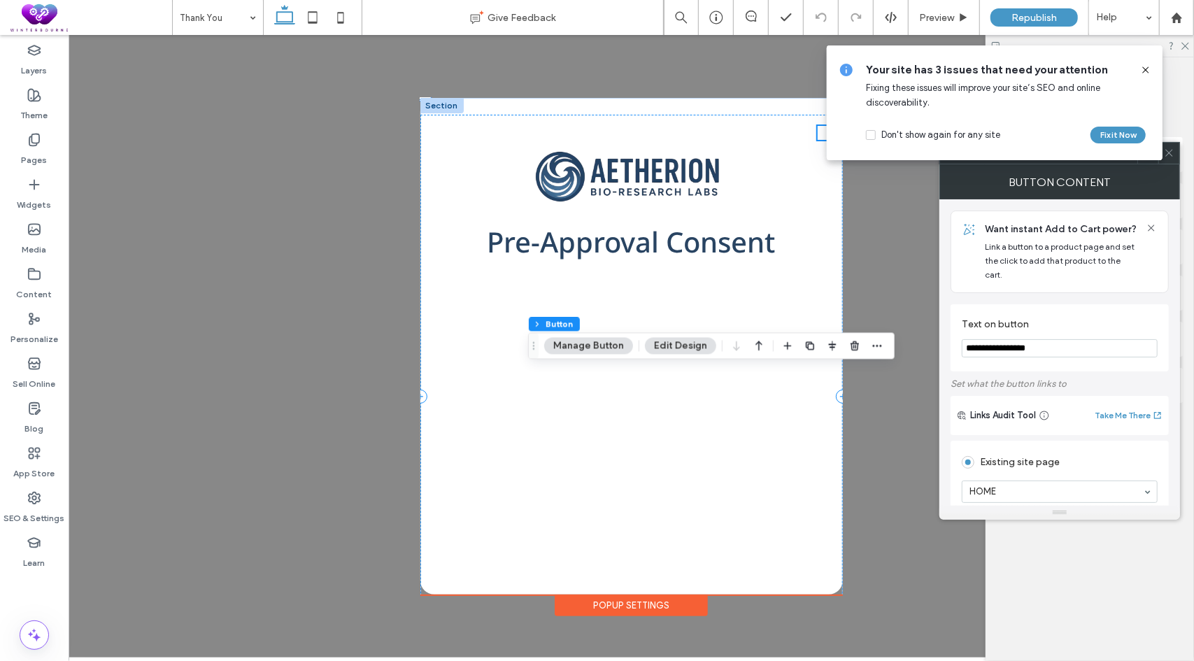
click at [1172, 155] on icon at bounding box center [1169, 153] width 10 height 10
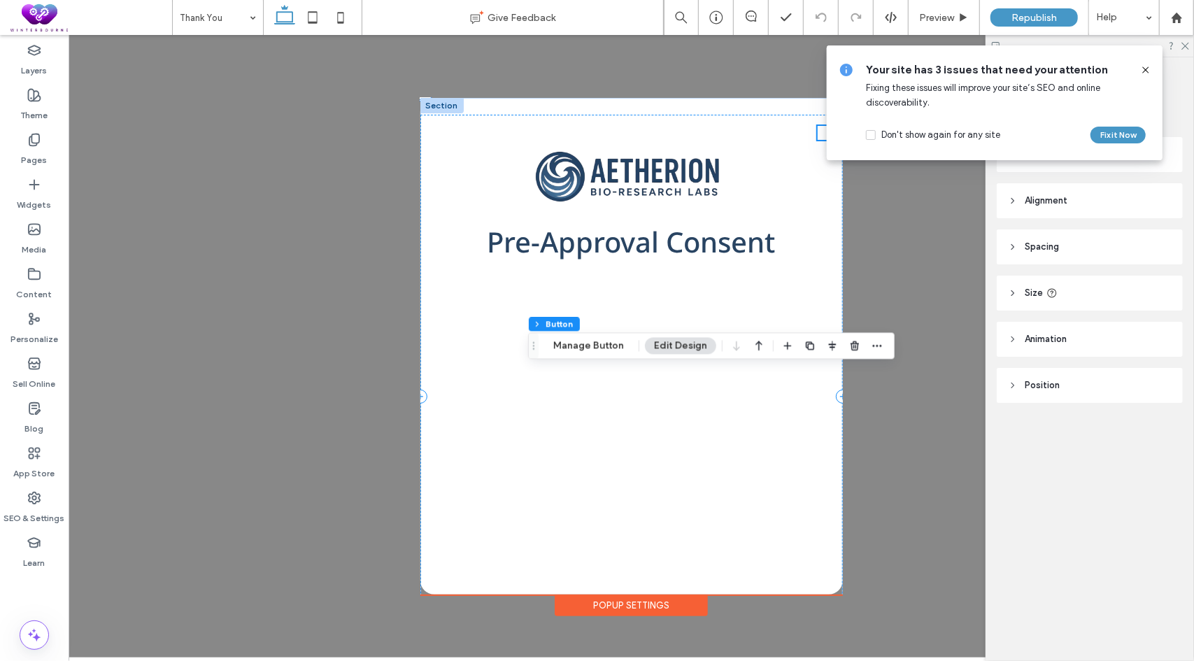
click at [1149, 68] on icon at bounding box center [1145, 69] width 11 height 11
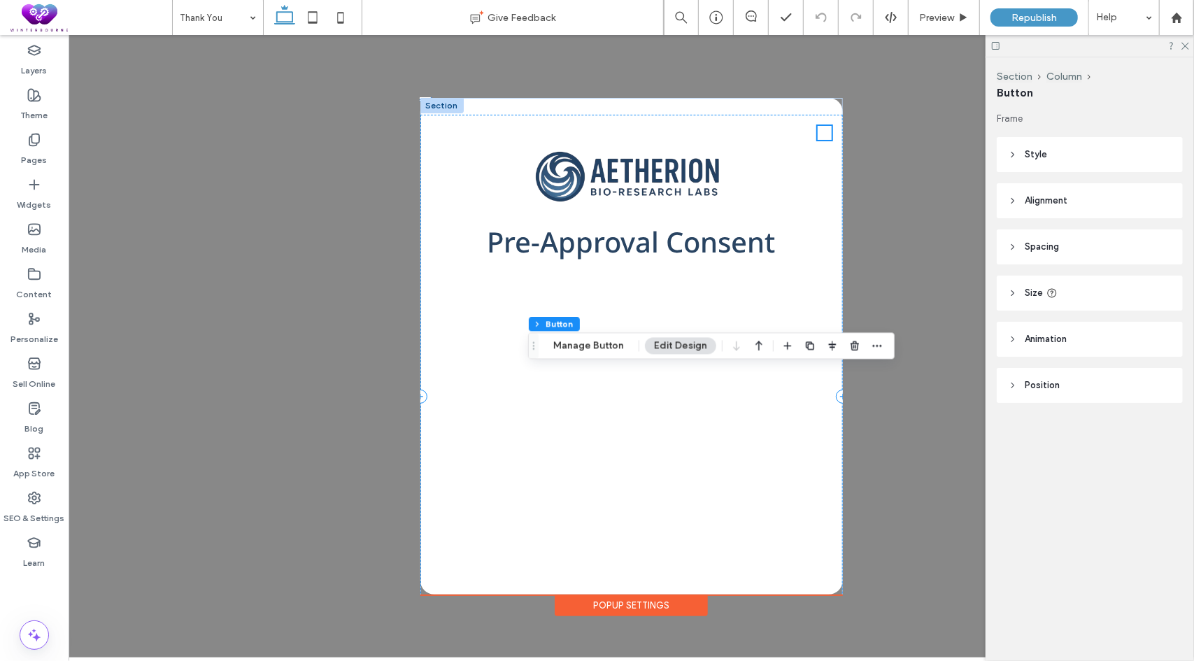
click at [1059, 146] on header "Style" at bounding box center [1090, 154] width 186 height 35
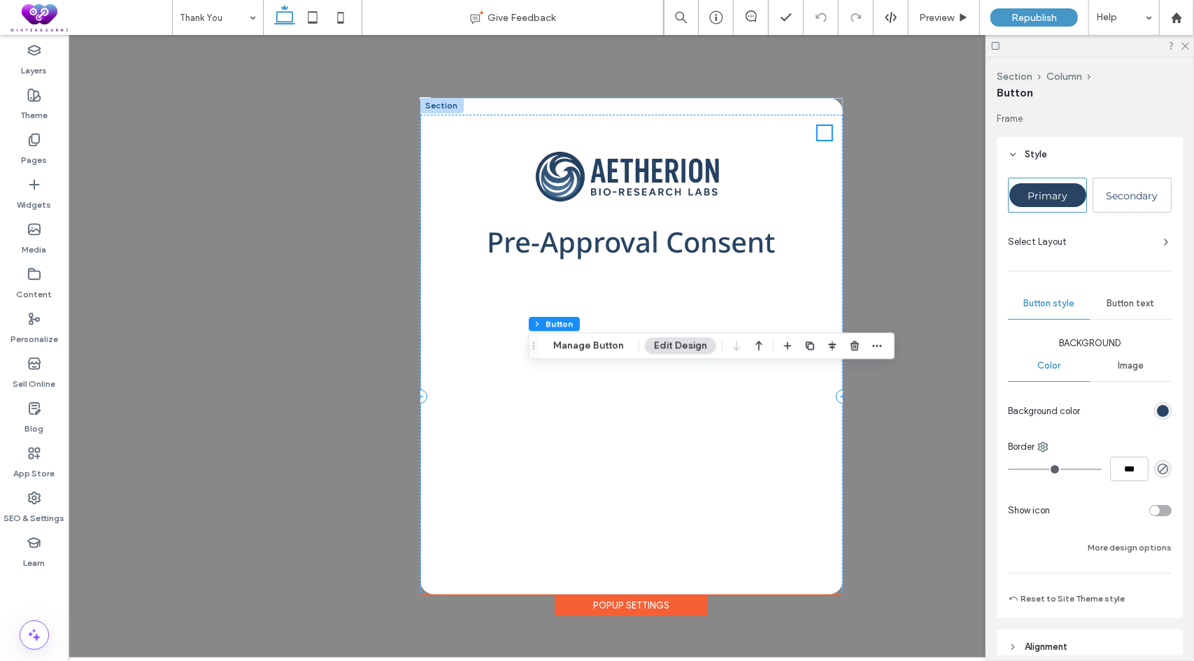
click at [1135, 195] on span "Secondary" at bounding box center [1133, 196] width 52 height 13
click at [1017, 18] on span "Republish" at bounding box center [1034, 18] width 45 height 12
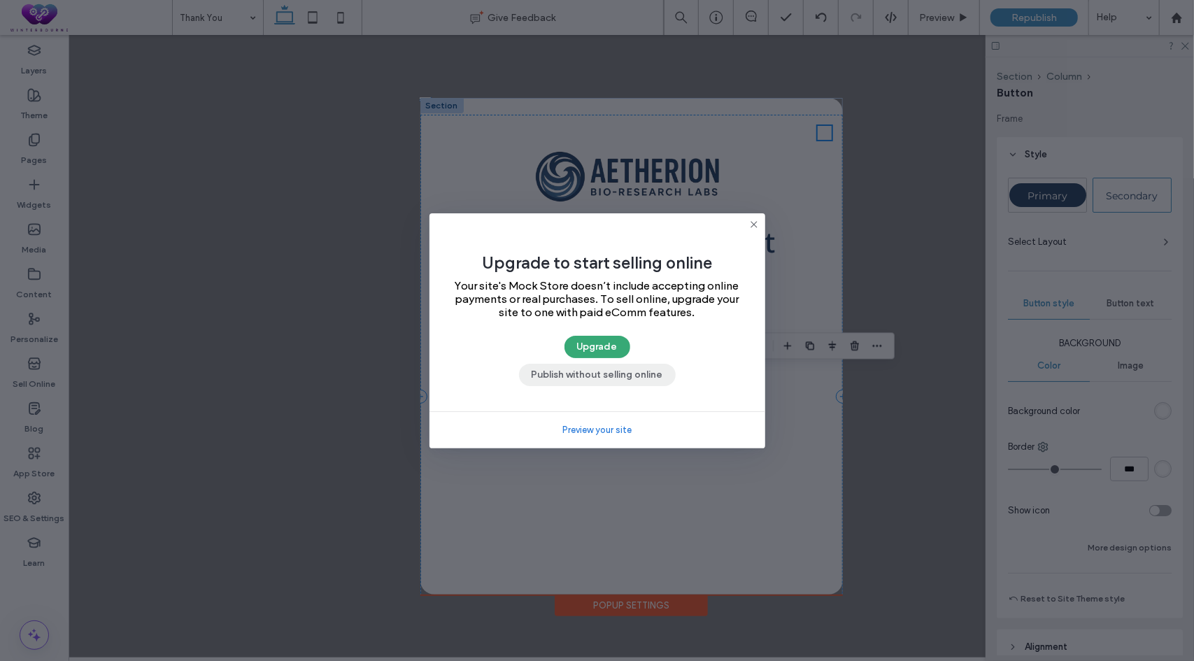
click at [583, 372] on button "Publish without selling online" at bounding box center [597, 375] width 157 height 22
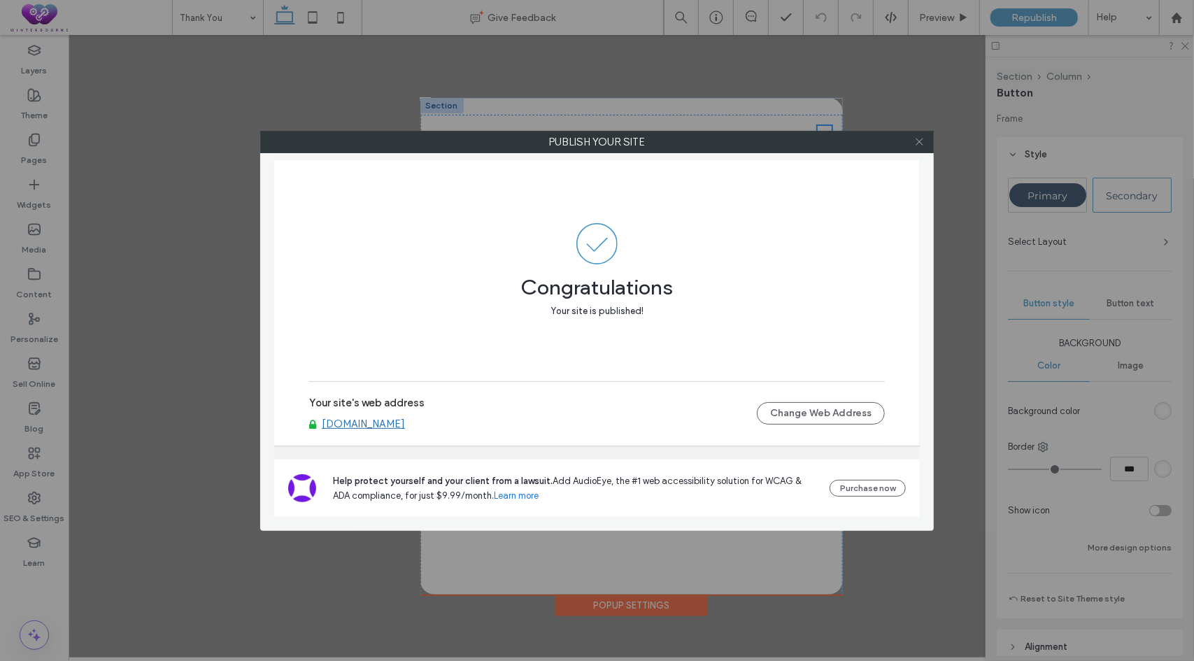
click at [918, 136] on icon at bounding box center [919, 141] width 10 height 10
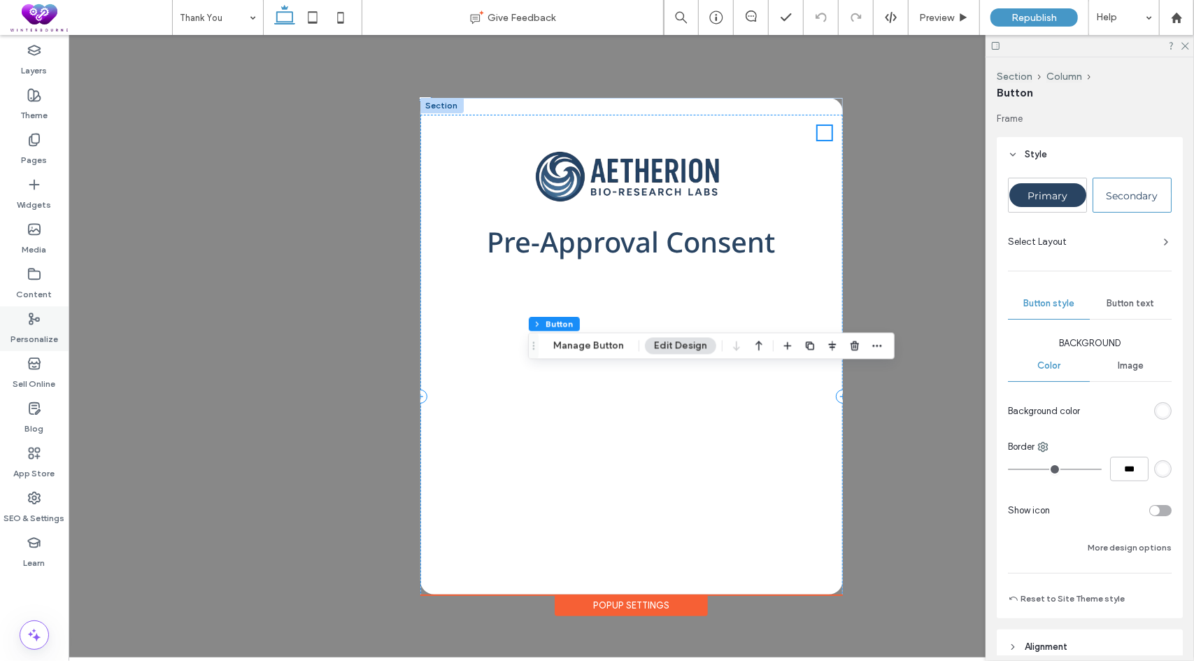
click at [34, 320] on use at bounding box center [34, 318] width 10 height 10
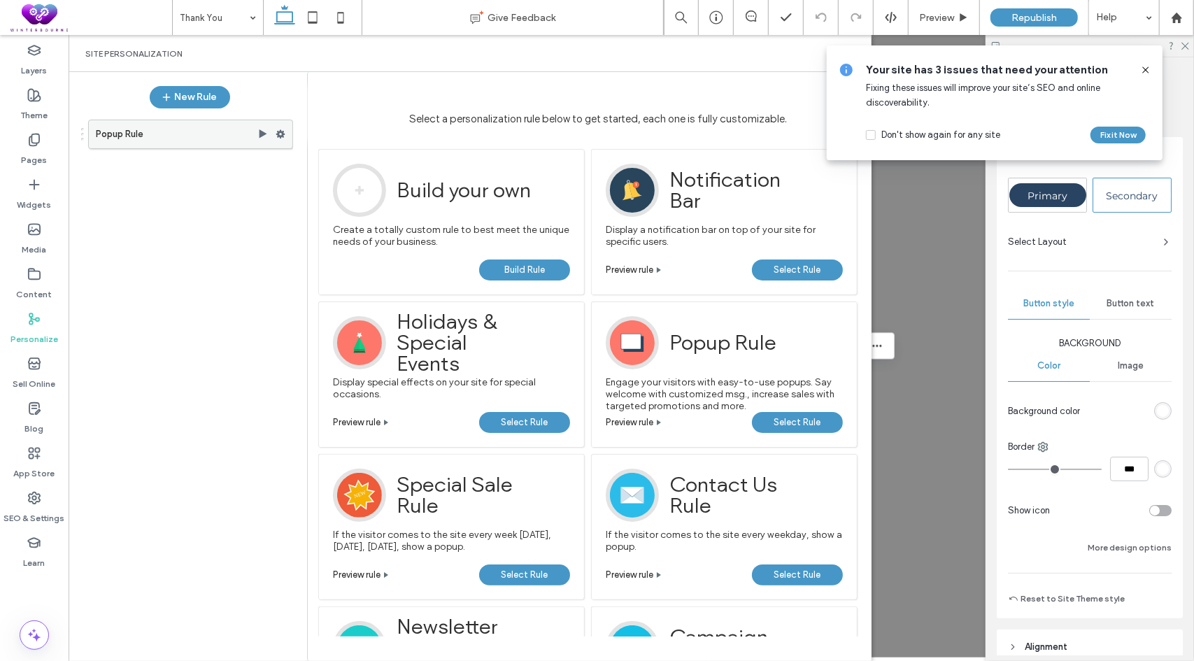
click at [279, 135] on use at bounding box center [280, 134] width 9 height 8
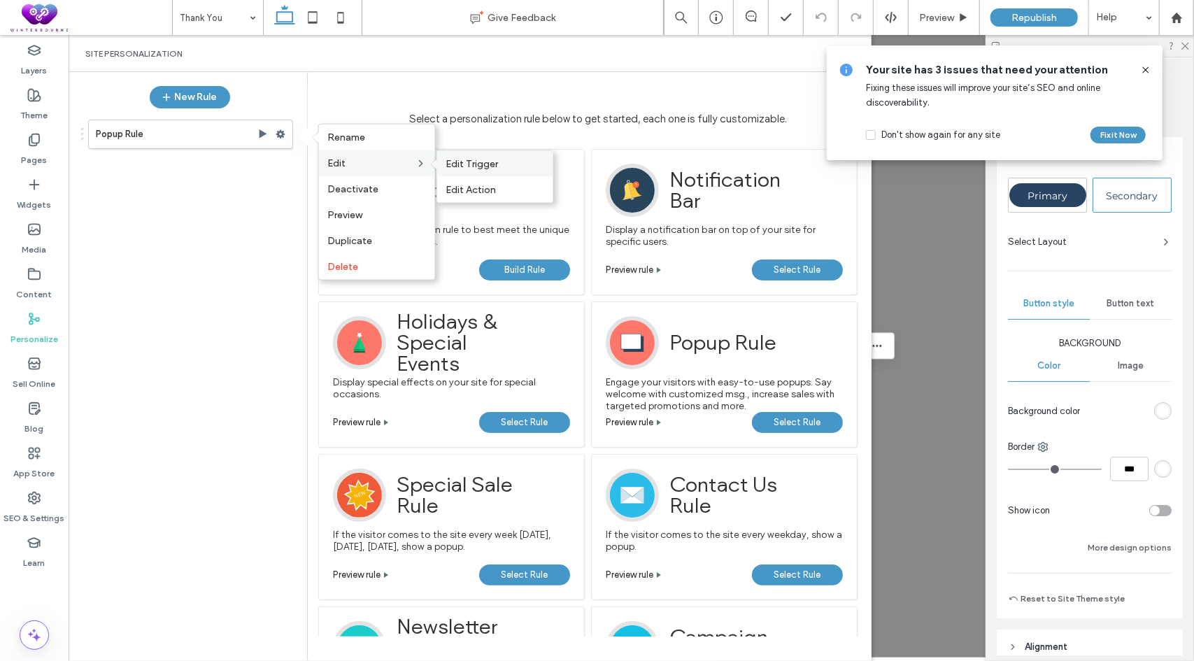
click at [483, 162] on span "Edit Trigger" at bounding box center [472, 164] width 52 height 12
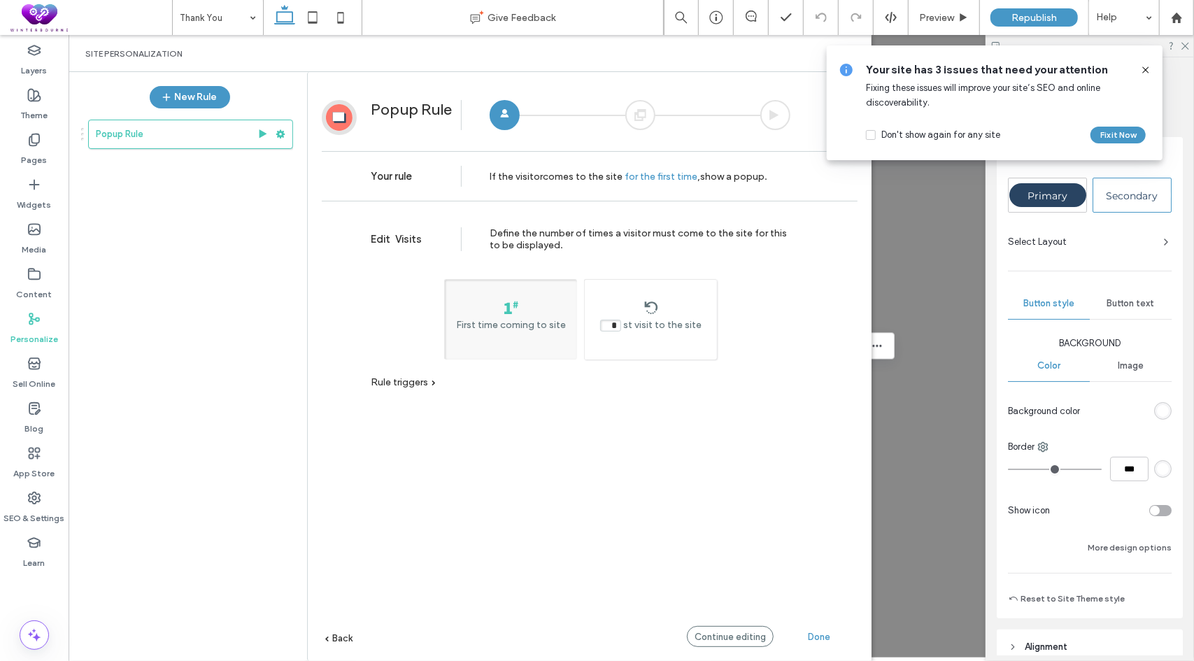
click at [400, 378] on span "Rule triggers" at bounding box center [399, 382] width 57 height 12
click at [343, 633] on span "Back" at bounding box center [342, 638] width 20 height 10
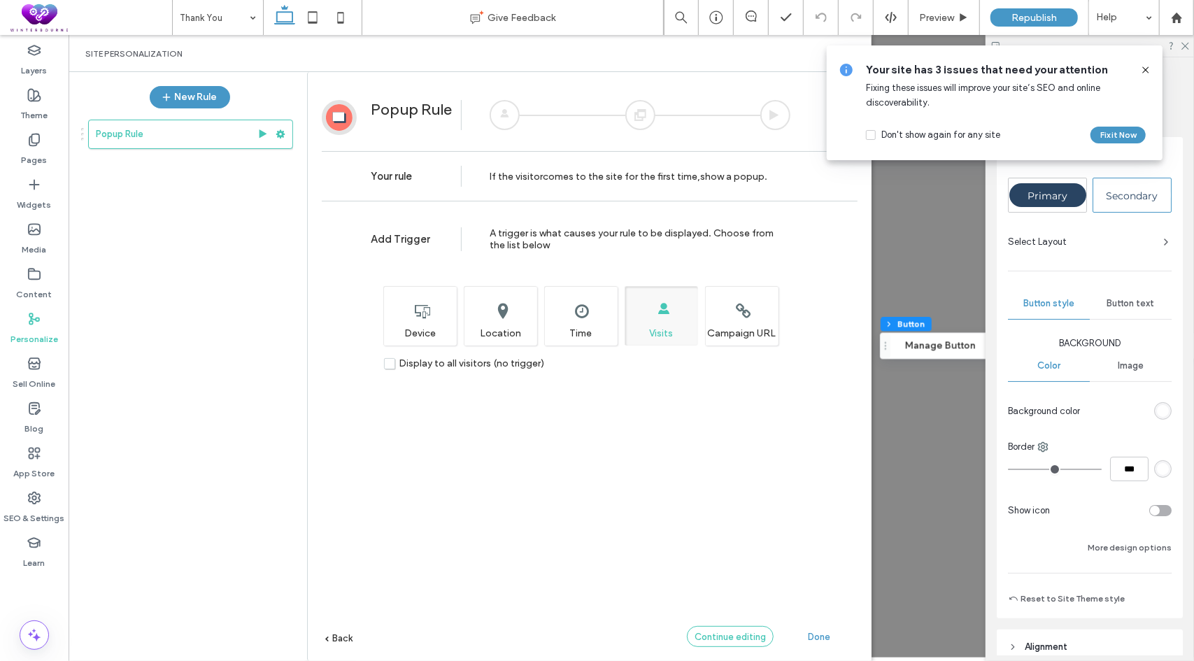
click at [718, 635] on span "Continue editing" at bounding box center [730, 637] width 71 height 10
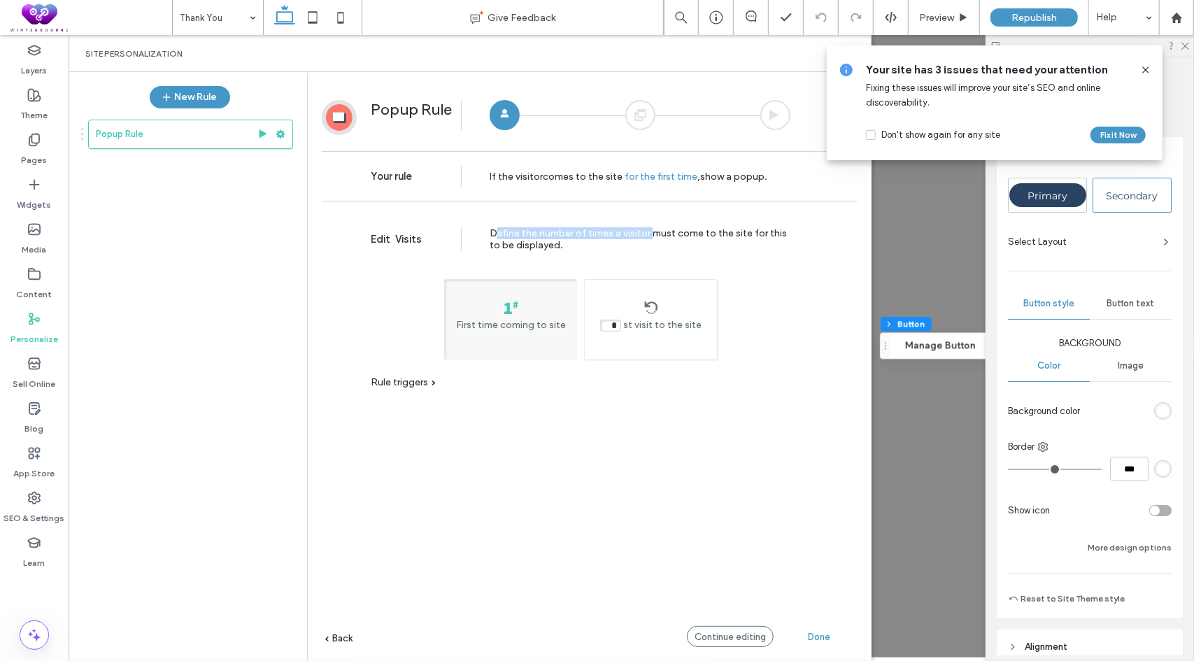
drag, startPoint x: 495, startPoint y: 230, endPoint x: 653, endPoint y: 226, distance: 158.2
click at [653, 226] on div "Edit Visits Define the number of times a visitor must come to the site for this…" at bounding box center [590, 236] width 536 height 57
click at [677, 236] on div "Define the number of times a visitor must come to the site for this to be displ…" at bounding box center [640, 239] width 301 height 24
click at [339, 636] on span "Back" at bounding box center [342, 638] width 20 height 10
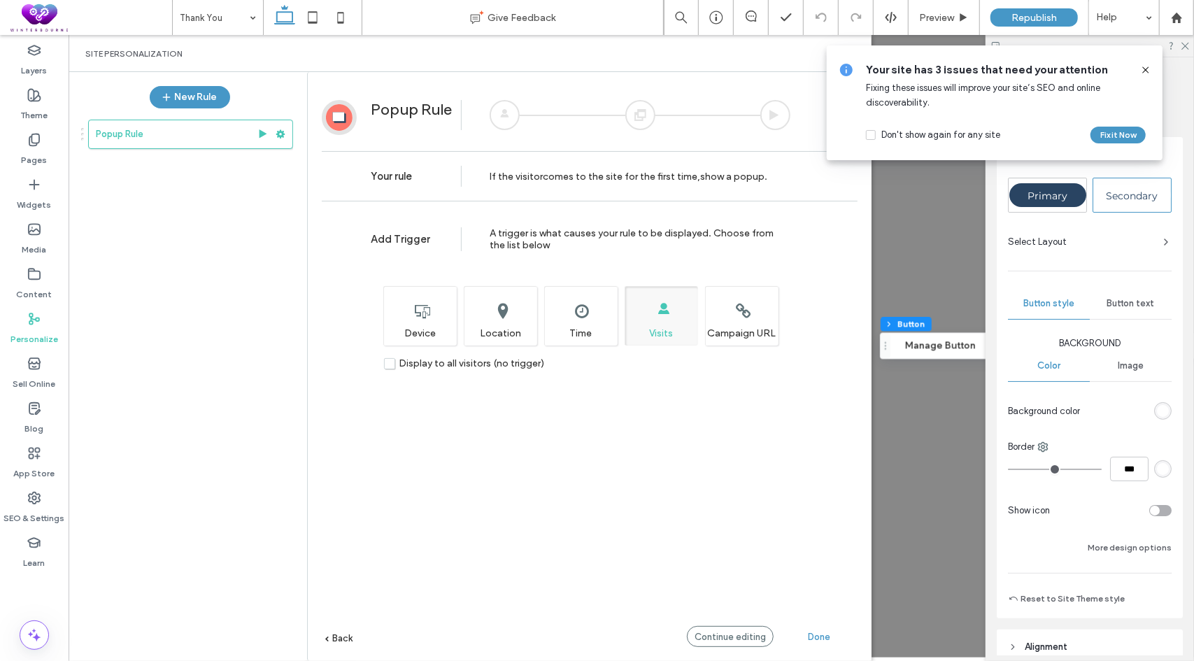
click at [389, 365] on label "Display to all visitors (no trigger)" at bounding box center [464, 364] width 160 height 12
click at [821, 634] on span "Done" at bounding box center [819, 637] width 22 height 10
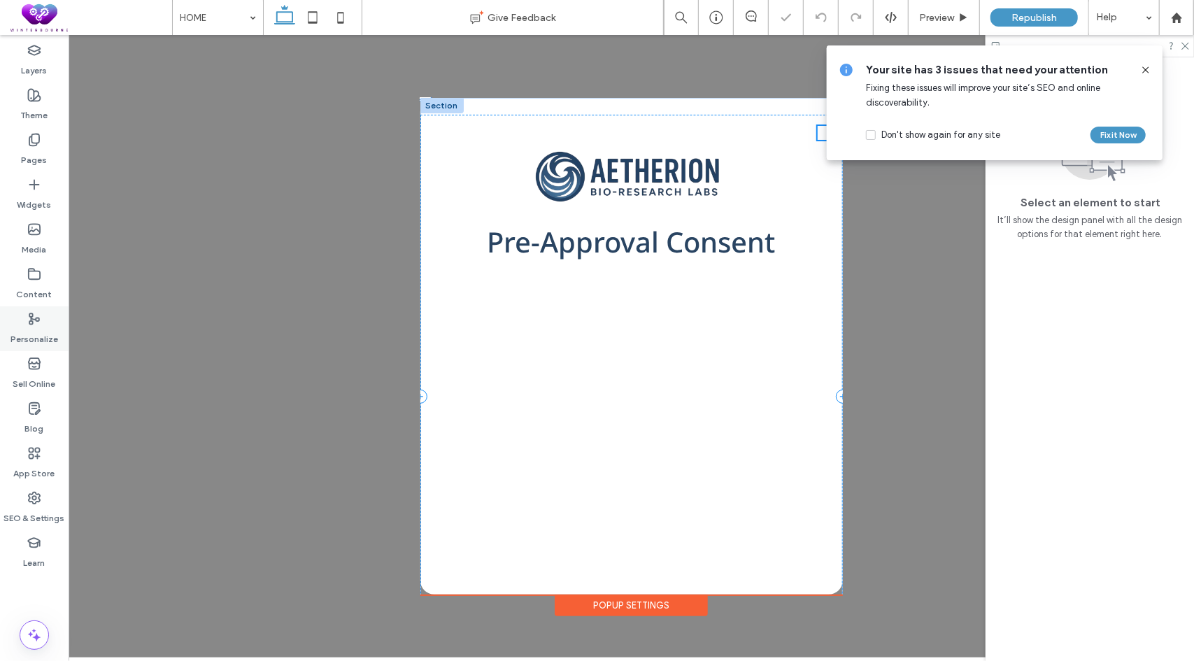
click at [31, 324] on use at bounding box center [34, 318] width 10 height 10
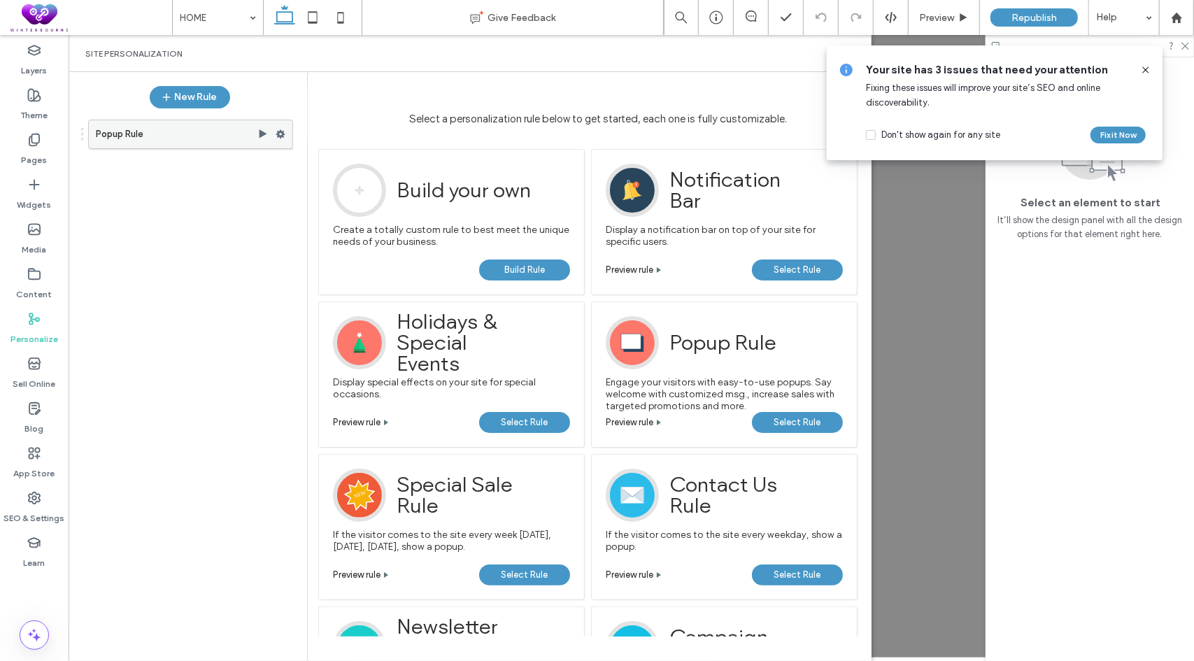
click at [283, 135] on use at bounding box center [280, 134] width 9 height 8
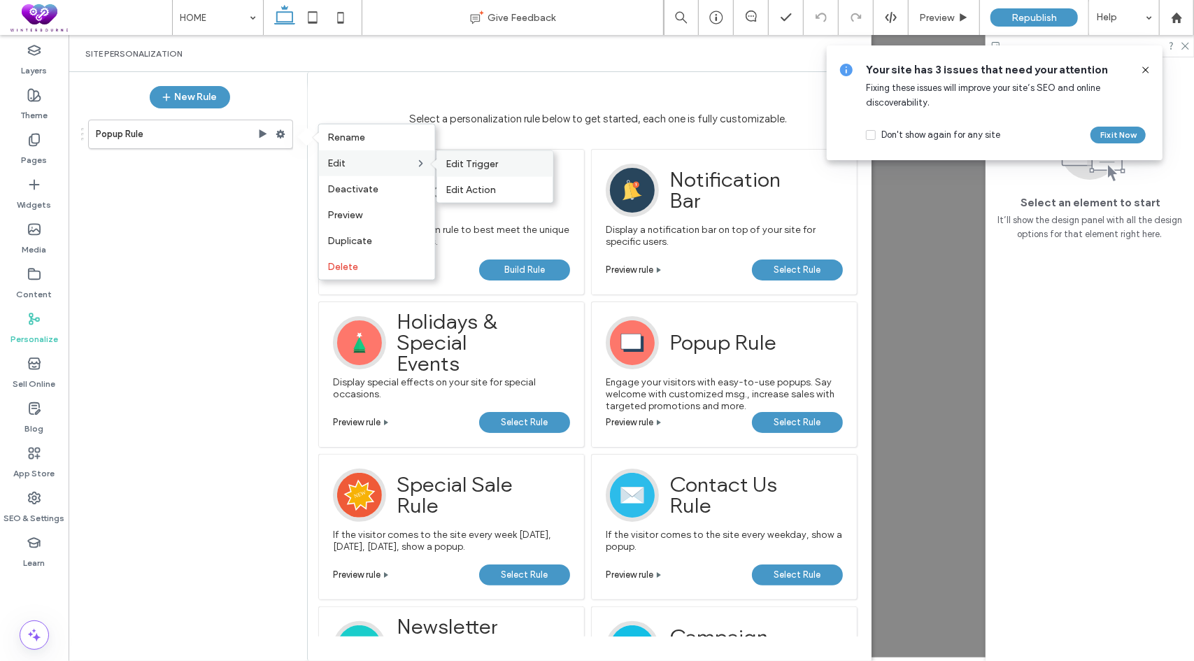
click at [469, 163] on span "Edit Trigger" at bounding box center [472, 164] width 52 height 12
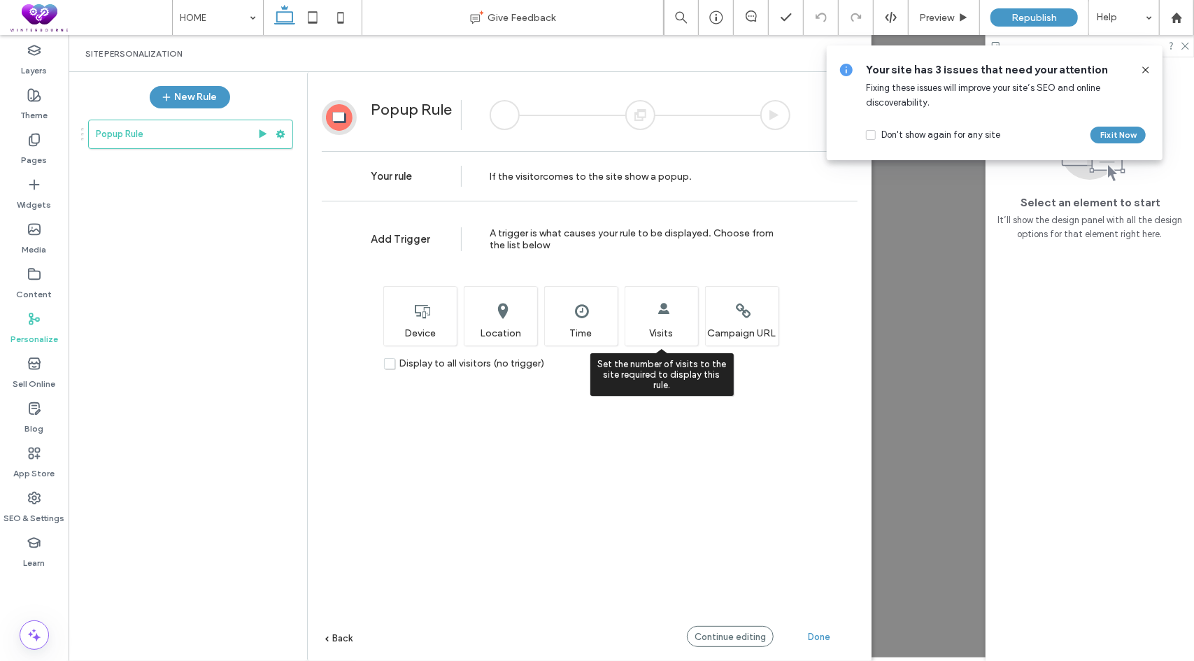
click at [665, 309] on div "Set the number of visits to the site required to display this rule. Visits" at bounding box center [661, 315] width 73 height 59
click at [716, 626] on div "Continue editing" at bounding box center [730, 636] width 87 height 21
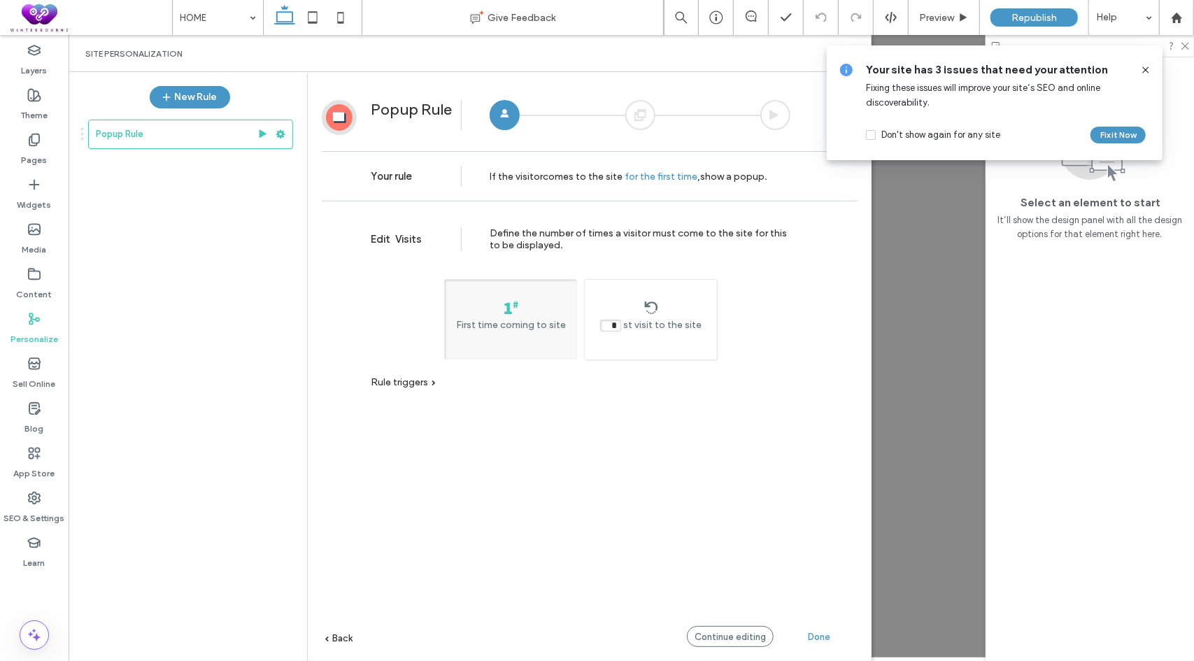
click at [816, 638] on span "Done" at bounding box center [819, 637] width 22 height 10
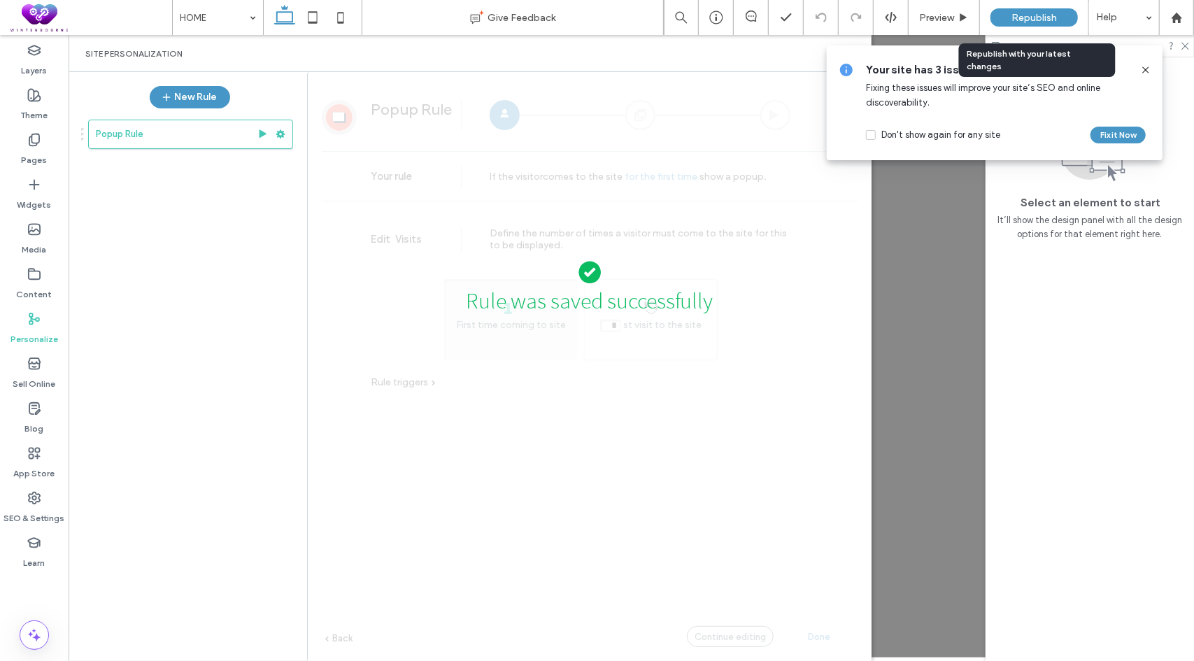
click at [1035, 16] on span "Republish" at bounding box center [1034, 18] width 45 height 12
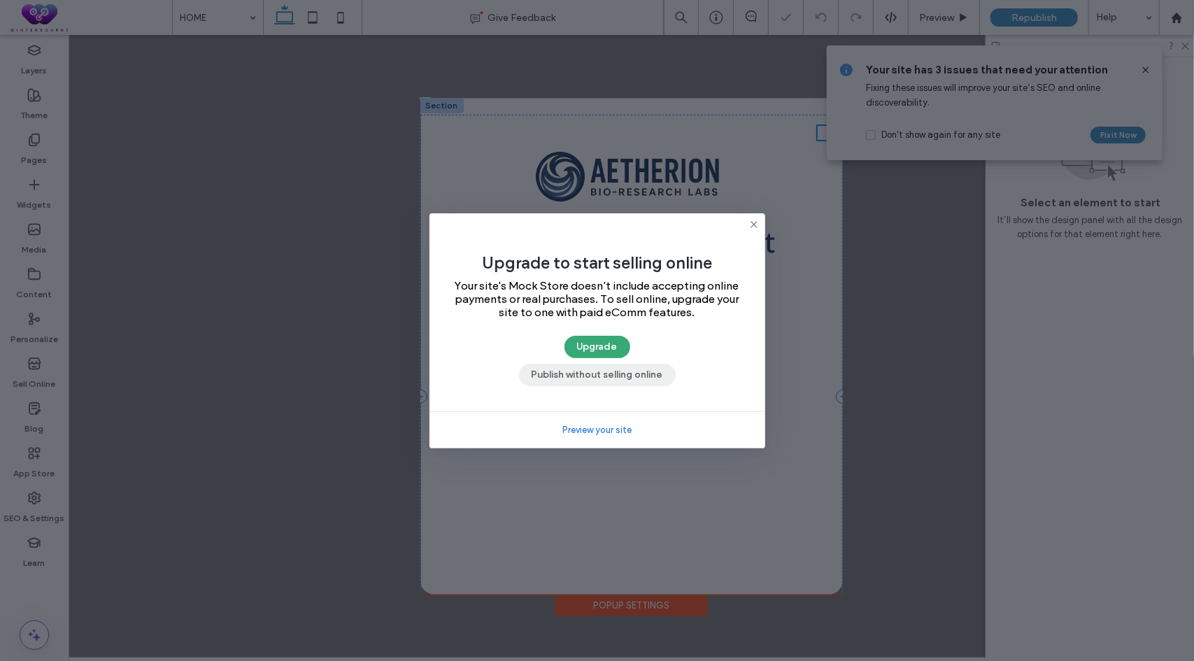
click at [623, 383] on button "Publish without selling online" at bounding box center [597, 375] width 157 height 22
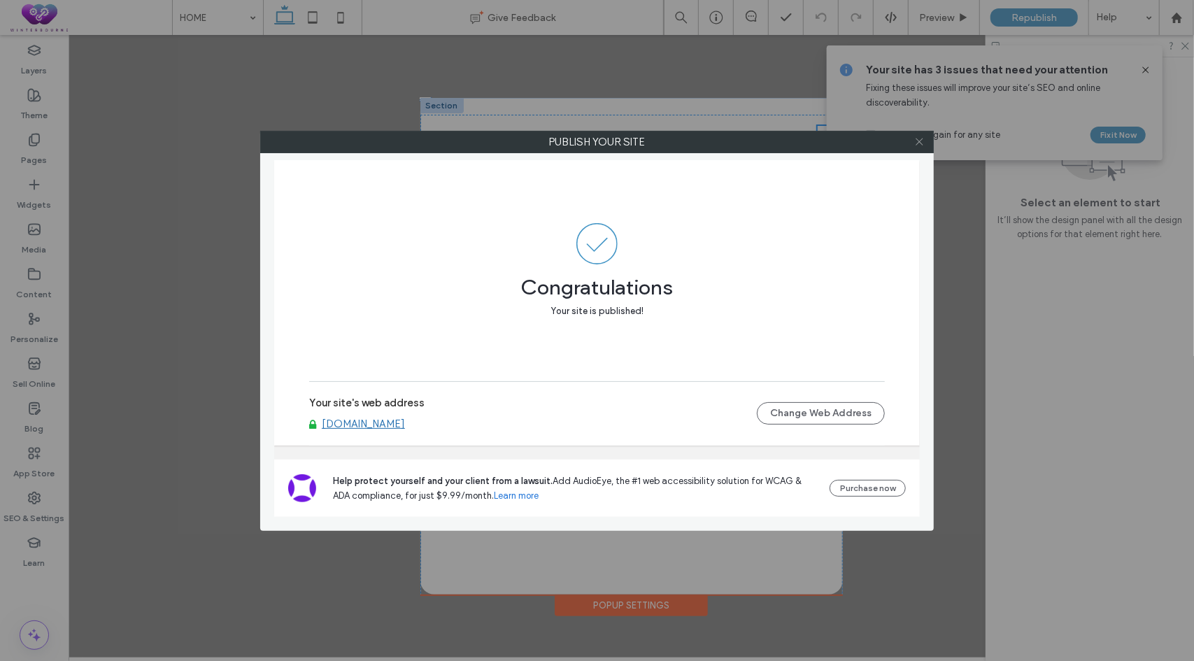
click at [919, 138] on icon at bounding box center [919, 141] width 10 height 10
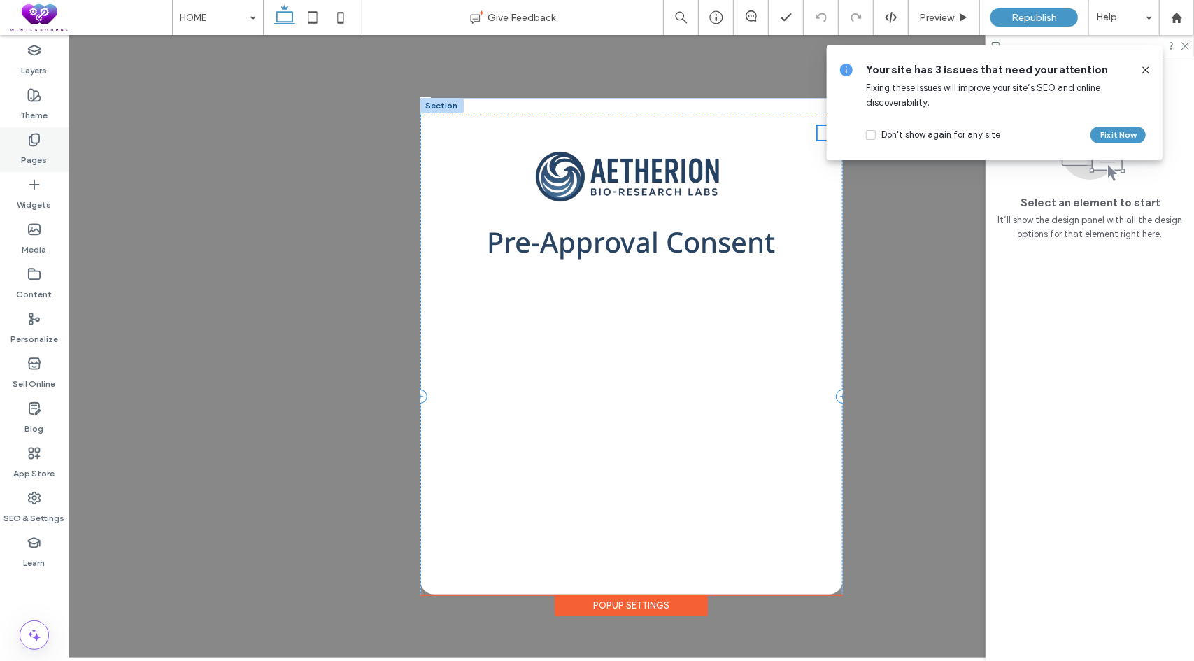
click at [22, 146] on div "Pages" at bounding box center [34, 149] width 69 height 45
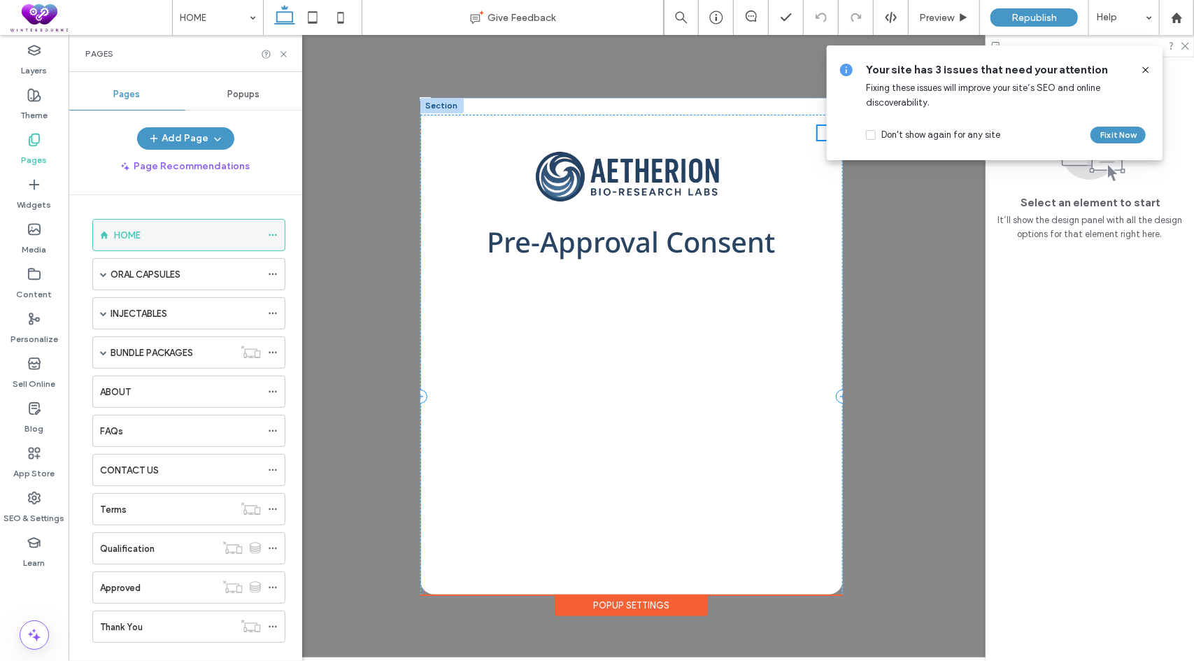
click at [275, 234] on icon at bounding box center [273, 235] width 10 height 10
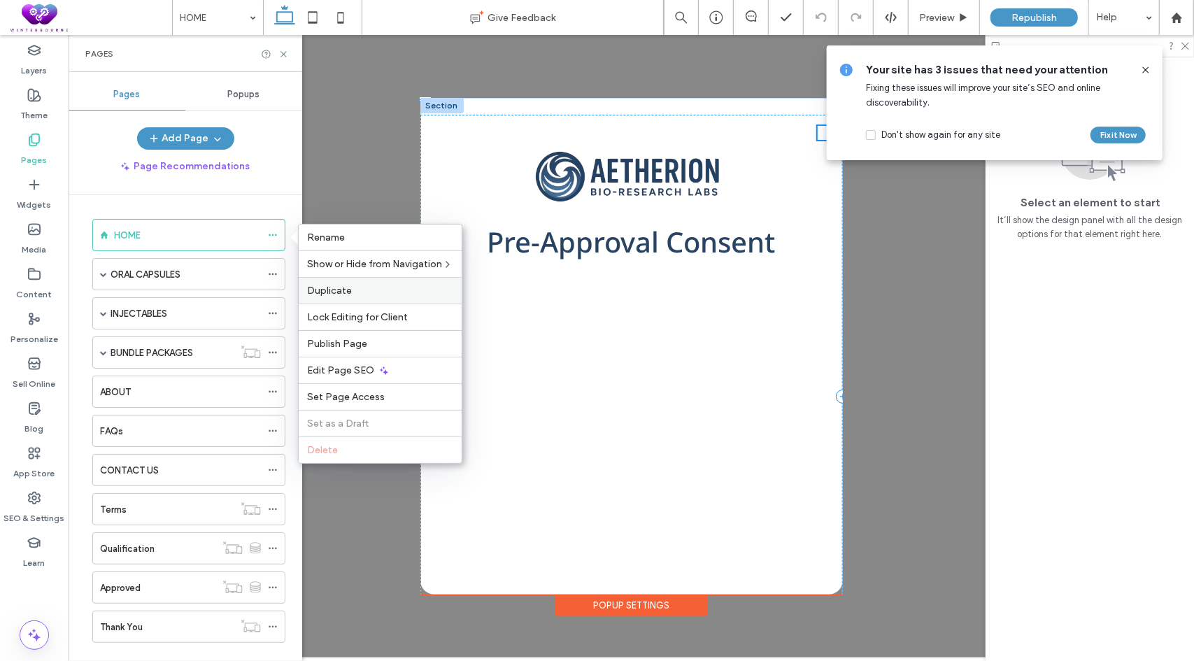
click at [385, 290] on label "Duplicate" at bounding box center [380, 291] width 146 height 12
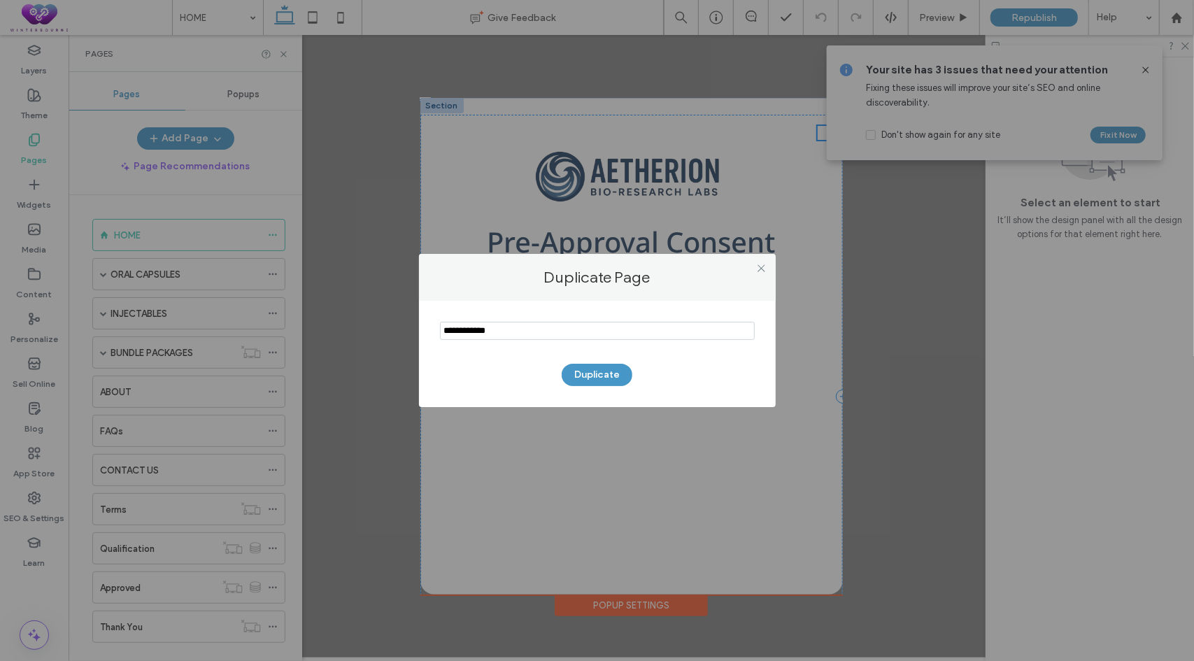
drag, startPoint x: 486, startPoint y: 327, endPoint x: 410, endPoint y: 319, distance: 76.0
click at [410, 319] on div "Duplicate Page Duplicate" at bounding box center [597, 330] width 1194 height 661
type input "*******"
click at [595, 376] on button "Duplicate" at bounding box center [597, 375] width 71 height 22
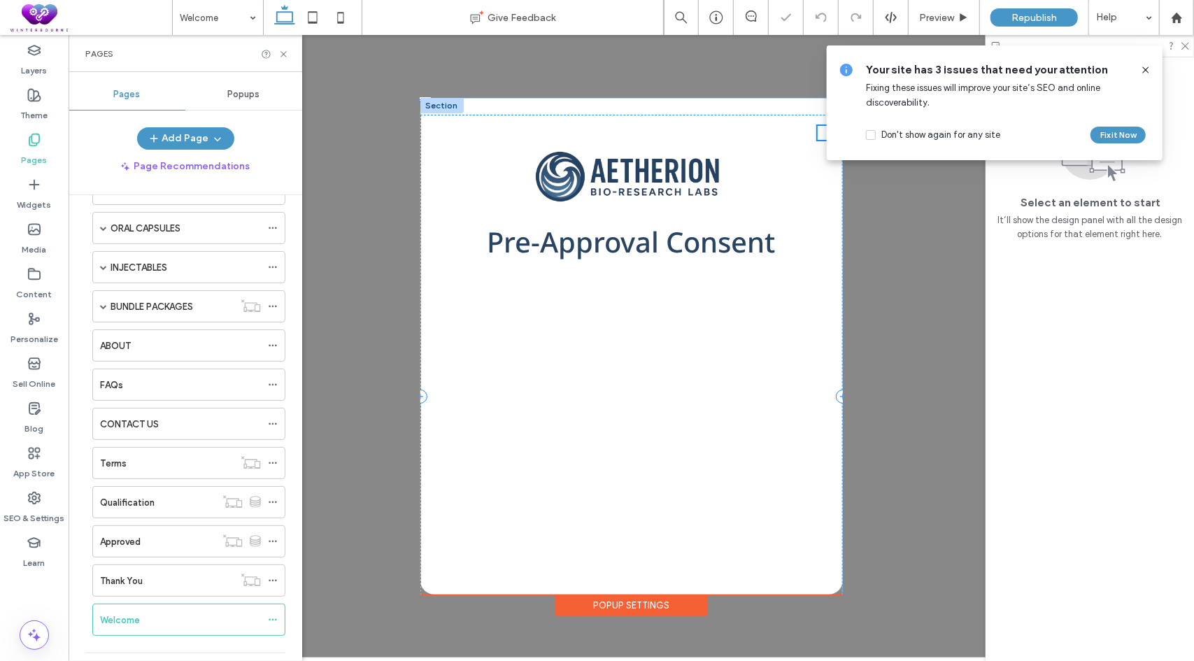
scroll to position [241, 0]
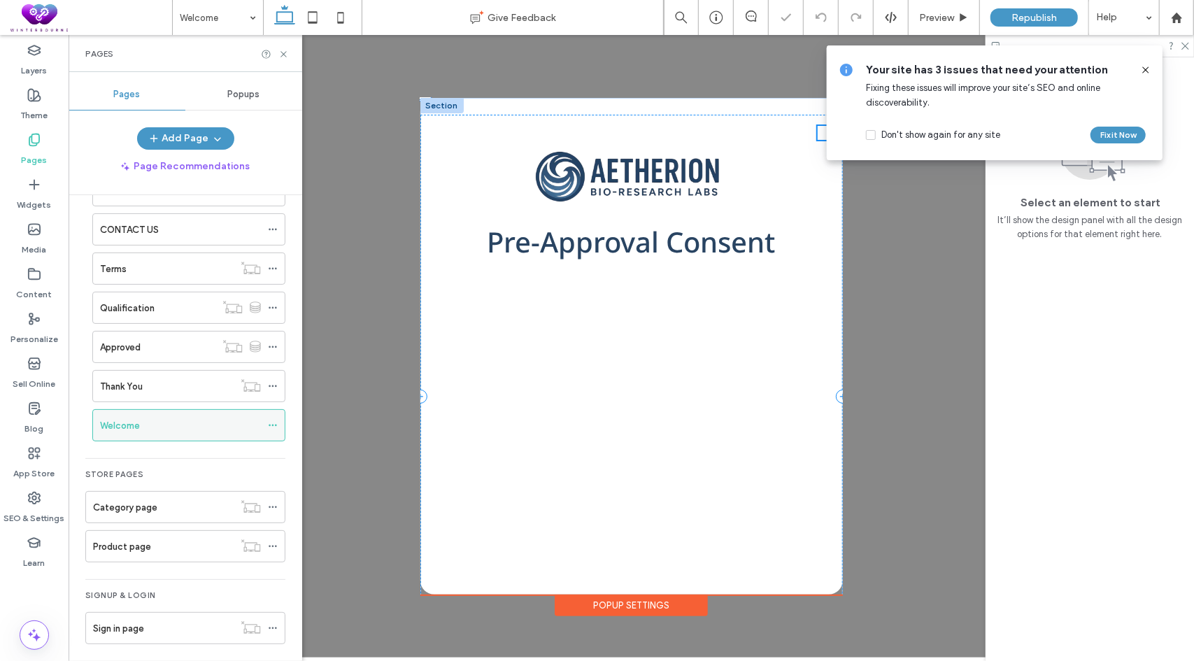
click at [274, 420] on icon at bounding box center [273, 425] width 10 height 10
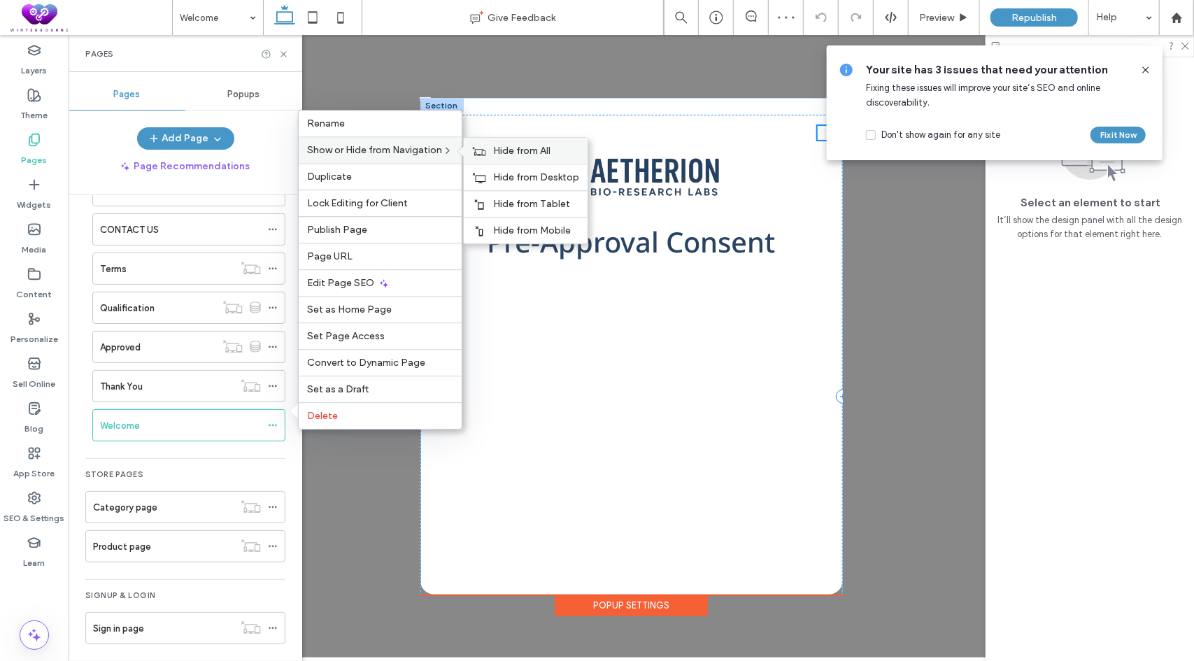
click at [494, 152] on div "Hide from All" at bounding box center [526, 151] width 124 height 26
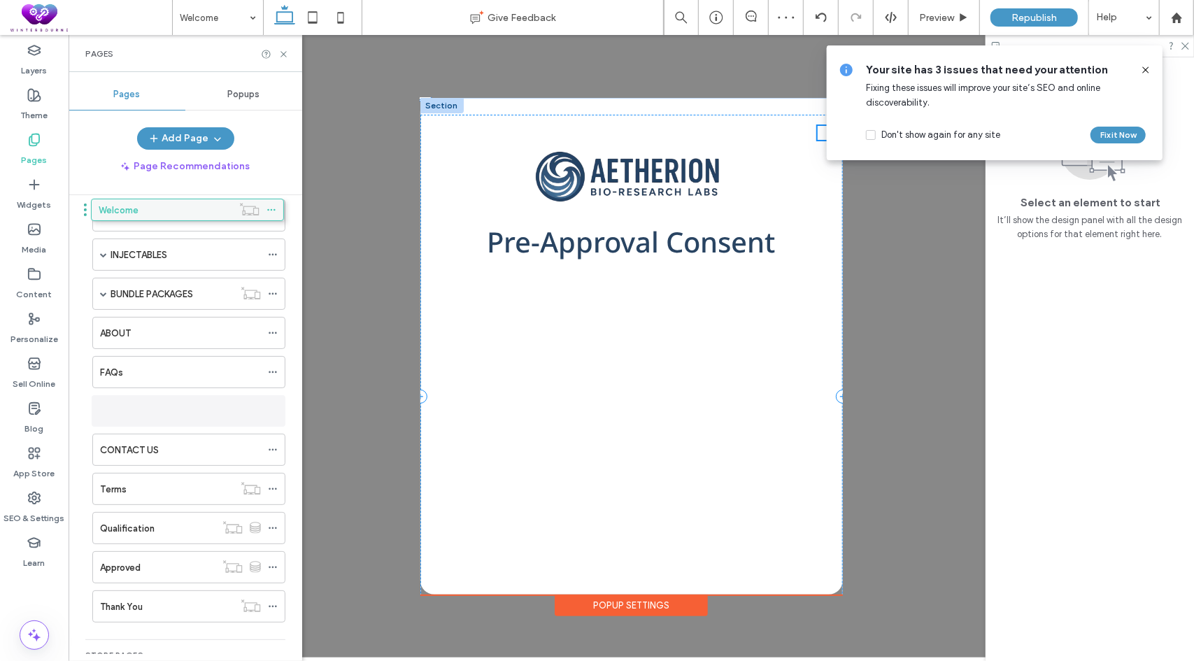
scroll to position [0, 0]
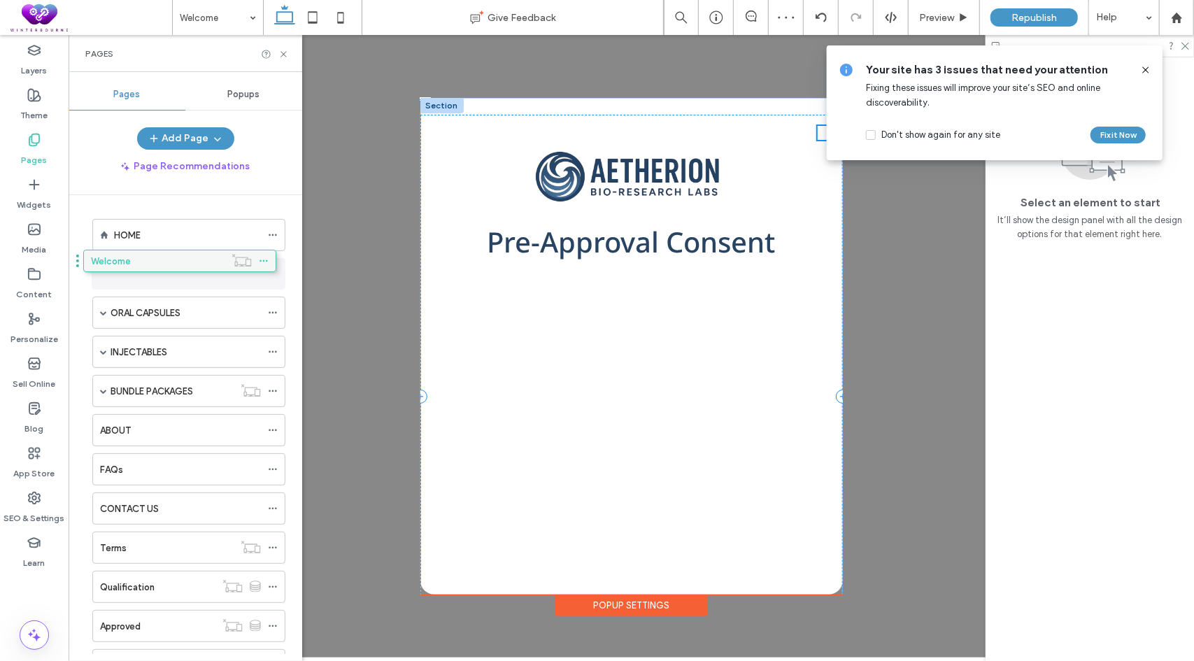
drag, startPoint x: 172, startPoint y: 413, endPoint x: 163, endPoint y: 259, distance: 154.2
click at [273, 233] on icon at bounding box center [273, 235] width 10 height 10
click at [276, 274] on use at bounding box center [273, 275] width 8 height 2
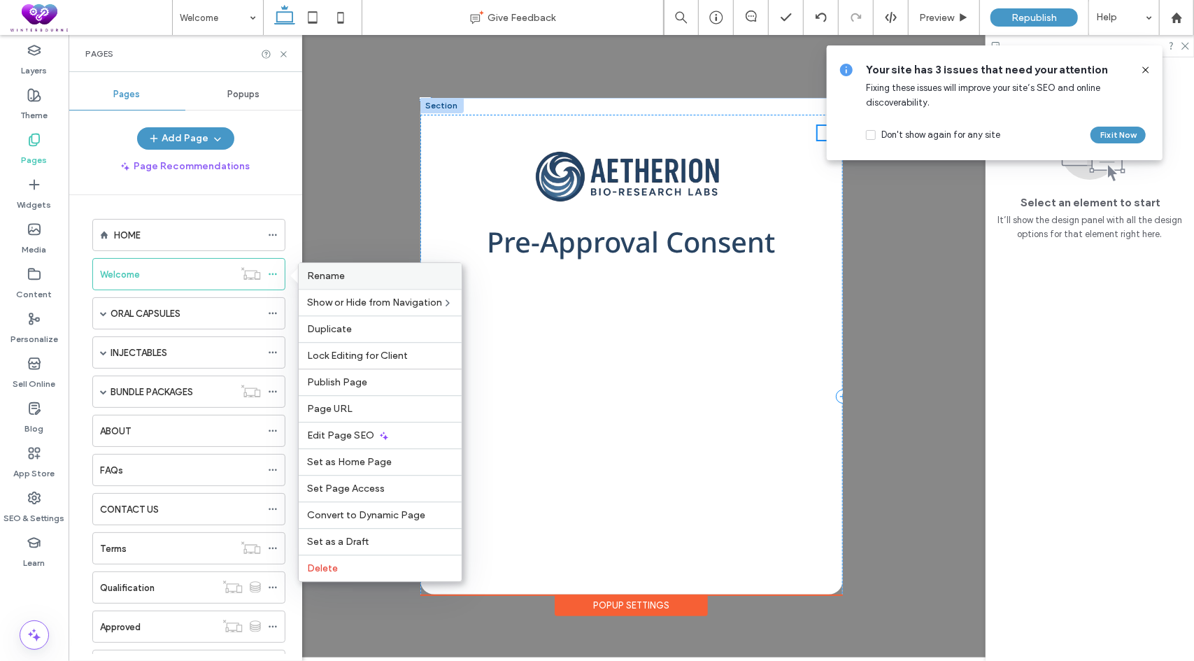
click at [359, 274] on label "Rename" at bounding box center [380, 276] width 146 height 12
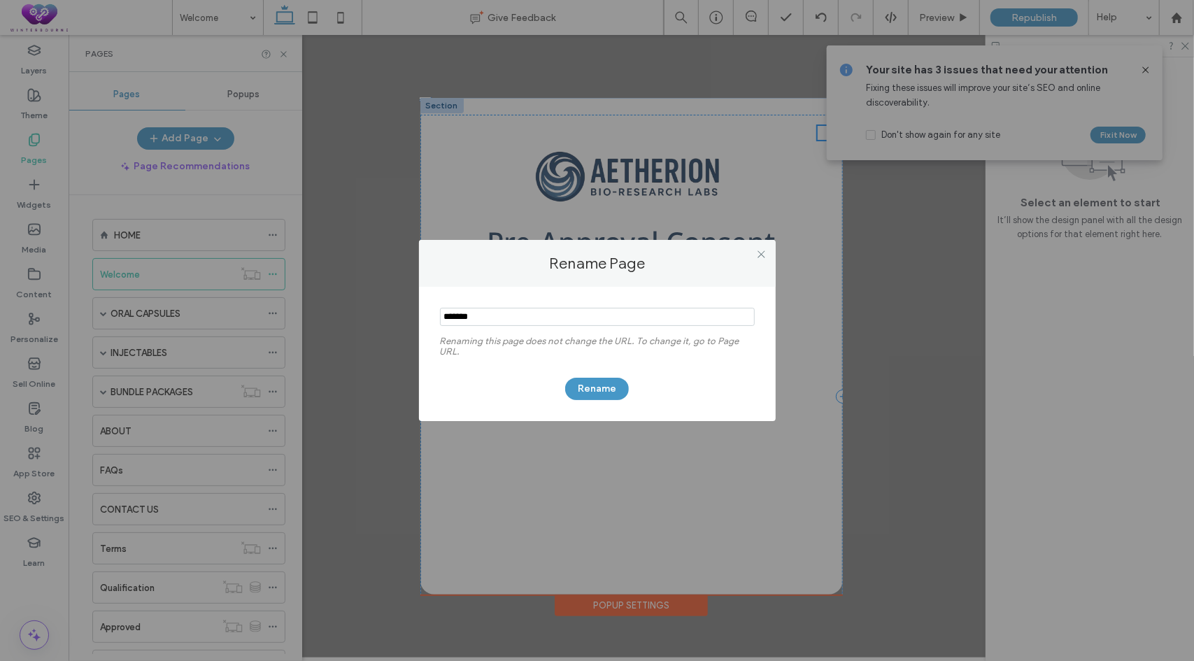
drag, startPoint x: 511, startPoint y: 317, endPoint x: 595, endPoint y: 307, distance: 85.2
click at [385, 308] on div "Rename Page Renaming this page does not change the URL. To change it, go to Pag…" at bounding box center [597, 330] width 1194 height 661
click at [761, 254] on icon at bounding box center [761, 254] width 10 height 10
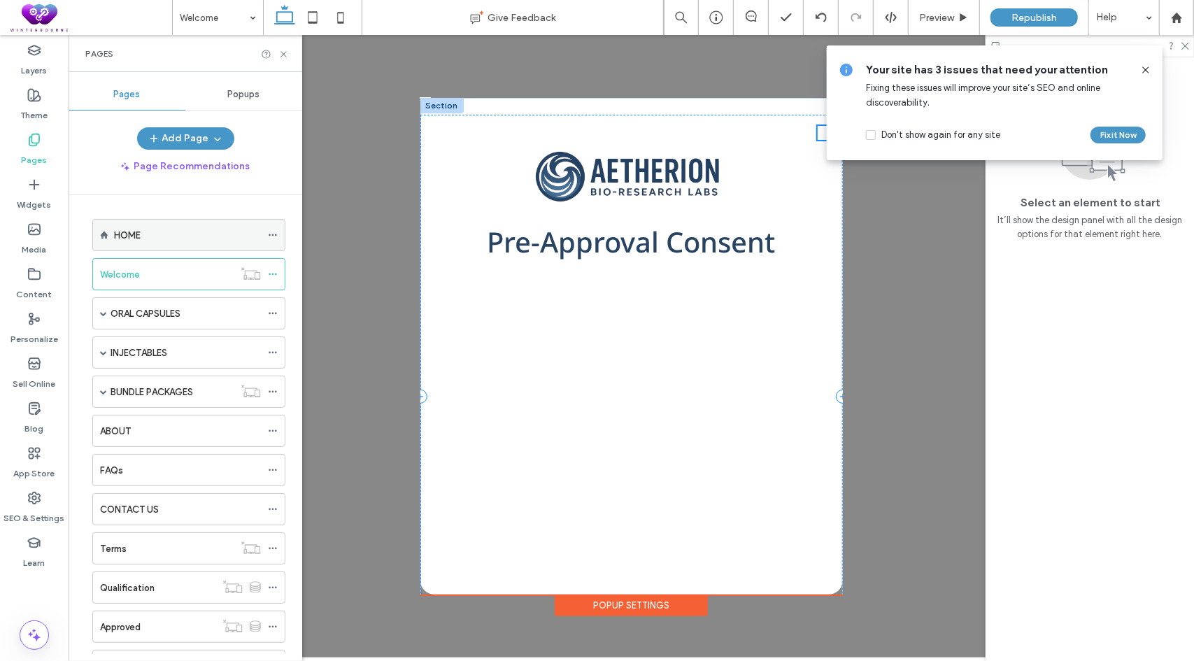
click at [274, 230] on icon at bounding box center [273, 235] width 10 height 10
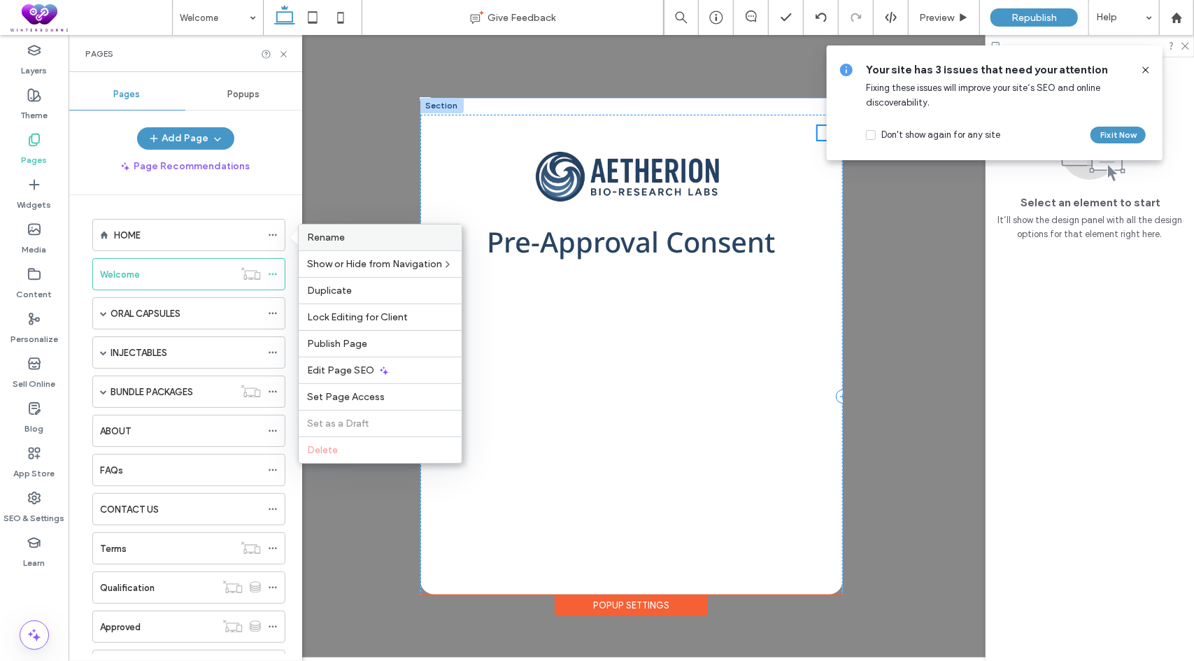
click at [360, 236] on label "Rename" at bounding box center [380, 238] width 146 height 12
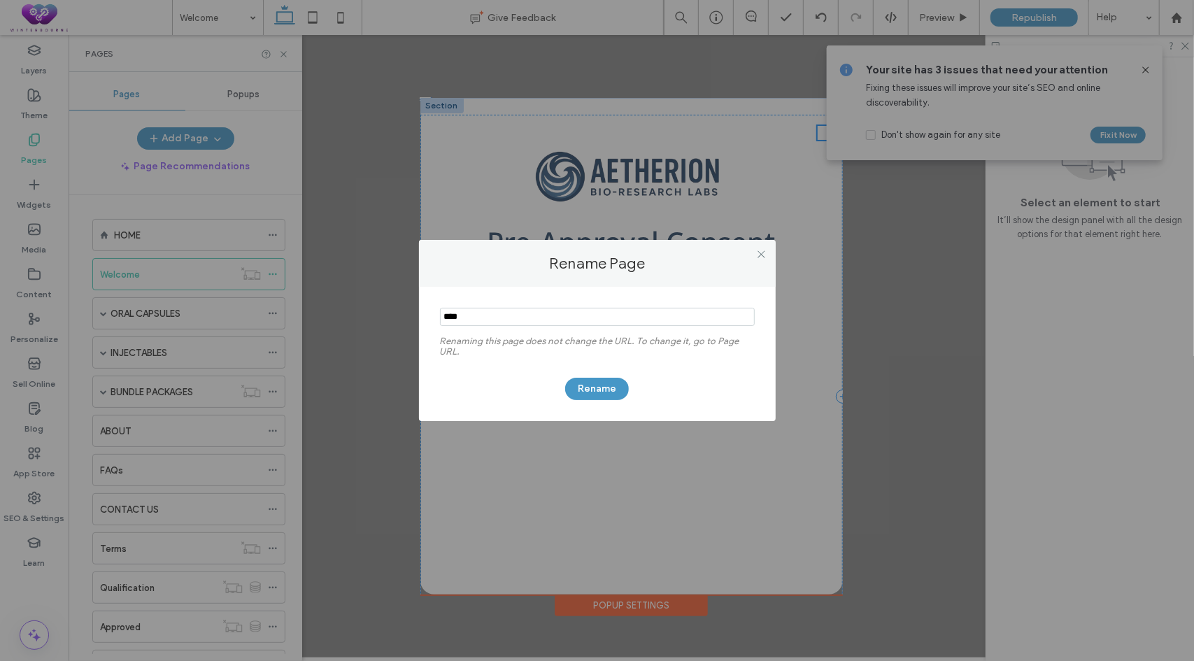
drag, startPoint x: 458, startPoint y: 316, endPoint x: 441, endPoint y: 316, distance: 16.1
click at [441, 316] on input "notEmpty" at bounding box center [597, 317] width 315 height 18
type input "**********"
click at [594, 384] on button "Rename" at bounding box center [597, 389] width 64 height 22
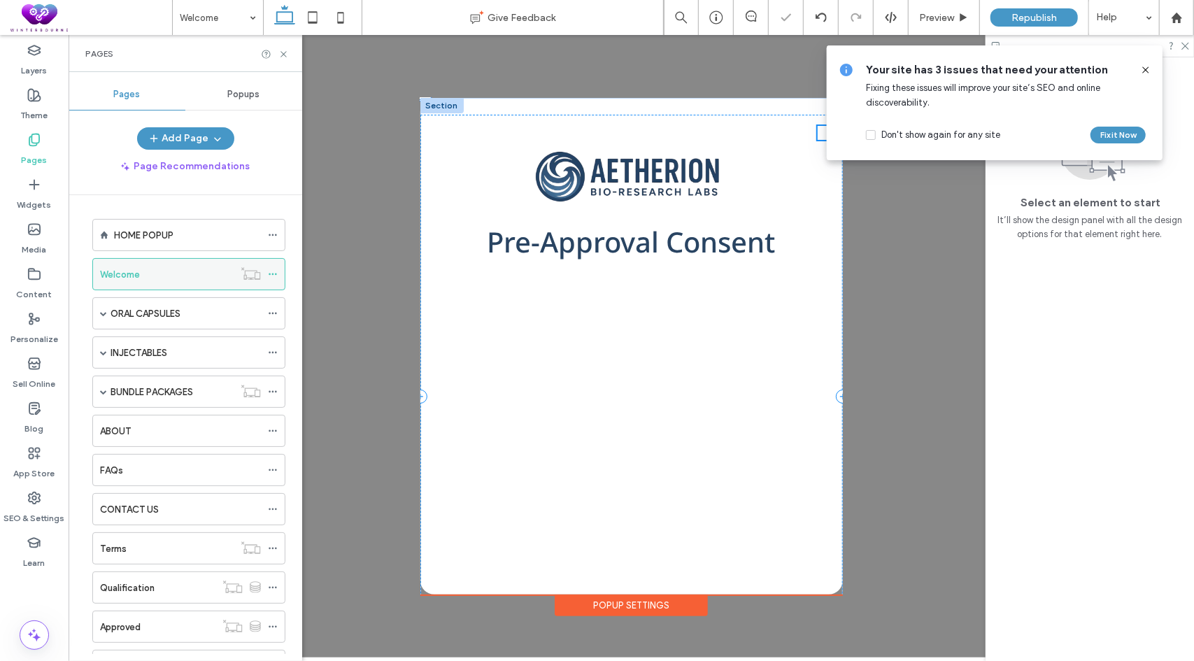
click at [275, 274] on icon at bounding box center [273, 274] width 10 height 10
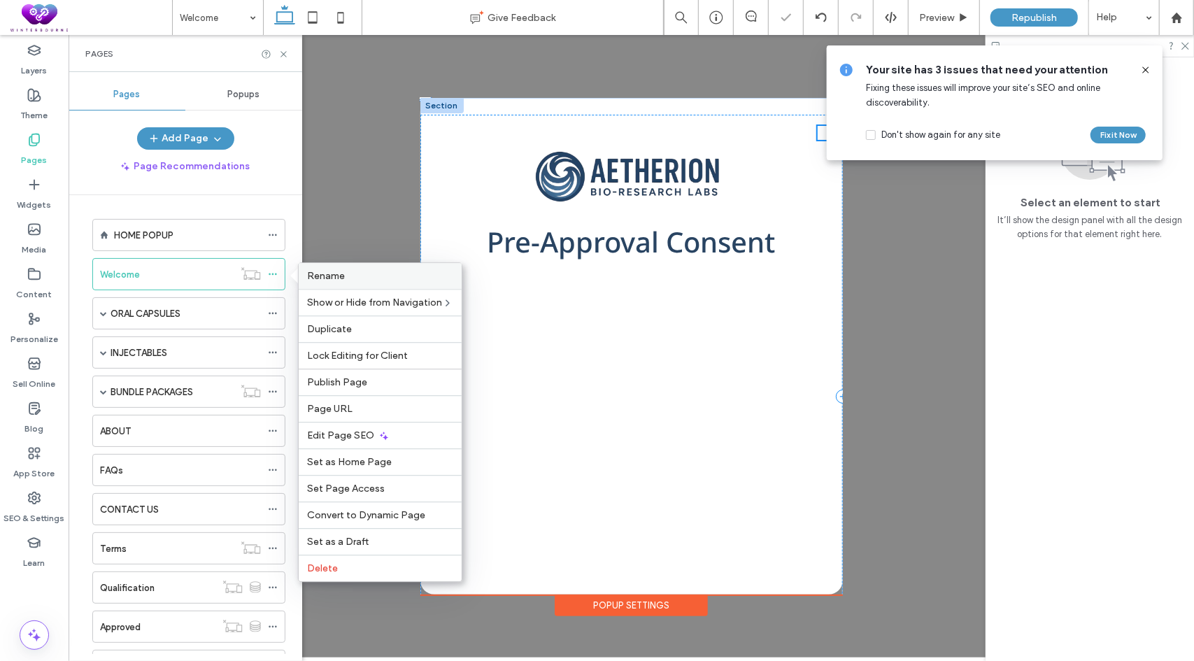
click at [358, 281] on label "Rename" at bounding box center [380, 276] width 146 height 12
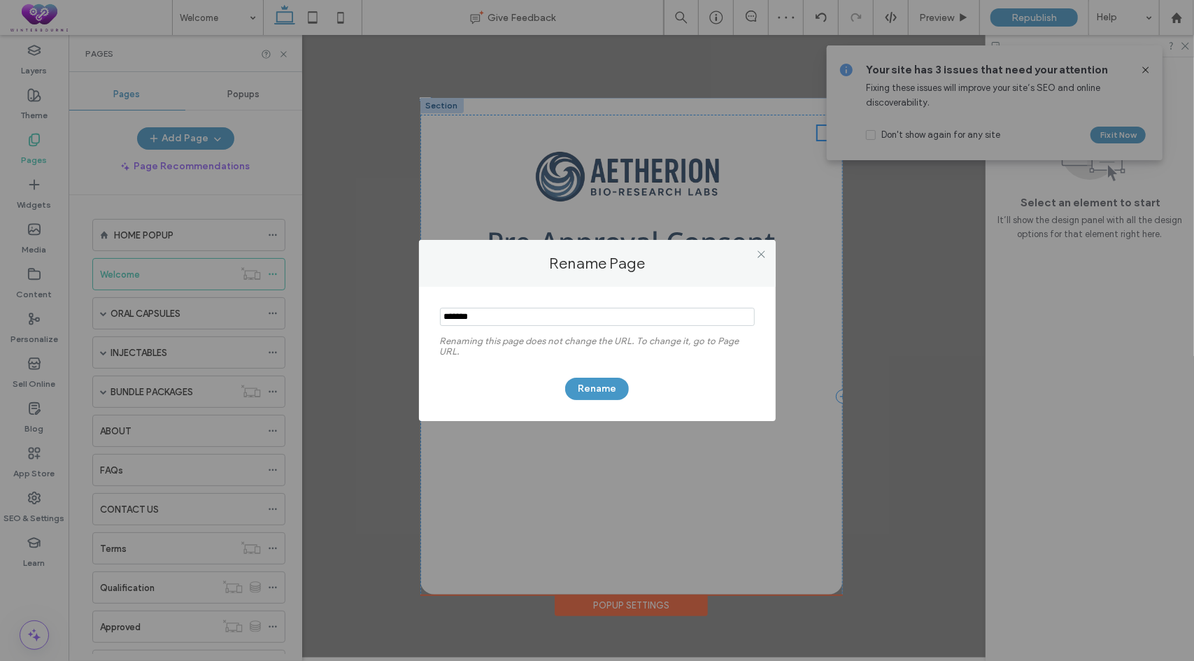
drag, startPoint x: 506, startPoint y: 320, endPoint x: 396, endPoint y: 316, distance: 109.9
click at [396, 316] on div "Rename Page Renaming this page does not change the URL. To change it, go to Pag…" at bounding box center [597, 330] width 1194 height 661
type input "****"
click at [590, 380] on button "Rename" at bounding box center [597, 389] width 64 height 22
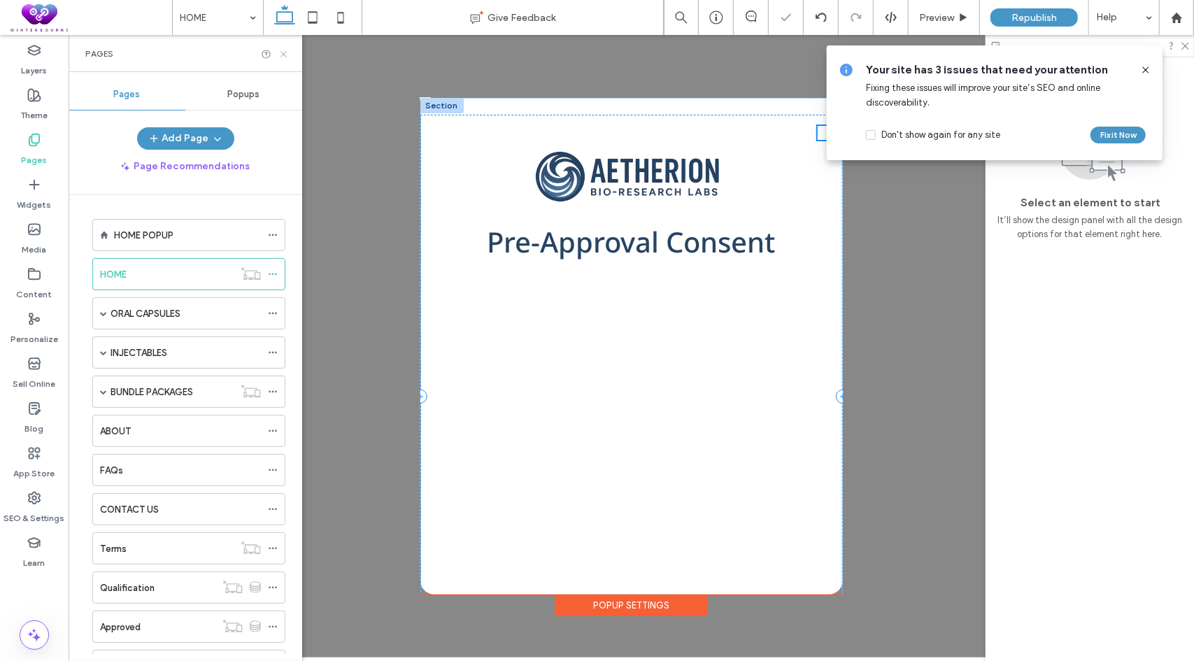
click at [283, 54] on icon at bounding box center [283, 54] width 10 height 10
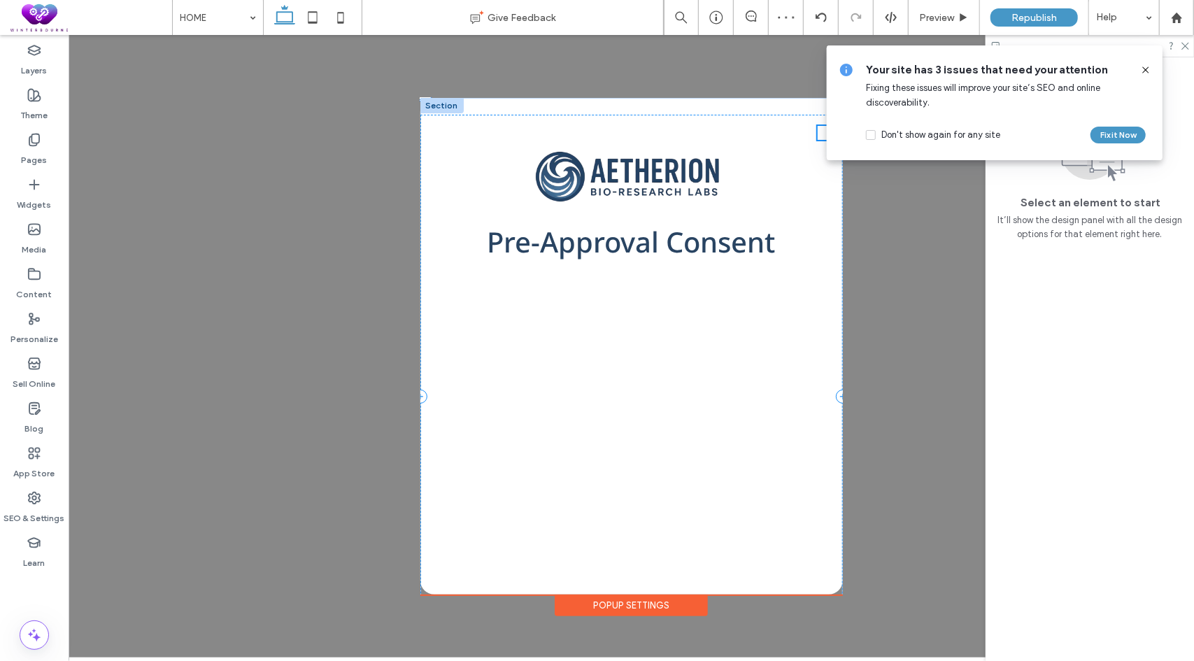
click at [1145, 70] on use at bounding box center [1146, 69] width 6 height 6
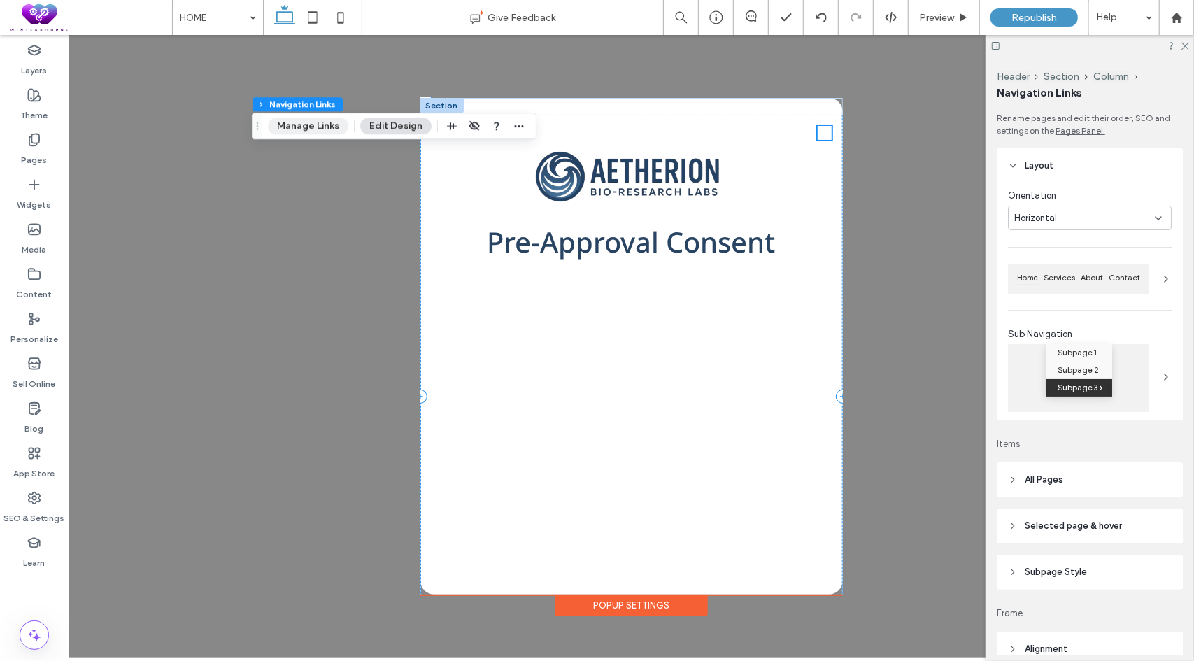
click at [325, 125] on button "Manage Links" at bounding box center [308, 126] width 80 height 17
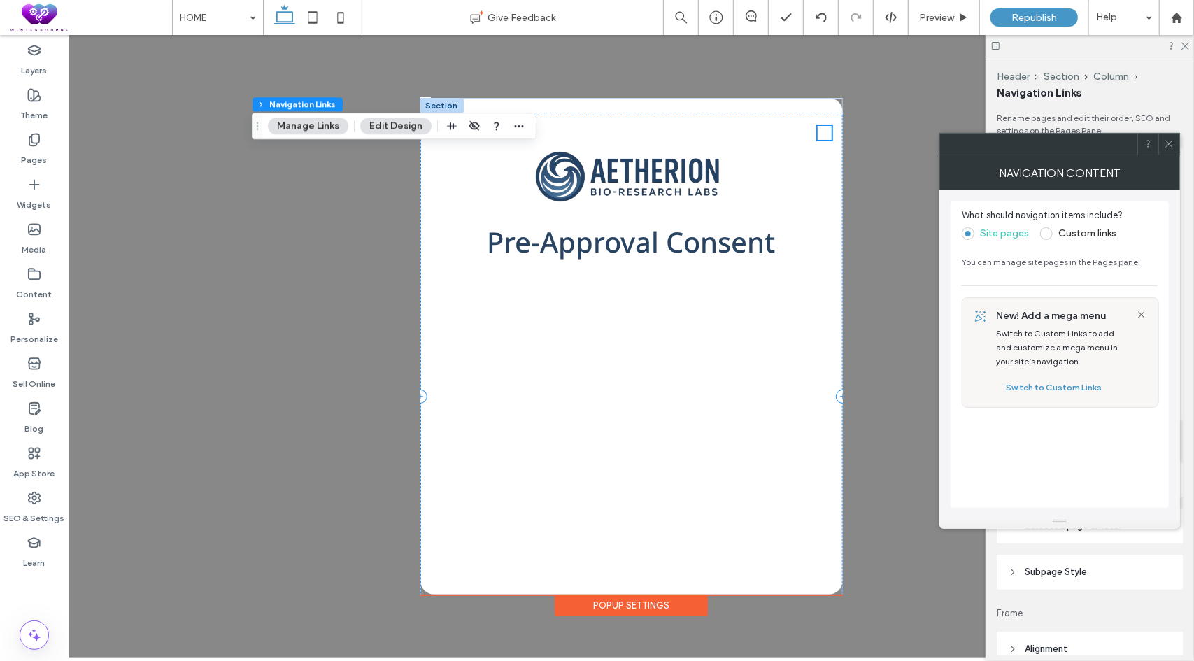
click at [1171, 144] on icon at bounding box center [1169, 144] width 10 height 10
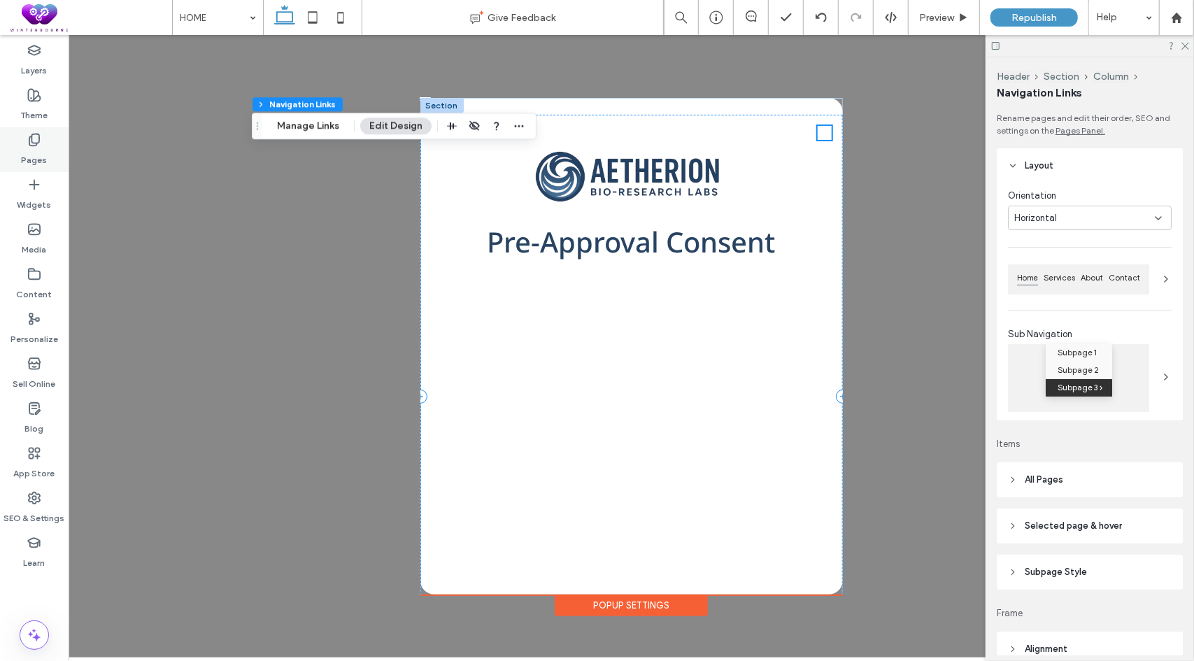
click at [41, 155] on label "Pages" at bounding box center [35, 157] width 26 height 20
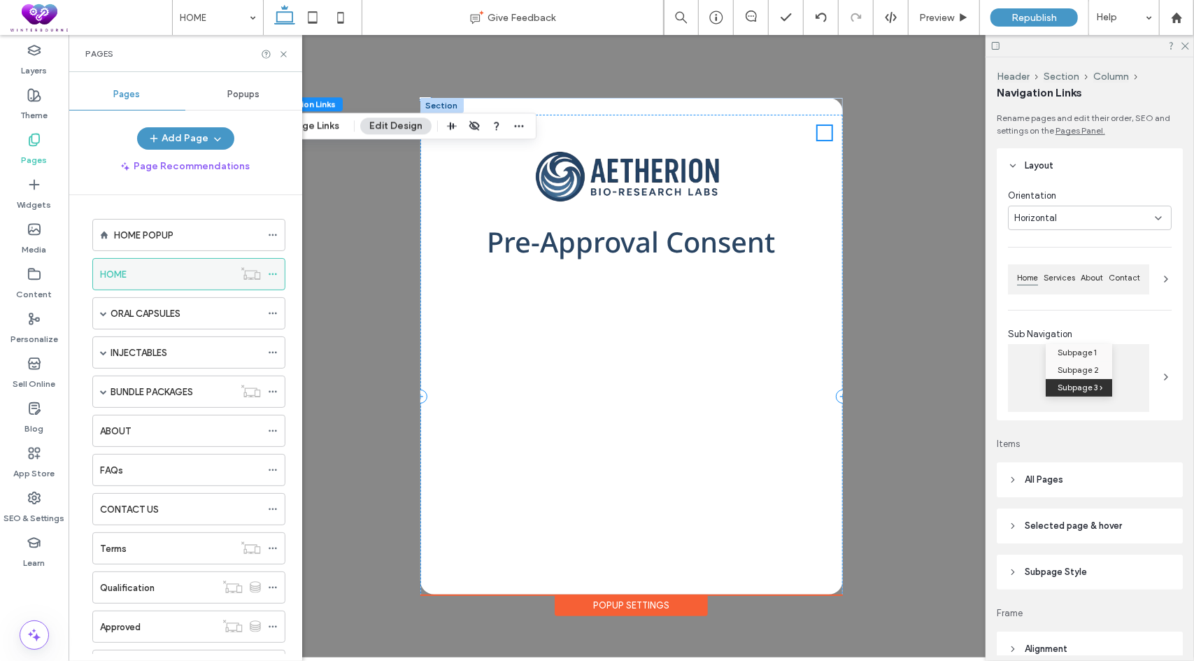
click at [276, 270] on icon at bounding box center [273, 274] width 10 height 10
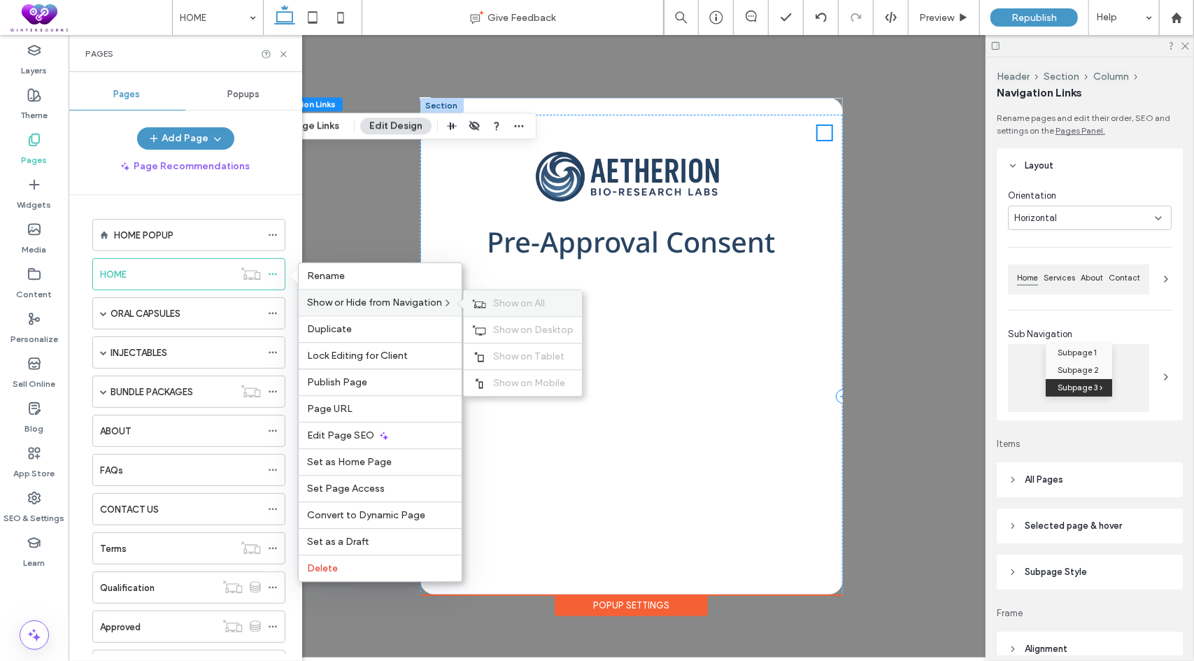
click at [498, 303] on span "Show on All" at bounding box center [519, 303] width 52 height 12
click at [274, 233] on icon at bounding box center [273, 235] width 10 height 10
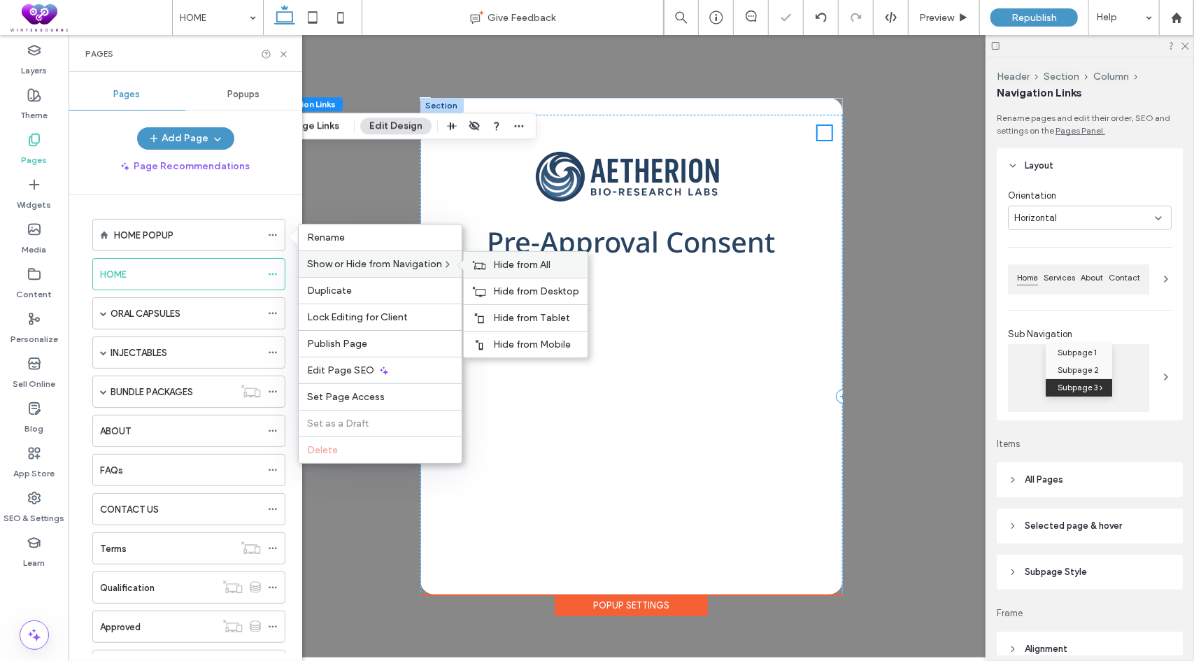
click at [514, 267] on span "Hide from All" at bounding box center [521, 265] width 57 height 12
click at [282, 51] on icon at bounding box center [283, 54] width 10 height 10
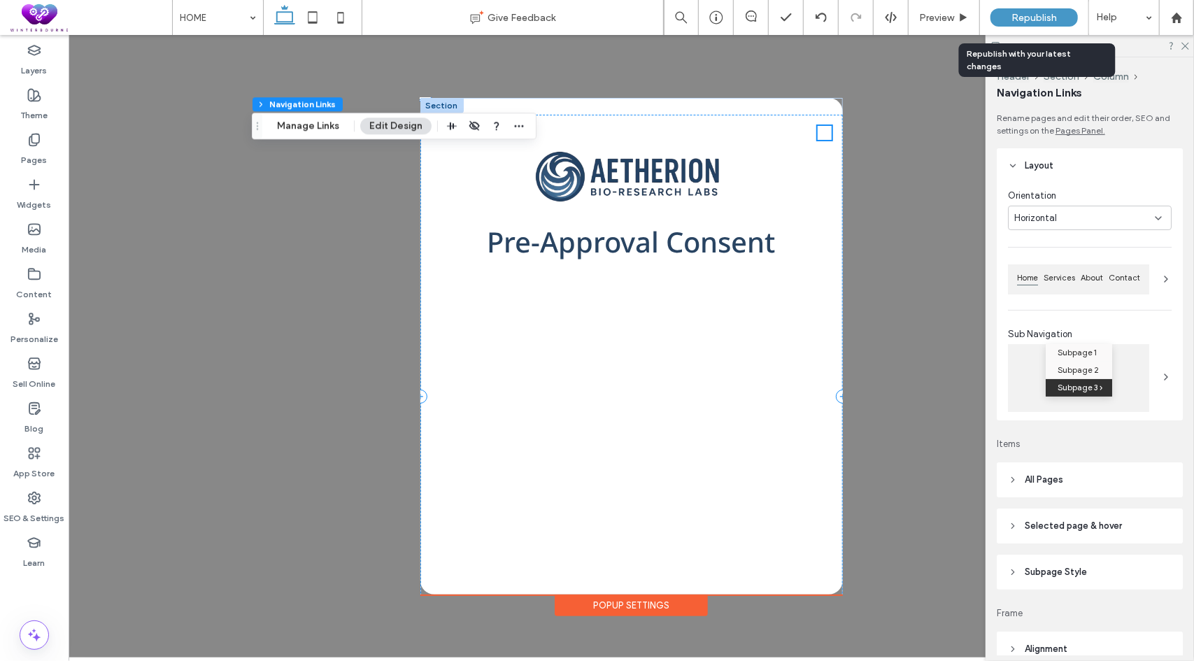
click at [1024, 15] on span "Republish" at bounding box center [1034, 18] width 45 height 12
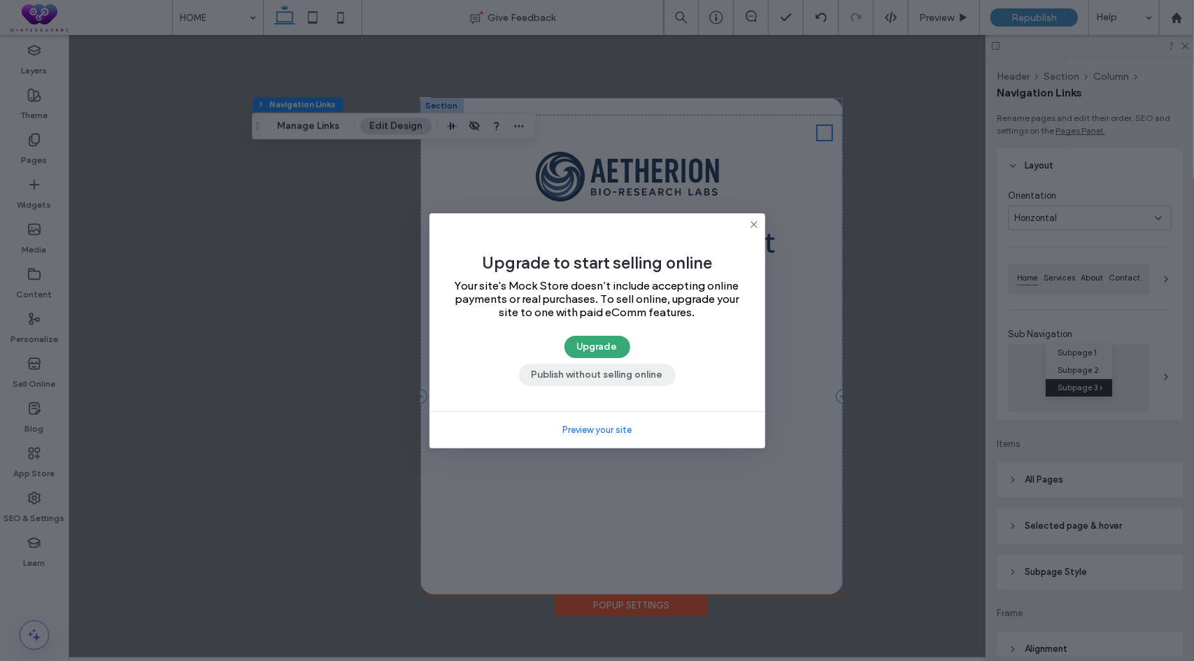
click at [628, 379] on button "Publish without selling online" at bounding box center [597, 375] width 157 height 22
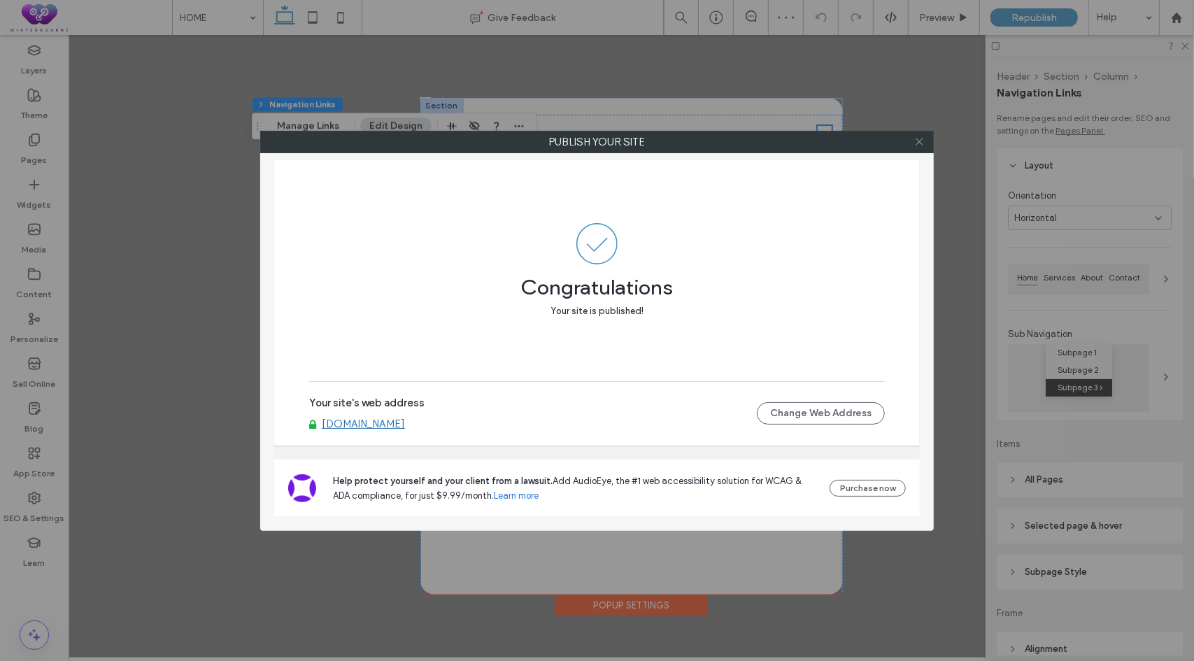
click at [921, 140] on icon at bounding box center [919, 141] width 10 height 10
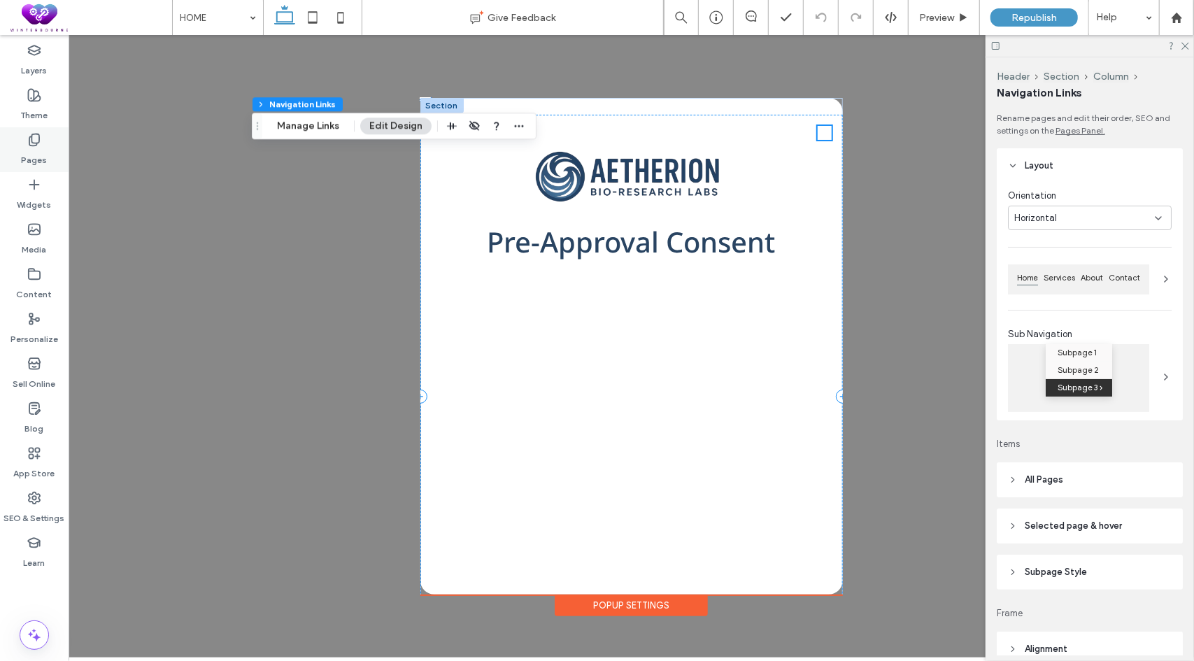
click at [28, 143] on icon at bounding box center [34, 140] width 14 height 14
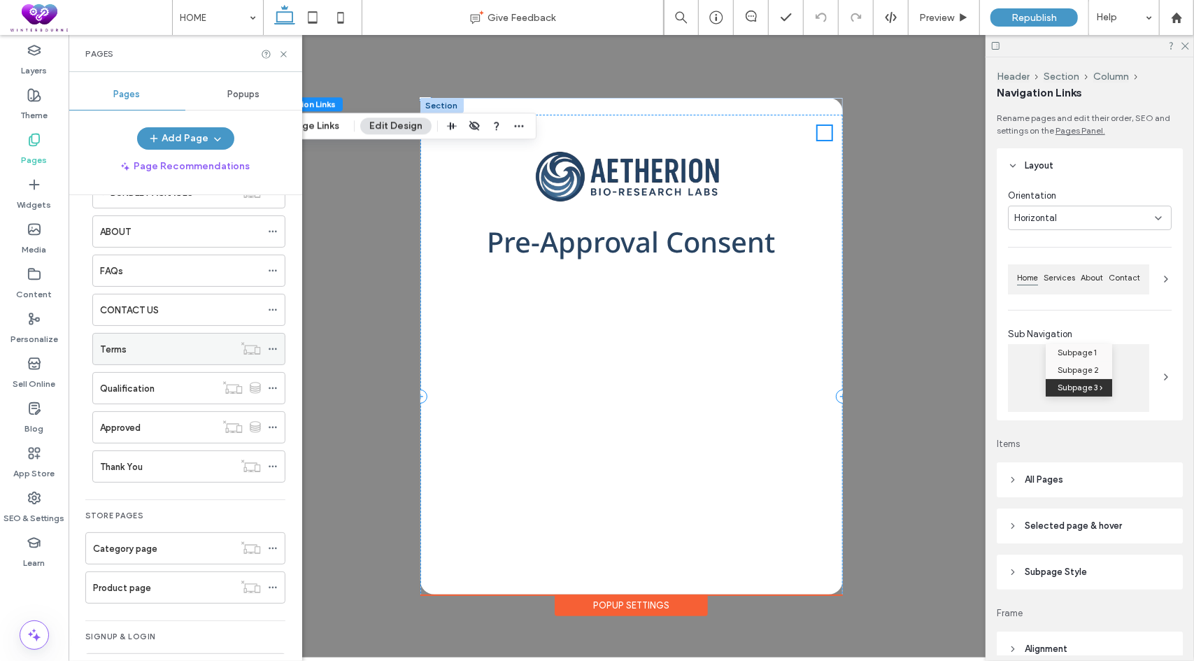
scroll to position [210, 0]
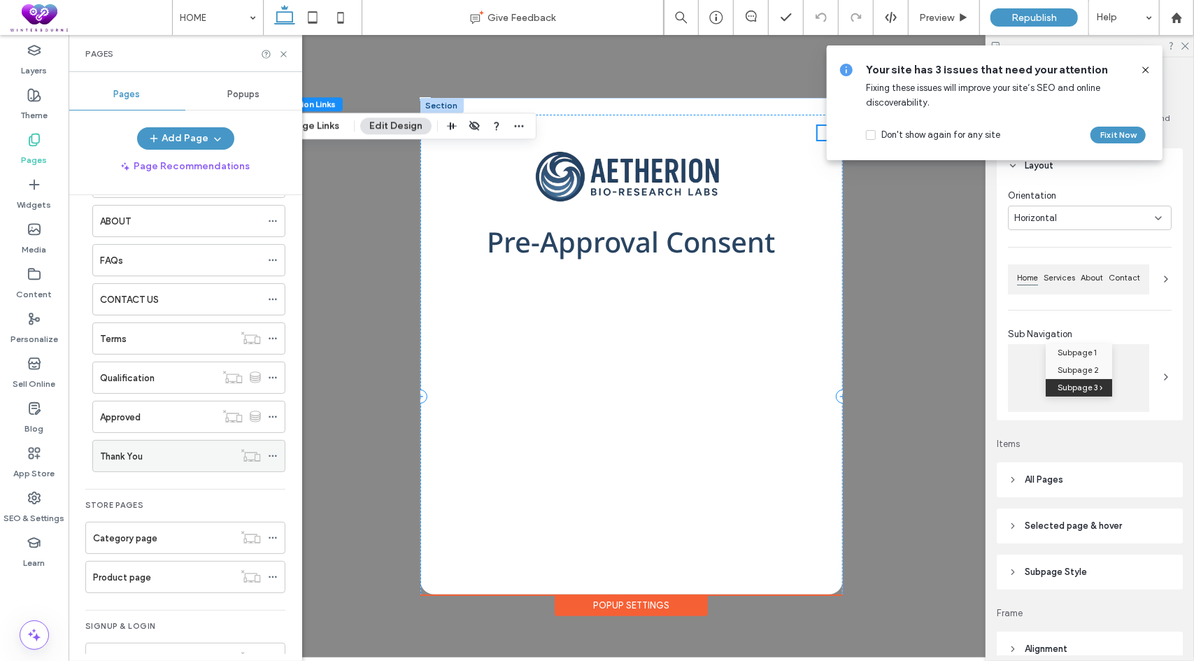
click at [275, 451] on icon at bounding box center [273, 456] width 10 height 10
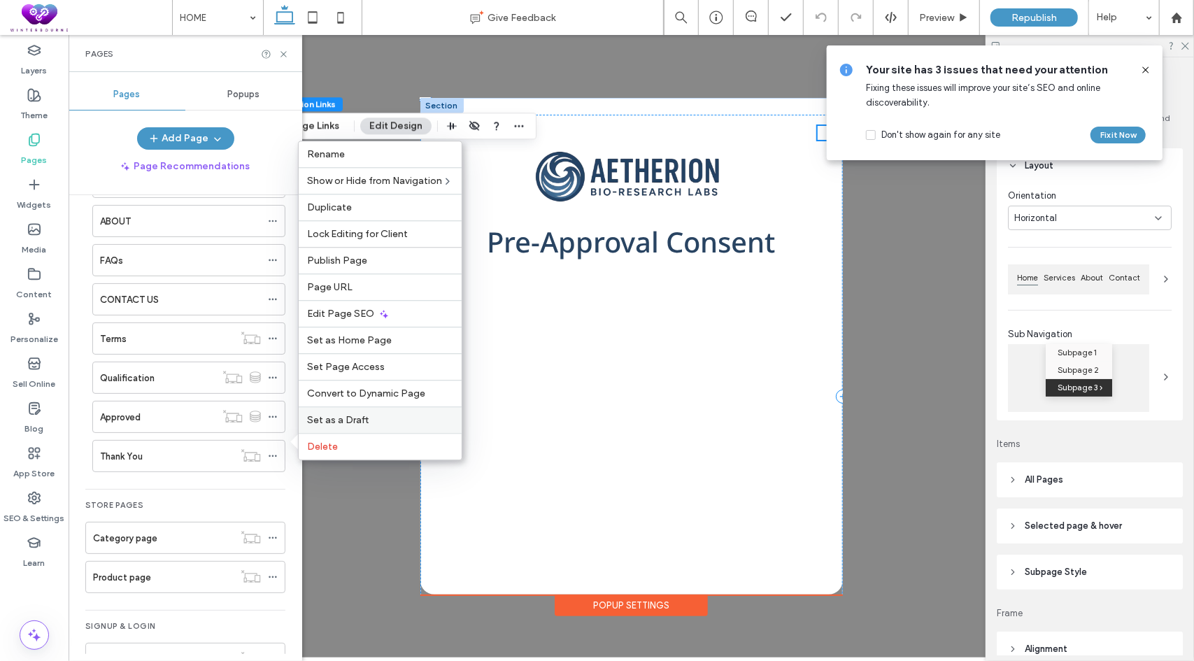
click at [379, 420] on label "Set as a Draft" at bounding box center [380, 420] width 146 height 12
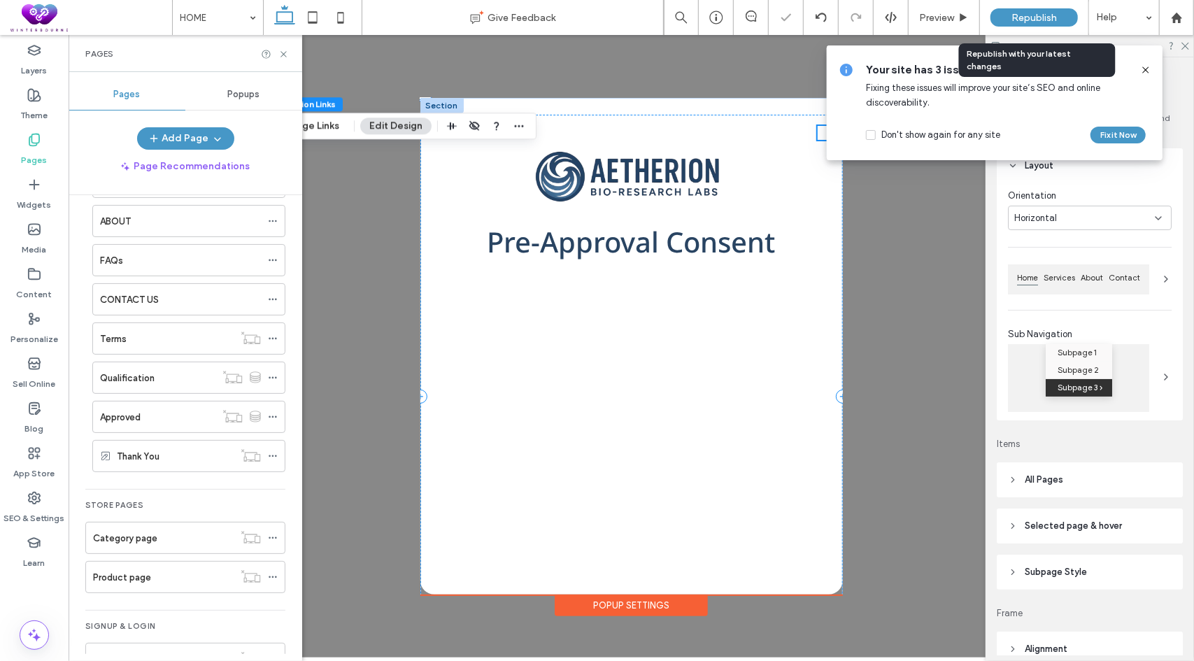
click at [1041, 17] on span "Republish" at bounding box center [1034, 18] width 45 height 12
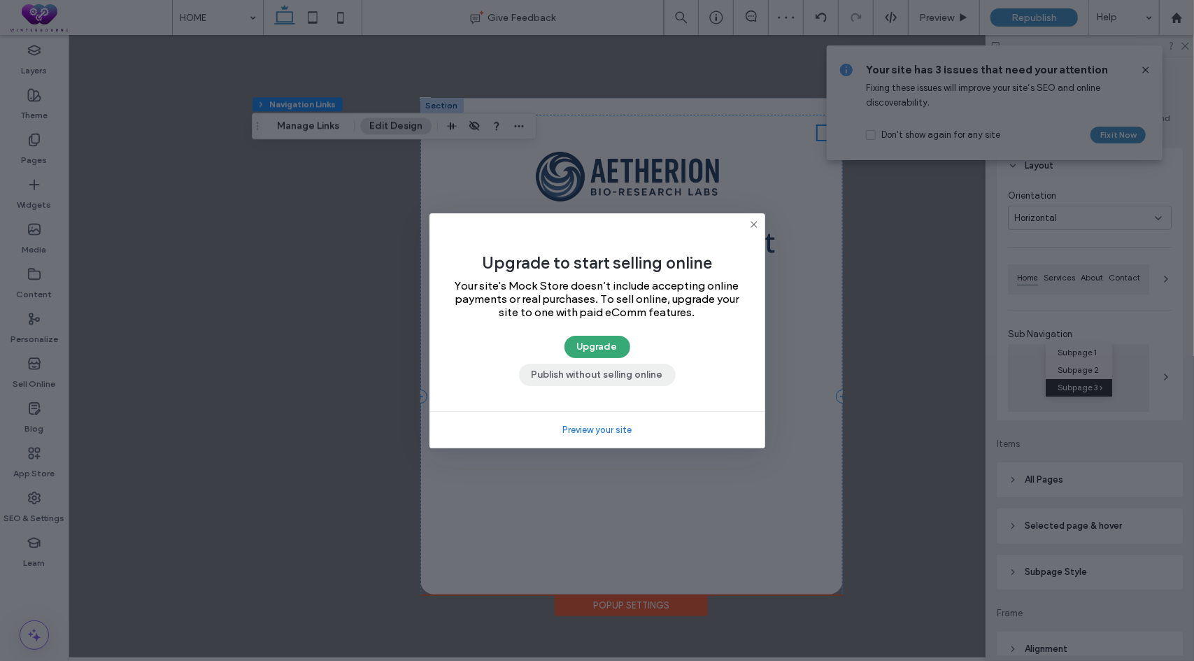
click at [551, 370] on button "Publish without selling online" at bounding box center [597, 375] width 157 height 22
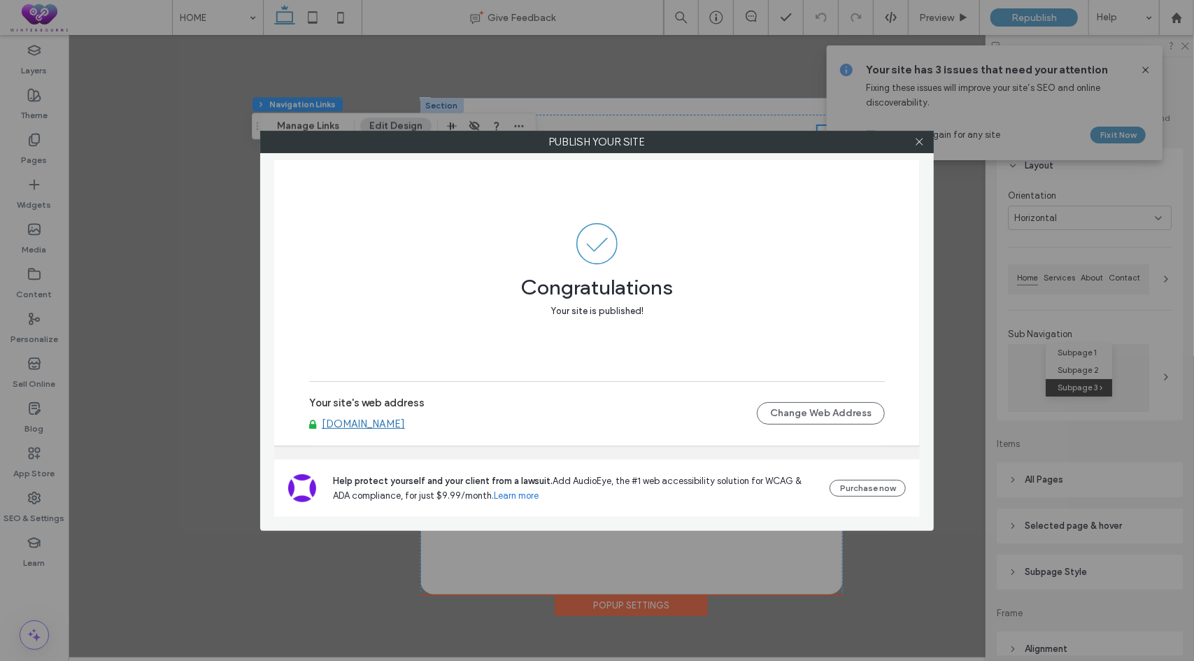
click at [393, 423] on link "[DOMAIN_NAME]" at bounding box center [363, 424] width 83 height 13
click at [921, 143] on use at bounding box center [919, 142] width 7 height 7
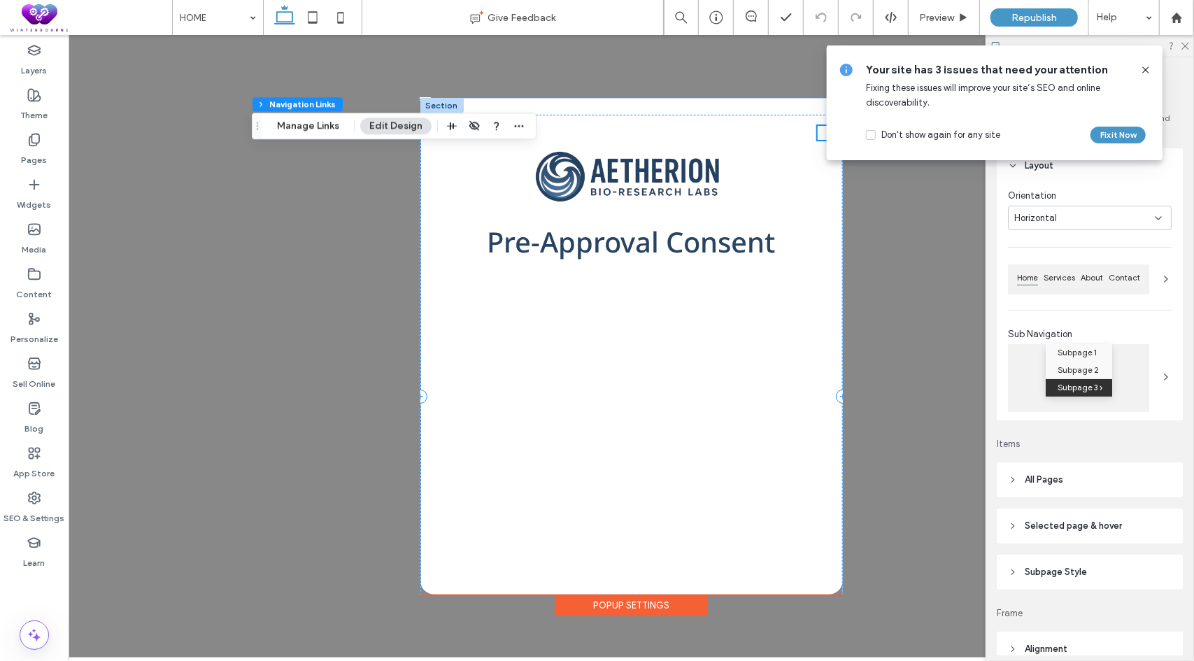
click at [1145, 71] on use at bounding box center [1146, 69] width 6 height 6
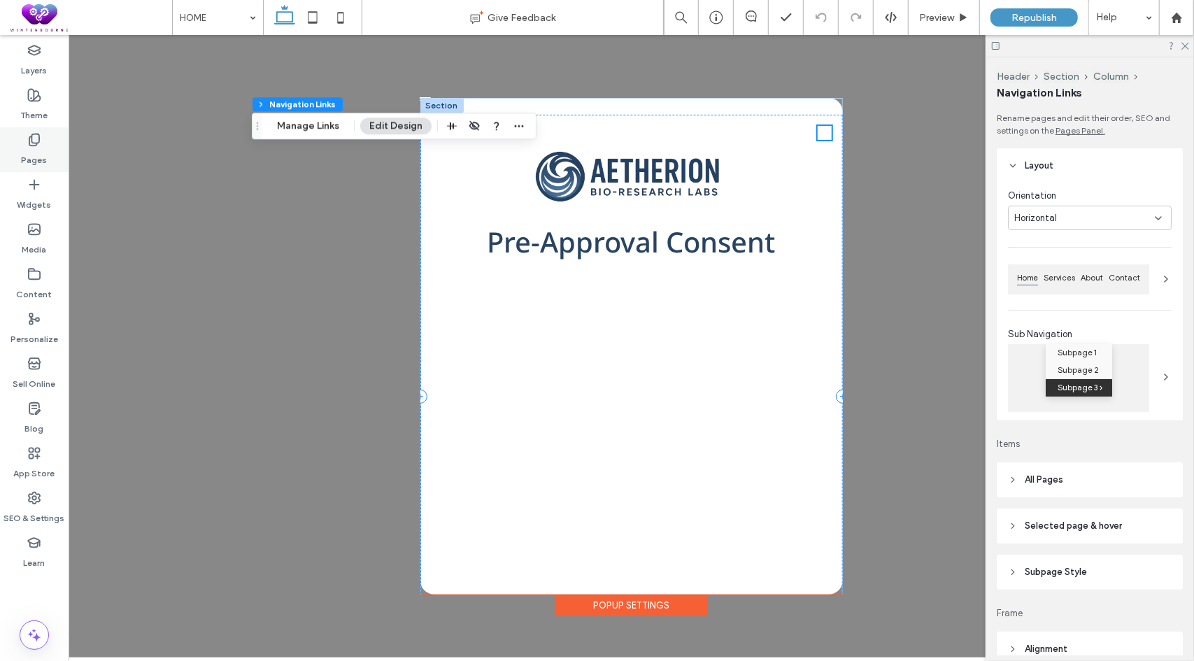
click at [31, 146] on icon at bounding box center [34, 140] width 14 height 14
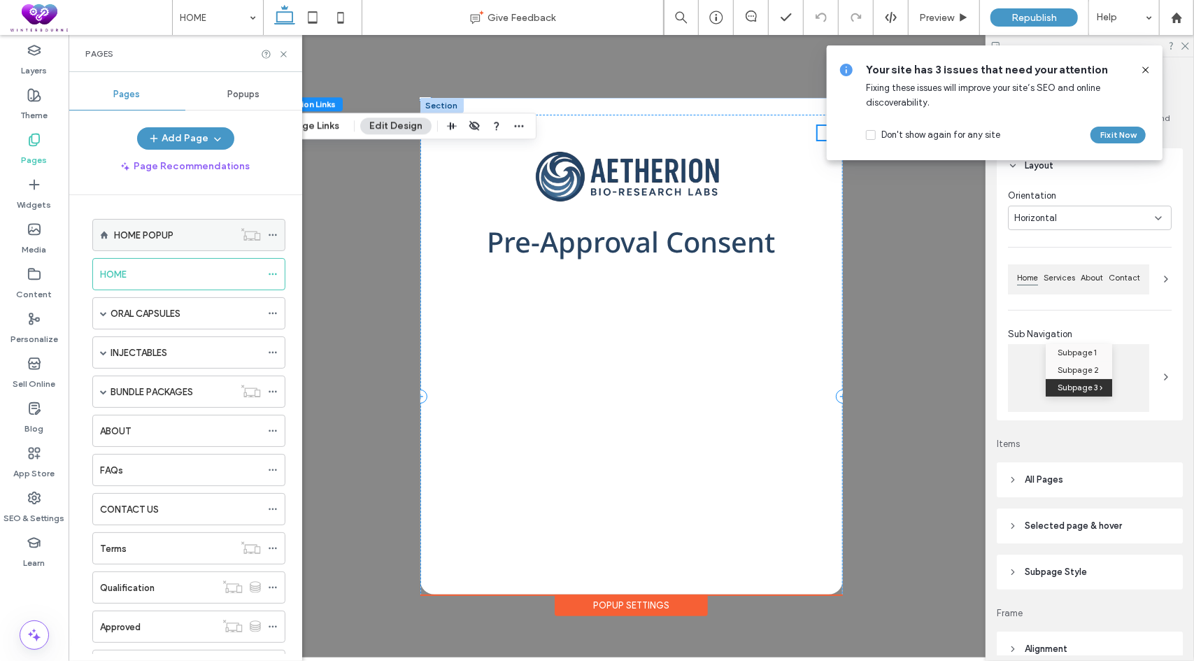
click at [274, 234] on icon at bounding box center [273, 235] width 10 height 10
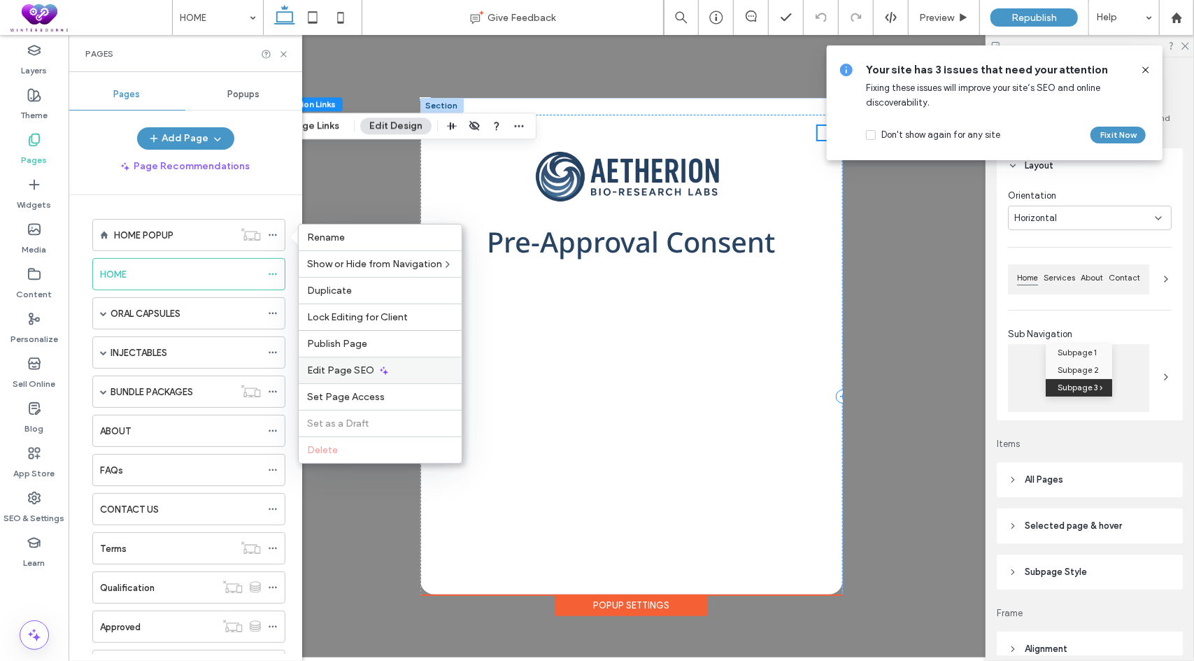
click at [336, 365] on span "Edit Page SEO" at bounding box center [340, 371] width 67 height 12
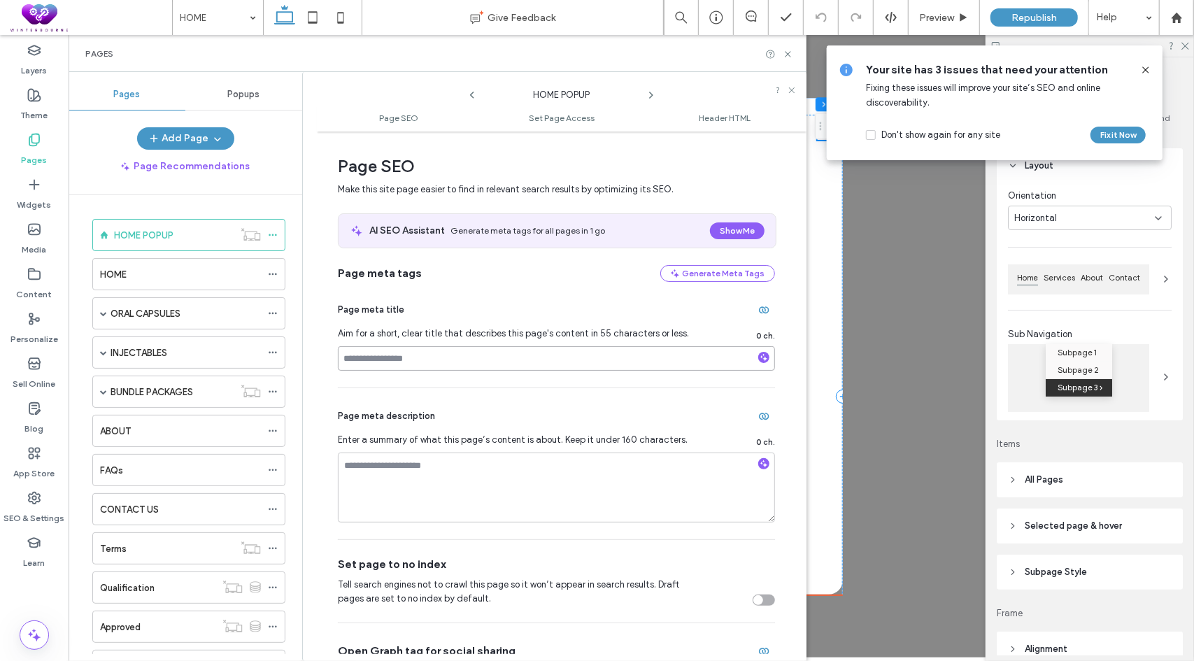
click at [390, 361] on input at bounding box center [556, 358] width 437 height 24
type input "*********"
click at [413, 356] on input "*********" at bounding box center [556, 358] width 437 height 24
type input "**********"
drag, startPoint x: 444, startPoint y: 360, endPoint x: 316, endPoint y: 352, distance: 128.3
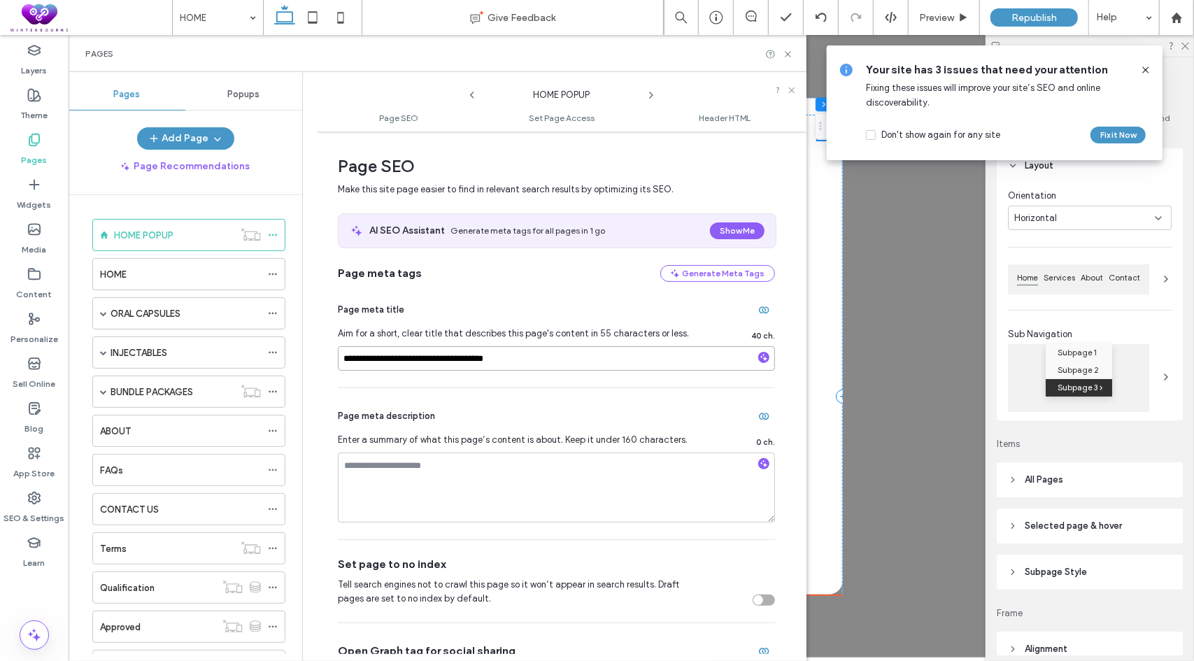
click at [316, 352] on div "**********" at bounding box center [554, 366] width 504 height 589
drag, startPoint x: 464, startPoint y: 356, endPoint x: 252, endPoint y: 341, distance: 212.6
click at [252, 341] on div "**********" at bounding box center [438, 366] width 738 height 589
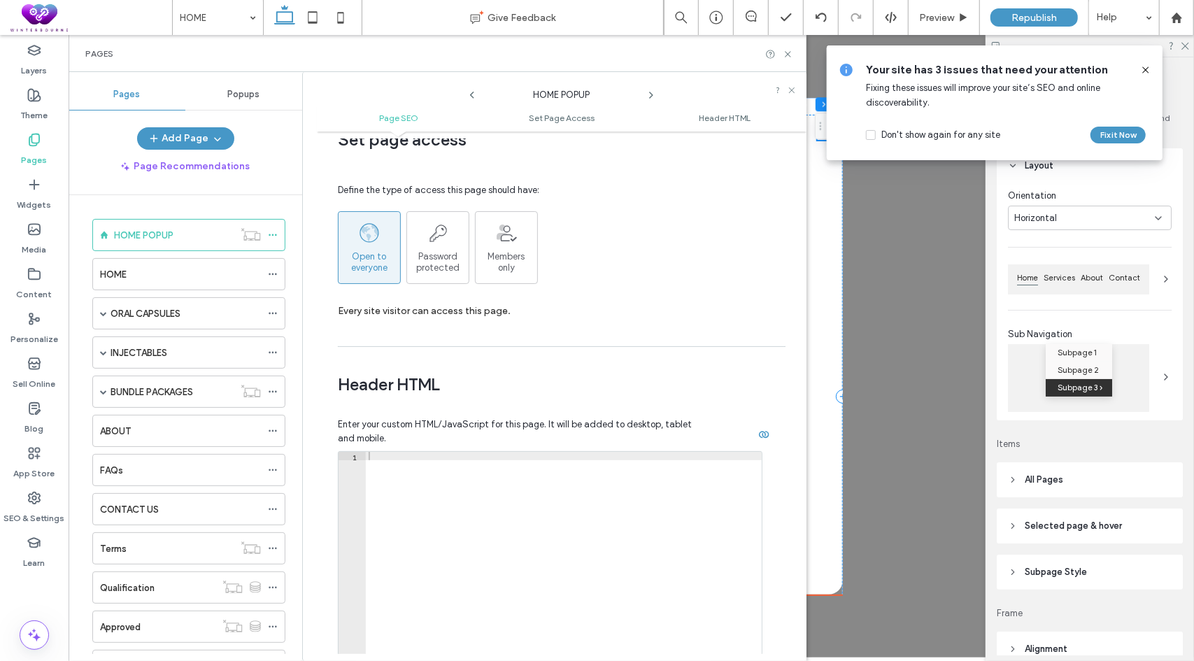
scroll to position [1185, 0]
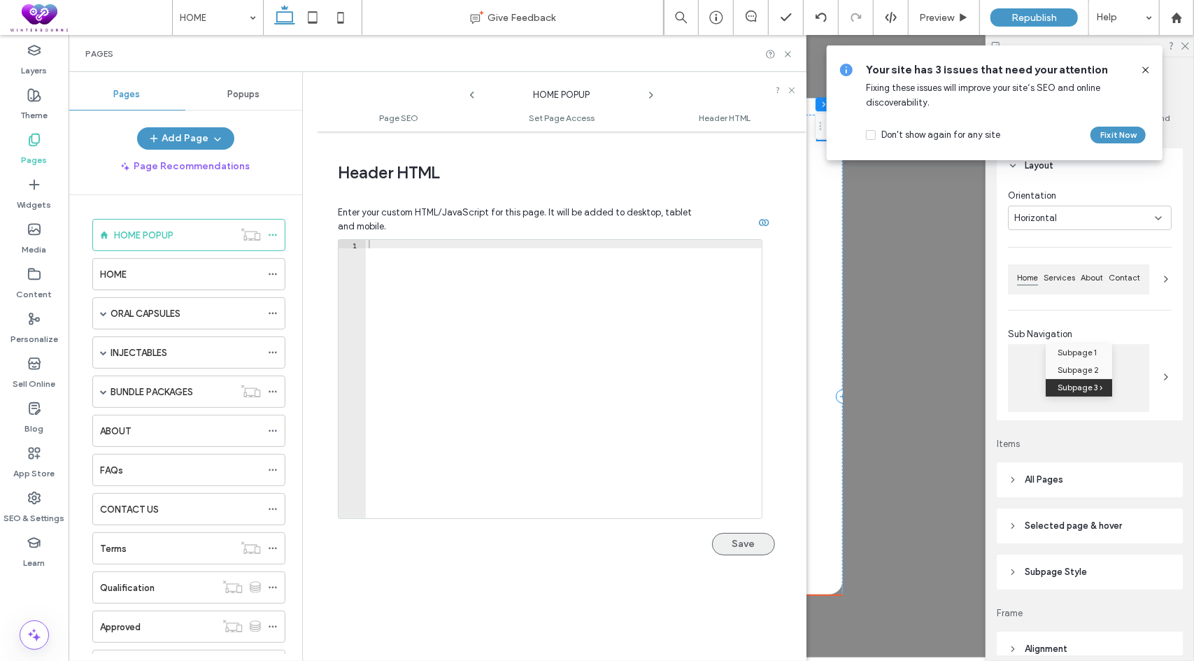
click at [739, 540] on button "Save" at bounding box center [743, 544] width 63 height 22
click at [276, 271] on icon at bounding box center [273, 274] width 10 height 10
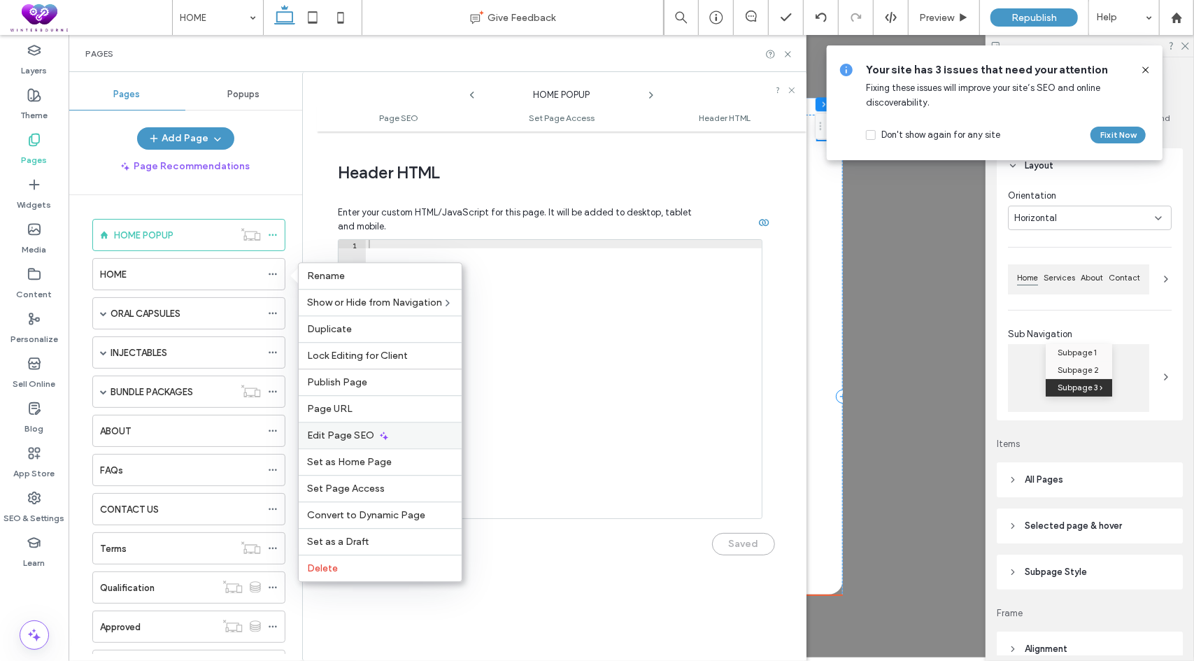
click at [383, 430] on icon at bounding box center [384, 435] width 11 height 11
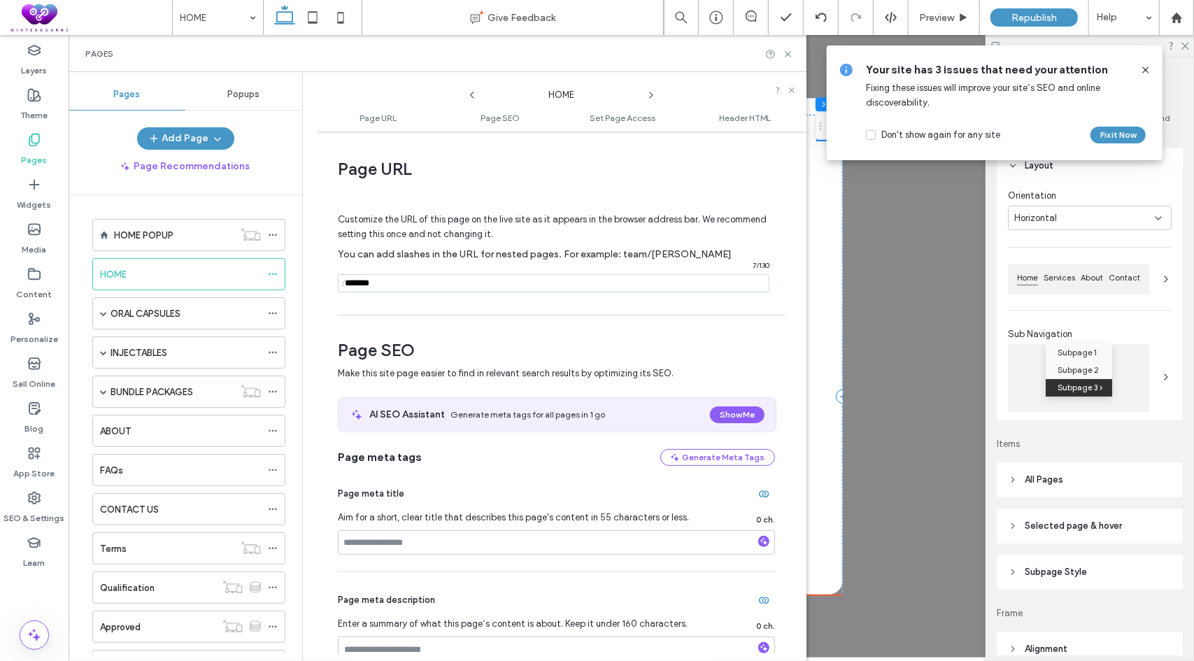
click at [427, 277] on input "notEmpty" at bounding box center [554, 283] width 432 height 18
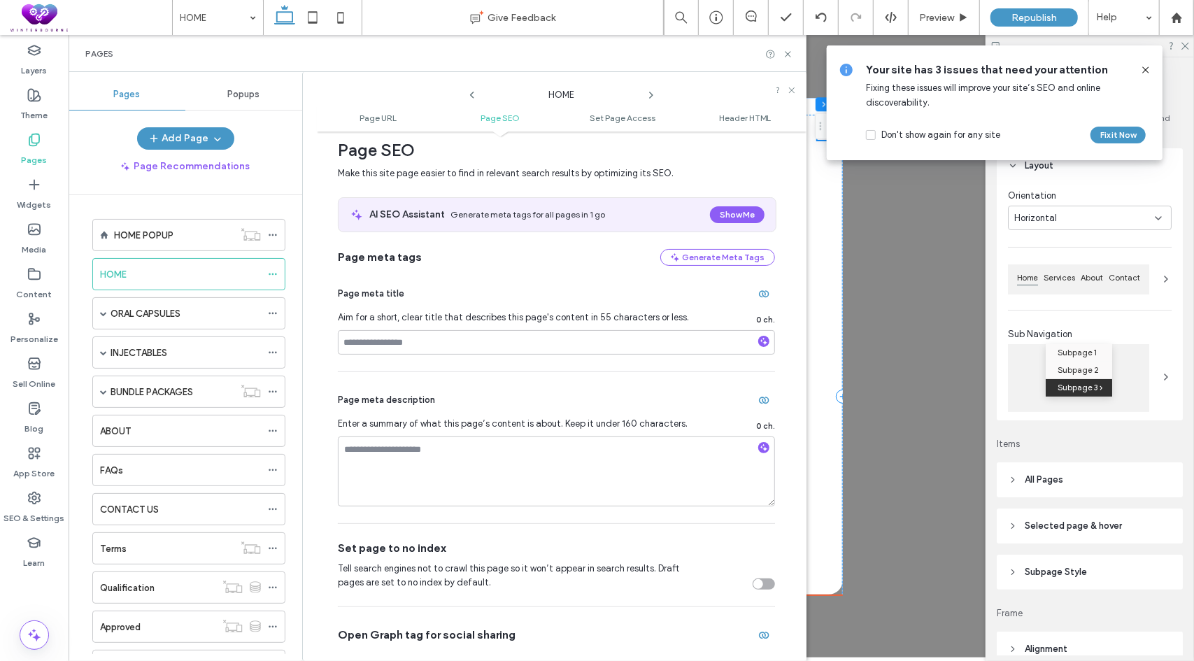
scroll to position [210, 0]
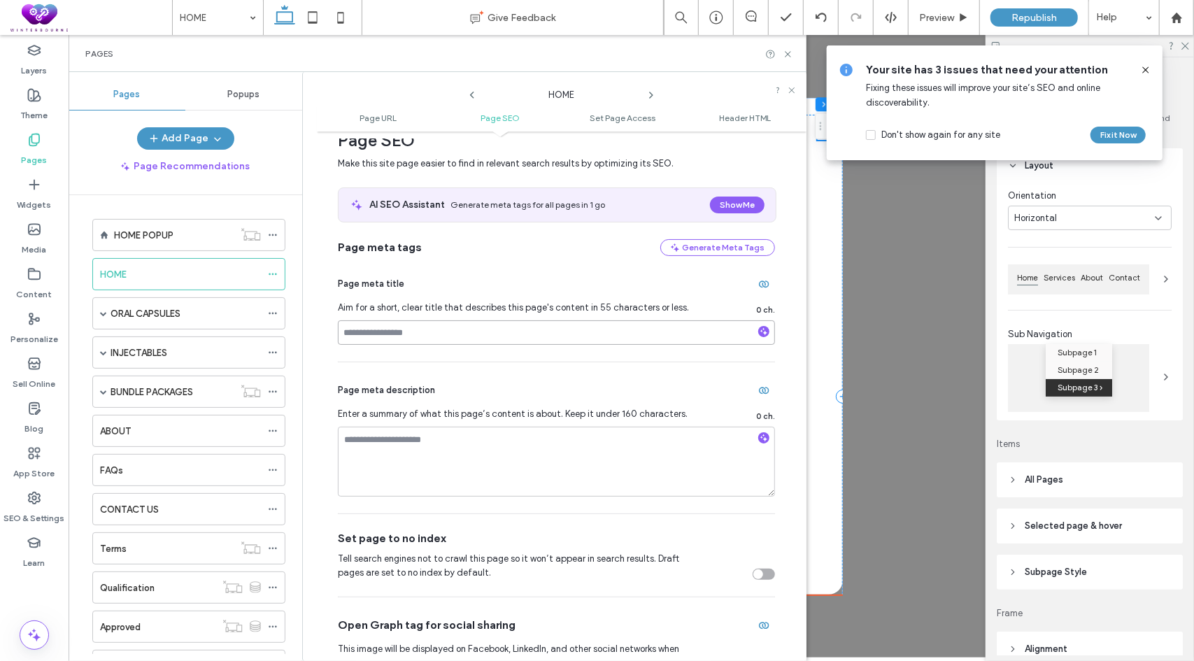
click at [379, 335] on input at bounding box center [556, 332] width 437 height 24
paste input "**********"
type input "**********"
click at [589, 305] on span "Aim for a short, clear title that describes this page's content in 55 character…" at bounding box center [518, 308] width 360 height 14
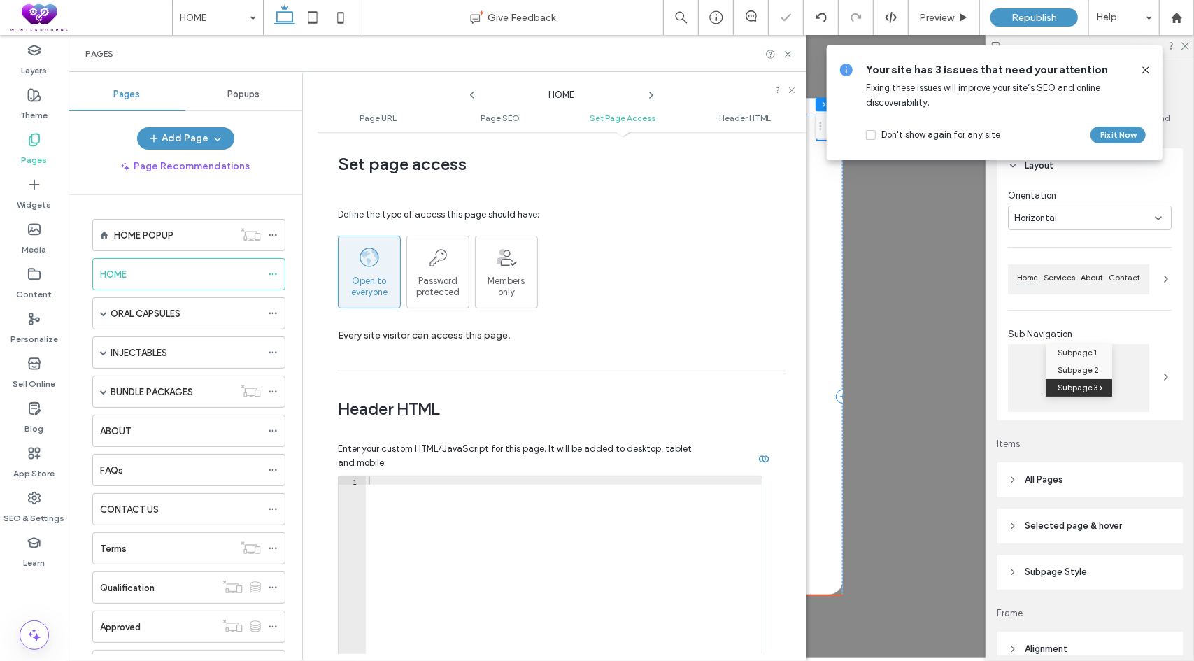
scroll to position [1286, 0]
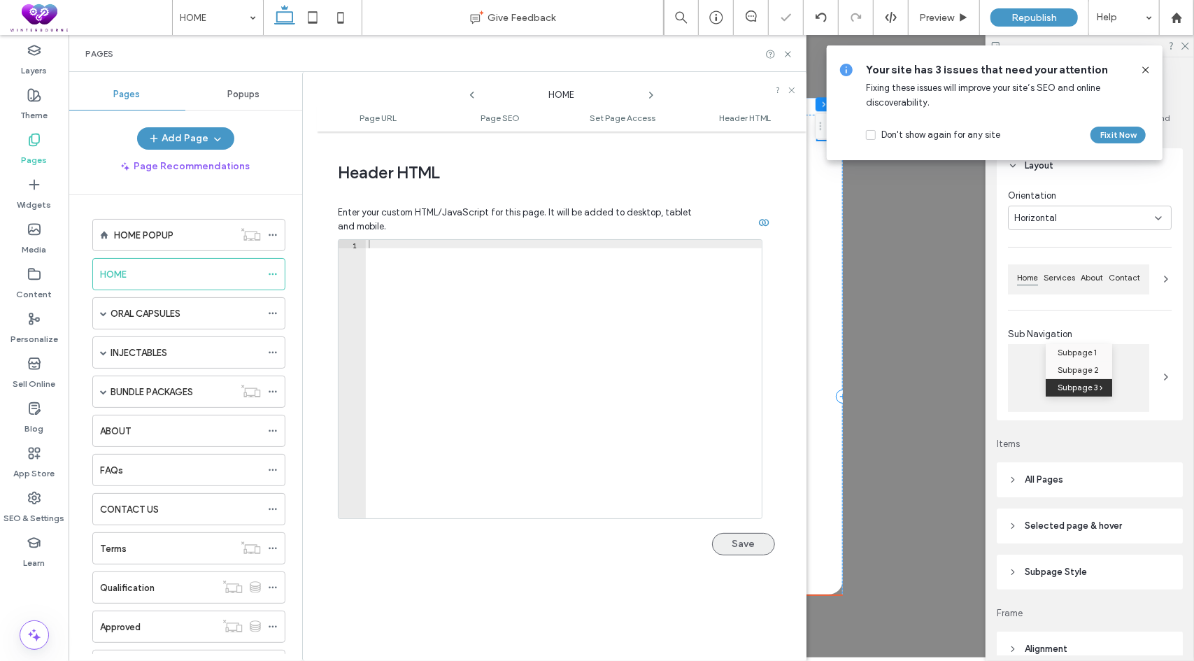
click at [749, 544] on button "Save" at bounding box center [743, 544] width 63 height 22
click at [789, 55] on icon at bounding box center [788, 54] width 10 height 10
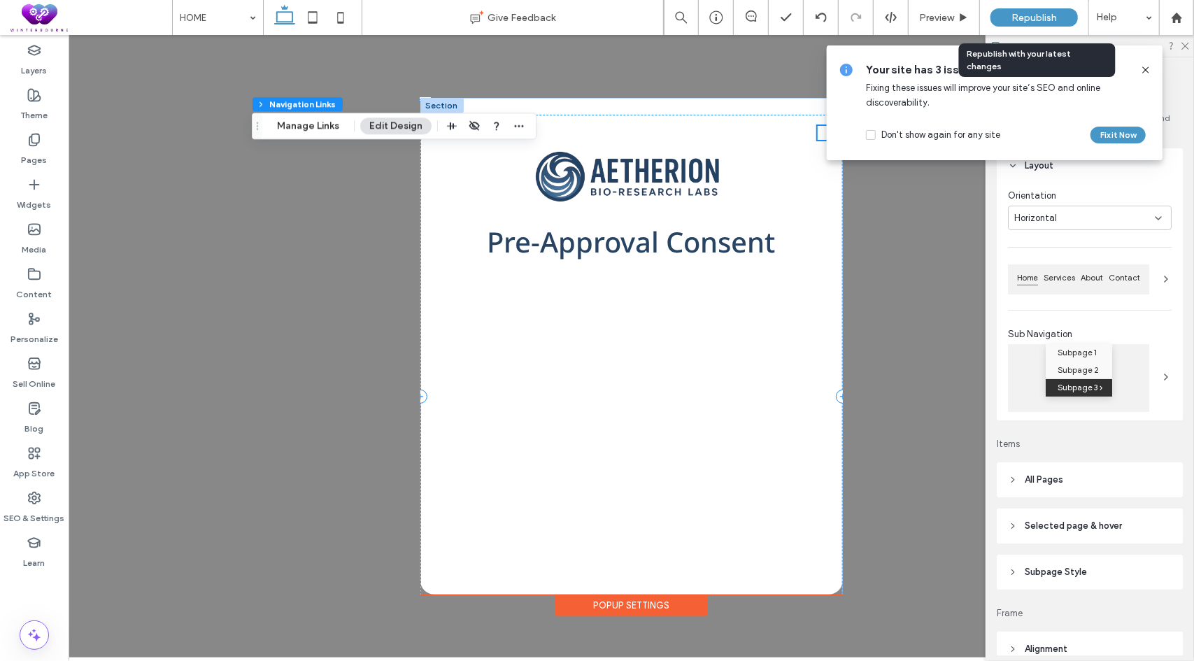
click at [1015, 21] on span "Republish" at bounding box center [1034, 18] width 45 height 12
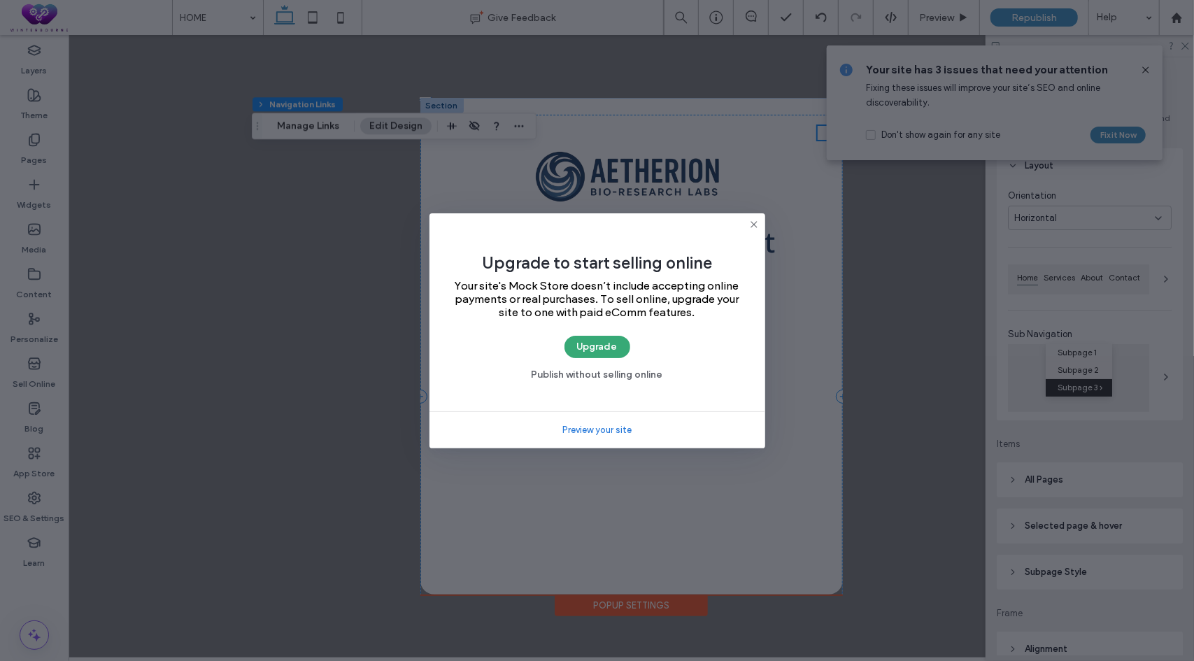
click at [754, 222] on icon at bounding box center [754, 224] width 11 height 11
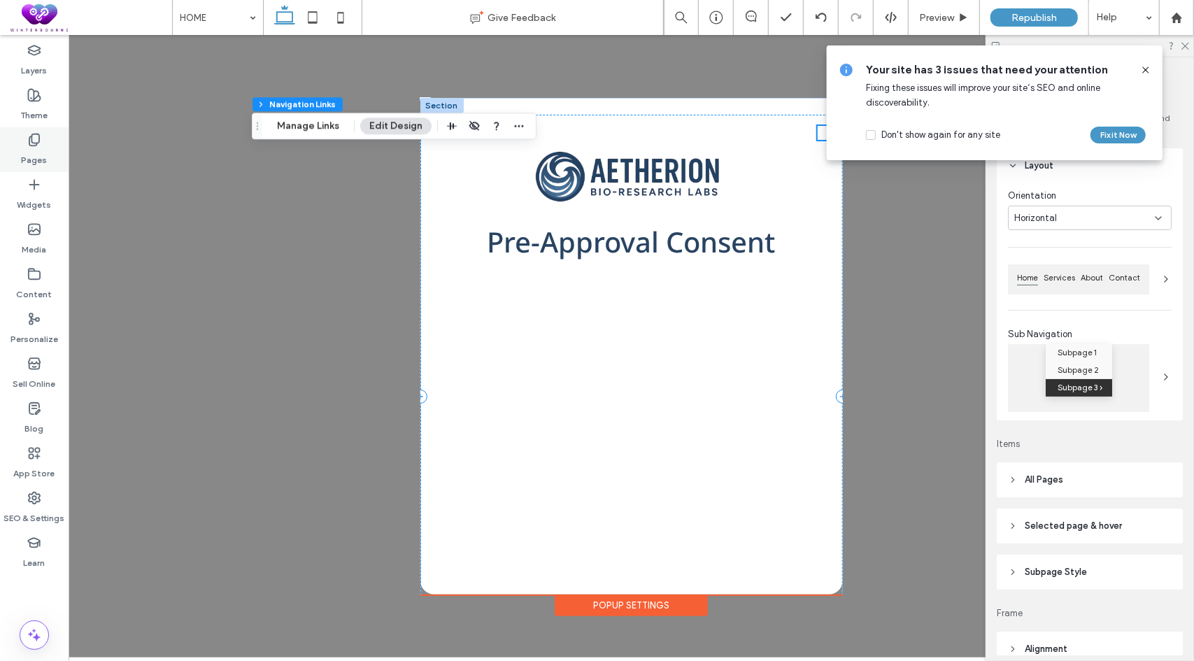
click at [38, 143] on use at bounding box center [34, 140] width 10 height 12
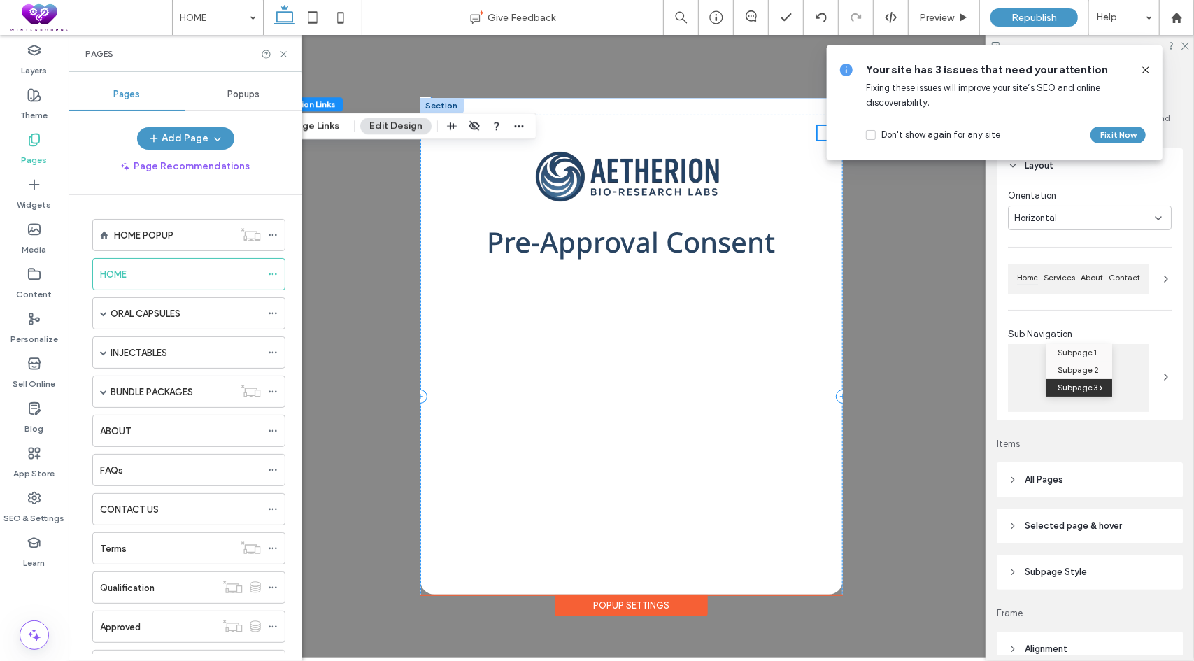
click at [241, 93] on span "Popups" at bounding box center [244, 94] width 32 height 11
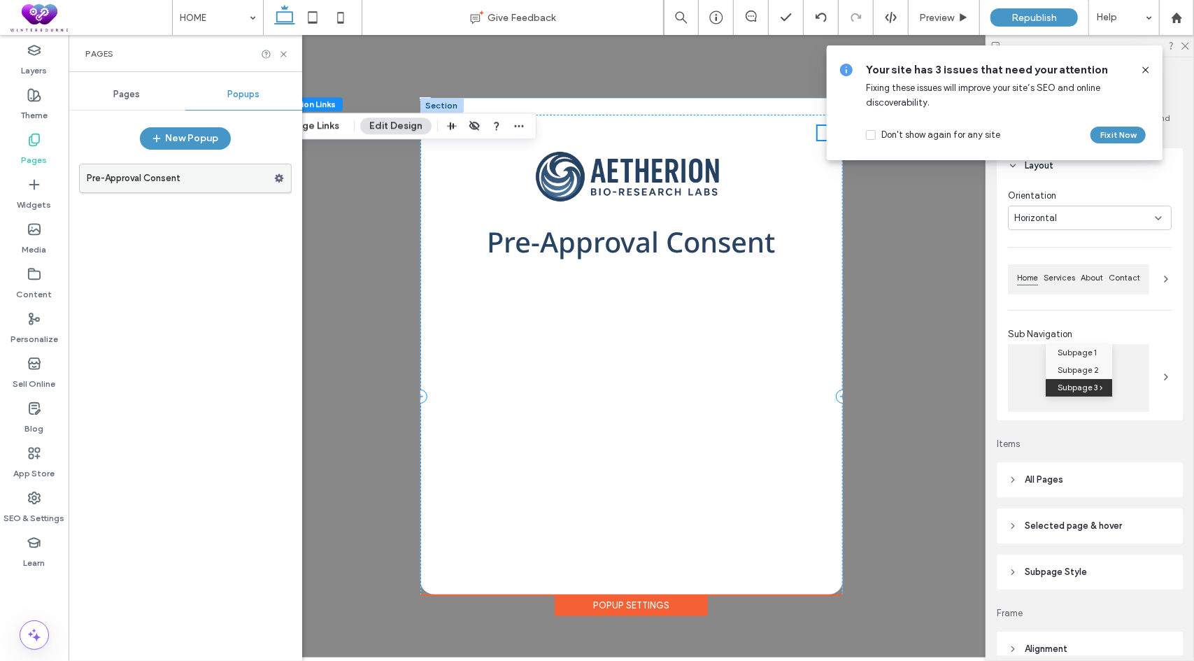
click at [202, 181] on label "Pre-Approval Consent" at bounding box center [181, 178] width 188 height 28
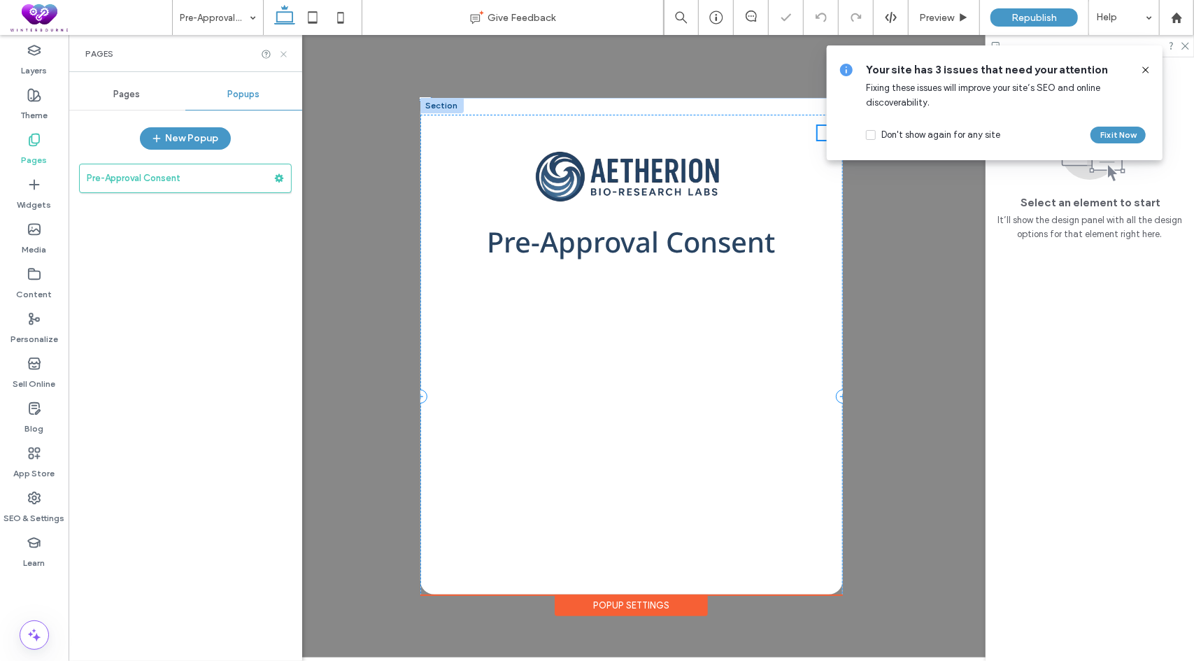
click at [283, 52] on use at bounding box center [284, 54] width 6 height 6
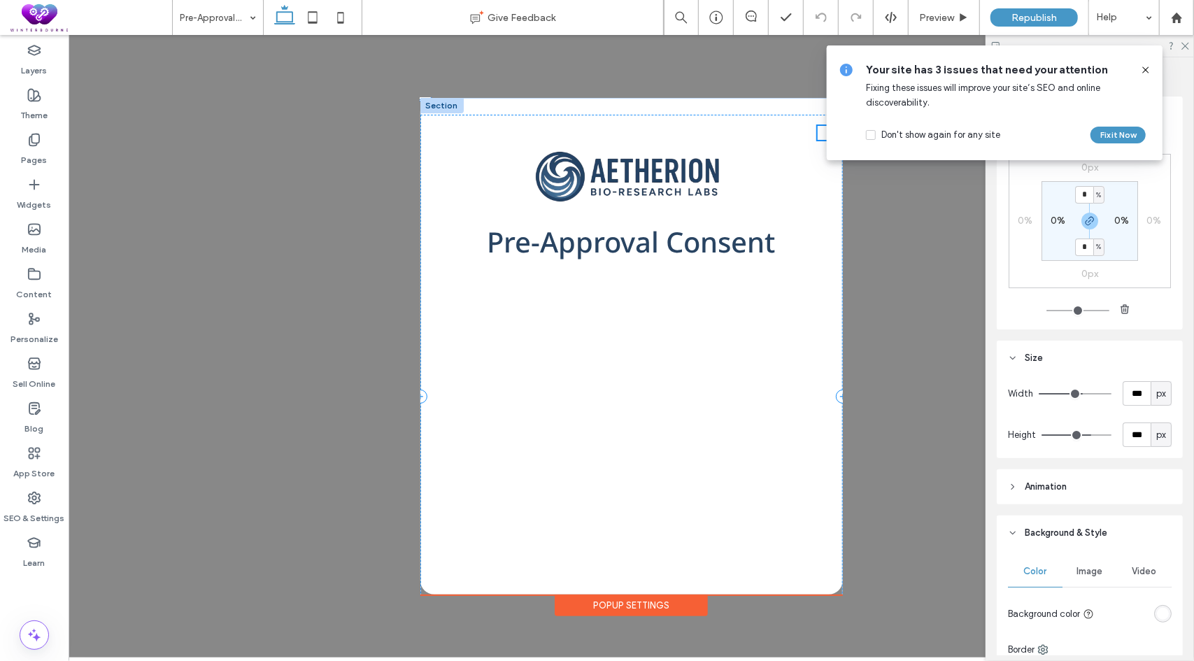
type input "***"
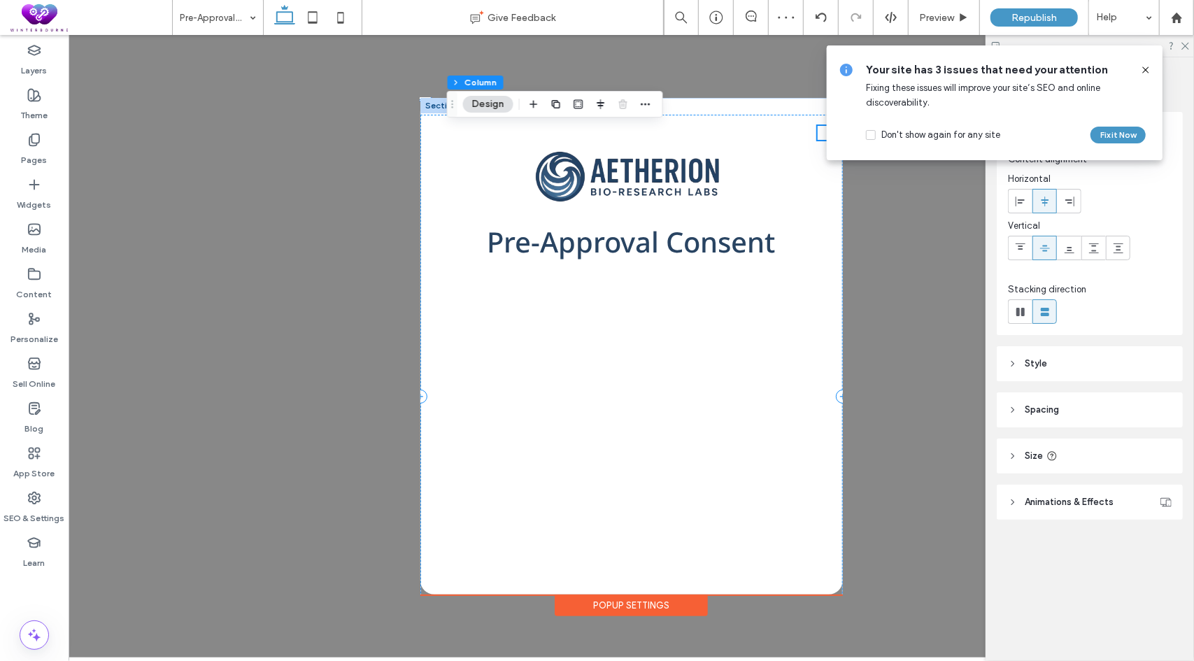
click at [1149, 68] on use at bounding box center [1146, 69] width 6 height 6
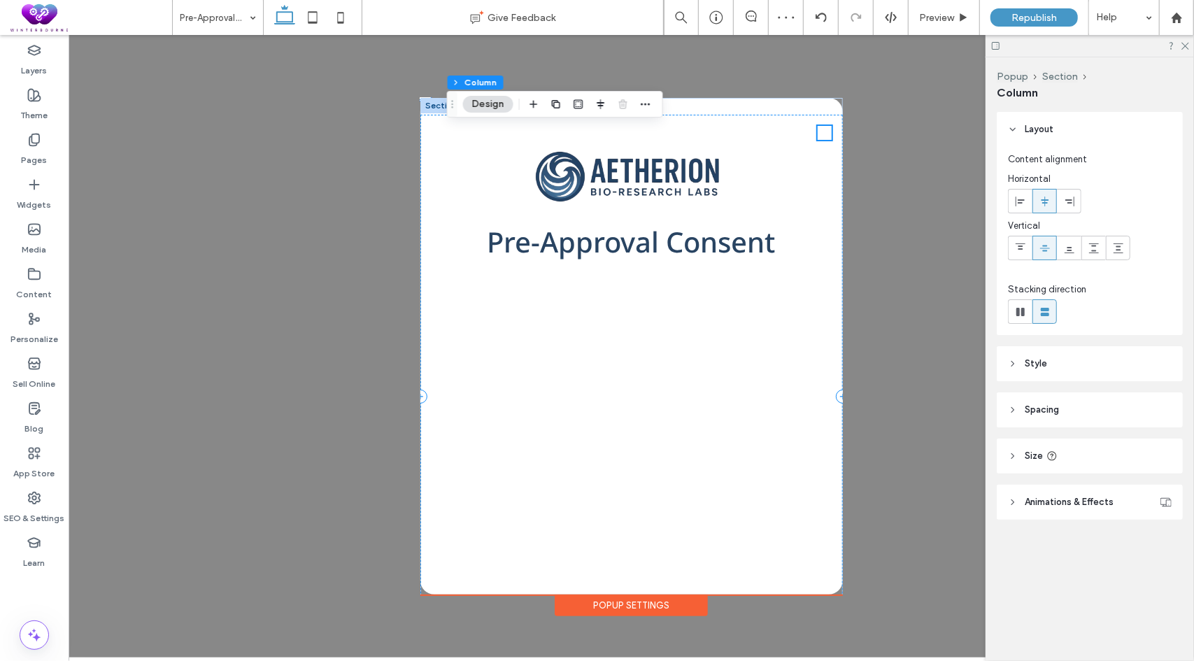
click at [1044, 414] on span "Spacing" at bounding box center [1042, 410] width 34 height 14
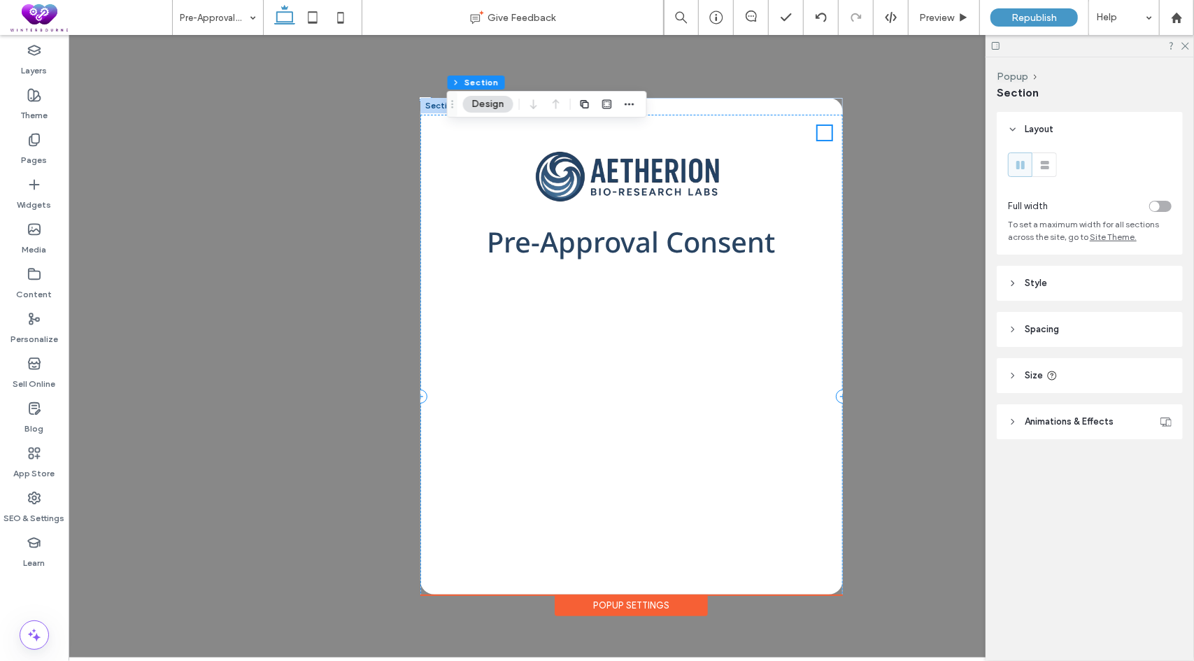
click at [1016, 326] on icon at bounding box center [1013, 330] width 10 height 10
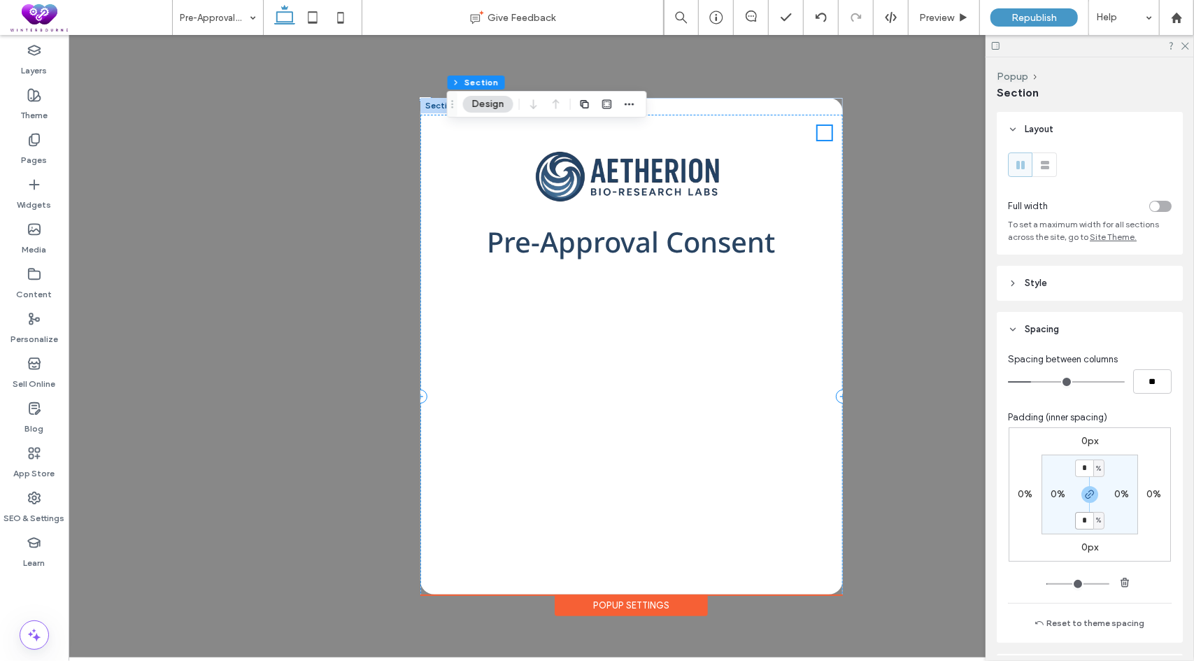
click at [1083, 528] on input "*" at bounding box center [1084, 520] width 18 height 17
type input "*"
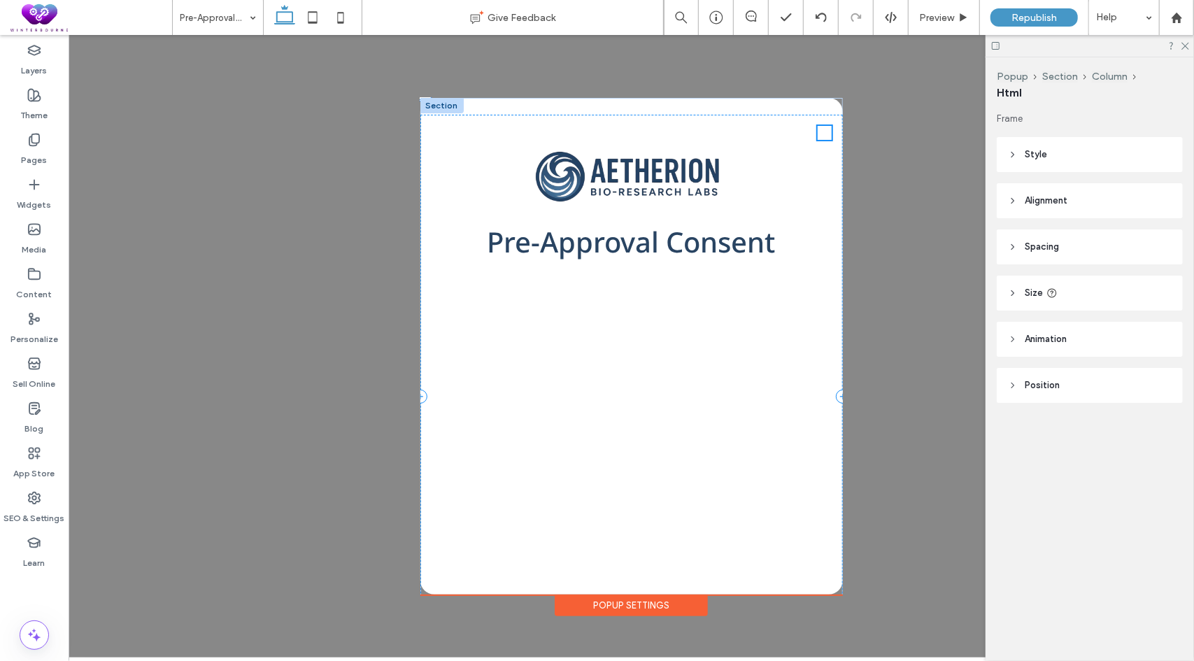
type input "***"
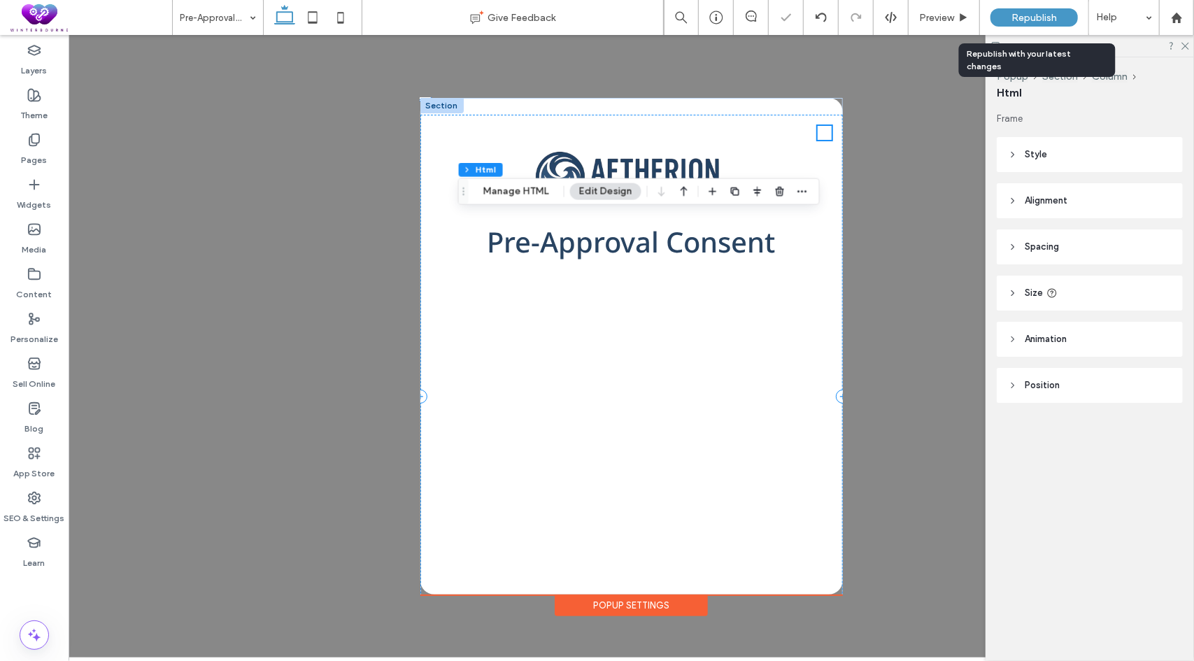
click at [1051, 15] on span "Republish" at bounding box center [1034, 18] width 45 height 12
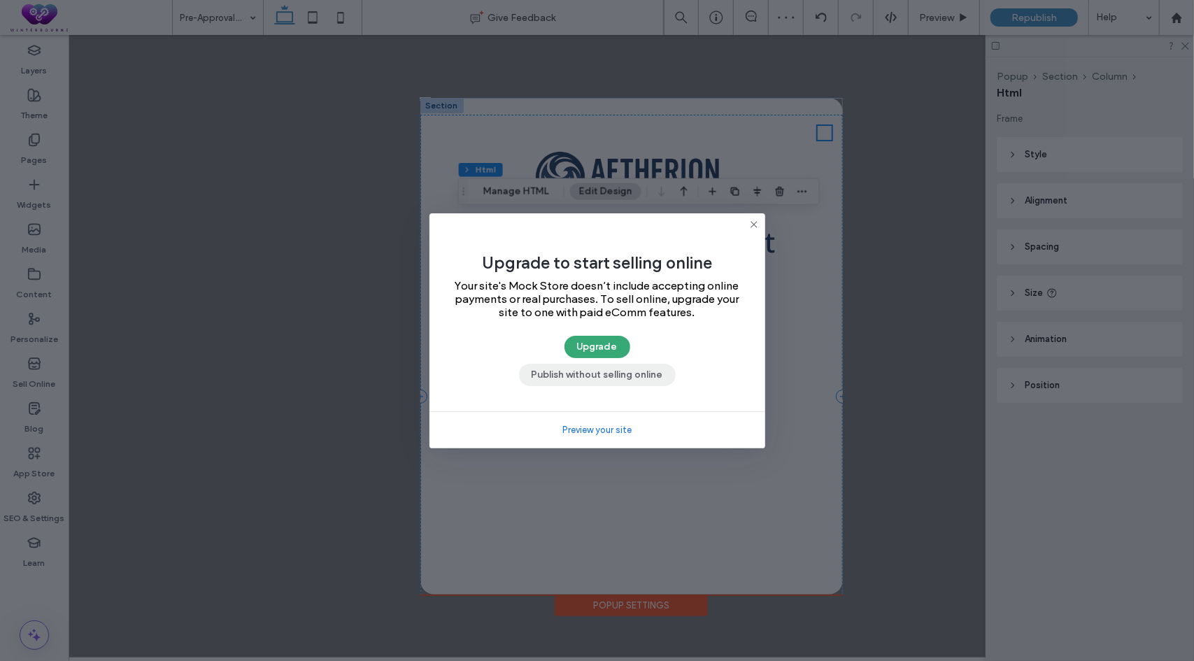
click at [566, 377] on button "Publish without selling online" at bounding box center [597, 375] width 157 height 22
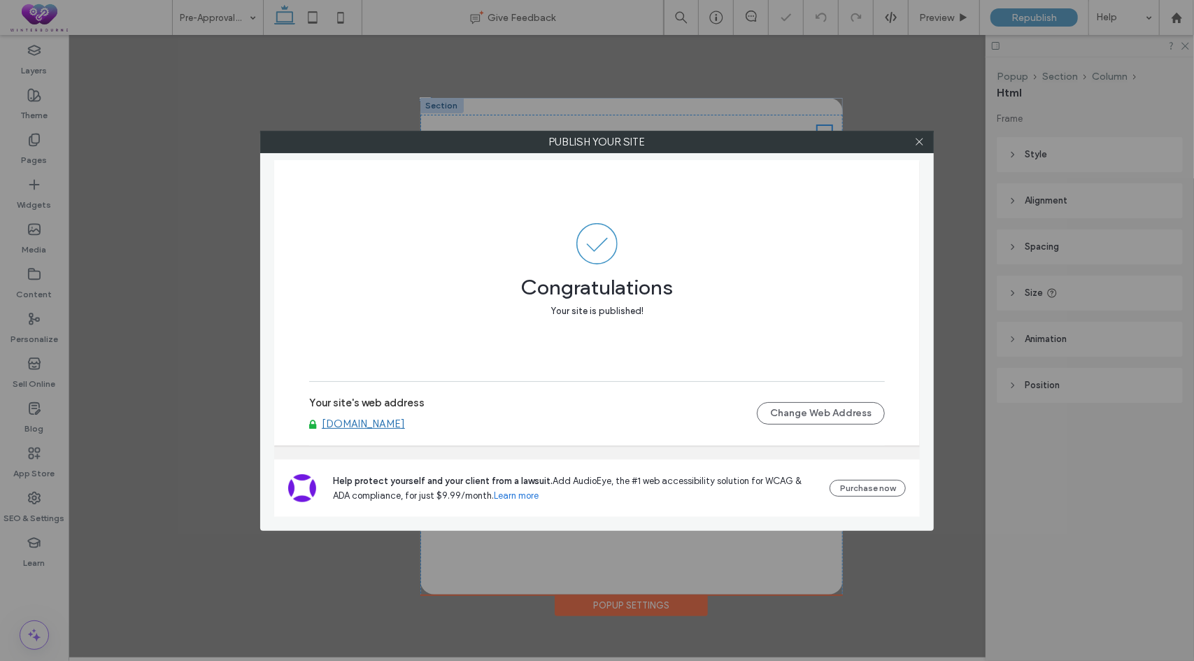
click at [925, 141] on div at bounding box center [919, 142] width 21 height 21
click at [919, 141] on use at bounding box center [919, 142] width 7 height 7
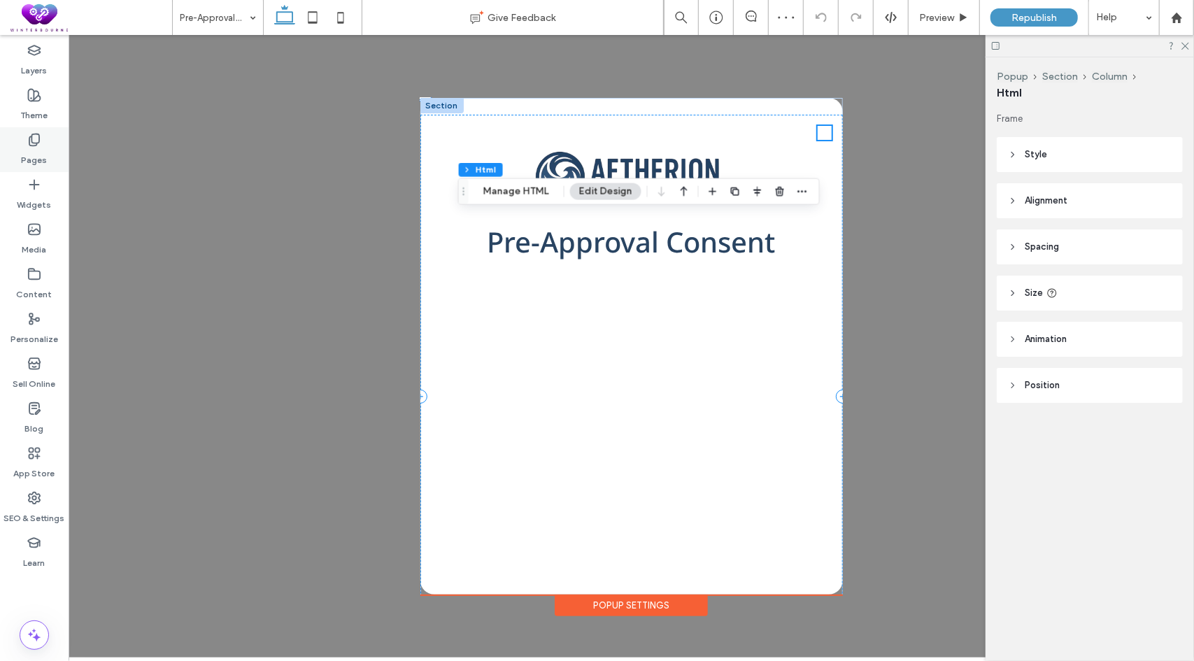
click at [48, 143] on div "Pages" at bounding box center [34, 149] width 69 height 45
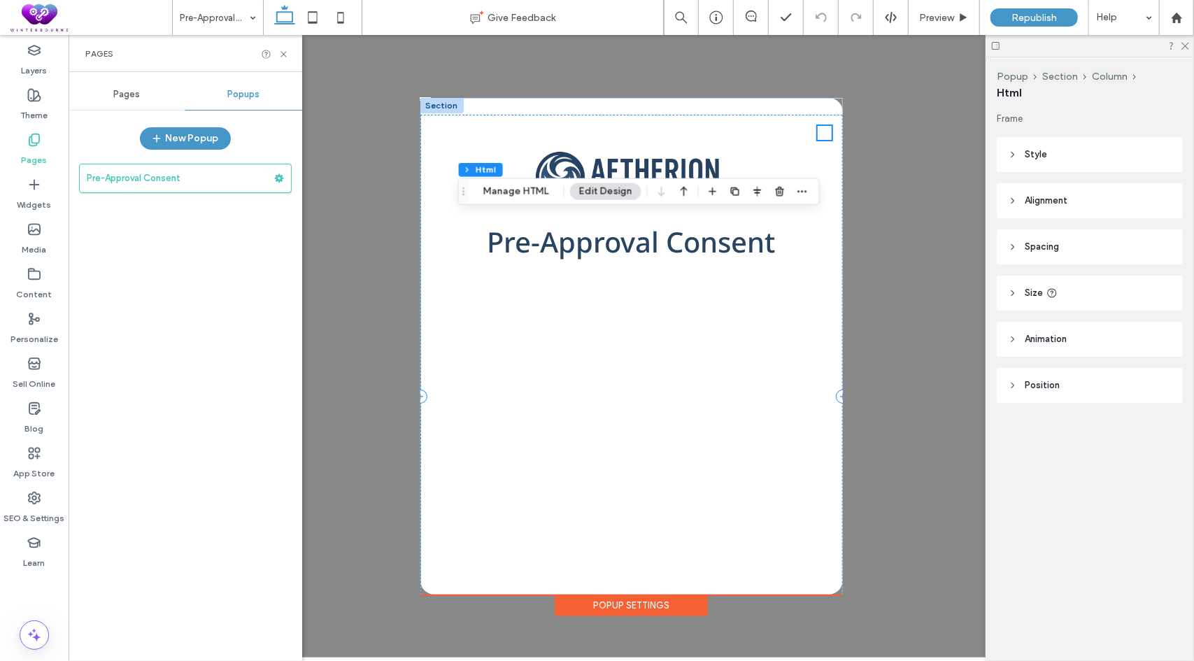
click at [136, 94] on span "Pages" at bounding box center [127, 94] width 27 height 11
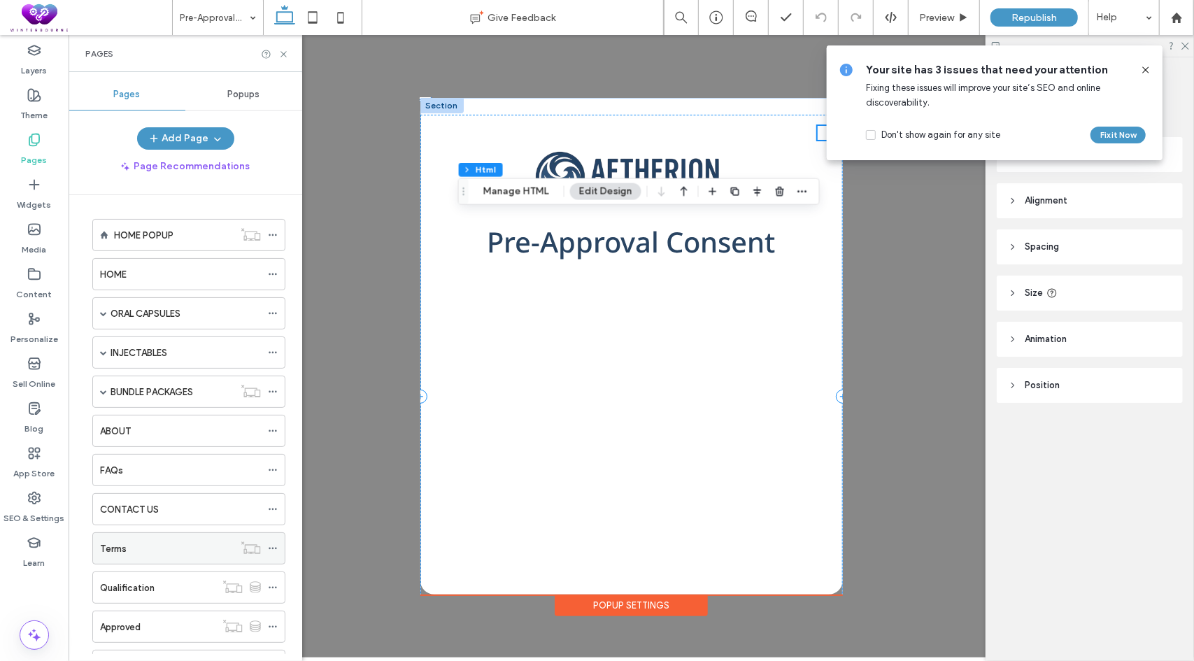
click at [148, 542] on div "Terms" at bounding box center [167, 549] width 134 height 15
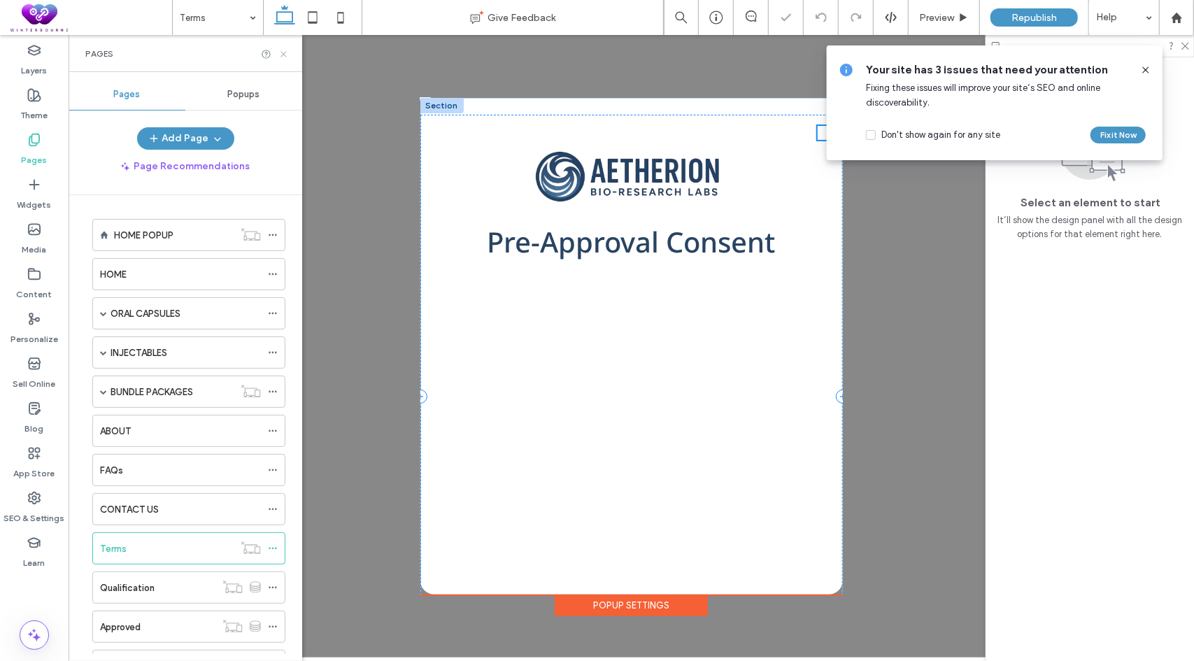
click at [282, 50] on icon at bounding box center [283, 54] width 10 height 10
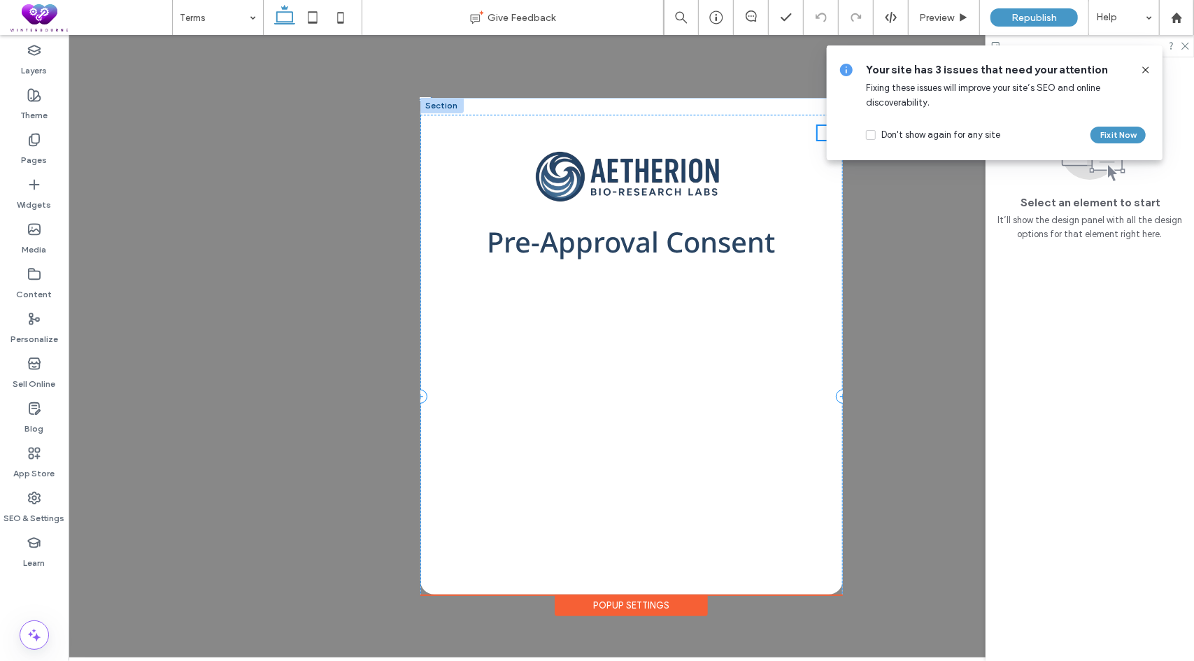
click at [1146, 69] on icon at bounding box center [1145, 69] width 11 height 11
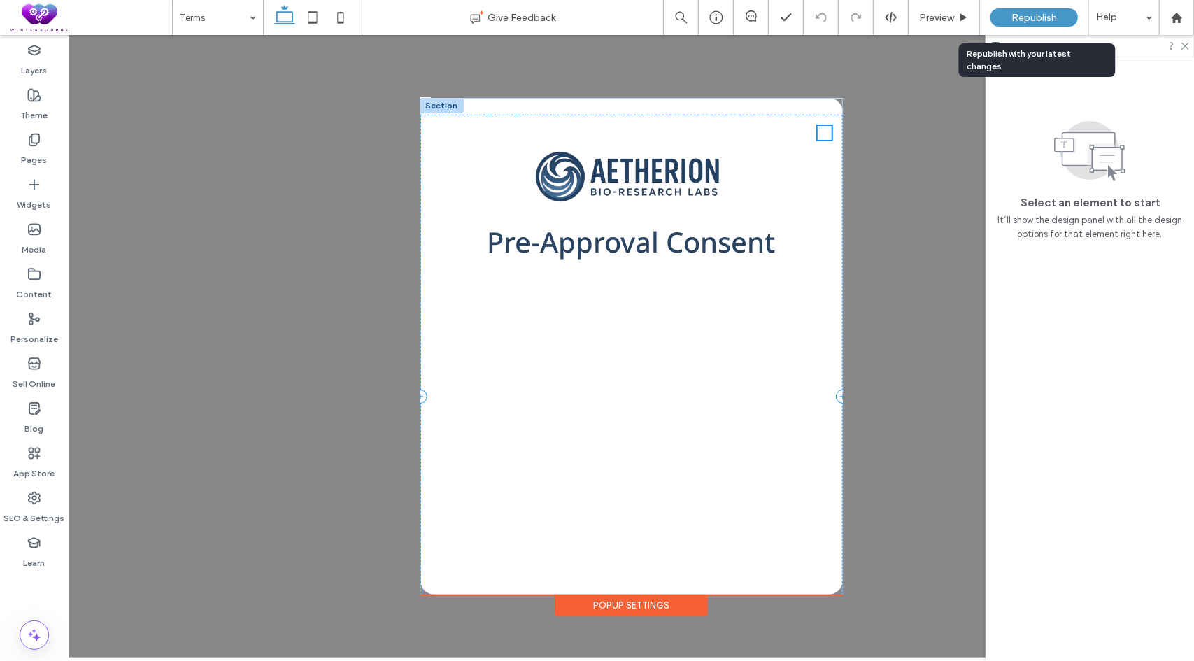
click at [1041, 15] on span "Republish" at bounding box center [1034, 18] width 45 height 12
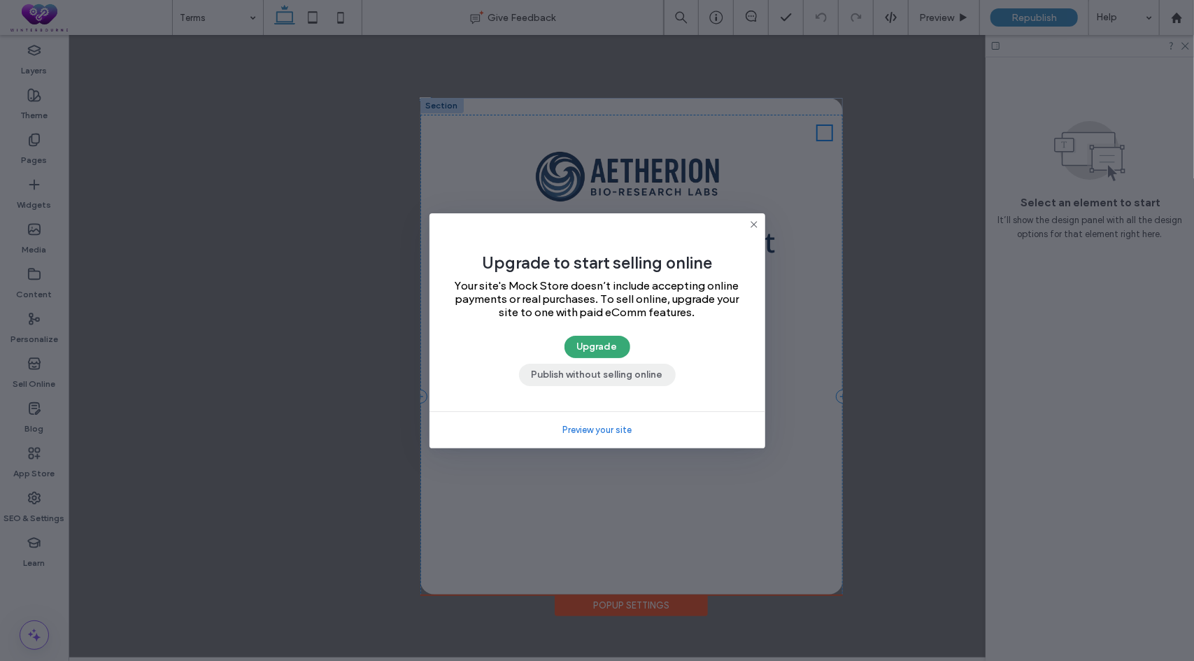
click at [570, 372] on button "Publish without selling online" at bounding box center [597, 375] width 157 height 22
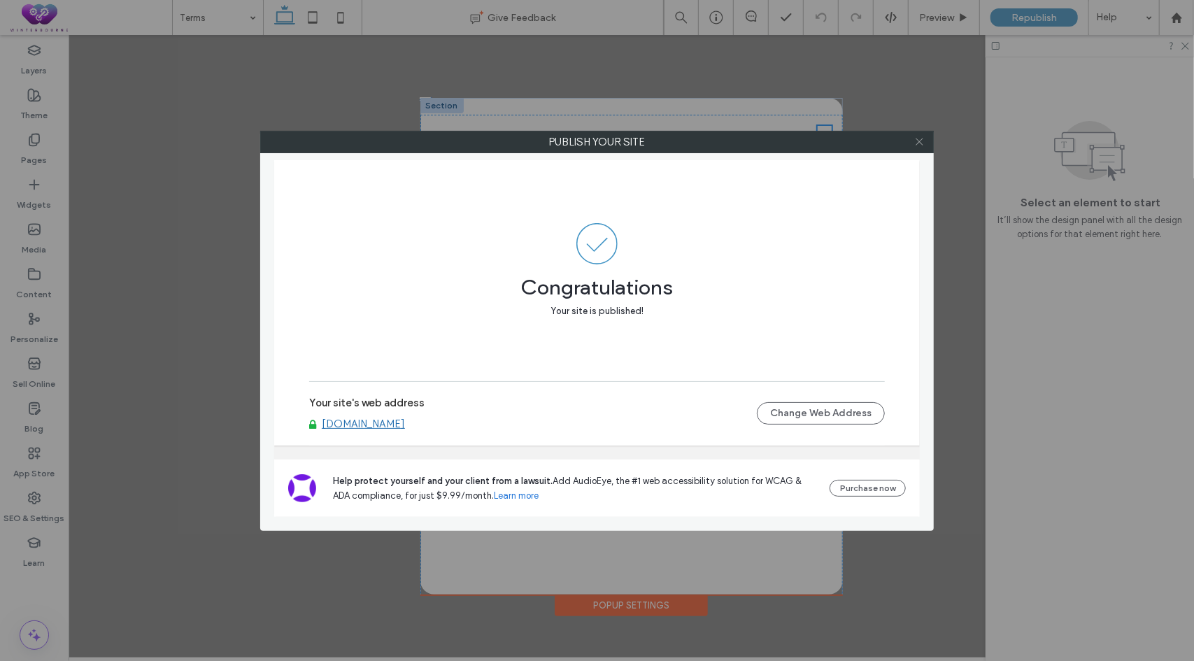
click at [920, 139] on icon at bounding box center [919, 141] width 10 height 10
